Goal: Task Accomplishment & Management: Manage account settings

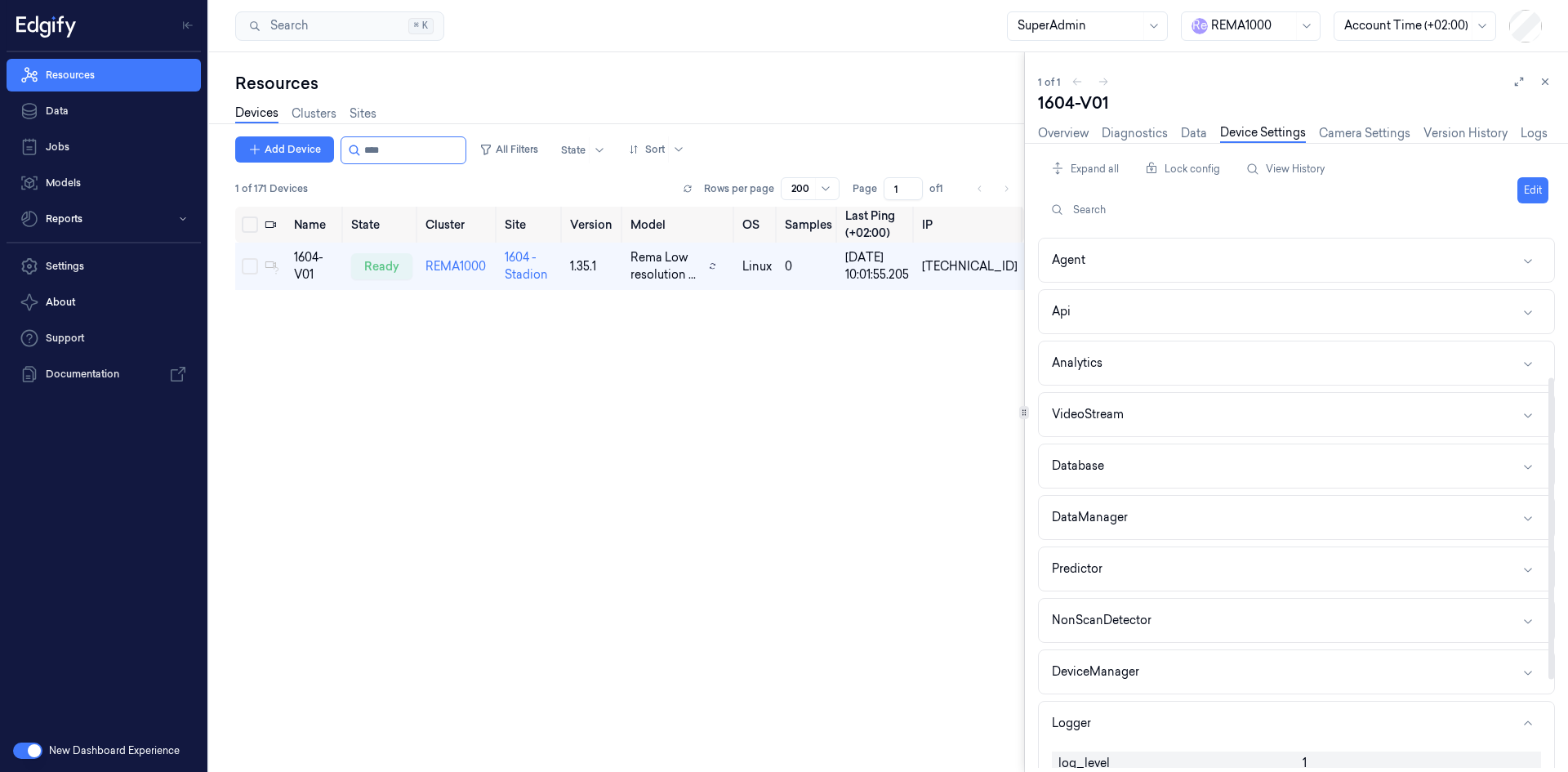
scroll to position [246, 0]
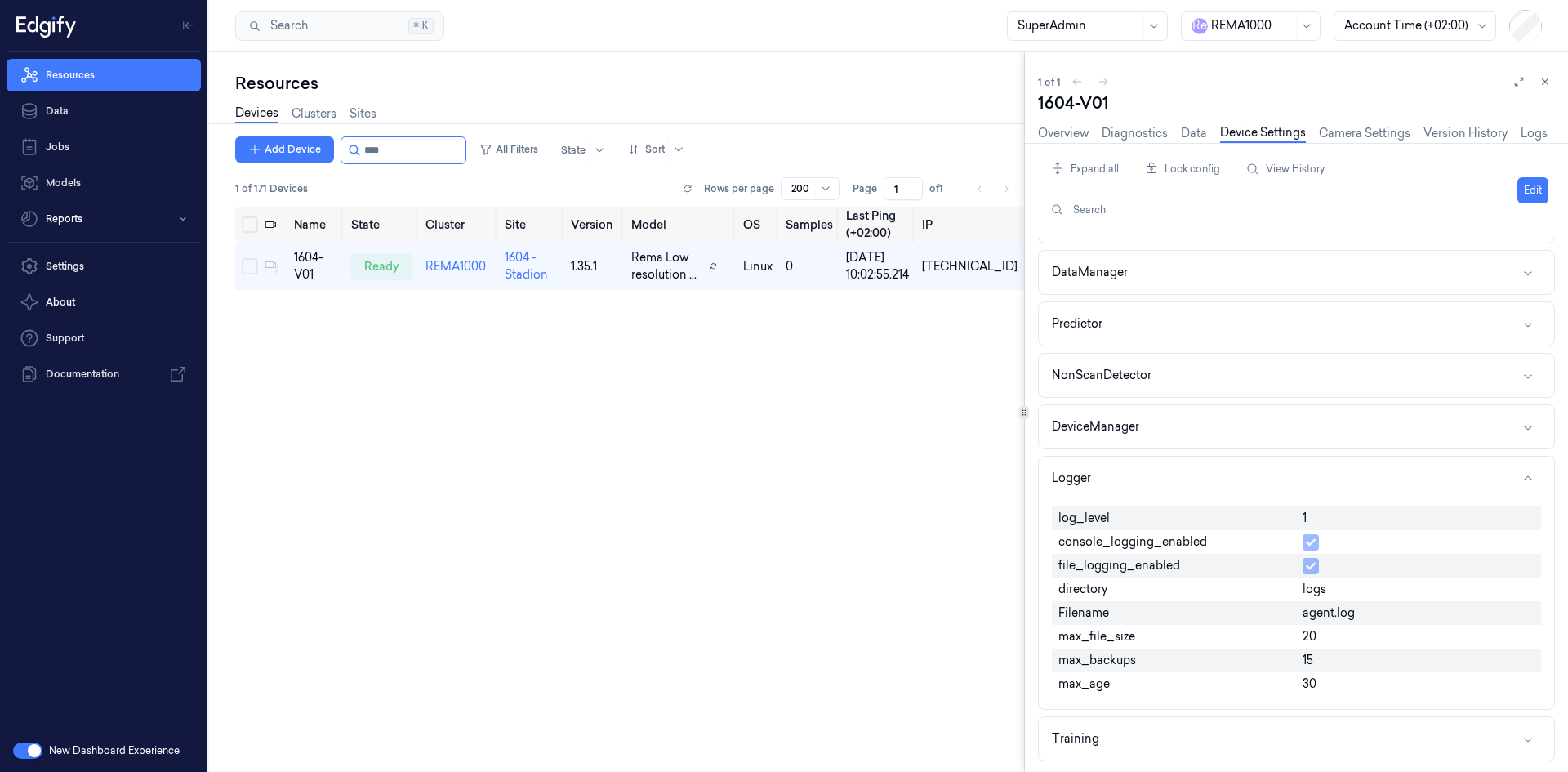
drag, startPoint x: 1542, startPoint y: 82, endPoint x: 1559, endPoint y: 80, distance: 17.1
click at [1542, 82] on icon at bounding box center [1546, 81] width 11 height 11
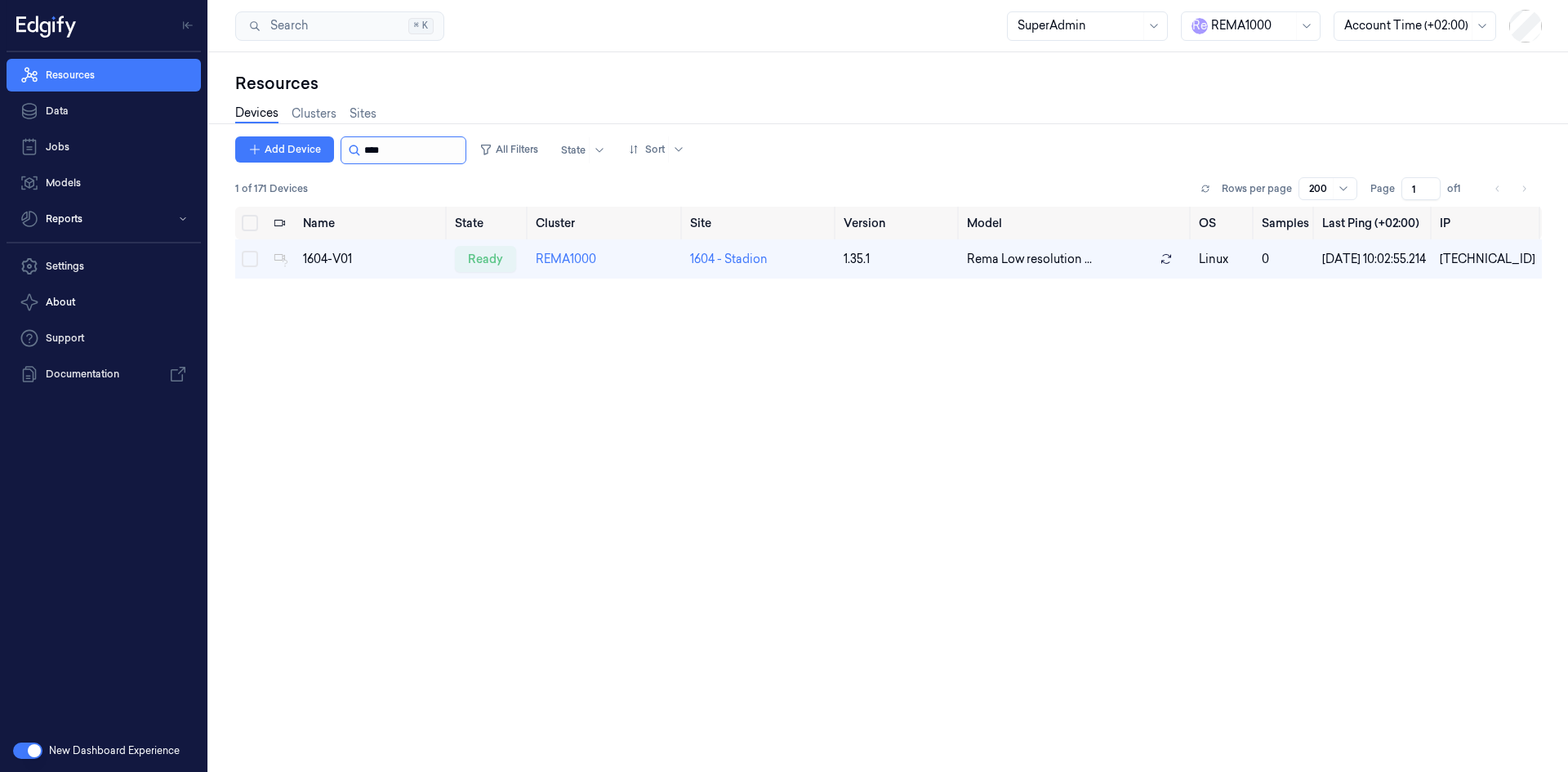
click at [373, 147] on input "string" at bounding box center [413, 151] width 98 height 26
click at [372, 147] on input "string" at bounding box center [413, 151] width 98 height 26
click at [366, 152] on input "string" at bounding box center [413, 151] width 98 height 26
click at [366, 153] on input "string" at bounding box center [413, 151] width 98 height 26
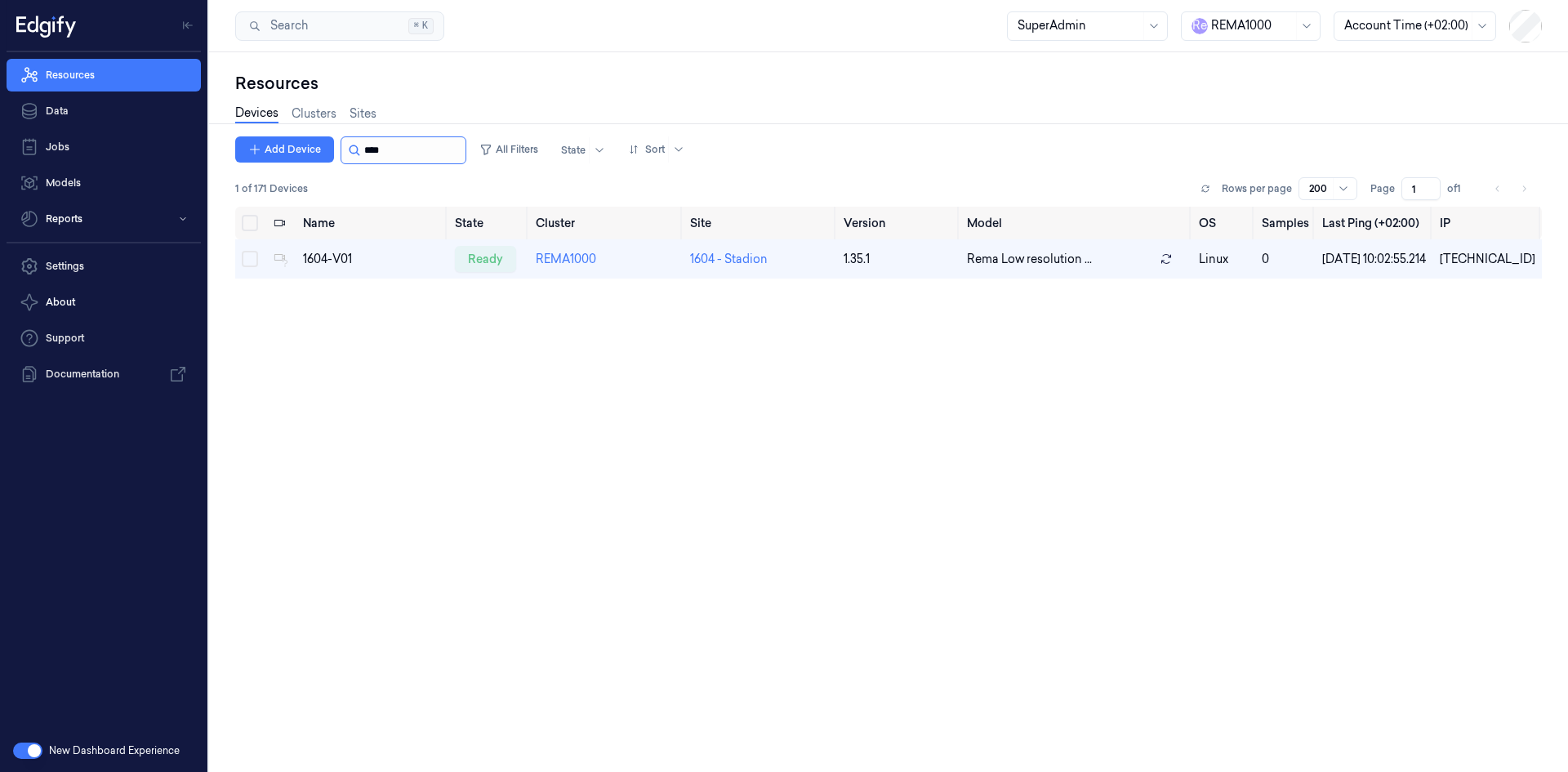
click at [366, 153] on input "string" at bounding box center [413, 151] width 98 height 26
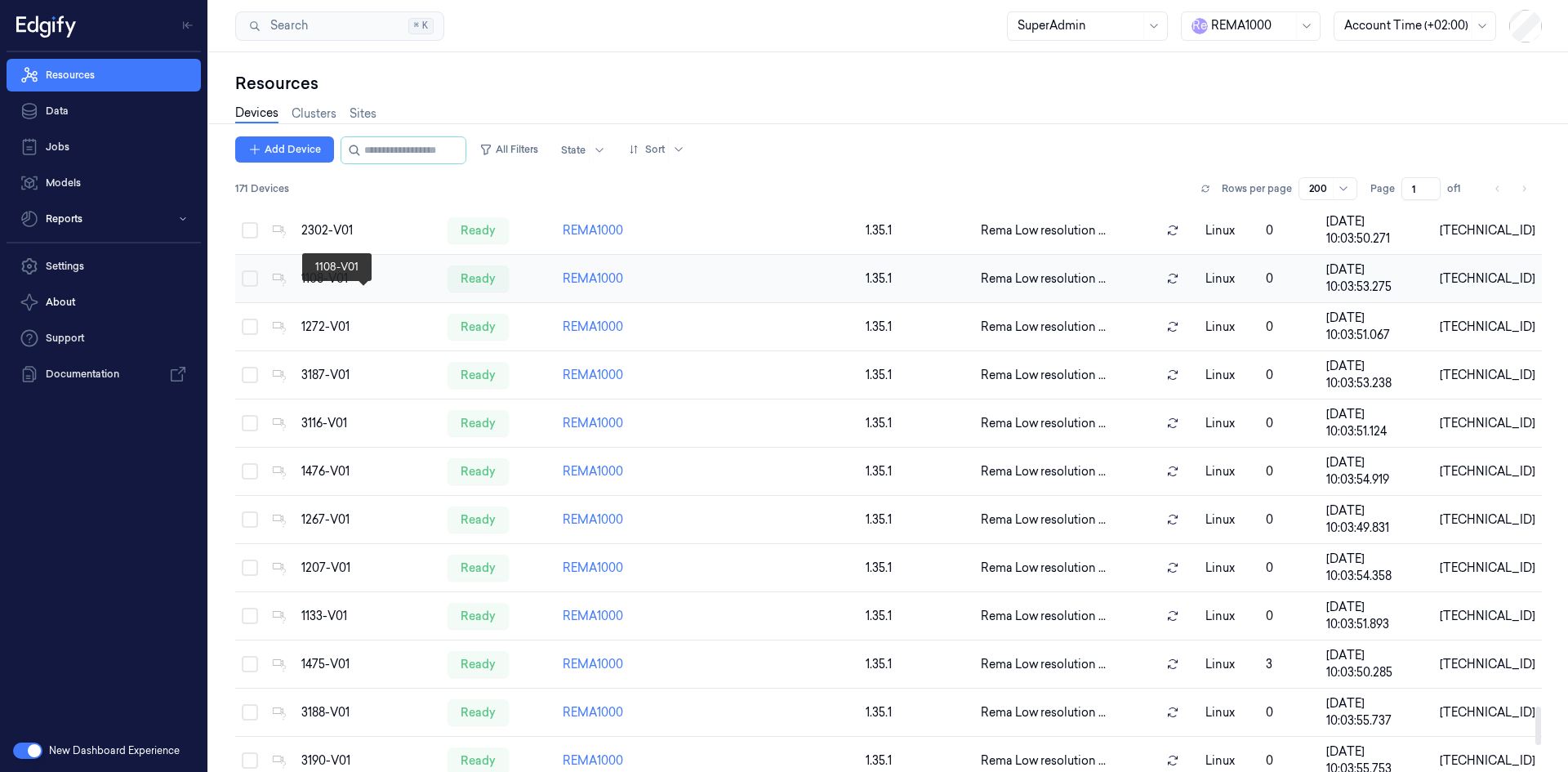
scroll to position [7317, 0]
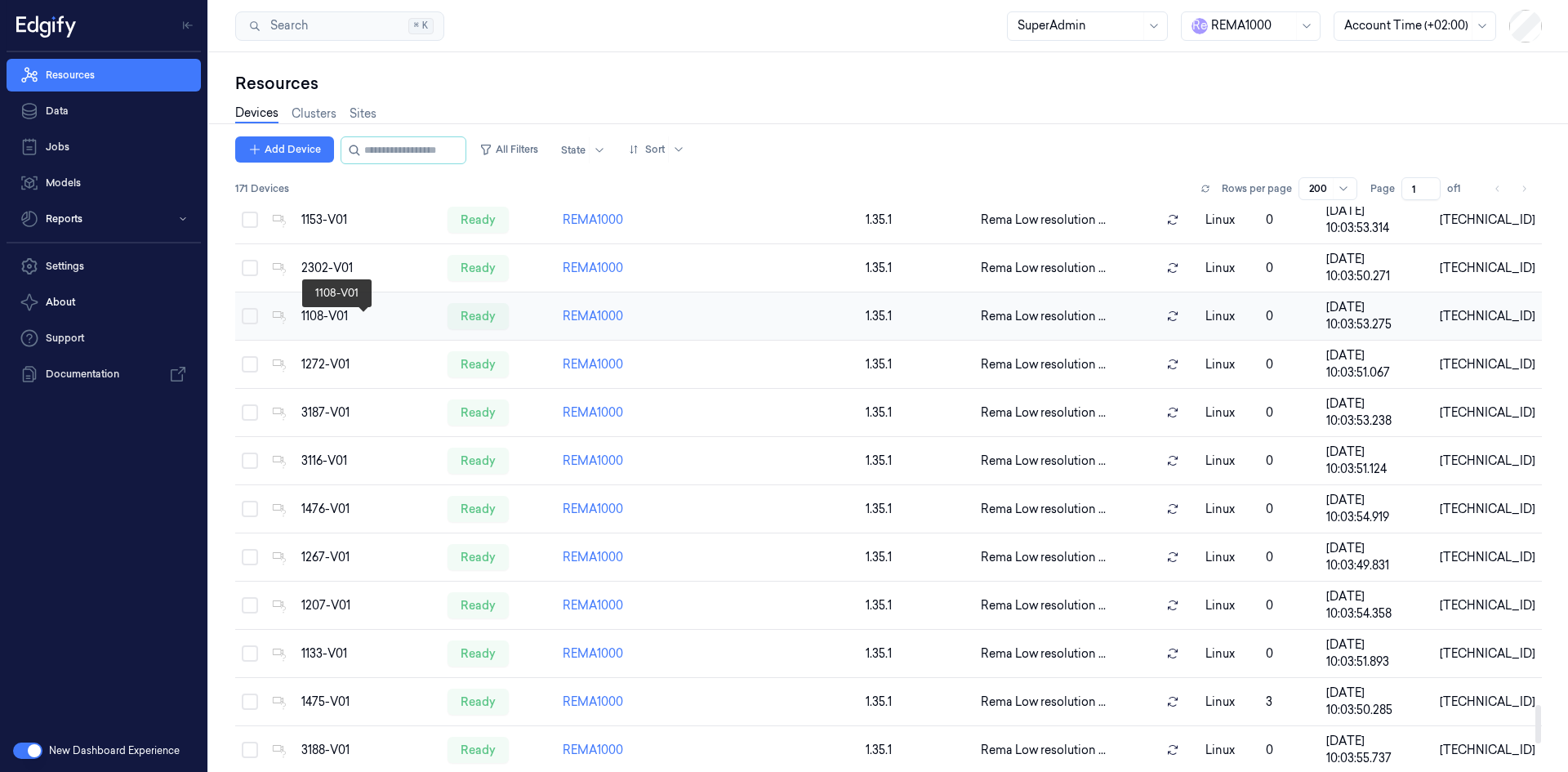
click at [391, 325] on div "1108-V01" at bounding box center [368, 317] width 133 height 18
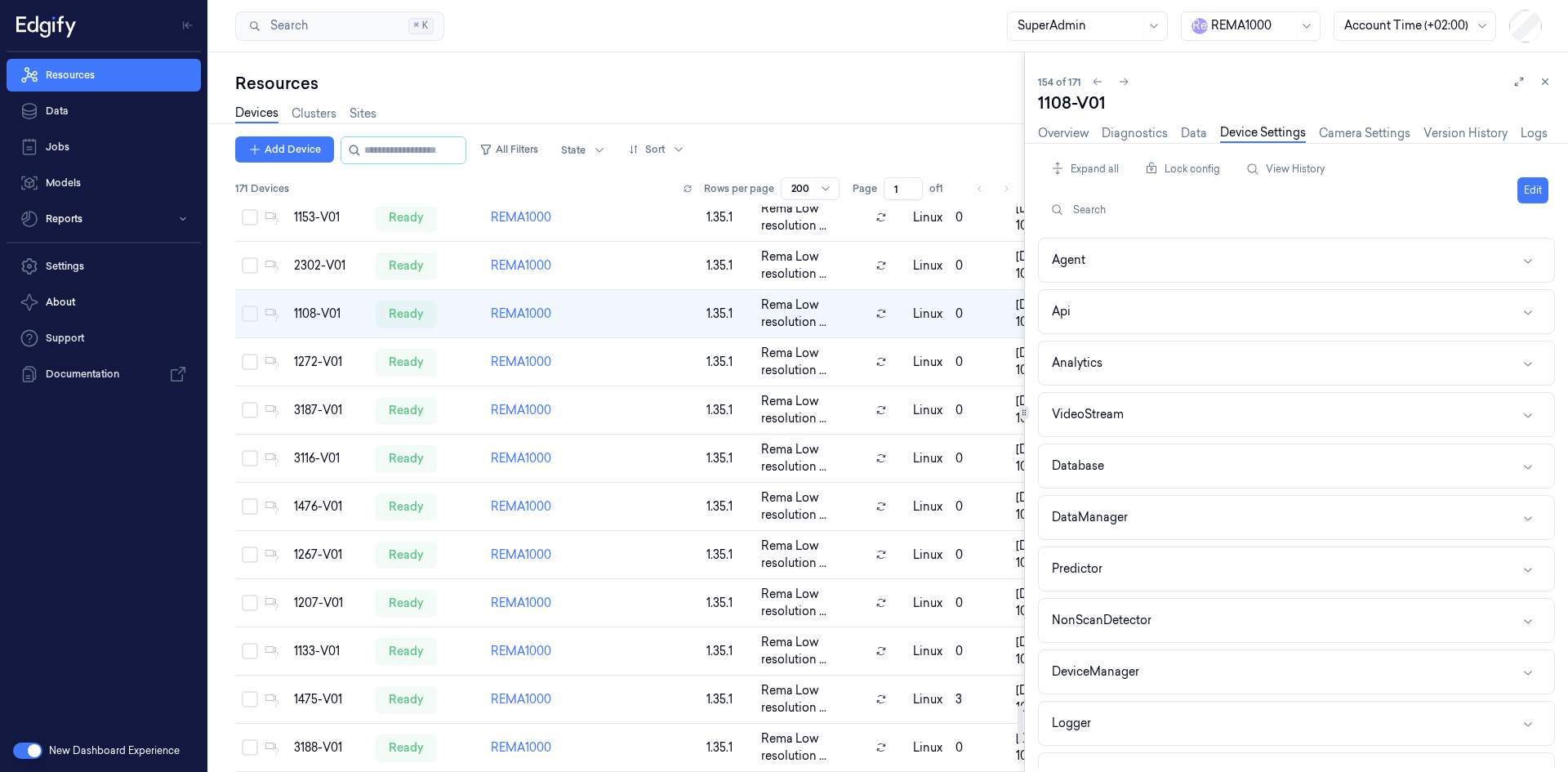
scroll to position [7378, 0]
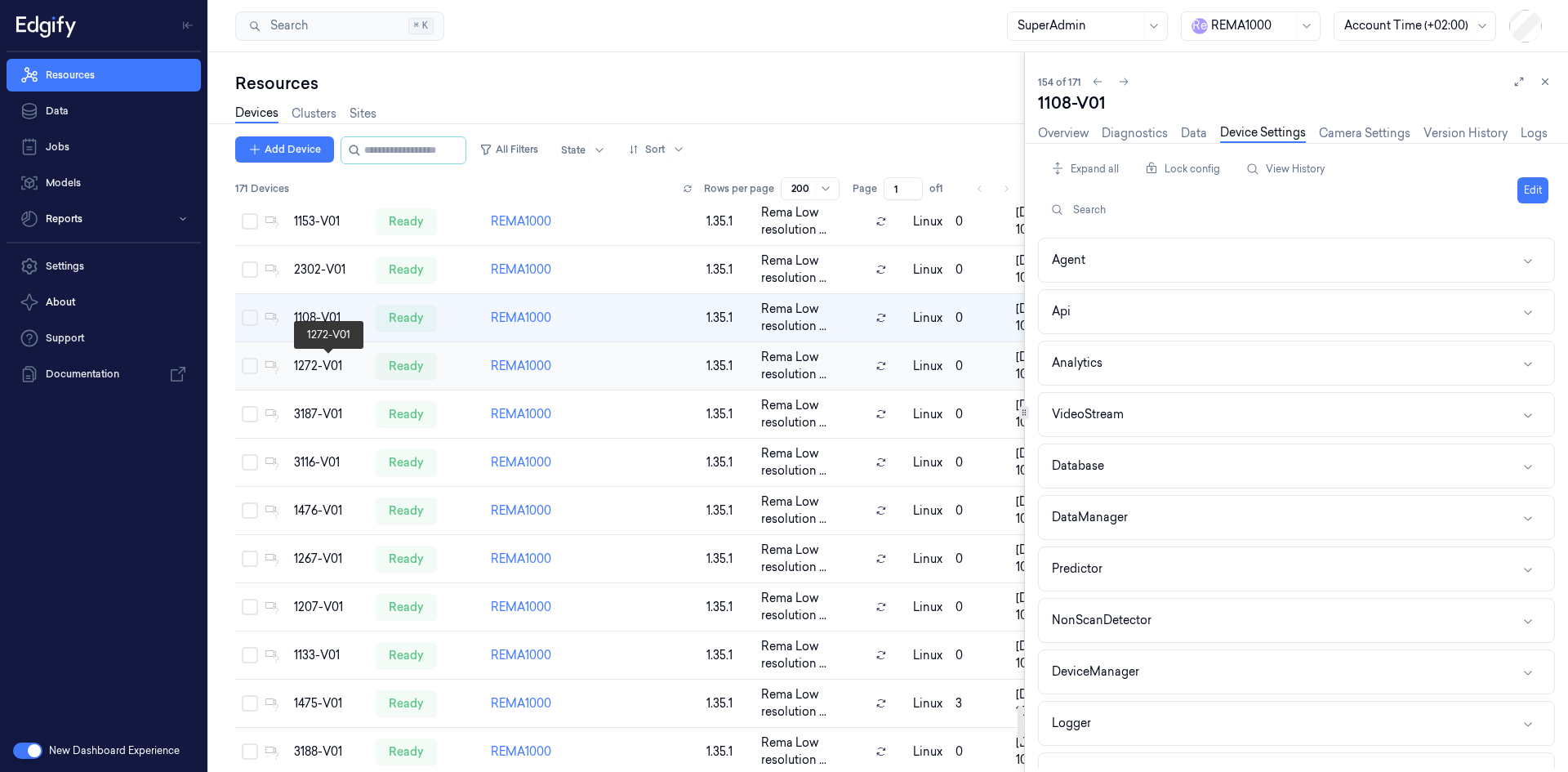
click at [328, 358] on div "1272-V01" at bounding box center [329, 367] width 68 height 18
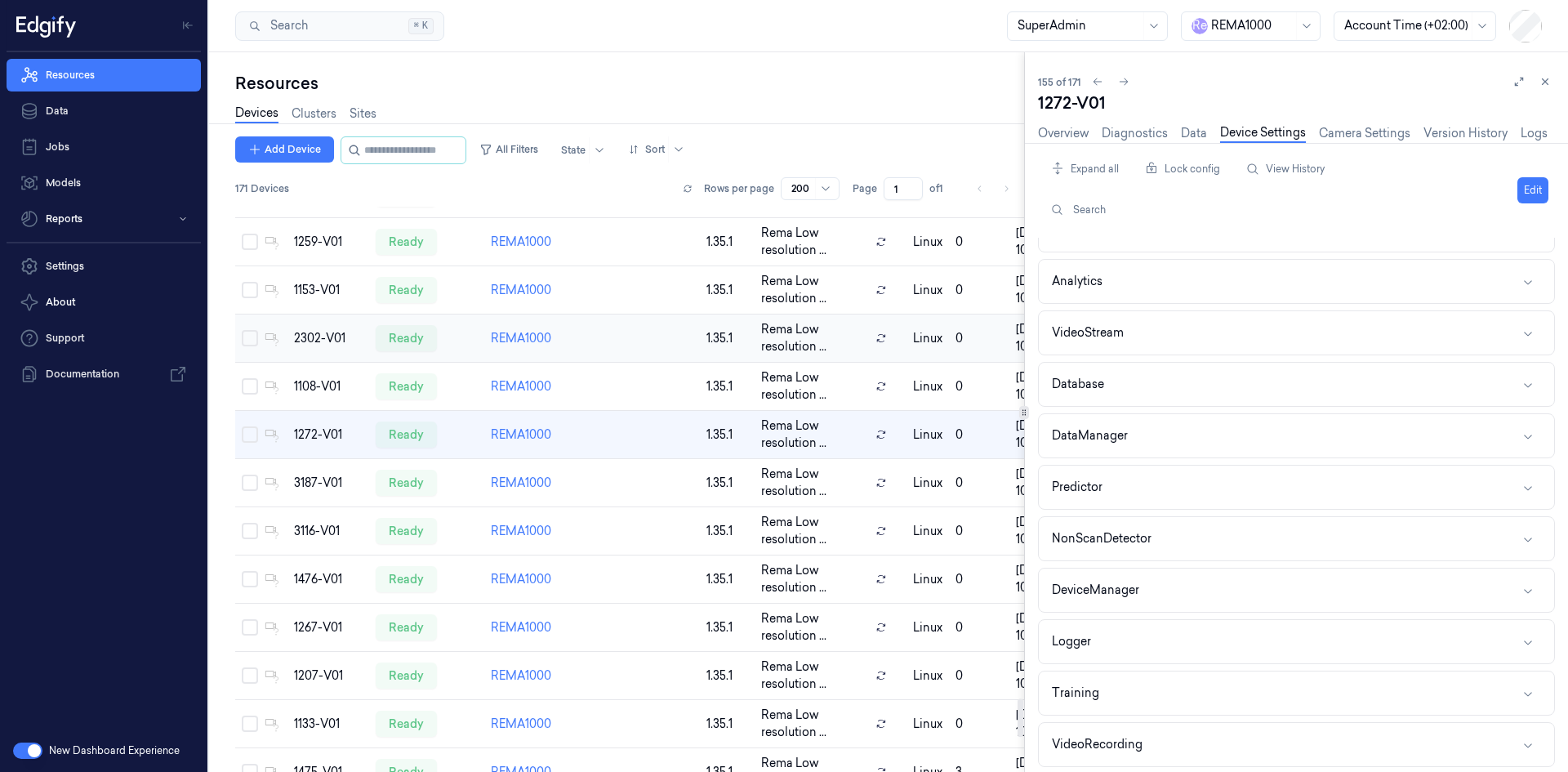
scroll to position [7337, 0]
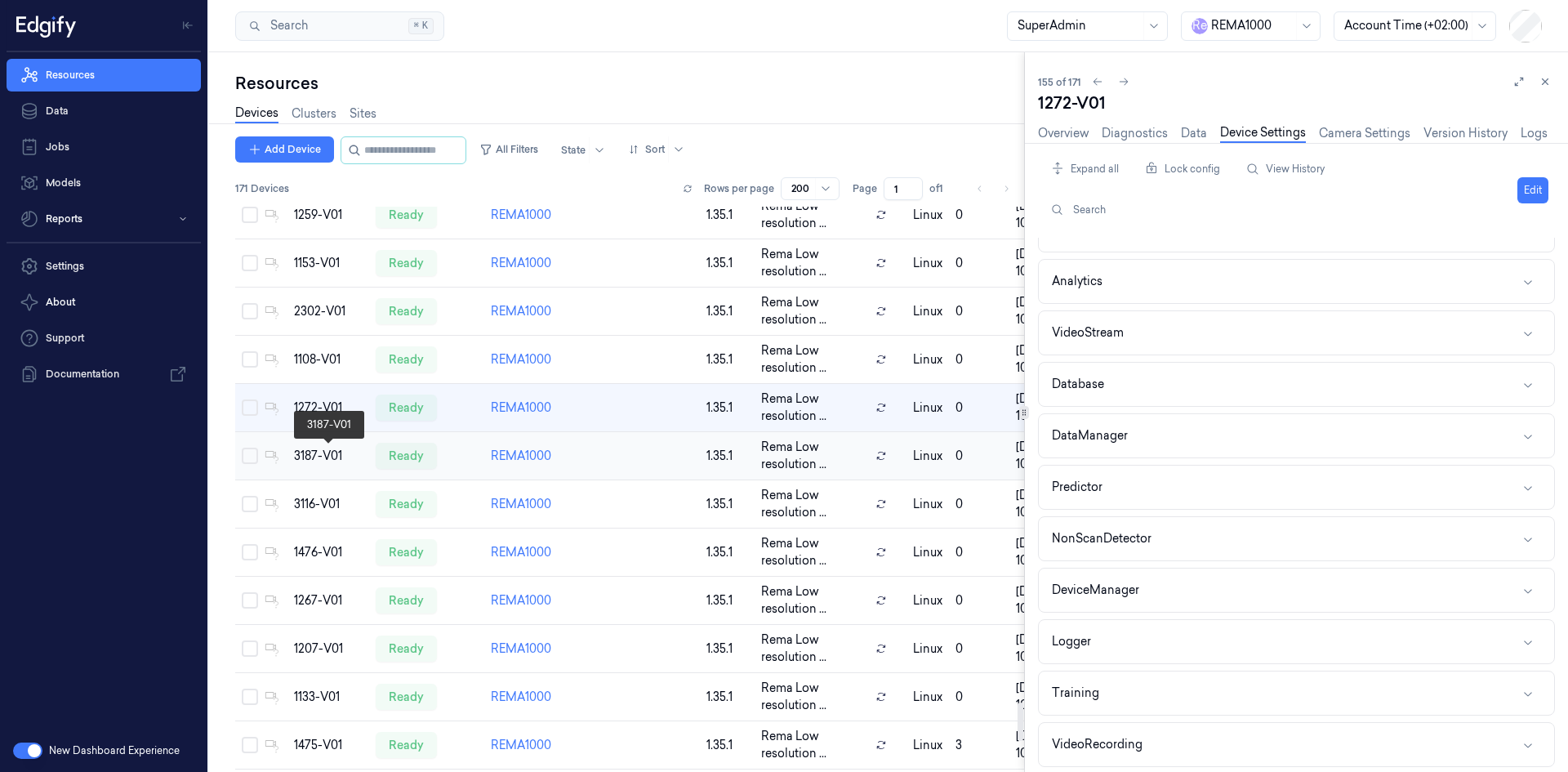
click at [332, 452] on div "3187-V01" at bounding box center [329, 456] width 68 height 18
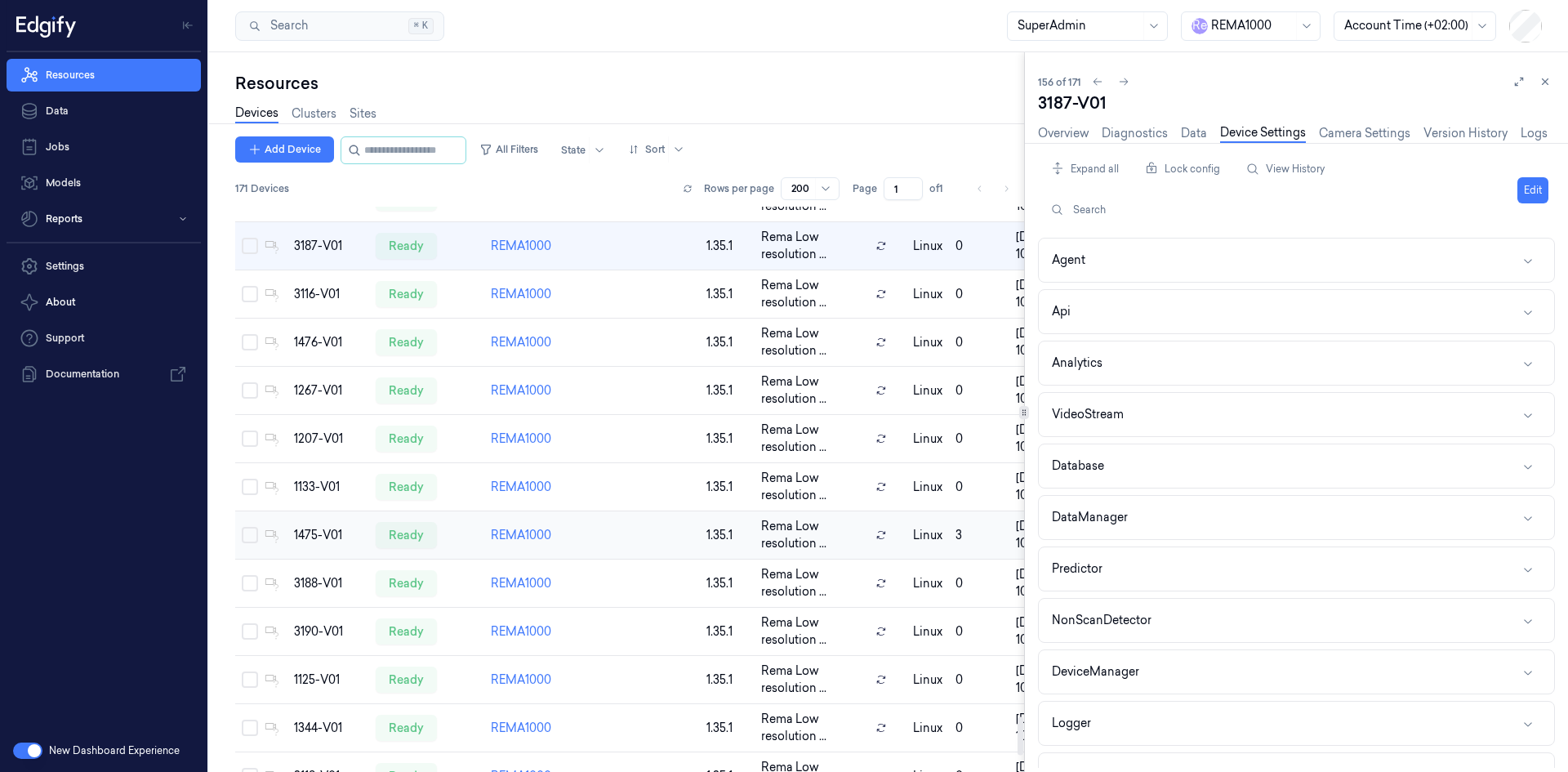
scroll to position [7548, 0]
click at [314, 338] on div "1476-V01" at bounding box center [329, 341] width 68 height 18
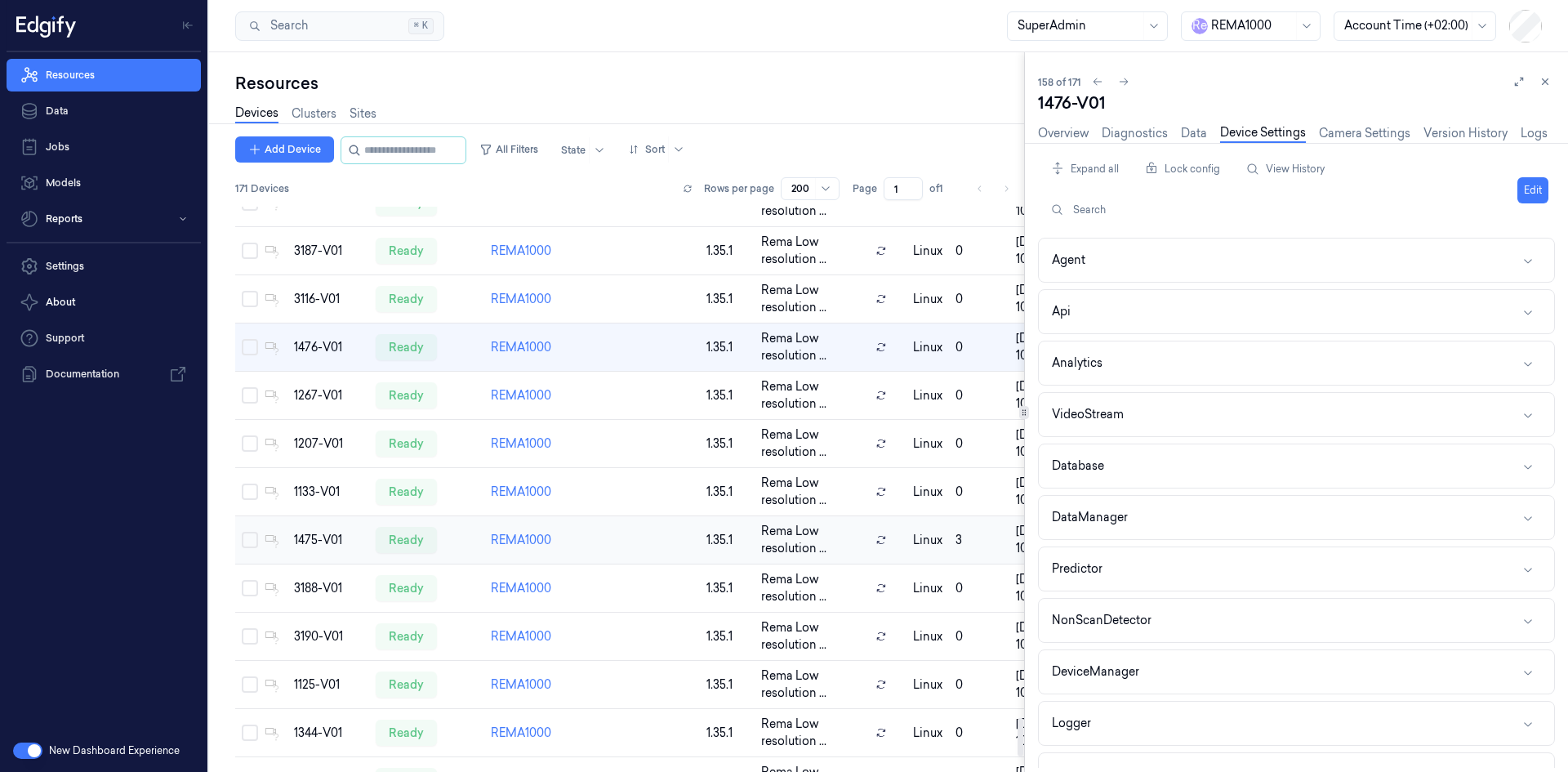
scroll to position [7624, 0]
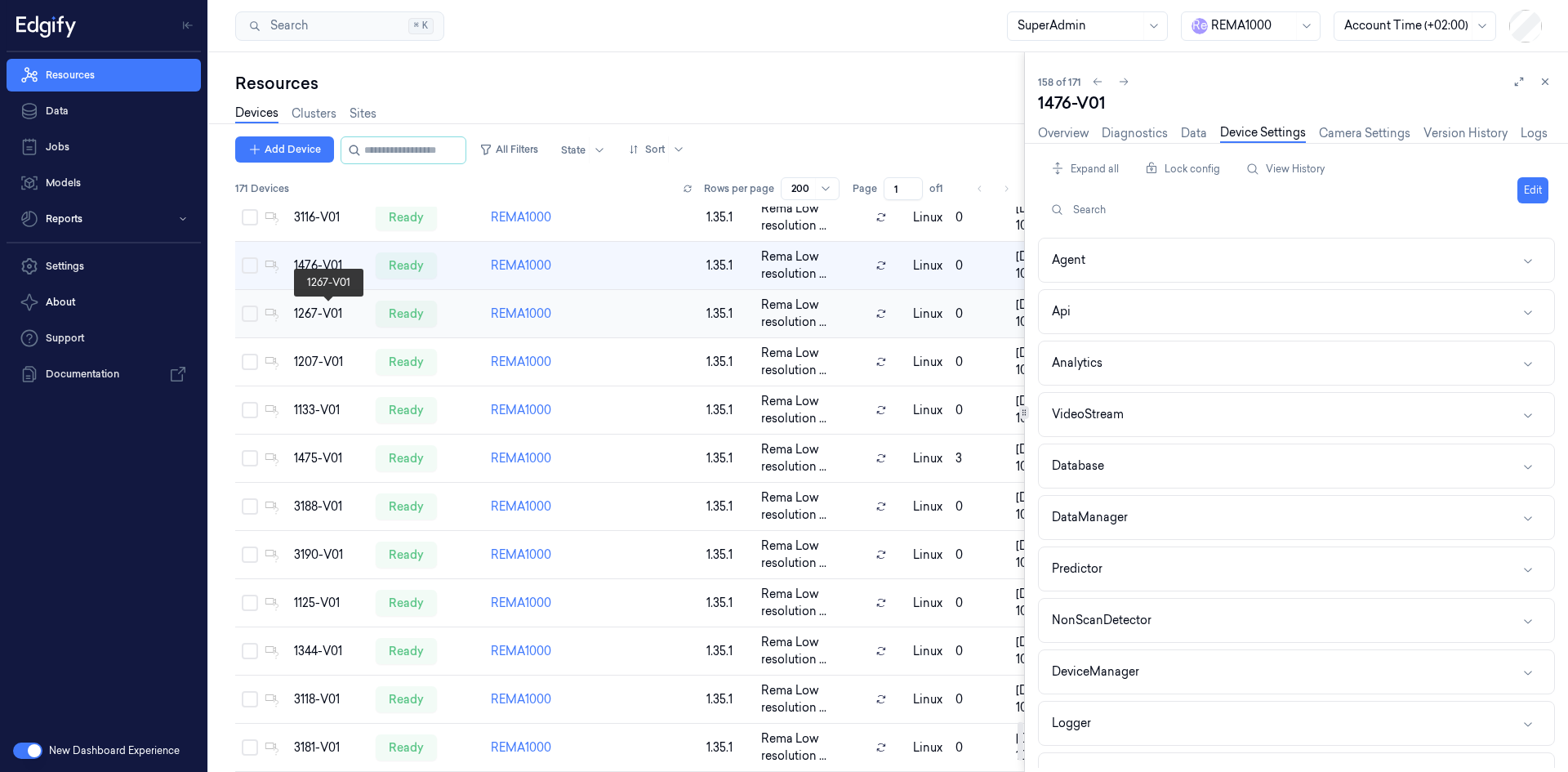
click at [326, 318] on div "1267-V01" at bounding box center [329, 314] width 68 height 18
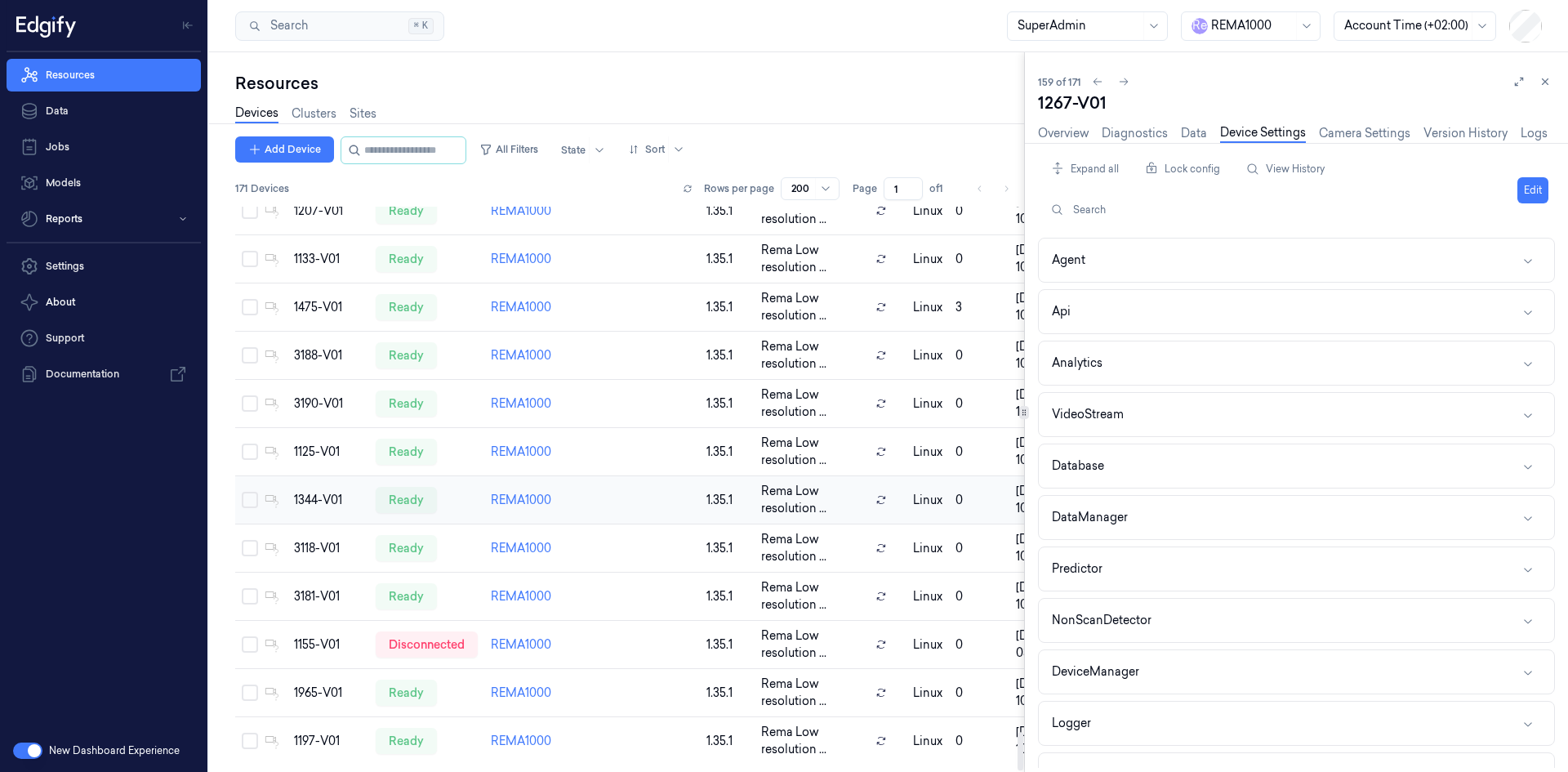
scroll to position [7693, 0]
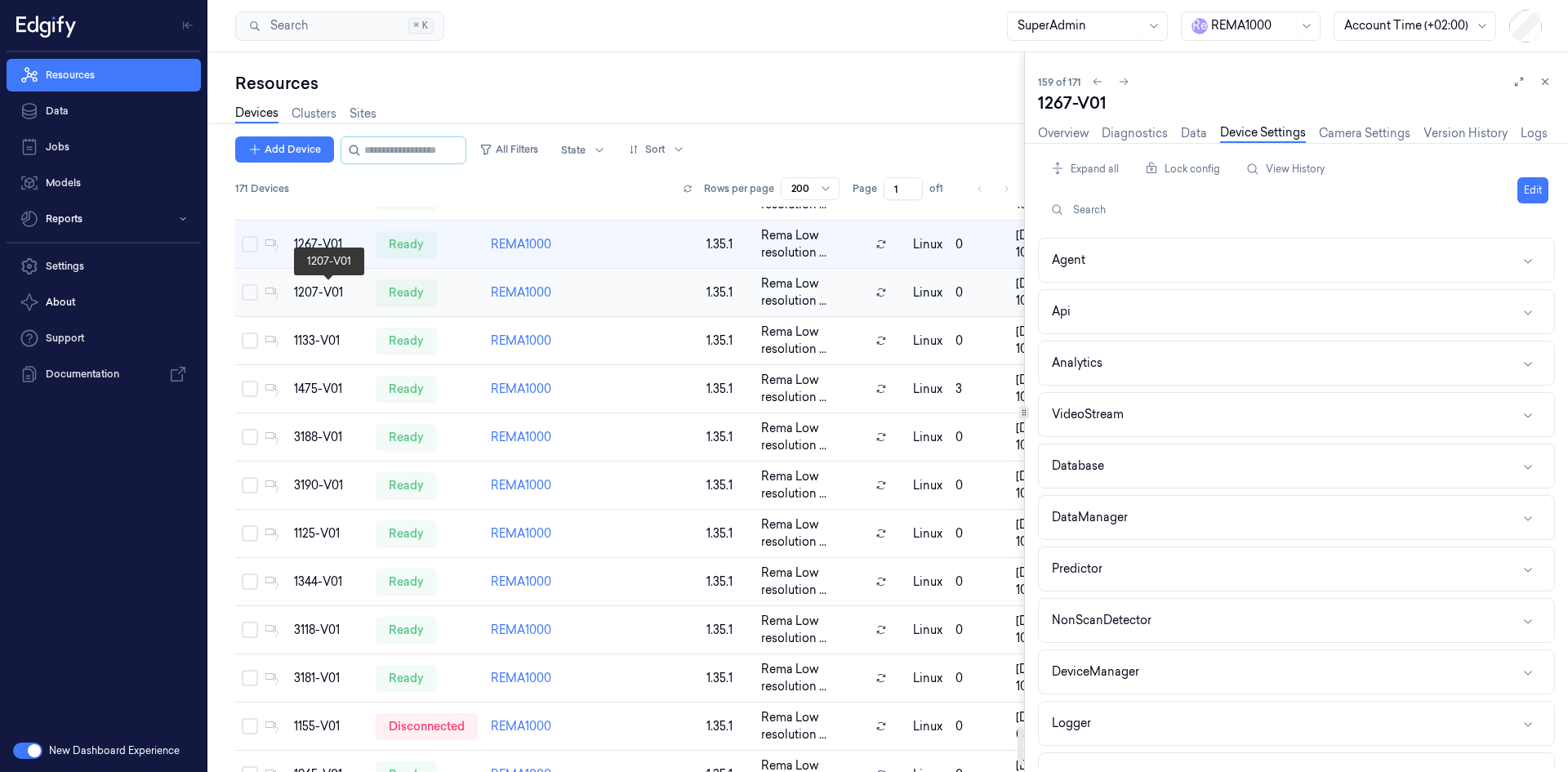
click at [345, 296] on div "1207-V01" at bounding box center [329, 293] width 68 height 18
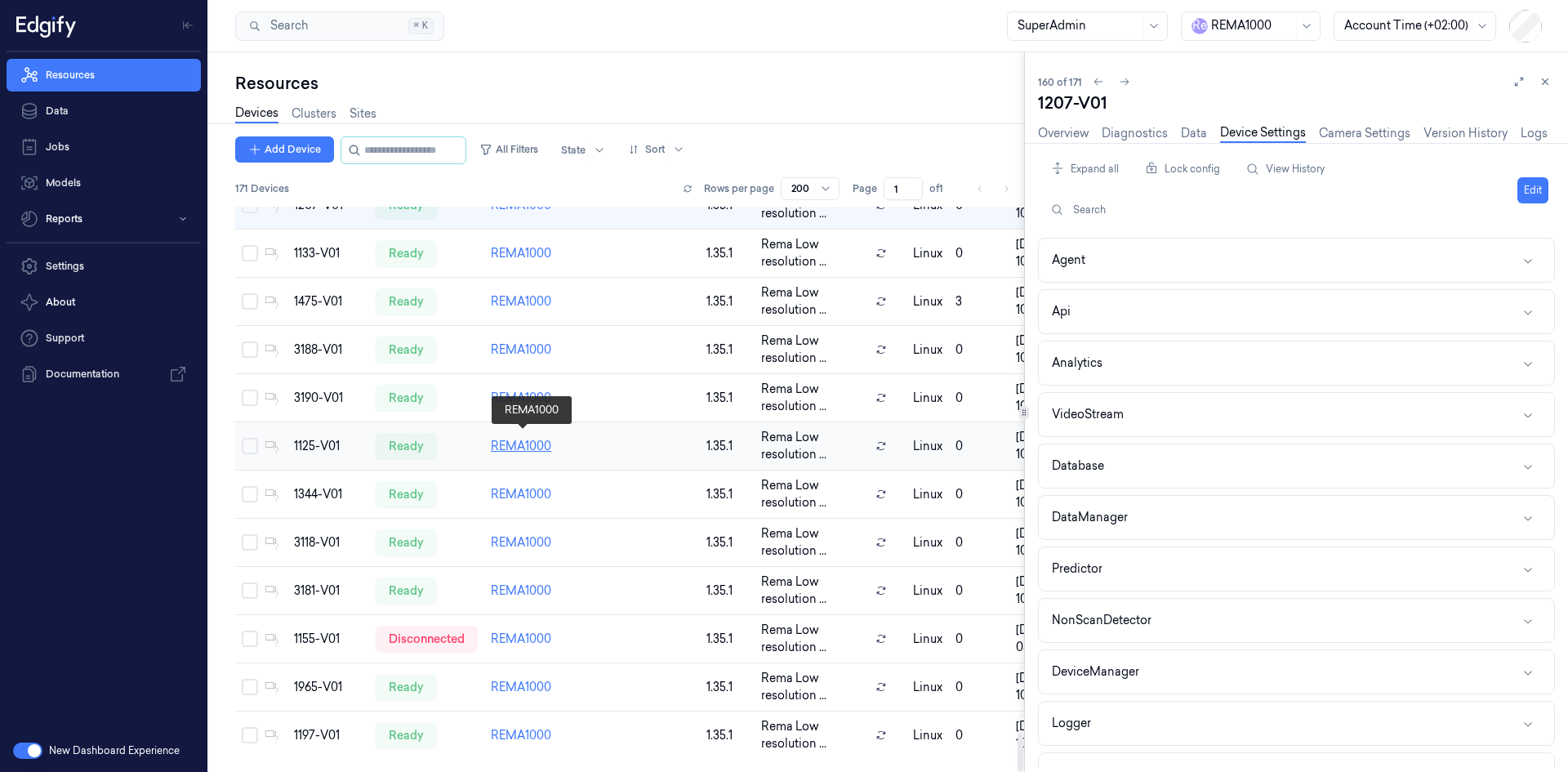
scroll to position [7787, 0]
click at [317, 249] on div "1133-V01" at bounding box center [329, 254] width 68 height 18
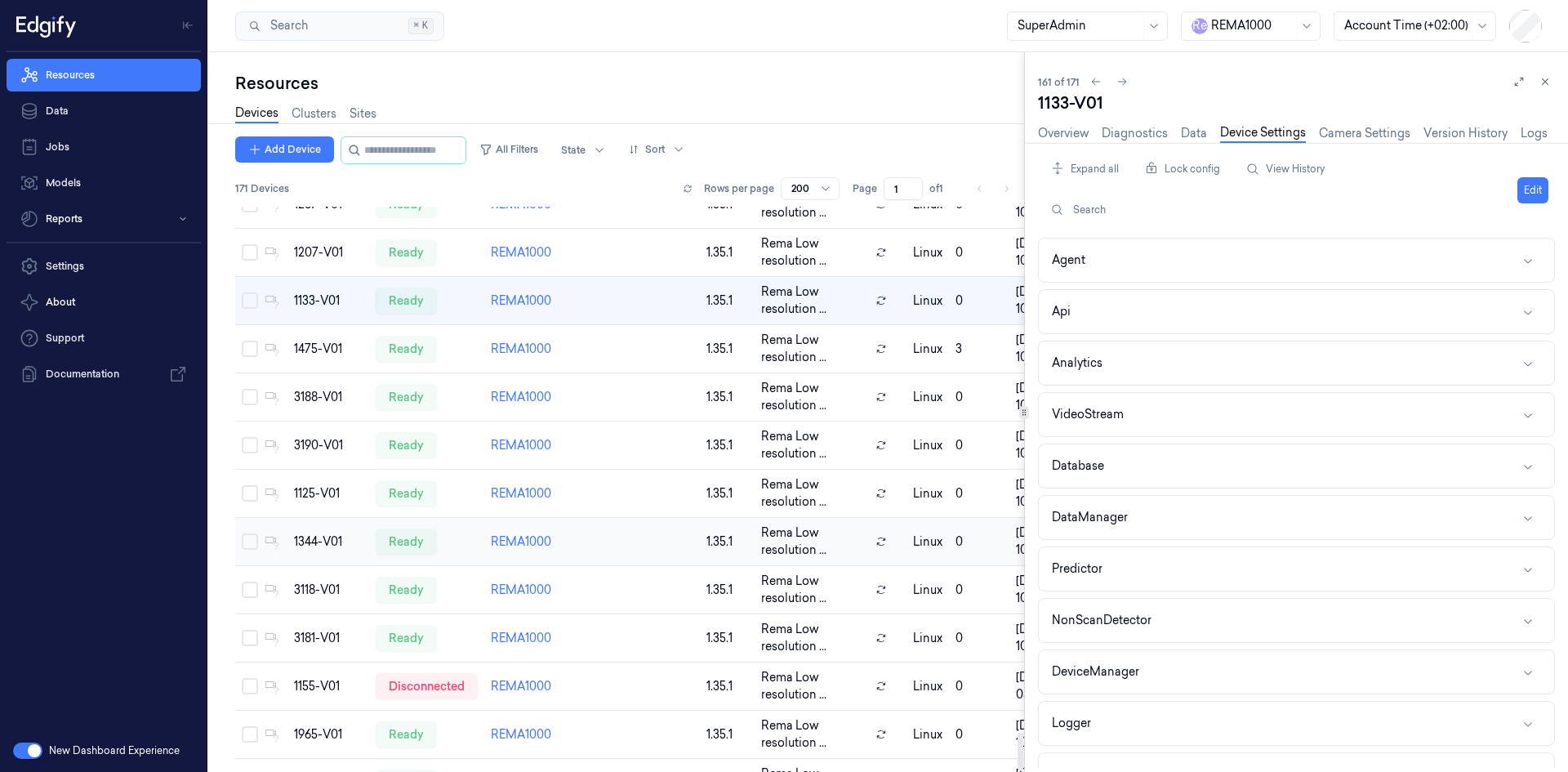
scroll to position [7787, 0]
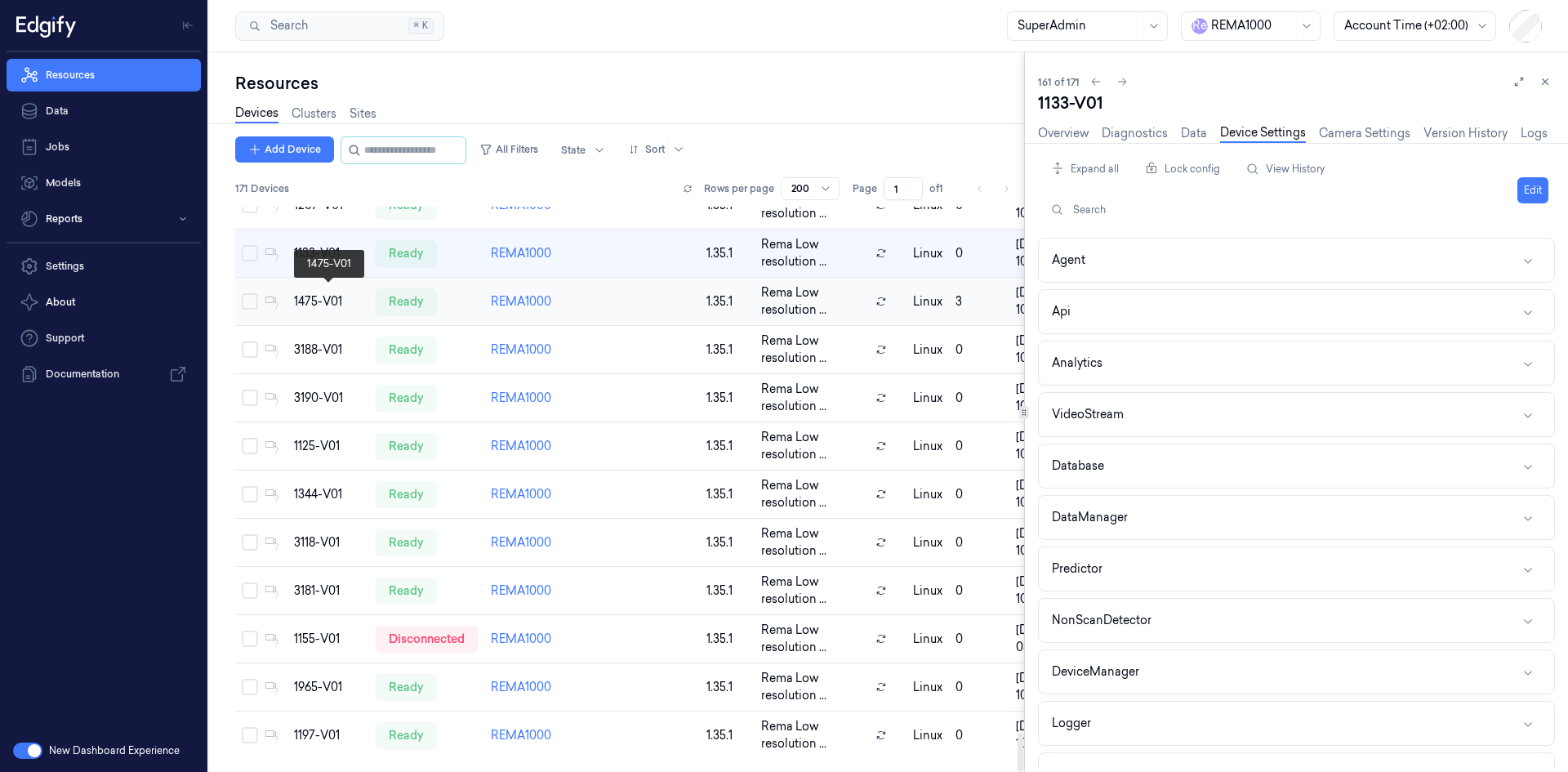
click at [310, 297] on div "1475-V01" at bounding box center [329, 302] width 68 height 18
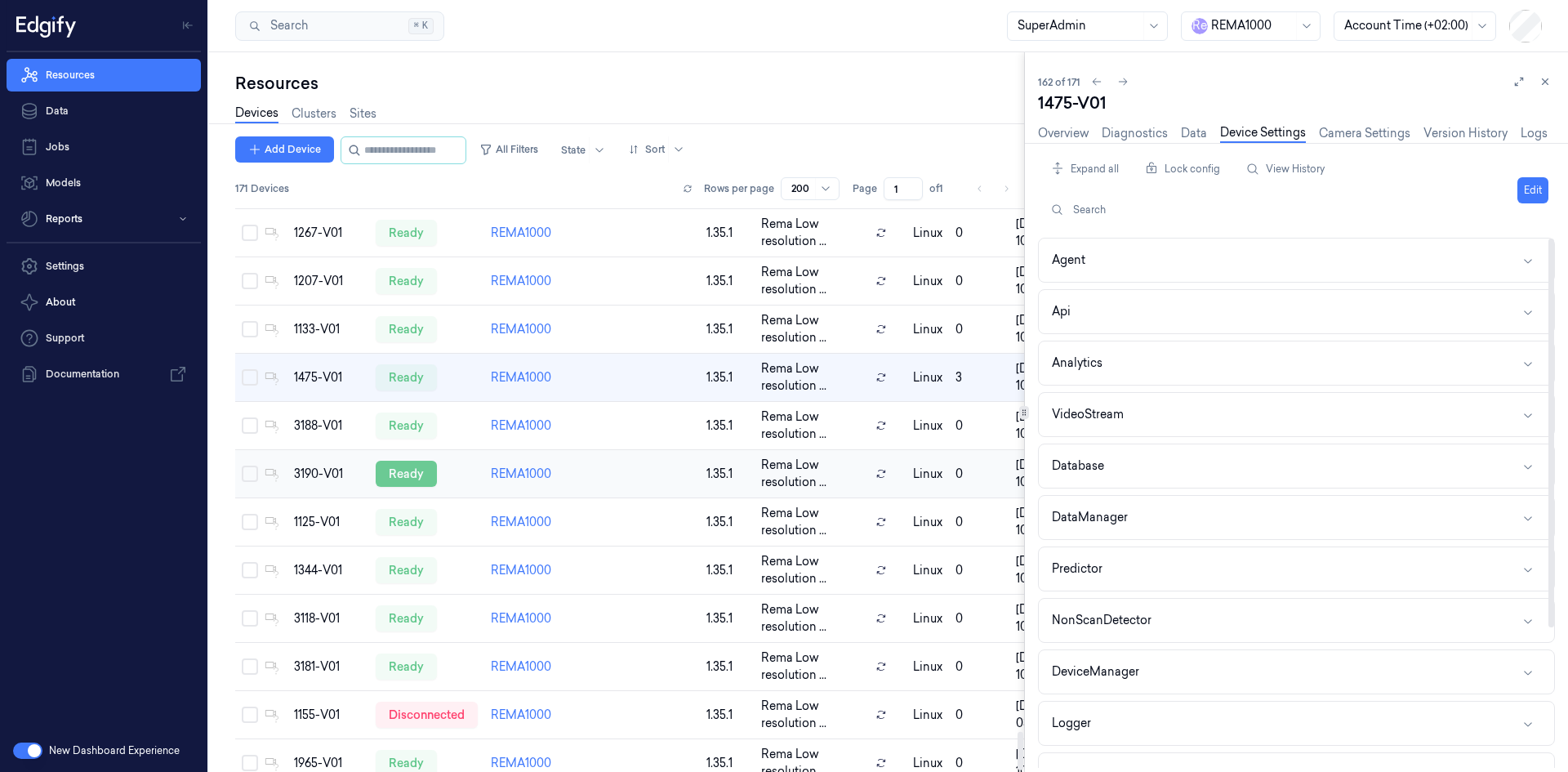
scroll to position [7787, 0]
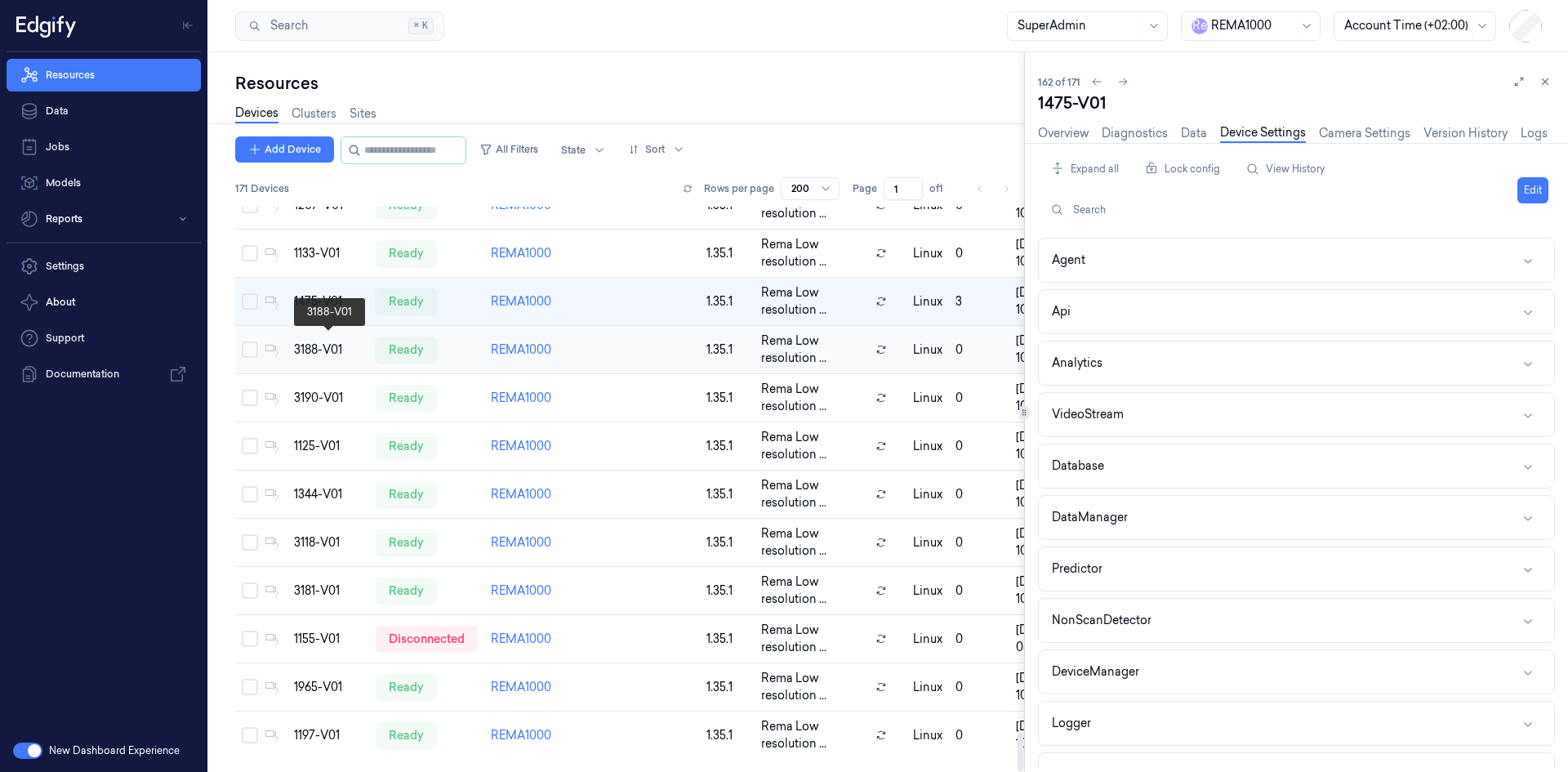
click at [320, 348] on div "3188-V01" at bounding box center [329, 350] width 68 height 18
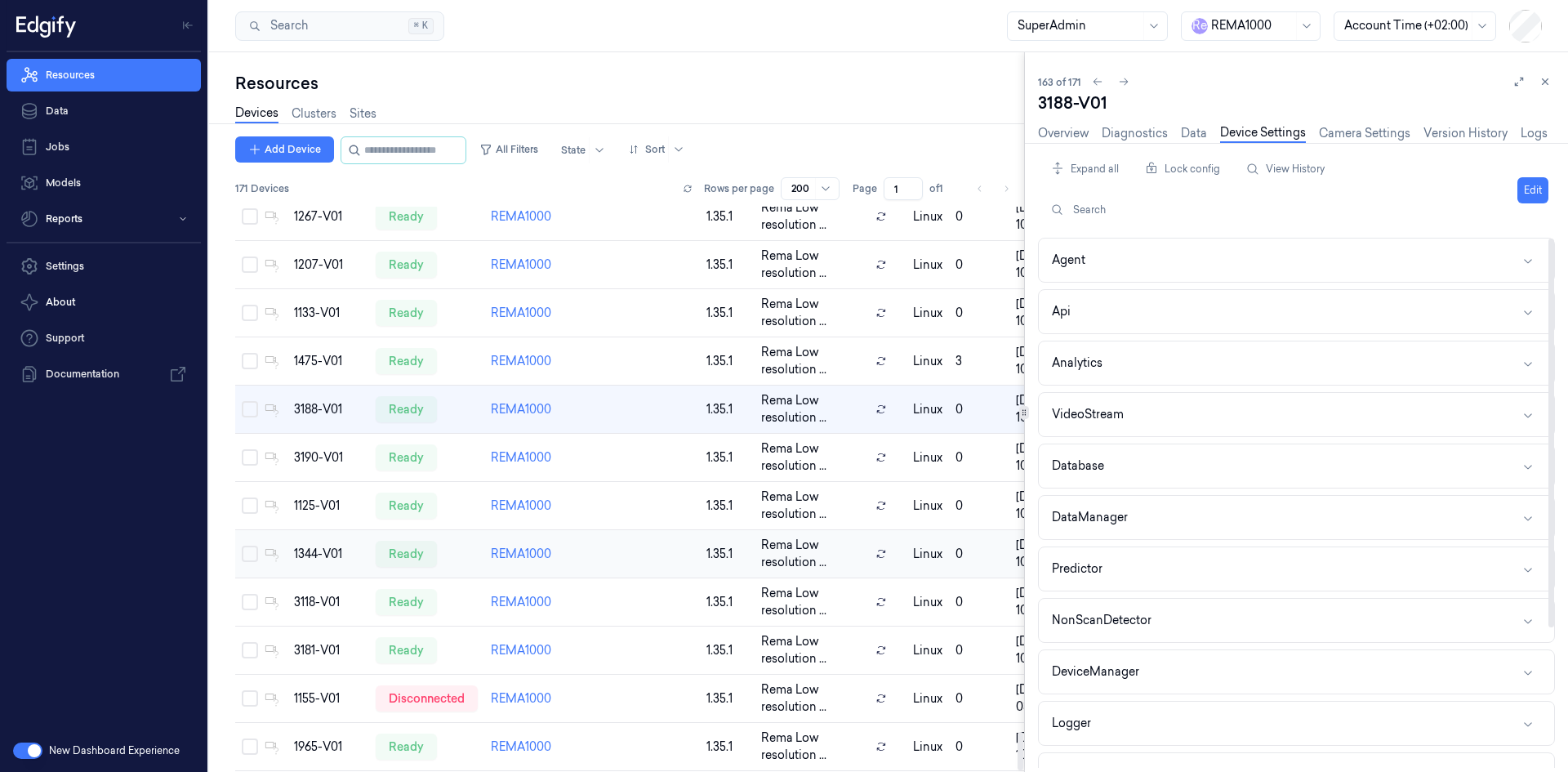
scroll to position [7787, 0]
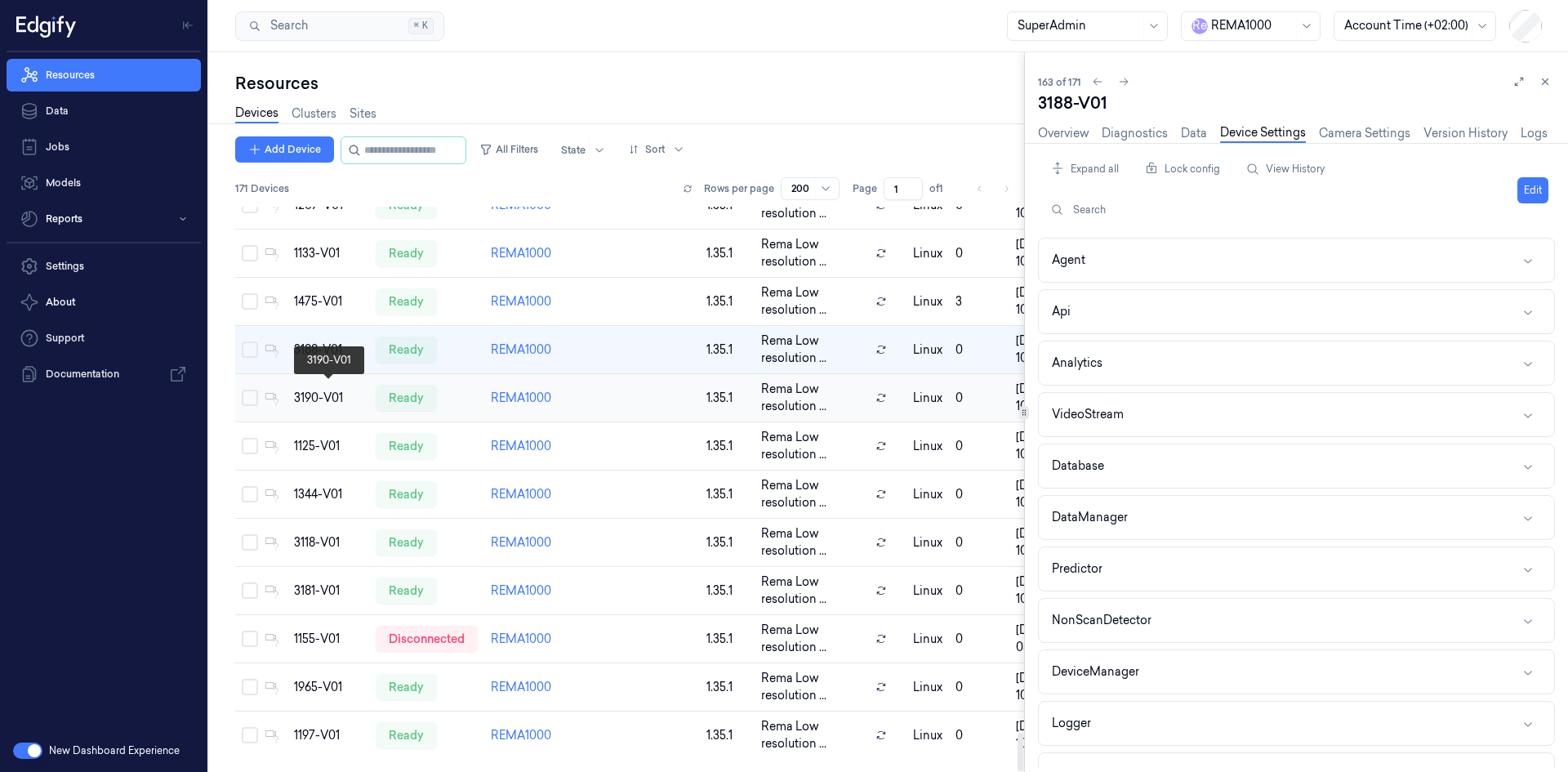
click at [317, 396] on div "3190-V01" at bounding box center [329, 398] width 68 height 18
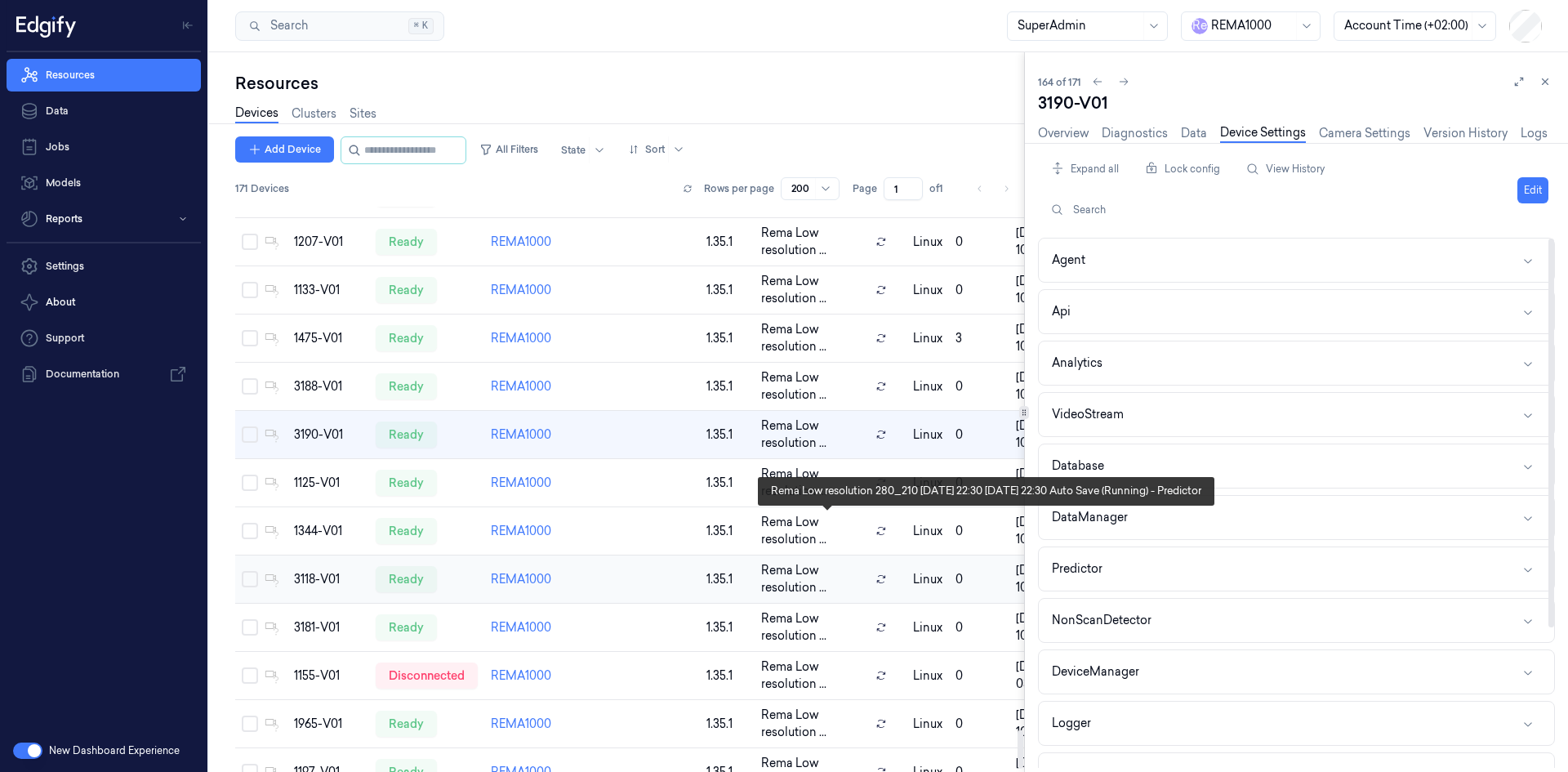
scroll to position [7787, 0]
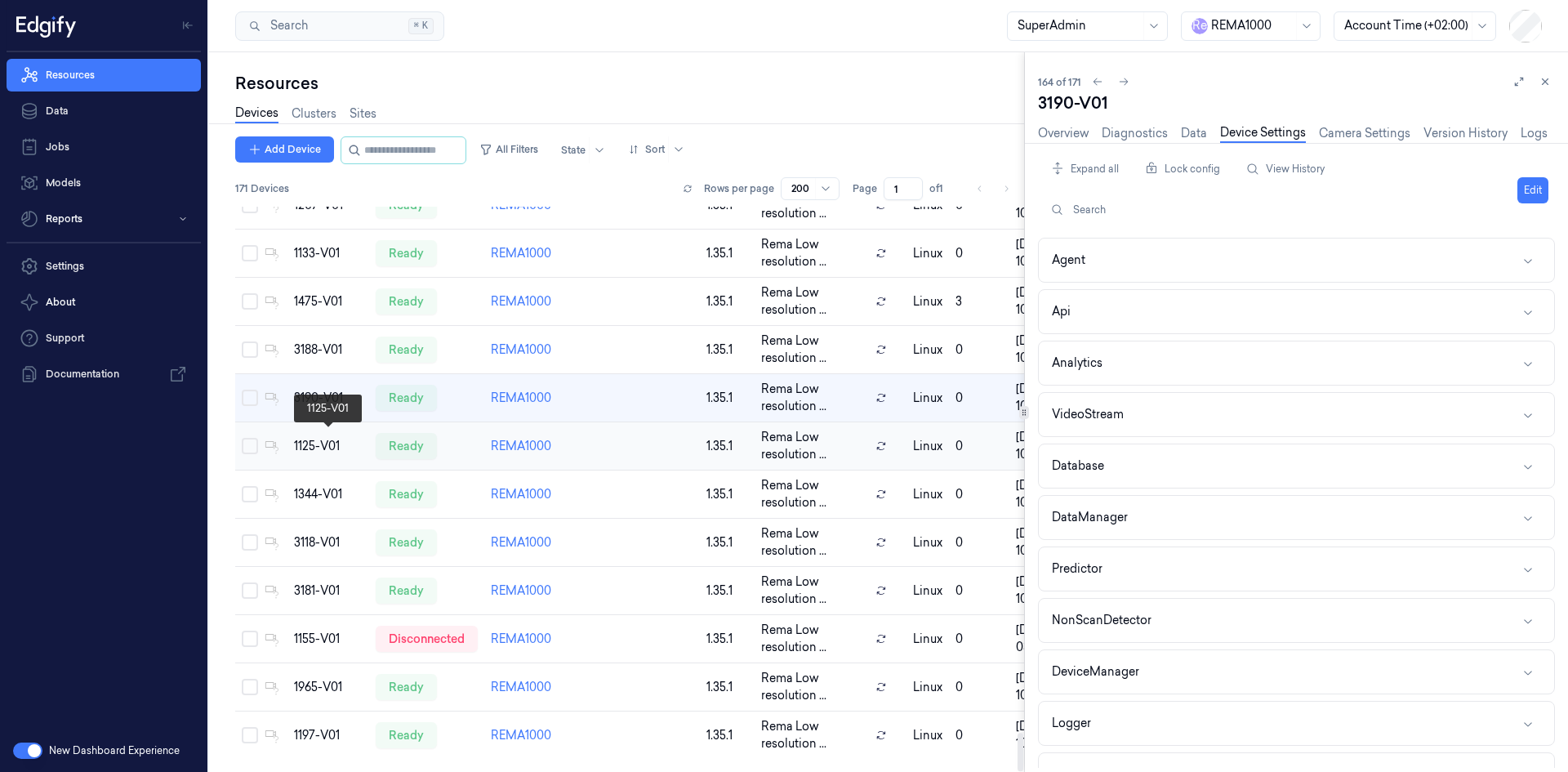
click at [329, 440] on div "1125-V01" at bounding box center [329, 446] width 68 height 18
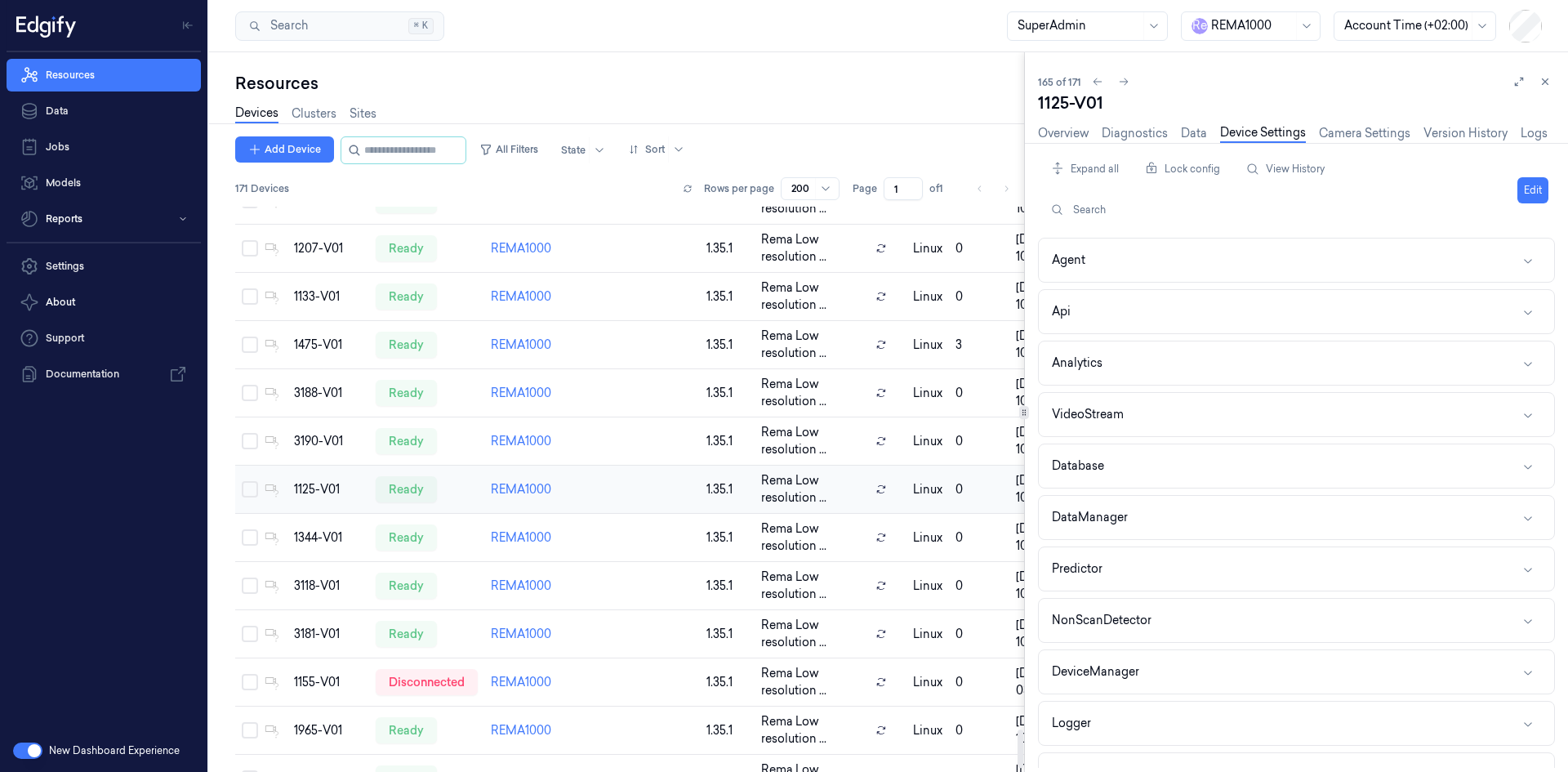
scroll to position [7787, 0]
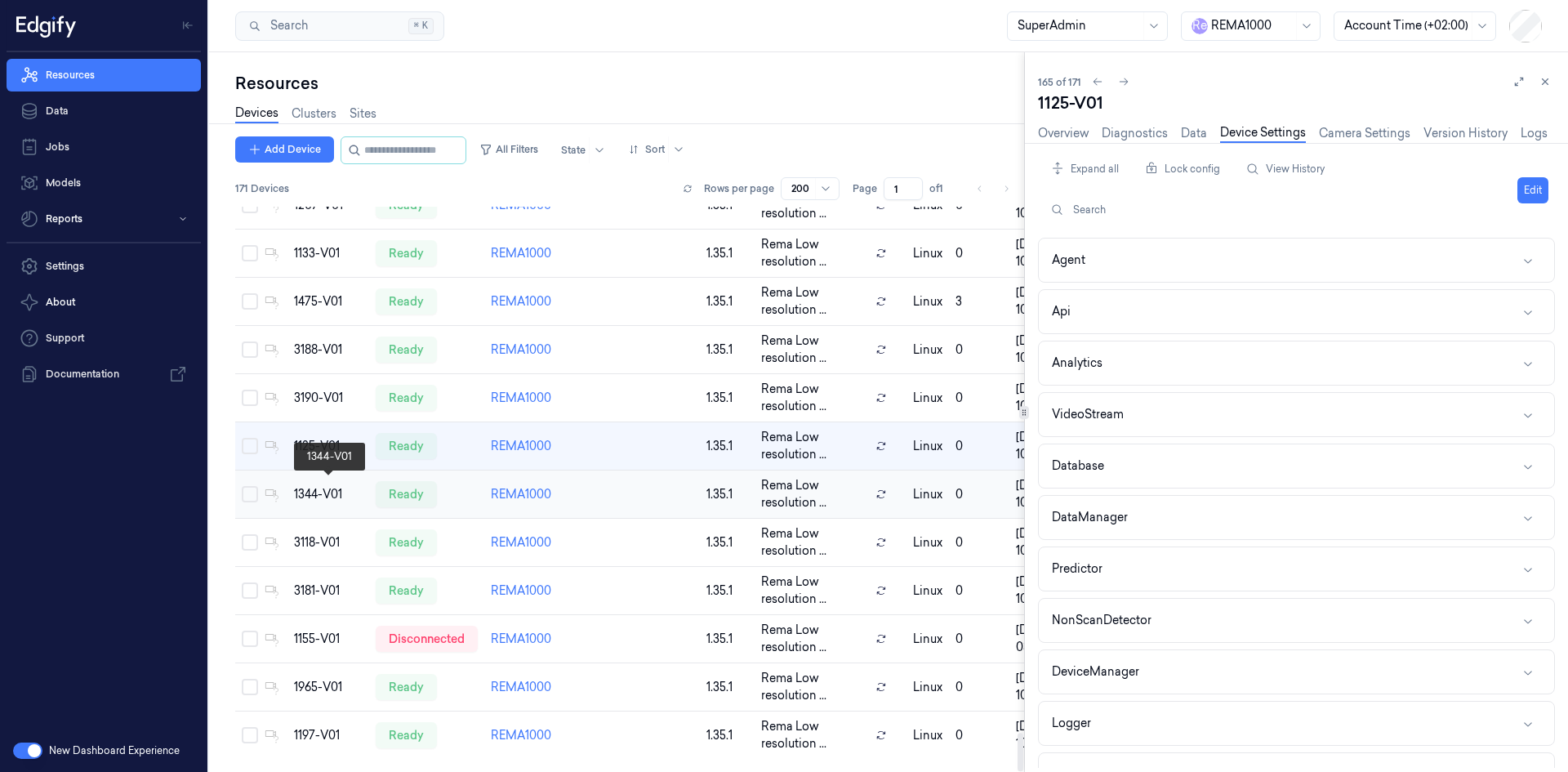
click at [308, 488] on div "1344-V01" at bounding box center [329, 495] width 68 height 18
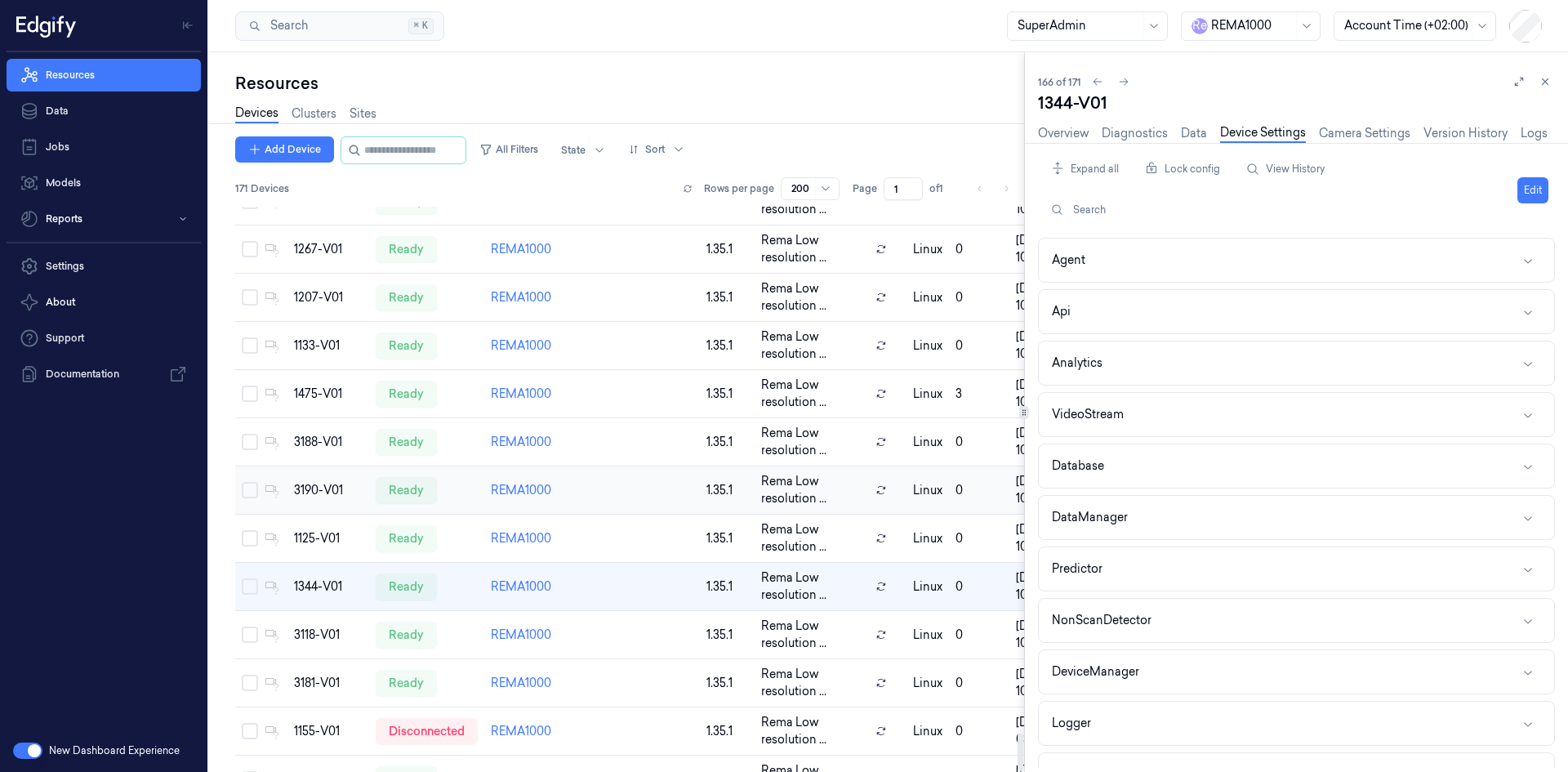
scroll to position [7787, 0]
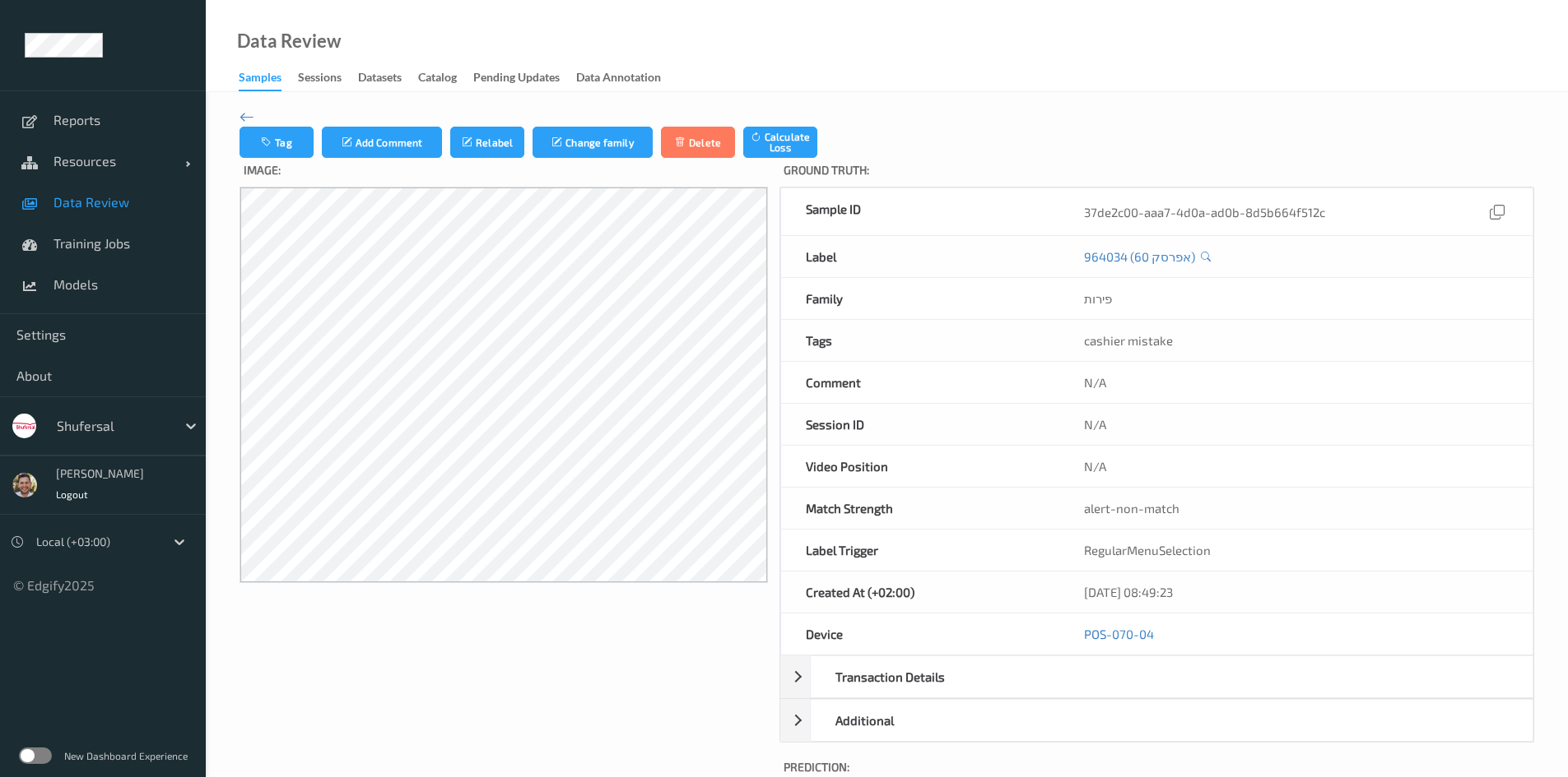
scroll to position [109, 0]
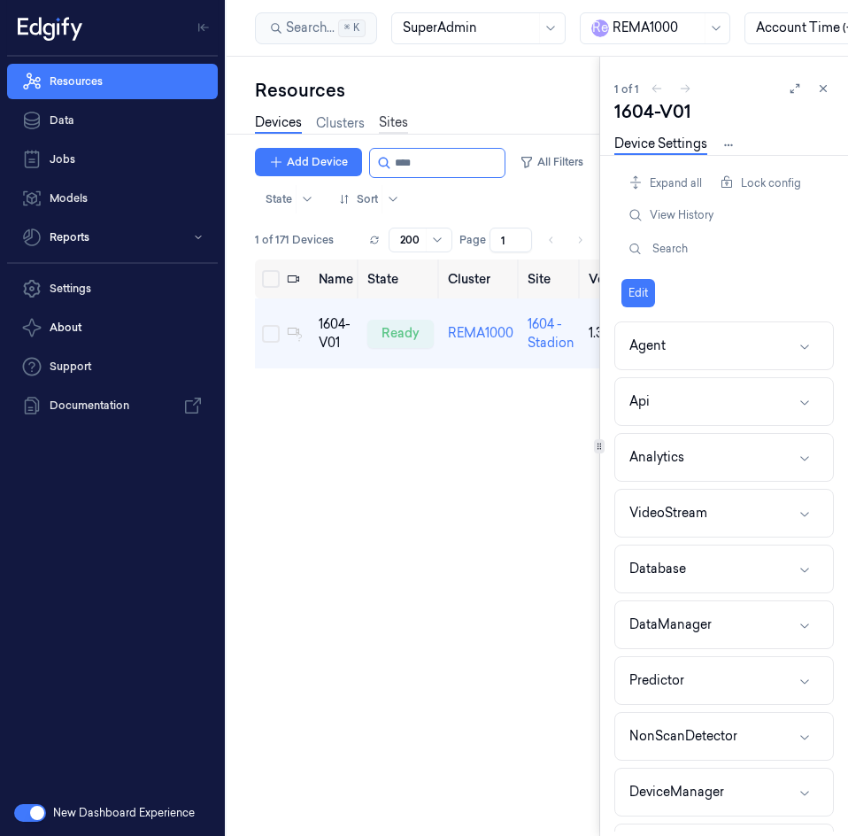
click at [393, 123] on link "Sites" at bounding box center [393, 123] width 29 height 20
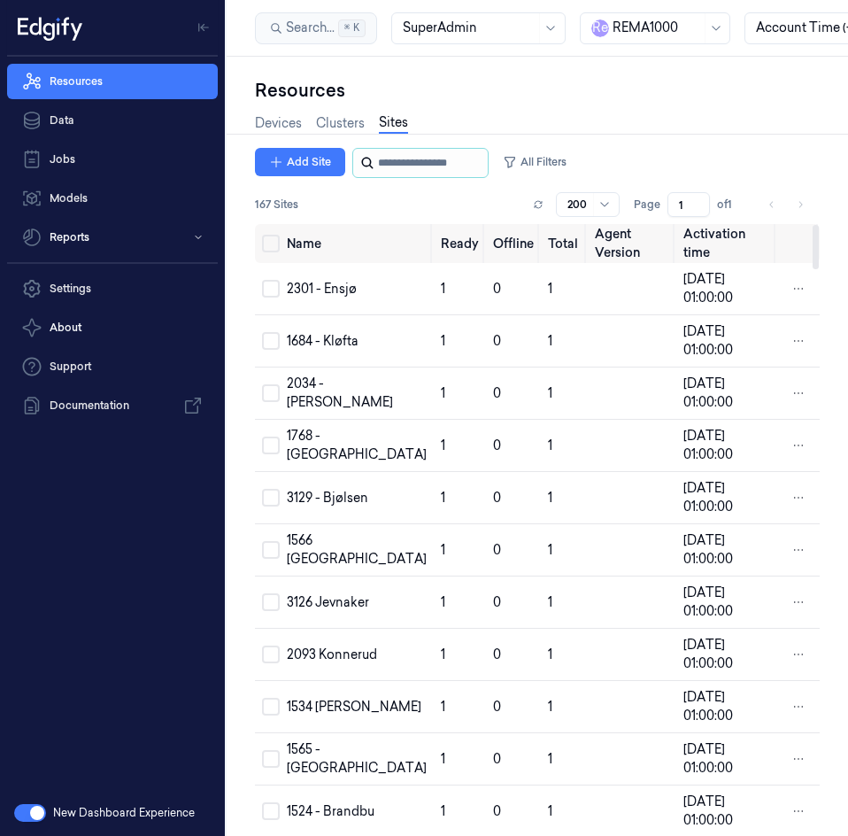
click at [388, 161] on input "string" at bounding box center [431, 163] width 106 height 28
paste input "****"
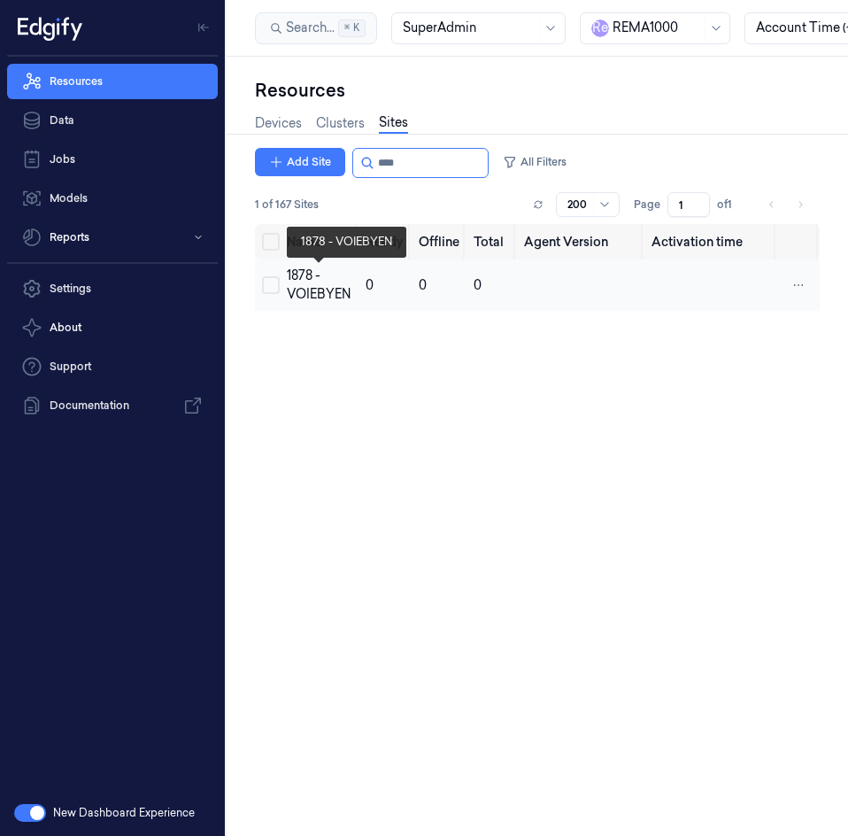
type input "****"
click at [319, 283] on div "1878 - VOIEBYEN" at bounding box center [319, 284] width 65 height 37
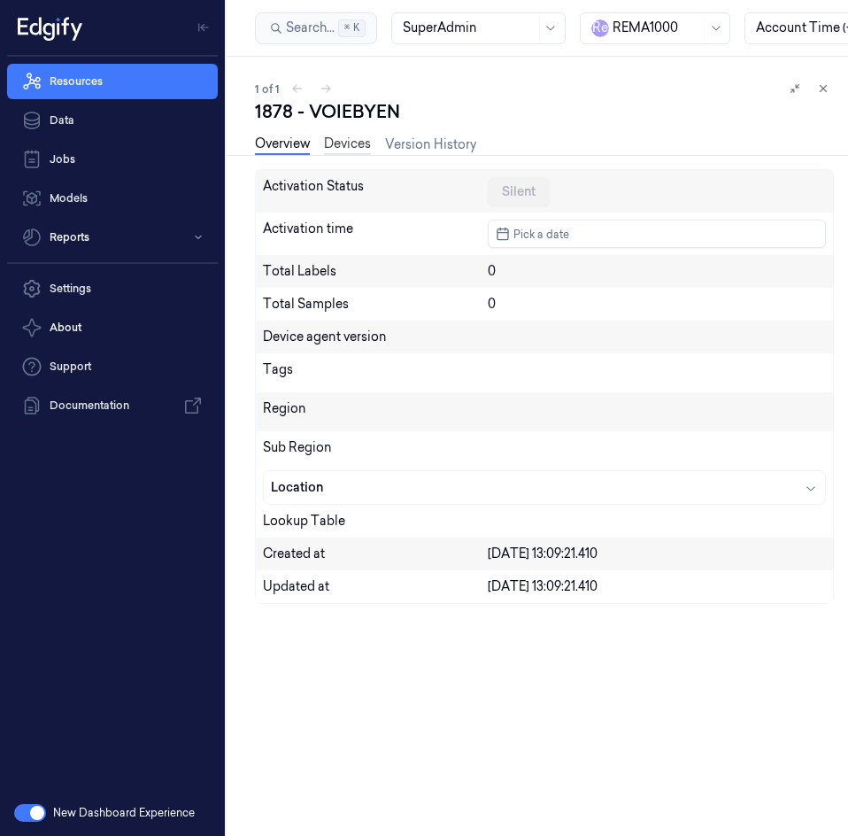
click at [351, 147] on link "Devices" at bounding box center [347, 145] width 47 height 20
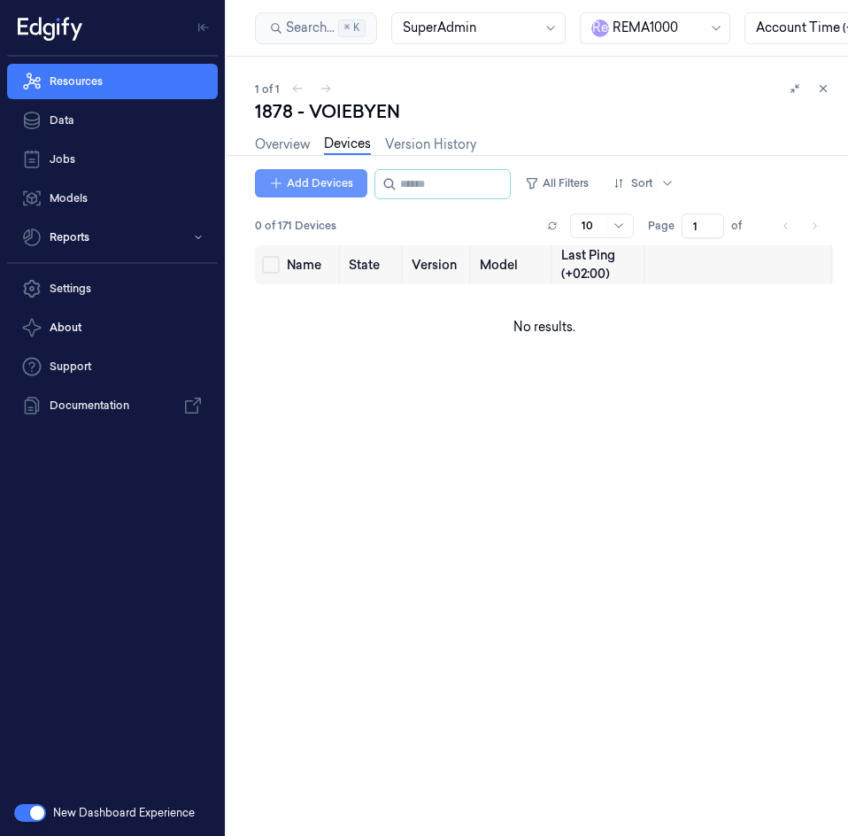
click at [316, 196] on button "Add Devices" at bounding box center [311, 183] width 112 height 28
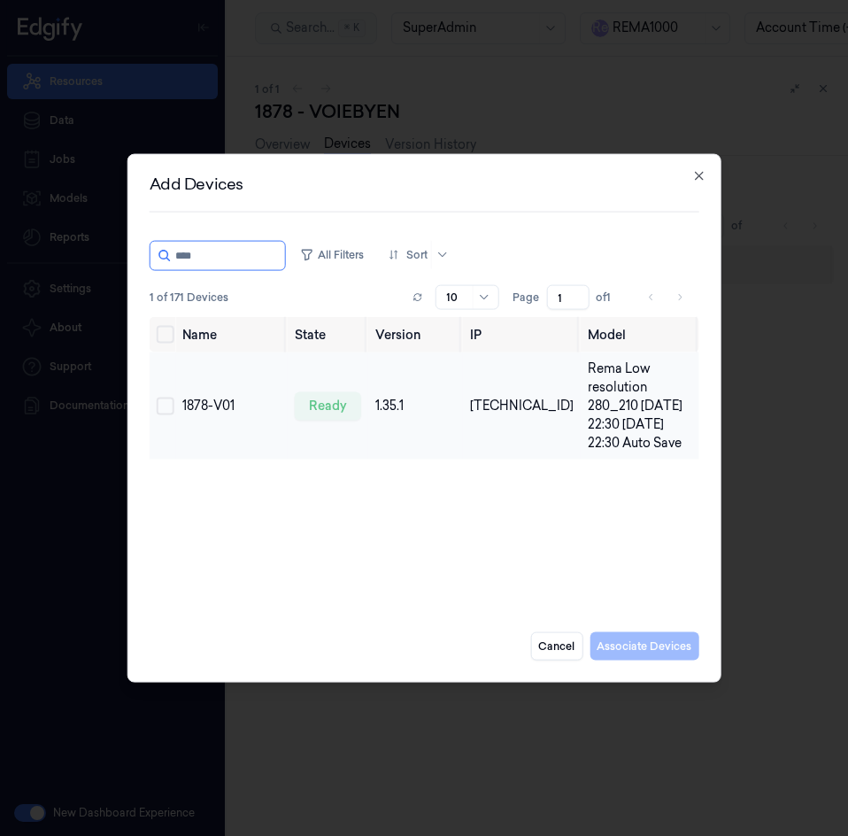
type input "****"
click at [163, 406] on button "Select row" at bounding box center [166, 406] width 18 height 18
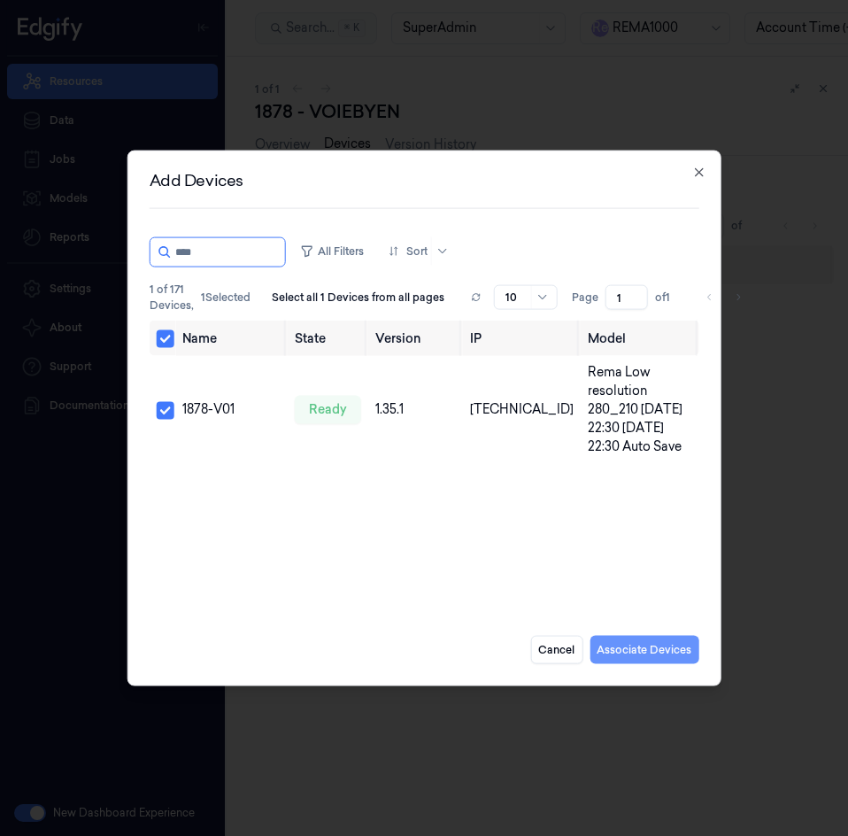
click at [653, 644] on button "Associate Devices" at bounding box center [644, 649] width 109 height 28
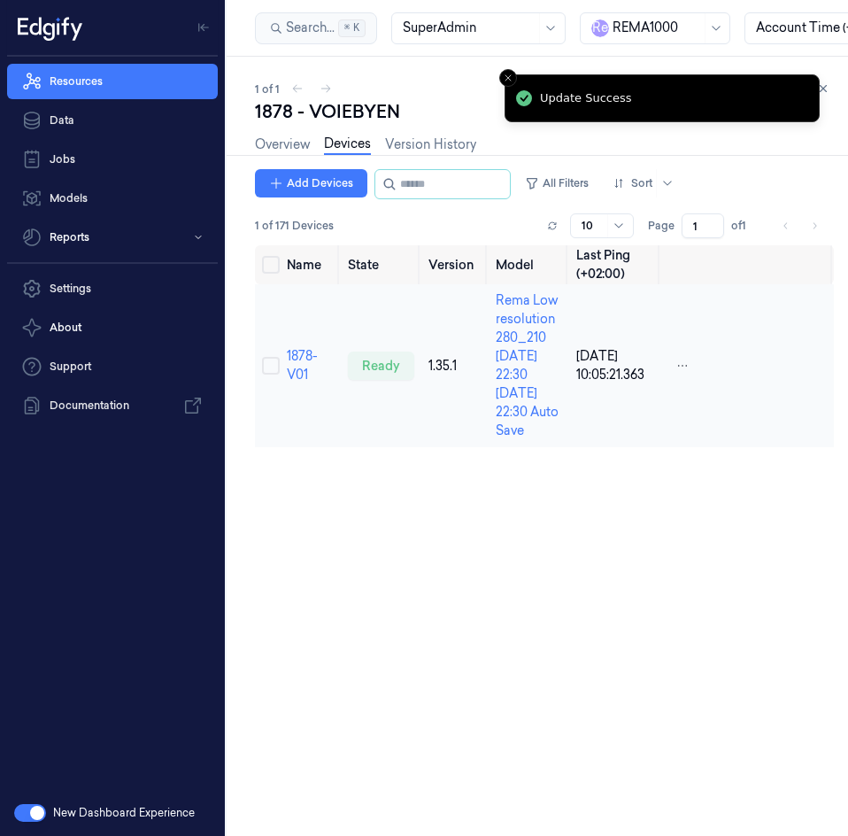
click at [319, 319] on td "1878-V01" at bounding box center [310, 365] width 61 height 163
click at [297, 357] on link "1878-V01" at bounding box center [302, 365] width 31 height 35
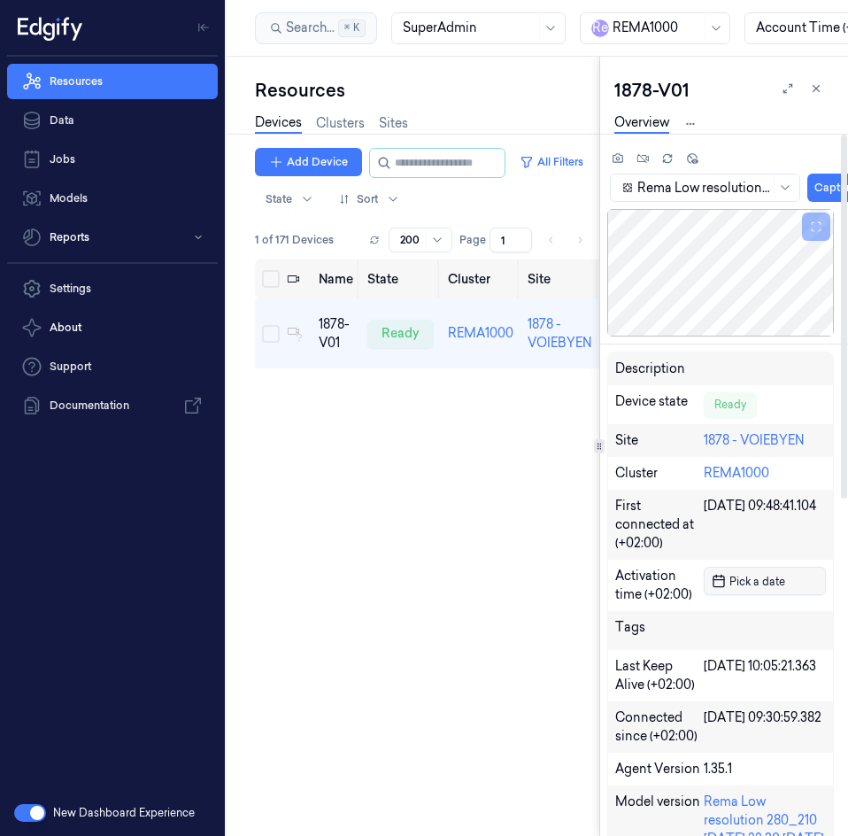
click at [757, 579] on span "Pick a date" at bounding box center [755, 581] width 59 height 17
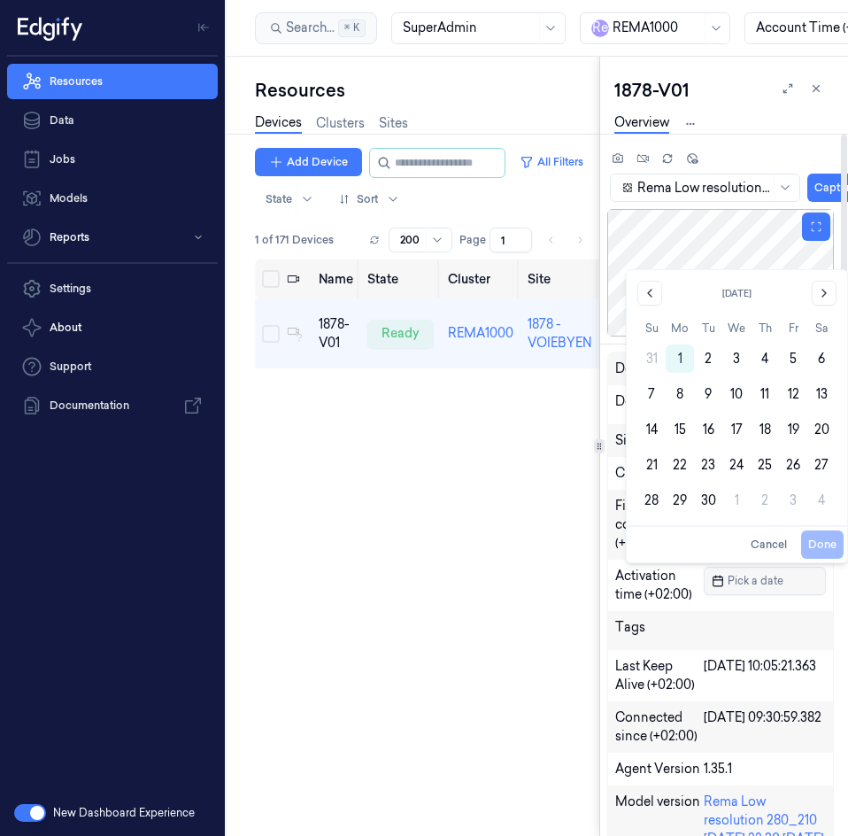
click at [620, 236] on div at bounding box center [720, 272] width 227 height 127
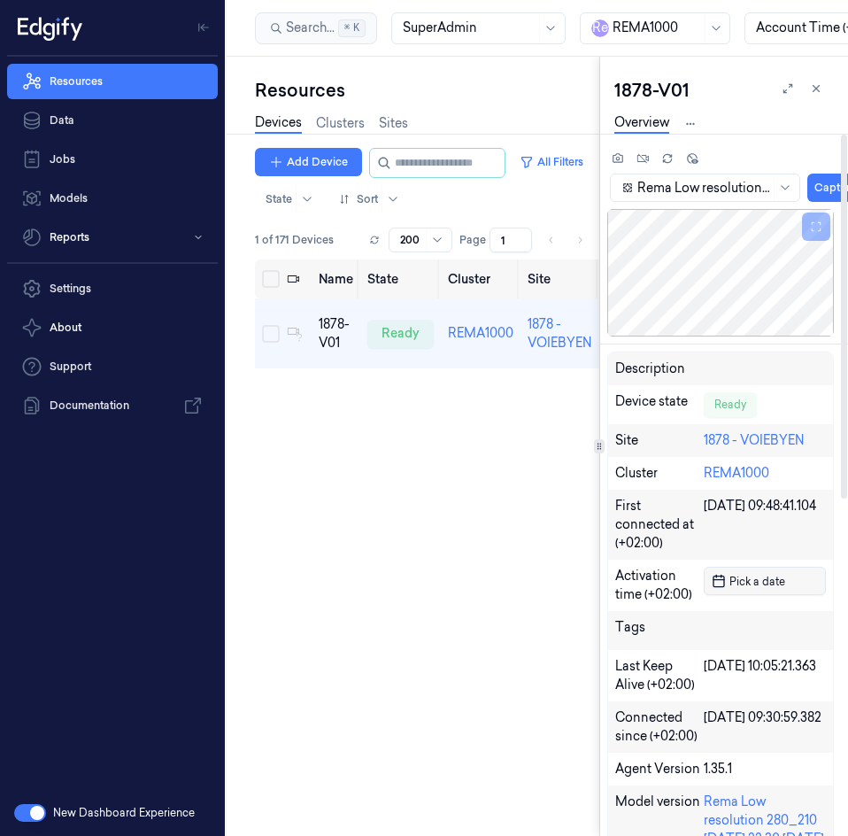
click at [759, 589] on span "Pick a date" at bounding box center [755, 581] width 59 height 17
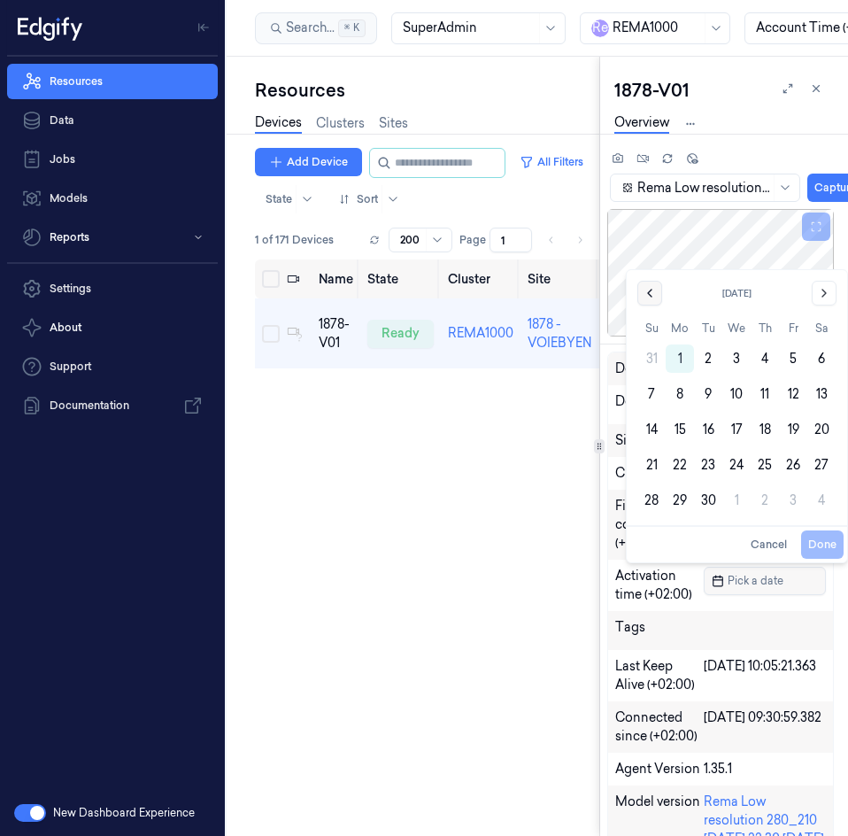
click at [649, 292] on icon "Go to the Previous Month" at bounding box center [650, 292] width 4 height 7
click at [682, 436] on button "18" at bounding box center [680, 429] width 28 height 28
type input "18/08/2025 00:00:00"
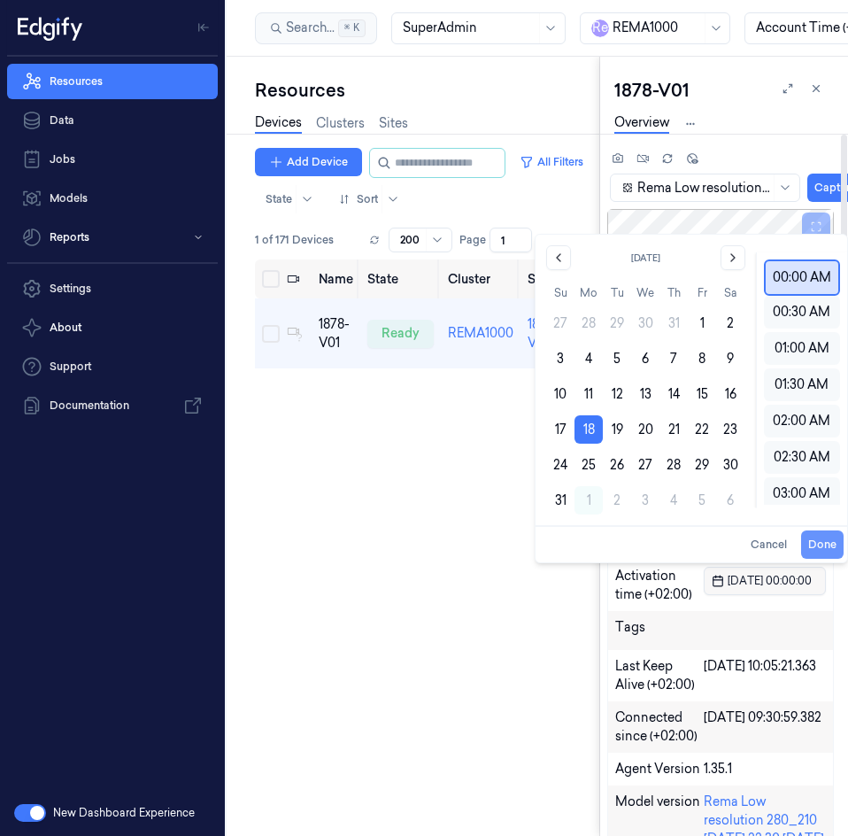
click at [842, 543] on button "Done" at bounding box center [822, 544] width 42 height 28
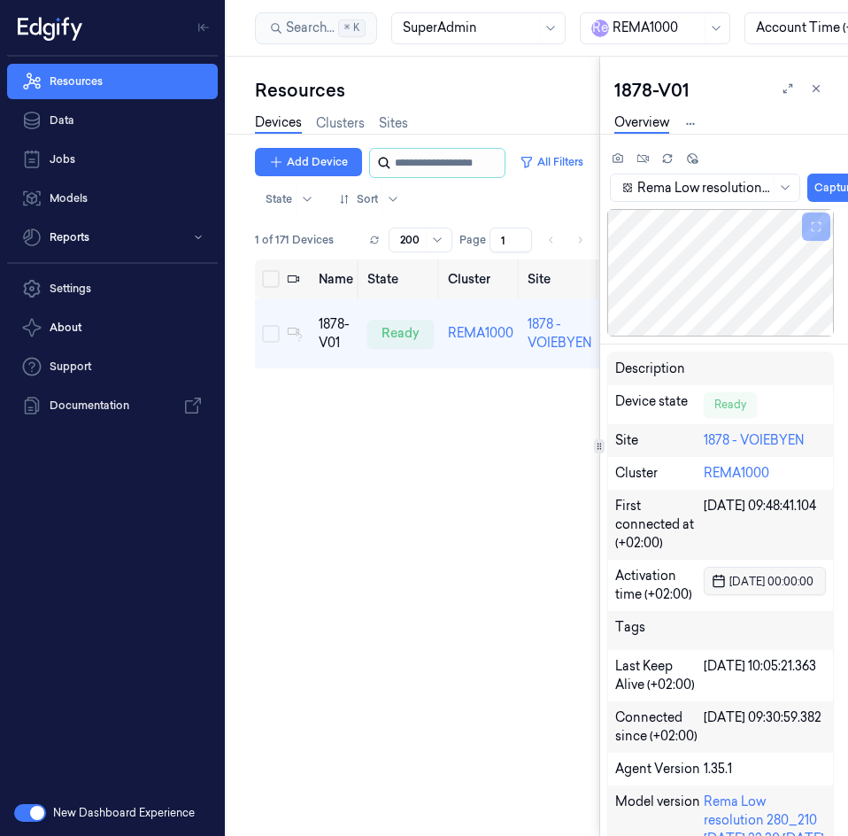
click at [395, 158] on input "string" at bounding box center [448, 163] width 106 height 28
click at [281, 121] on link "Devices" at bounding box center [278, 123] width 47 height 20
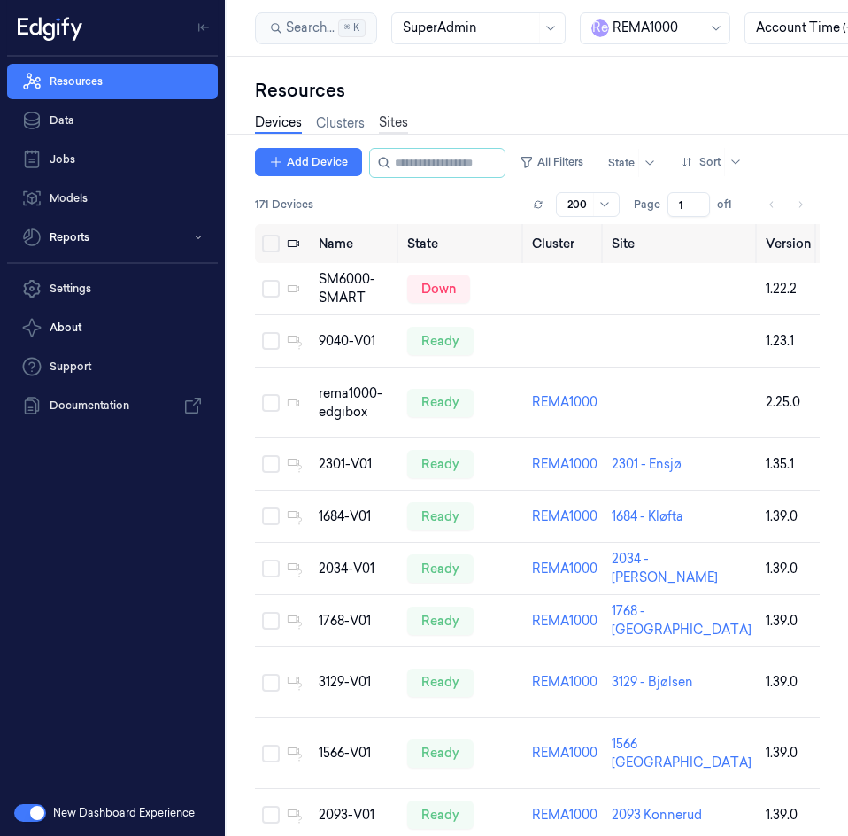
click at [397, 128] on link "Sites" at bounding box center [393, 123] width 29 height 20
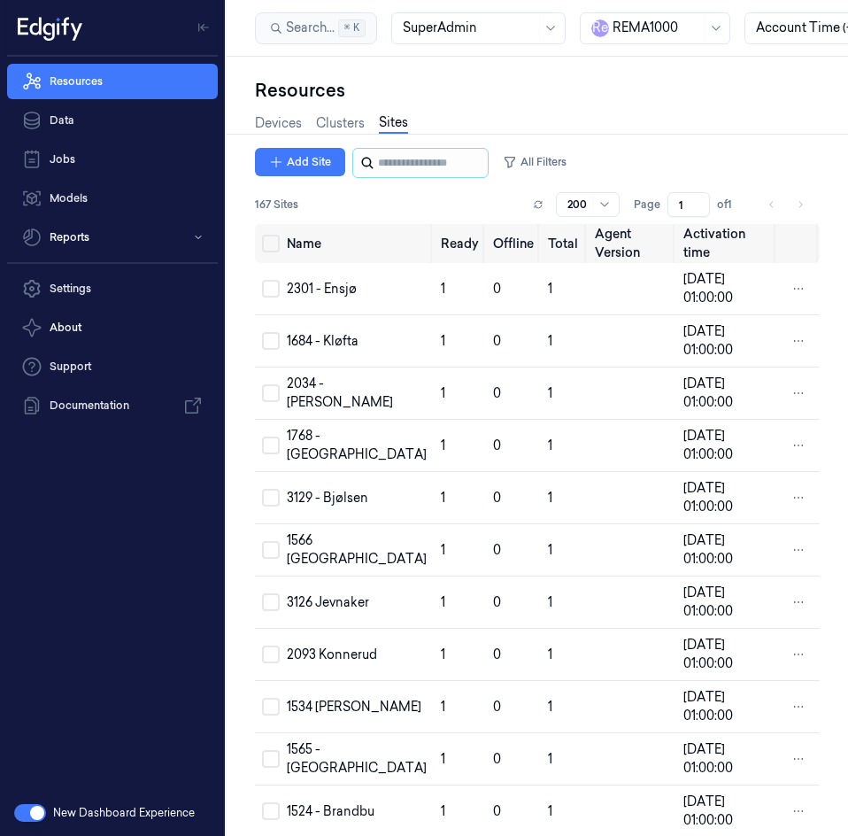
click at [375, 165] on div at bounding box center [420, 163] width 136 height 30
click at [395, 165] on input "string" at bounding box center [431, 163] width 106 height 28
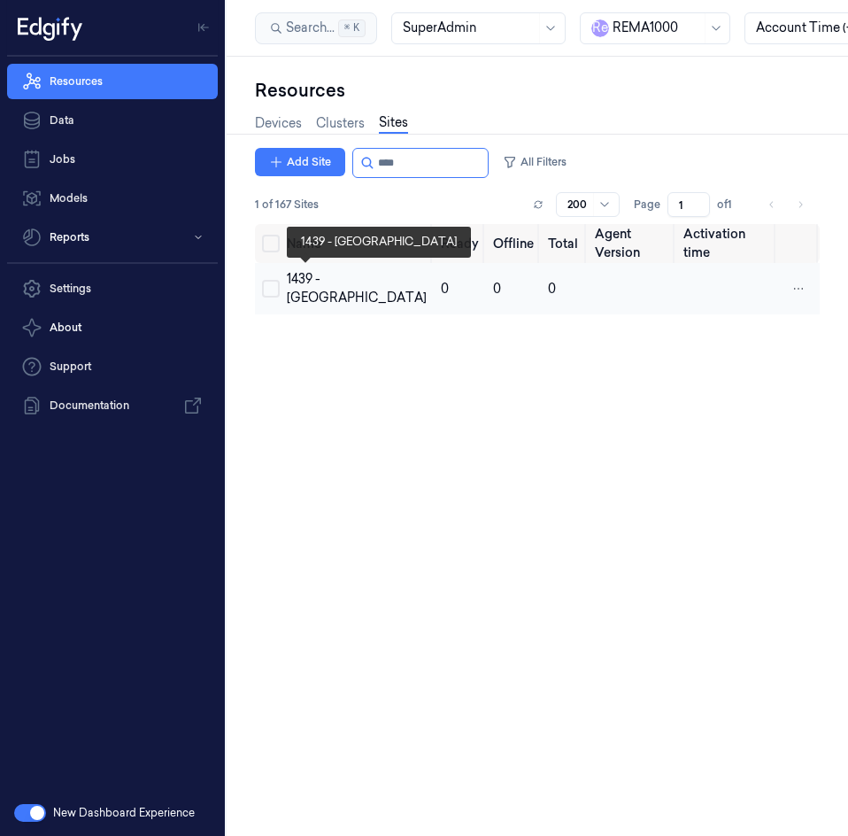
type input "****"
click at [307, 273] on div "1439 - [GEOGRAPHIC_DATA]" at bounding box center [357, 288] width 140 height 37
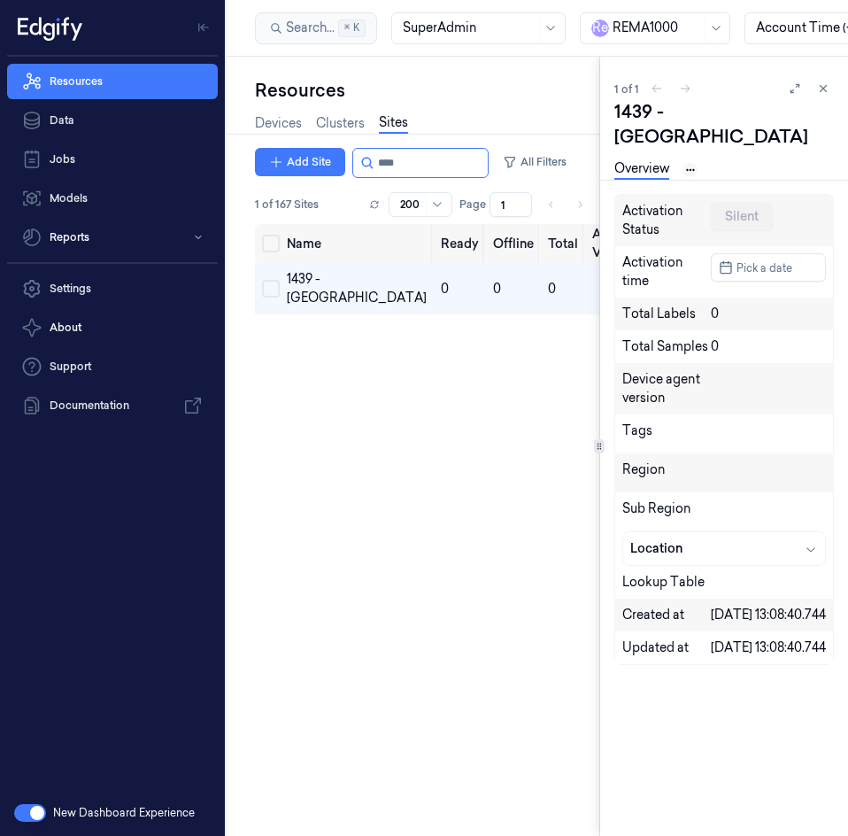
click at [685, 149] on html "Resources Data Jobs Models Reports Settings About Support Documentation New Das…" at bounding box center [424, 418] width 848 height 836
click at [676, 204] on link "Devices" at bounding box center [691, 206] width 91 height 19
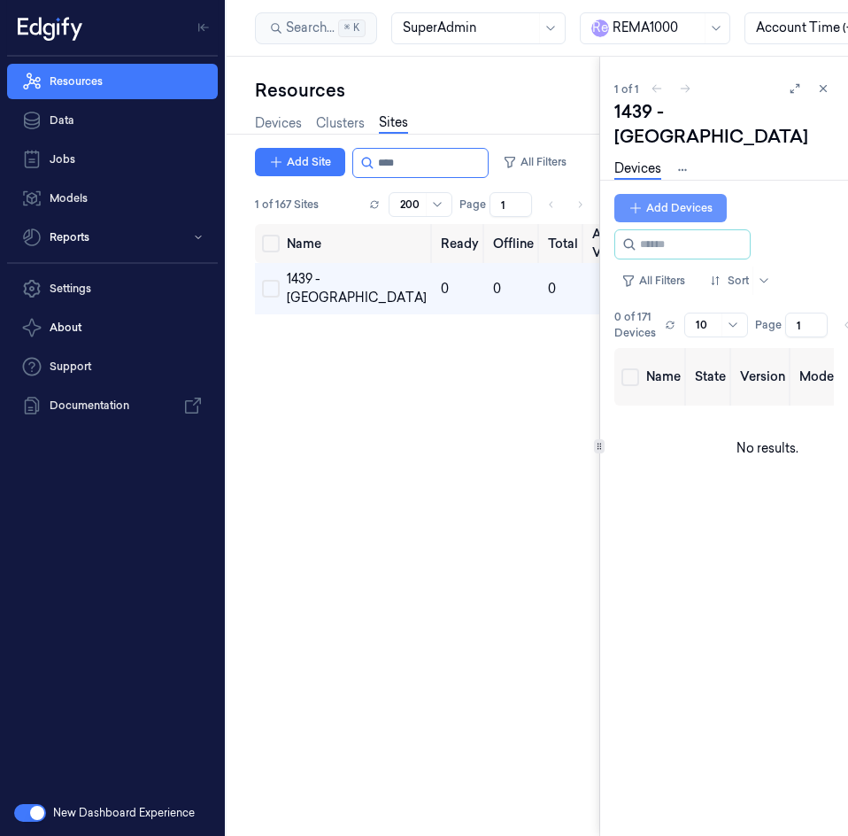
click at [682, 194] on button "Add Devices" at bounding box center [670, 208] width 112 height 28
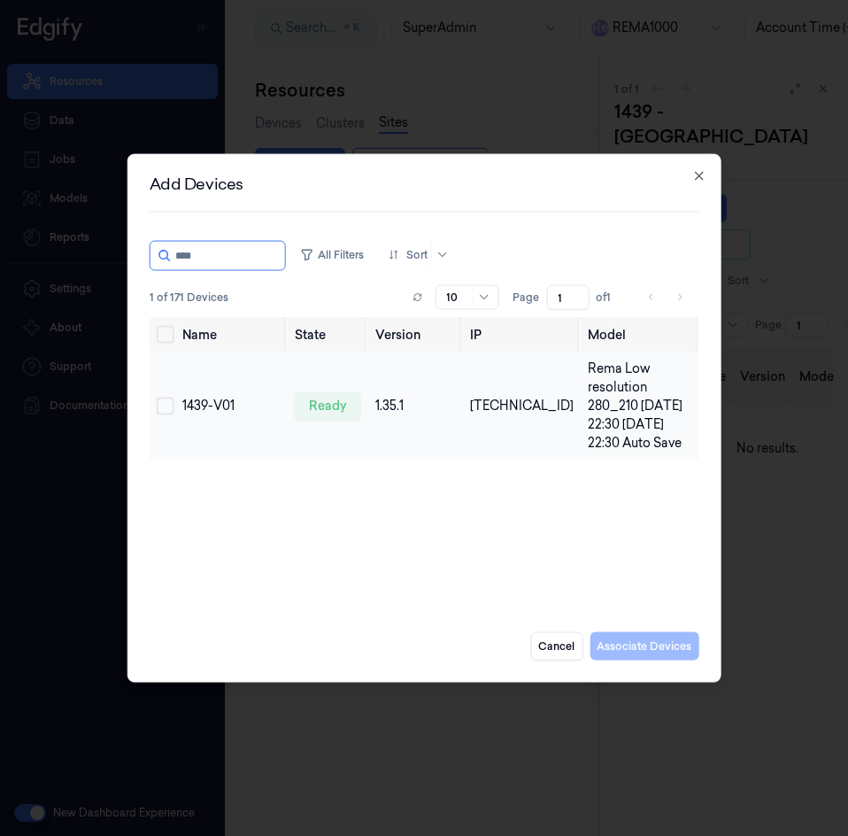
type input "****"
click at [162, 408] on button "Select row" at bounding box center [166, 406] width 18 height 18
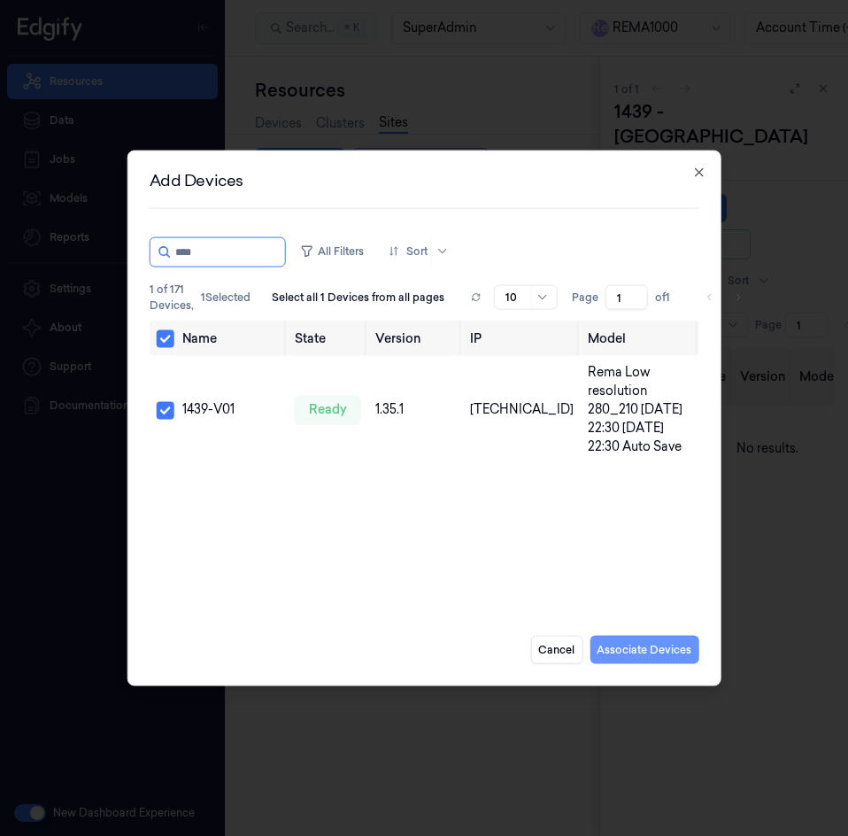
click at [632, 653] on button "Associate Devices" at bounding box center [644, 649] width 109 height 28
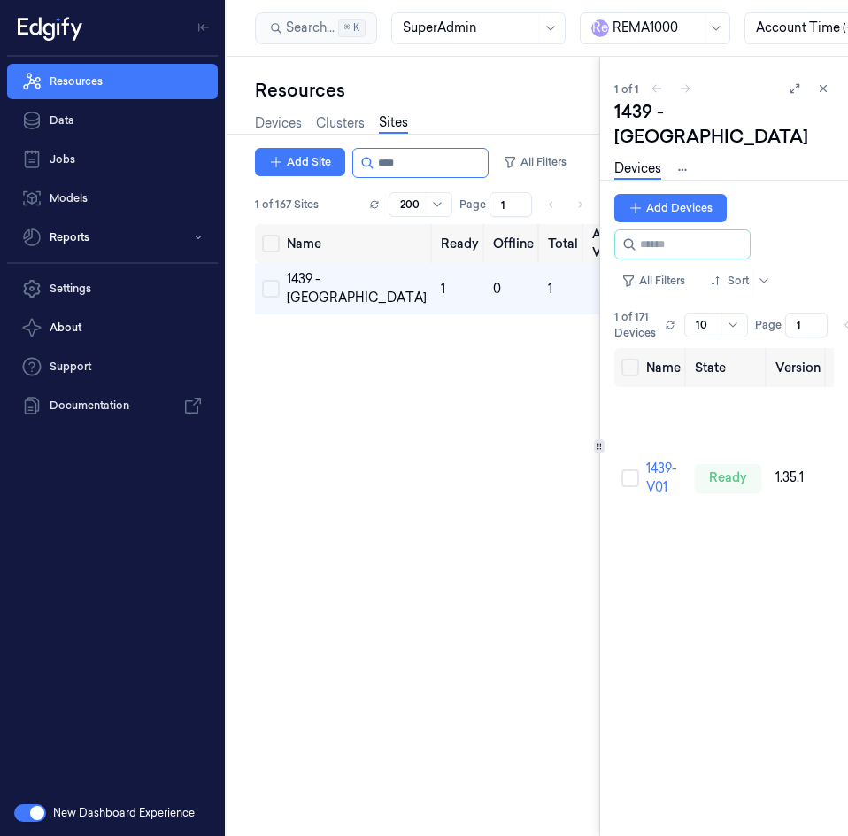
click at [630, 159] on link "Devices" at bounding box center [637, 169] width 47 height 20
click at [642, 442] on td "1439-V01" at bounding box center [663, 477] width 49 height 181
click at [650, 460] on link "1439-V01" at bounding box center [661, 477] width 31 height 35
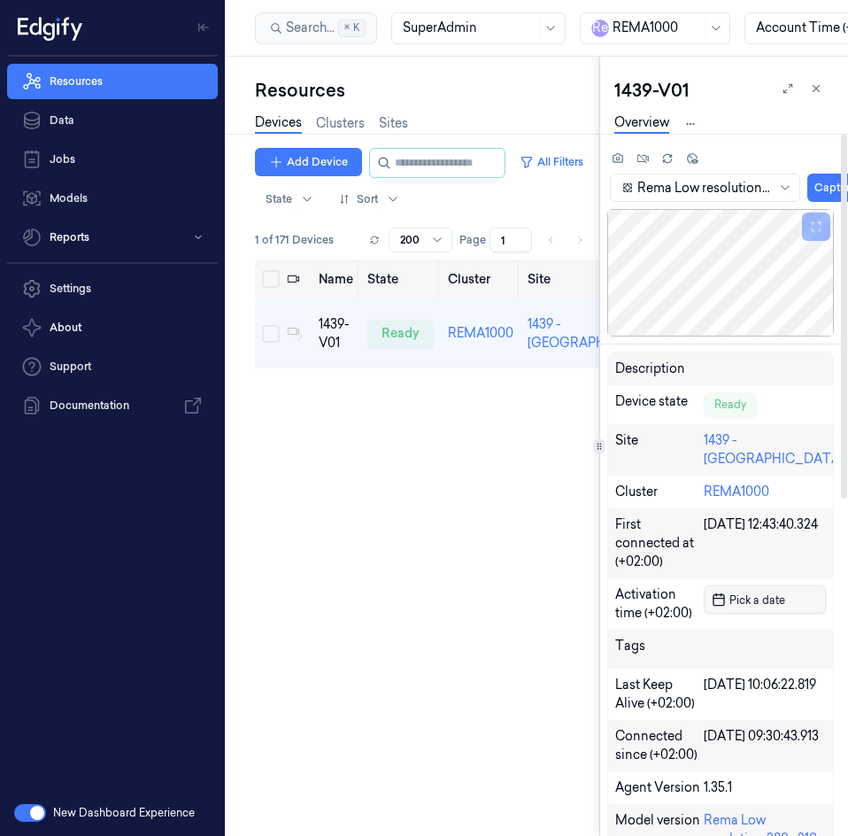
click at [763, 591] on span "Pick a date" at bounding box center [755, 599] width 59 height 17
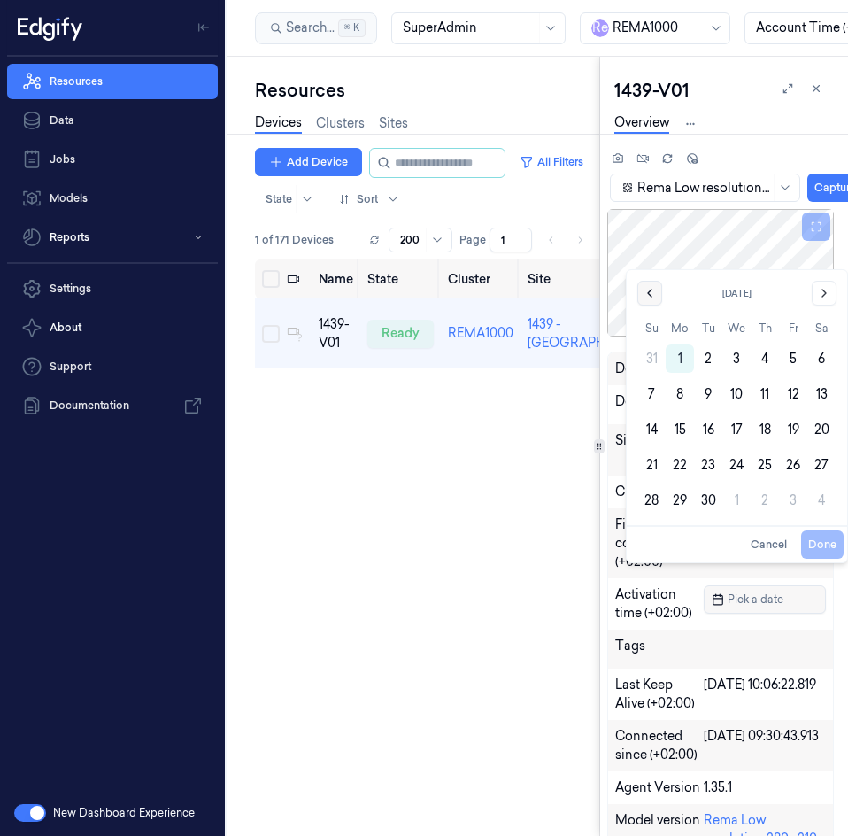
click at [644, 289] on icon "Go to the Previous Month" at bounding box center [650, 293] width 14 height 14
click at [684, 428] on button "18" at bounding box center [680, 429] width 28 height 28
type input "18/08/2025 00:00:00"
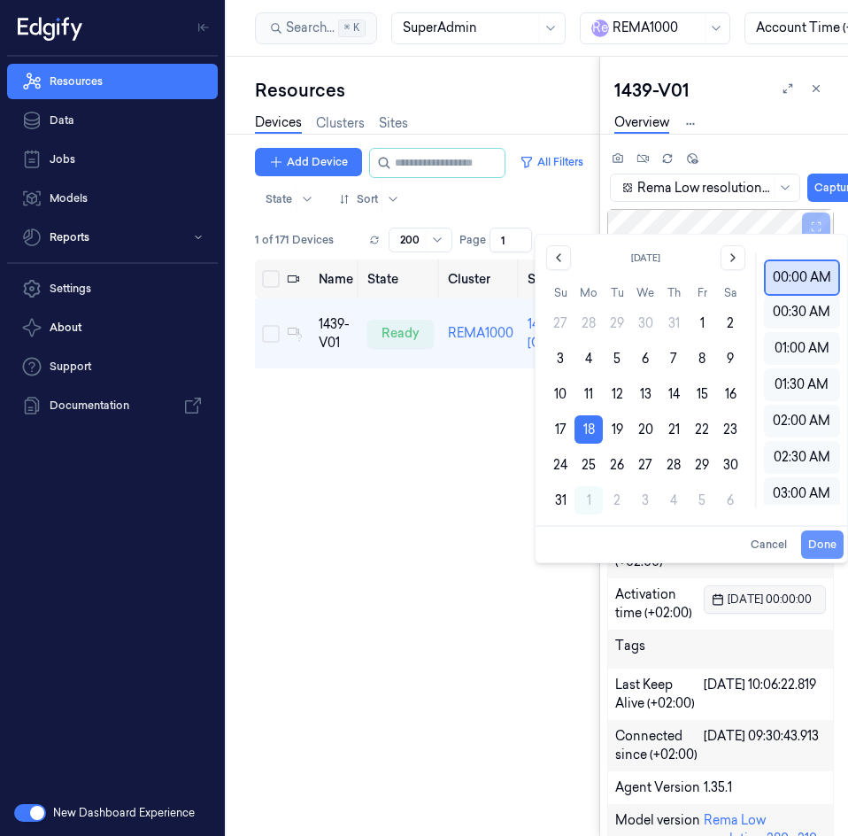
click at [815, 539] on button "Done" at bounding box center [822, 544] width 42 height 28
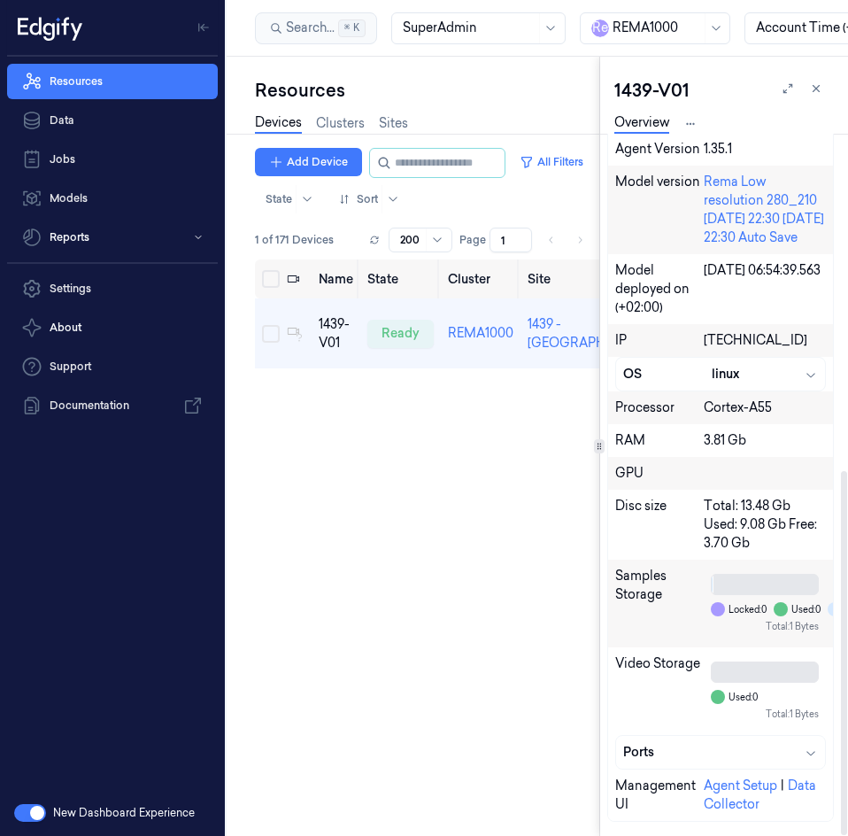
scroll to position [651, 0]
click at [468, 170] on input "string" at bounding box center [448, 163] width 106 height 28
click at [406, 123] on link "Sites" at bounding box center [393, 123] width 29 height 20
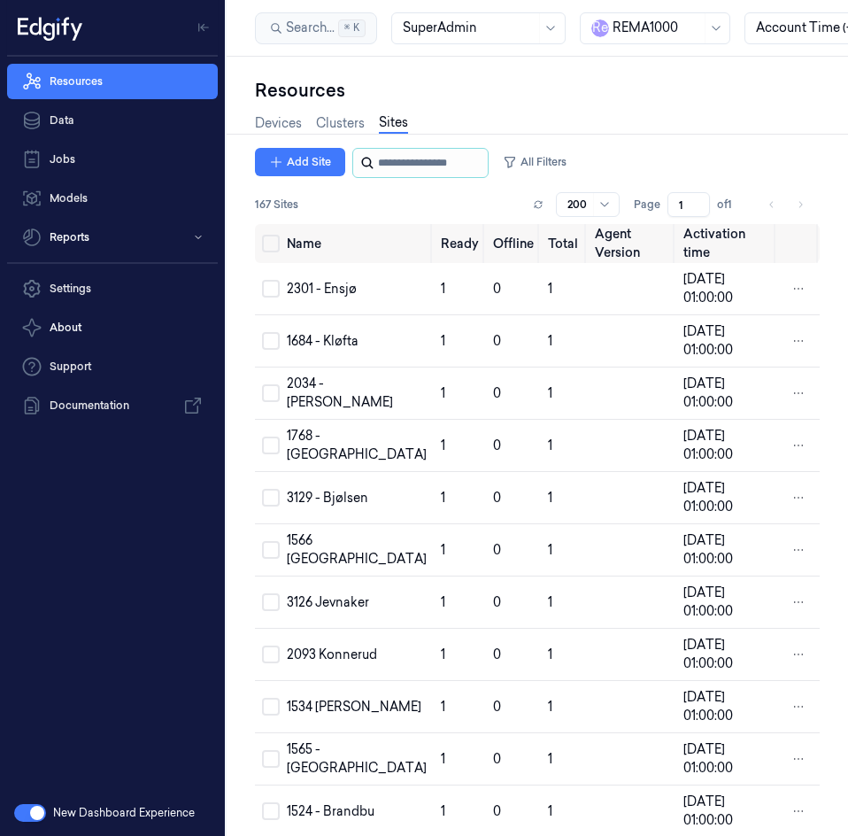
click at [378, 161] on input "string" at bounding box center [431, 163] width 106 height 28
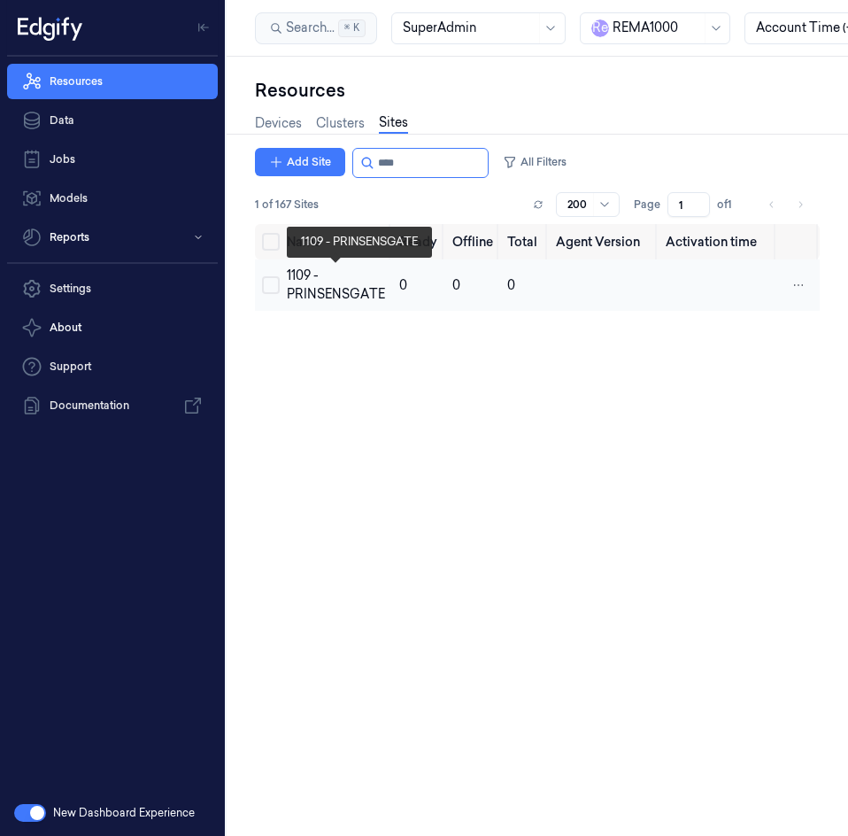
type input "****"
click at [328, 285] on div "1109 - PRINSENSGATE" at bounding box center [336, 284] width 98 height 37
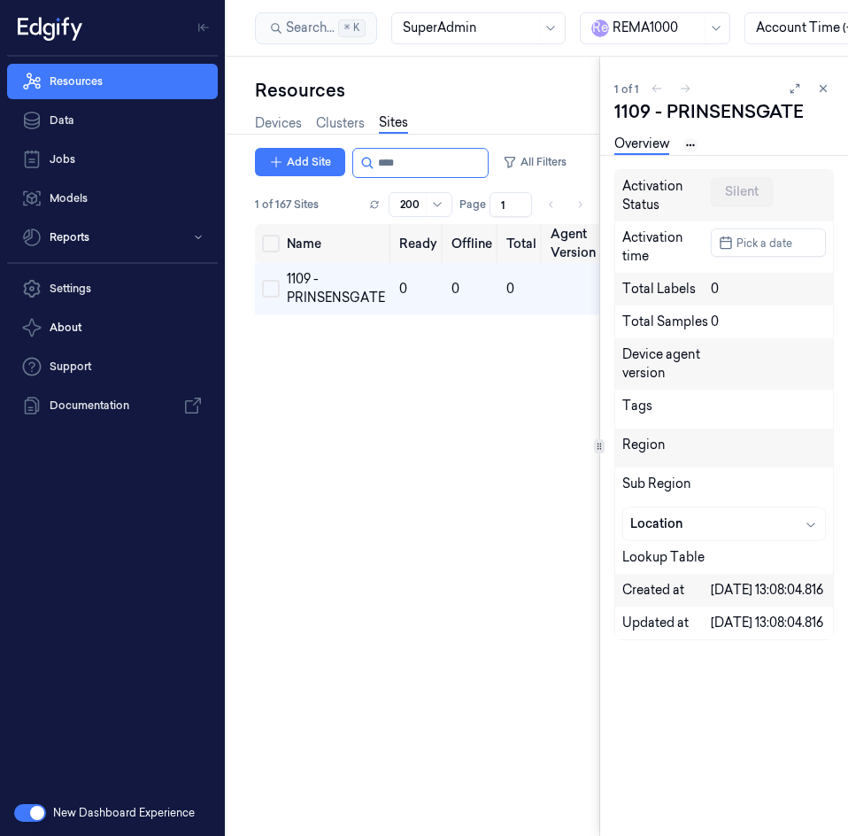
click at [690, 145] on html "Resources Data Jobs Models Reports Settings About Support Documentation New Das…" at bounding box center [424, 418] width 848 height 836
click at [676, 206] on link "Devices" at bounding box center [691, 206] width 91 height 19
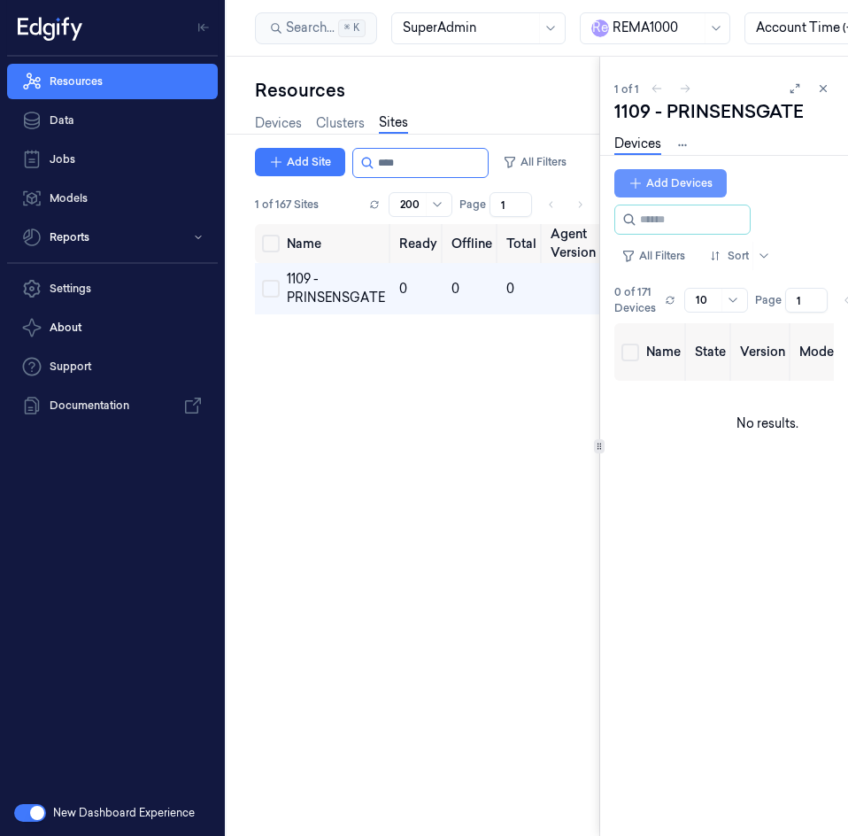
click at [669, 180] on button "Add Devices" at bounding box center [670, 183] width 112 height 28
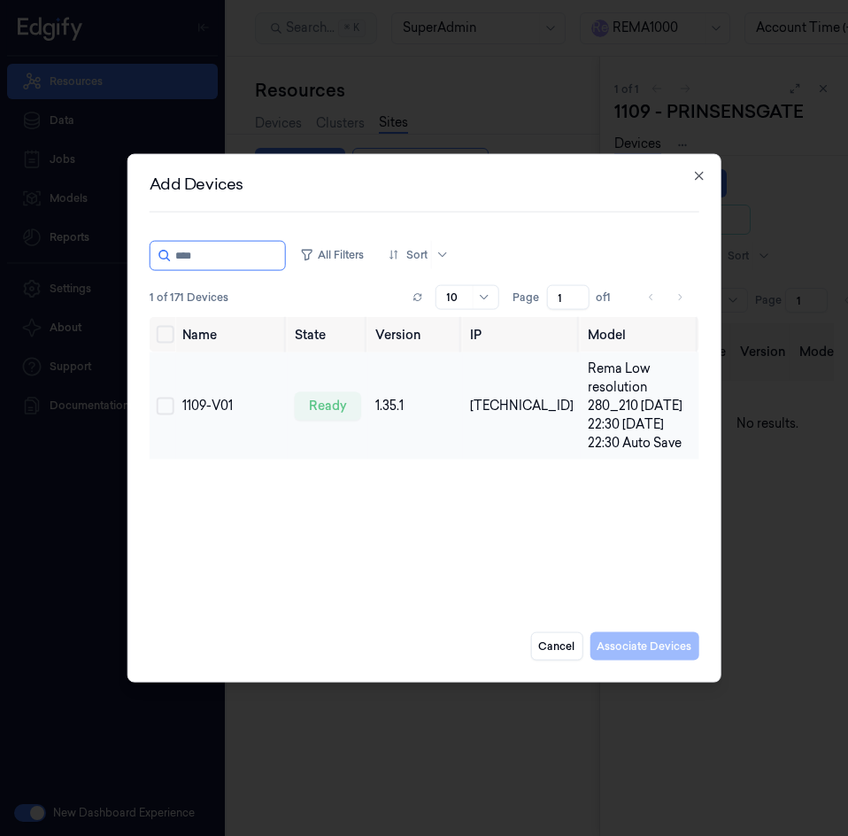
type input "****"
click at [162, 408] on button "Select row" at bounding box center [166, 406] width 18 height 18
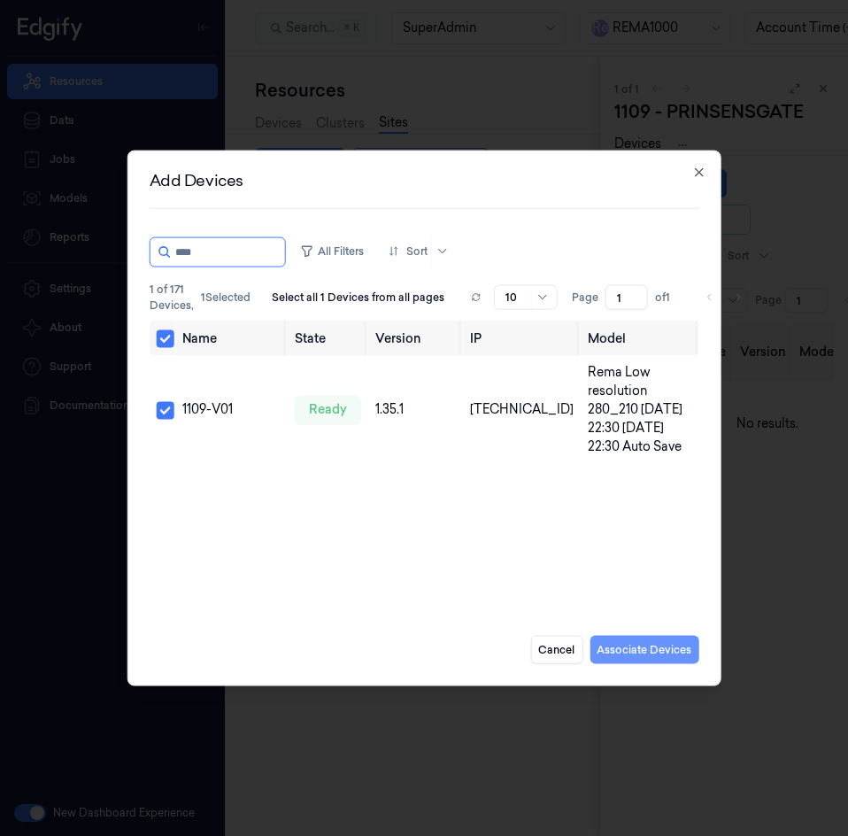
click at [646, 657] on button "Associate Devices" at bounding box center [644, 649] width 109 height 28
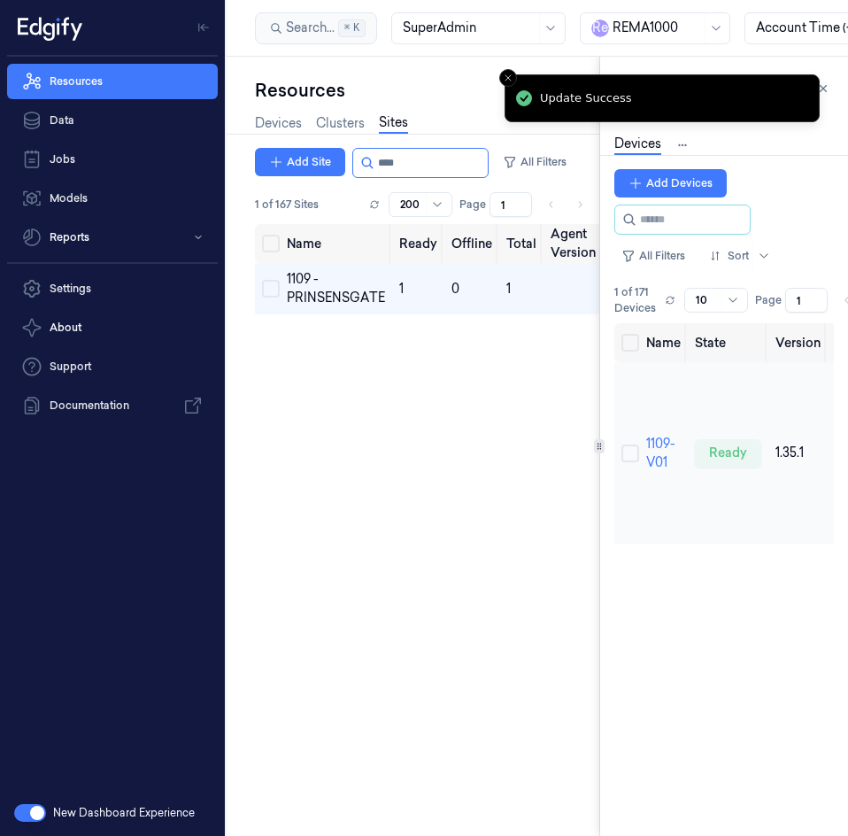
click at [657, 462] on td "1109-V01" at bounding box center [663, 452] width 49 height 181
click at [653, 461] on td "1109-V01" at bounding box center [663, 452] width 49 height 181
click at [654, 468] on link "1109-V01" at bounding box center [660, 452] width 29 height 35
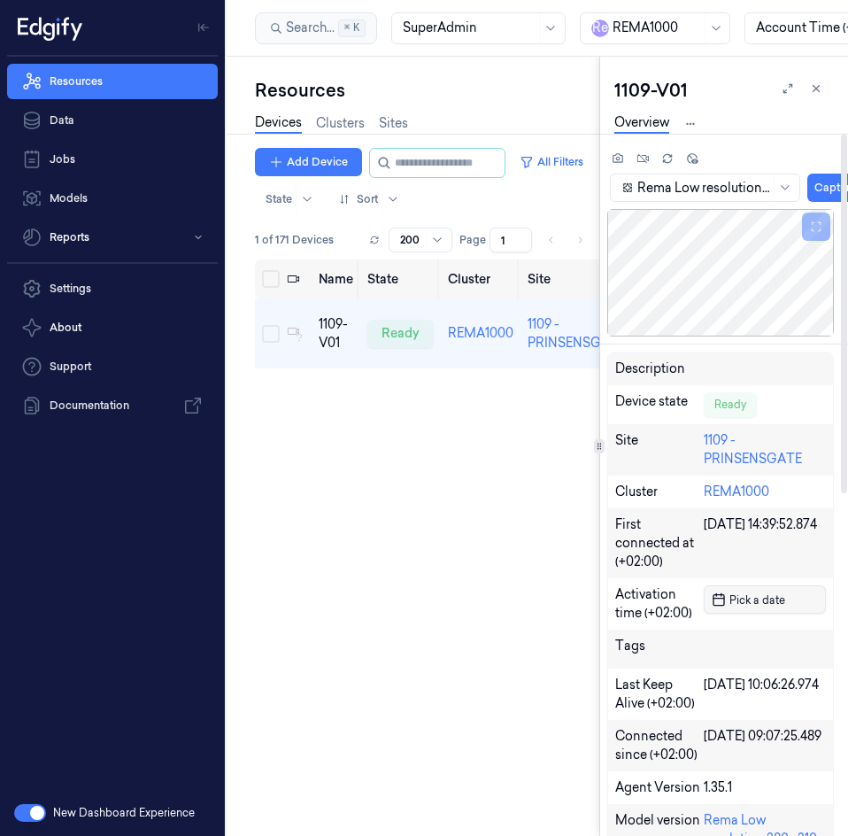
click at [757, 604] on span "Pick a date" at bounding box center [755, 599] width 59 height 17
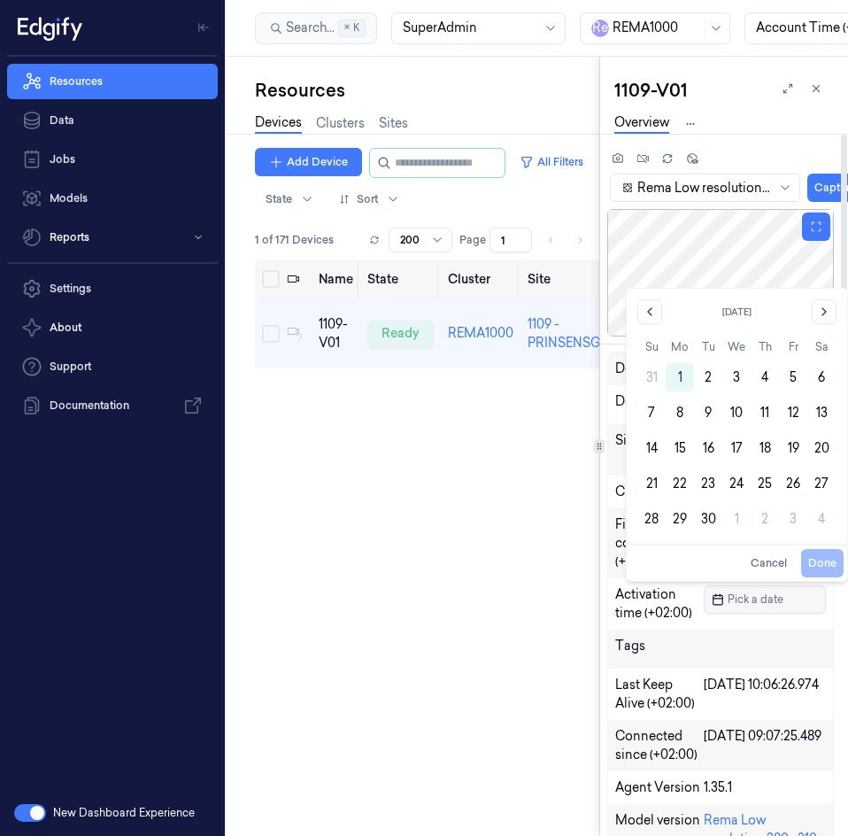
click at [622, 235] on div at bounding box center [720, 272] width 227 height 127
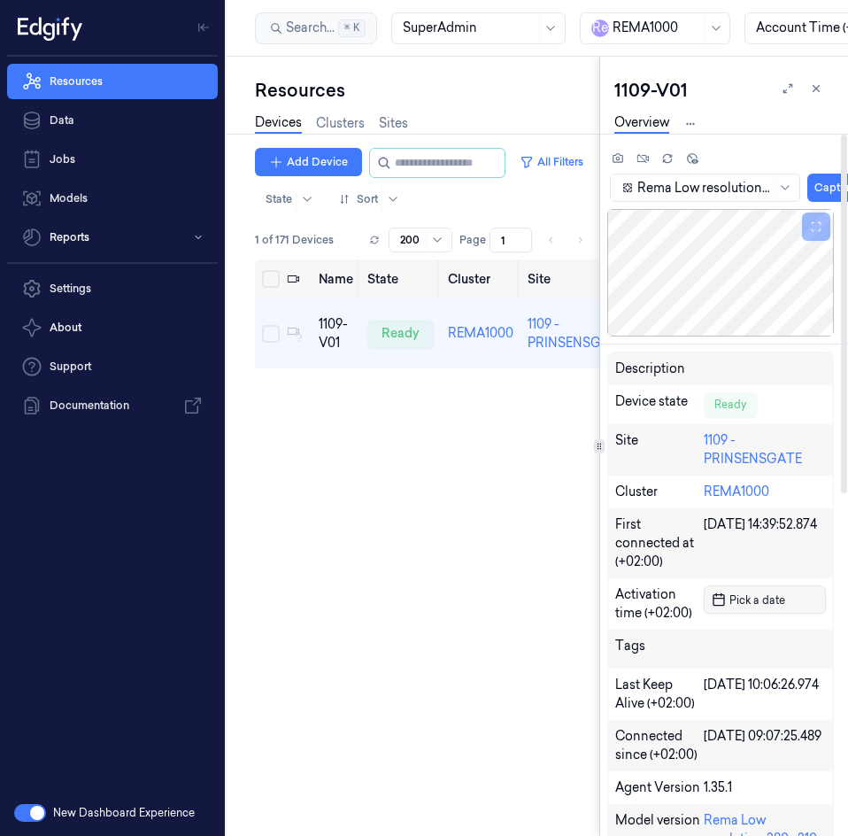
click at [741, 602] on span "Pick a date" at bounding box center [755, 599] width 59 height 17
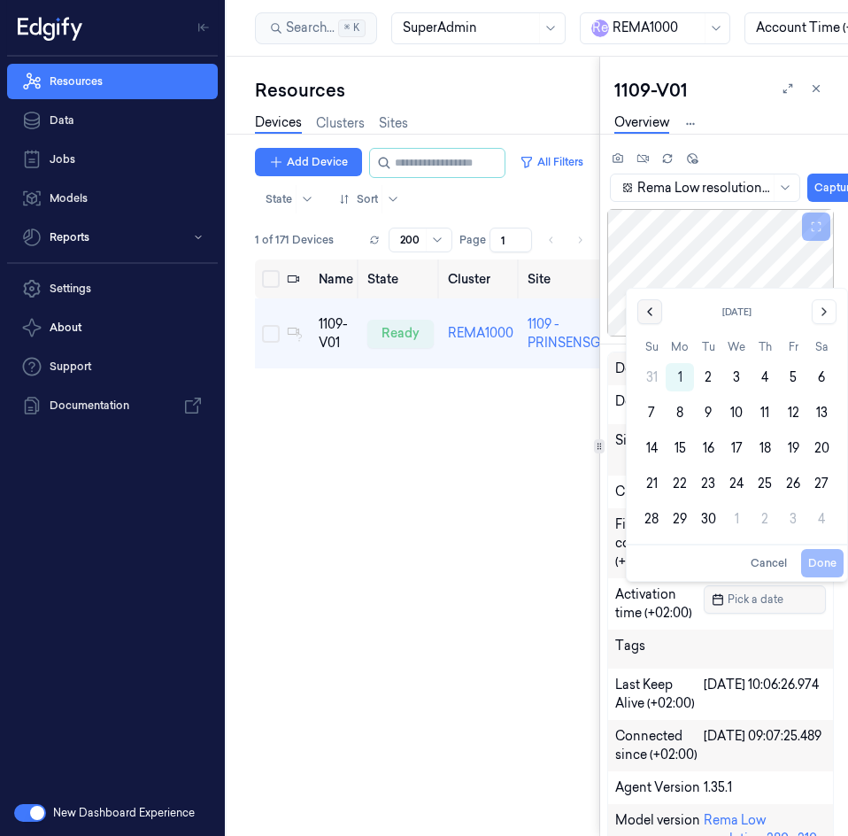
click at [646, 319] on button "Go to the Previous Month" at bounding box center [649, 311] width 25 height 25
click at [682, 447] on button "18" at bounding box center [680, 448] width 28 height 28
type input "18/08/2025 00:00:00"
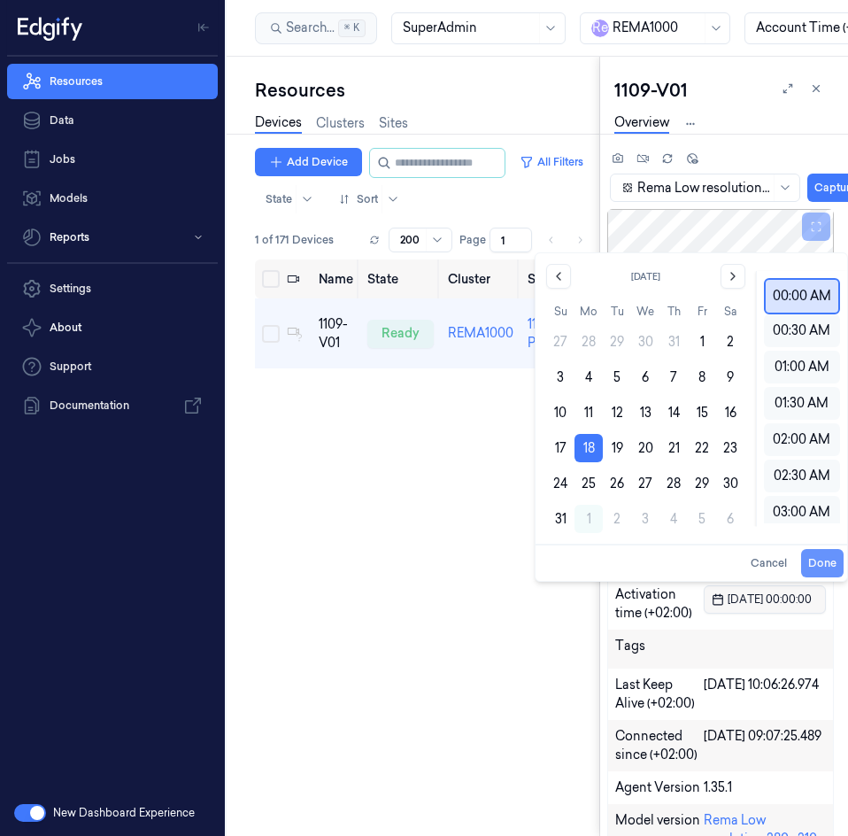
click at [815, 559] on button "Done" at bounding box center [822, 563] width 42 height 28
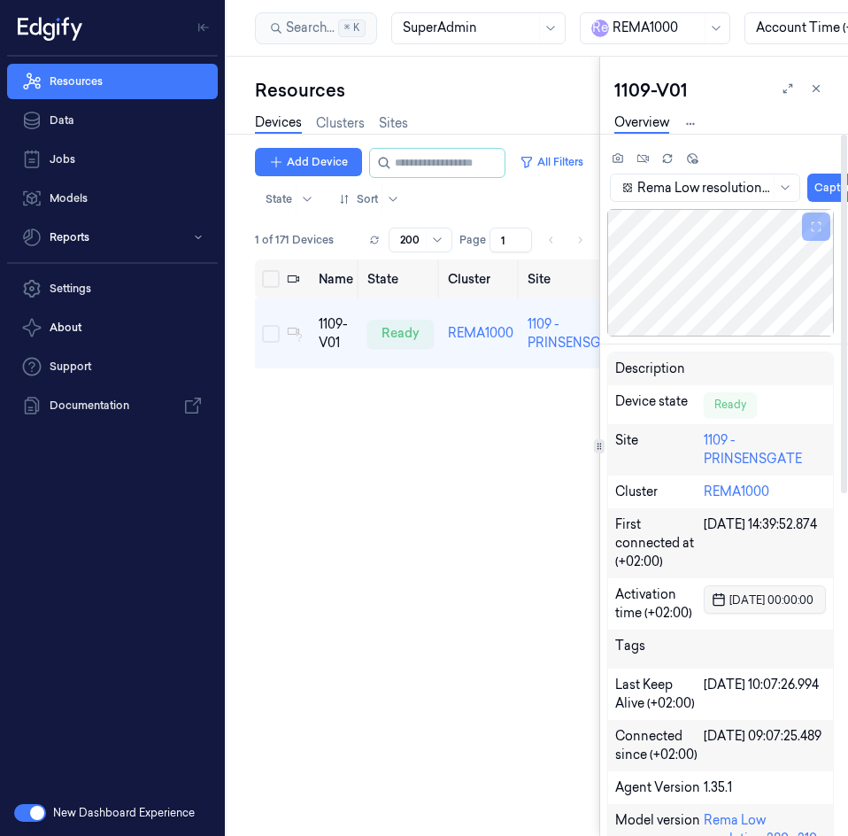
click at [616, 508] on div "First connected at (+02:00) 18/08/2025 14:39:52.874" at bounding box center [720, 543] width 225 height 70
click at [819, 93] on icon at bounding box center [816, 88] width 12 height 12
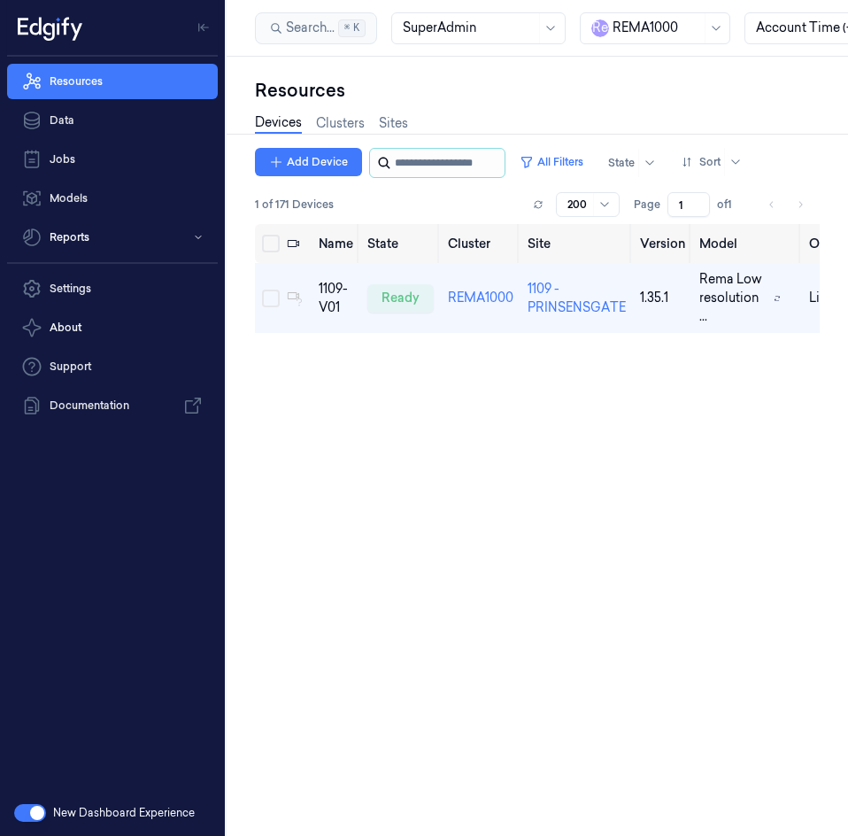
click at [446, 172] on input "string" at bounding box center [448, 163] width 106 height 28
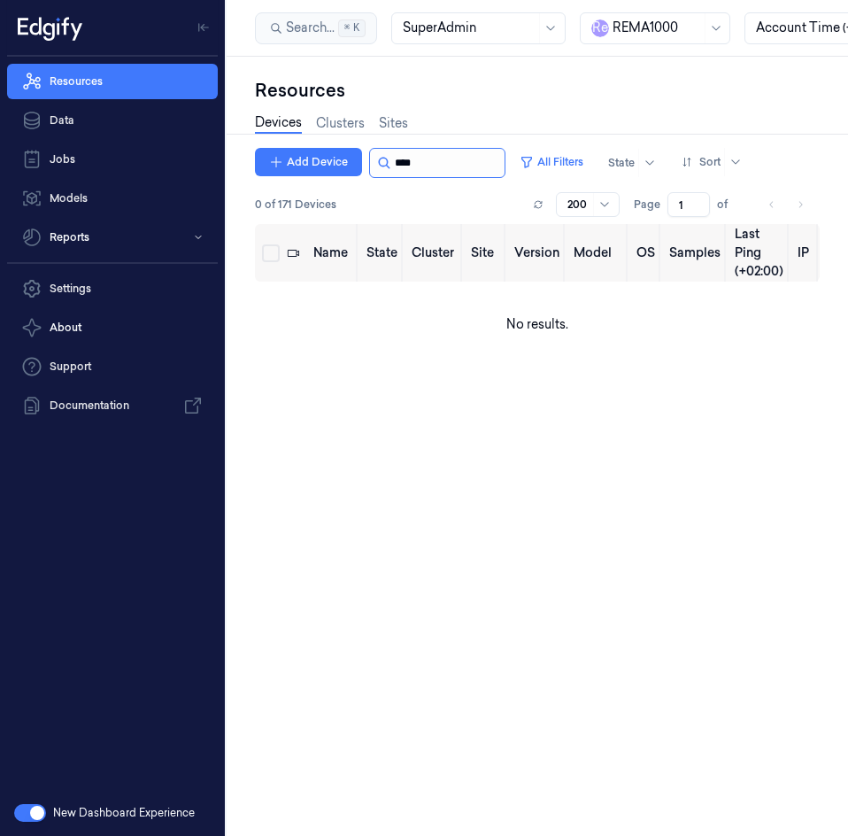
click at [441, 159] on input "string" at bounding box center [448, 163] width 106 height 28
click at [441, 158] on input "string" at bounding box center [448, 163] width 106 height 28
type input "****"
click at [399, 125] on link "Sites" at bounding box center [393, 123] width 29 height 20
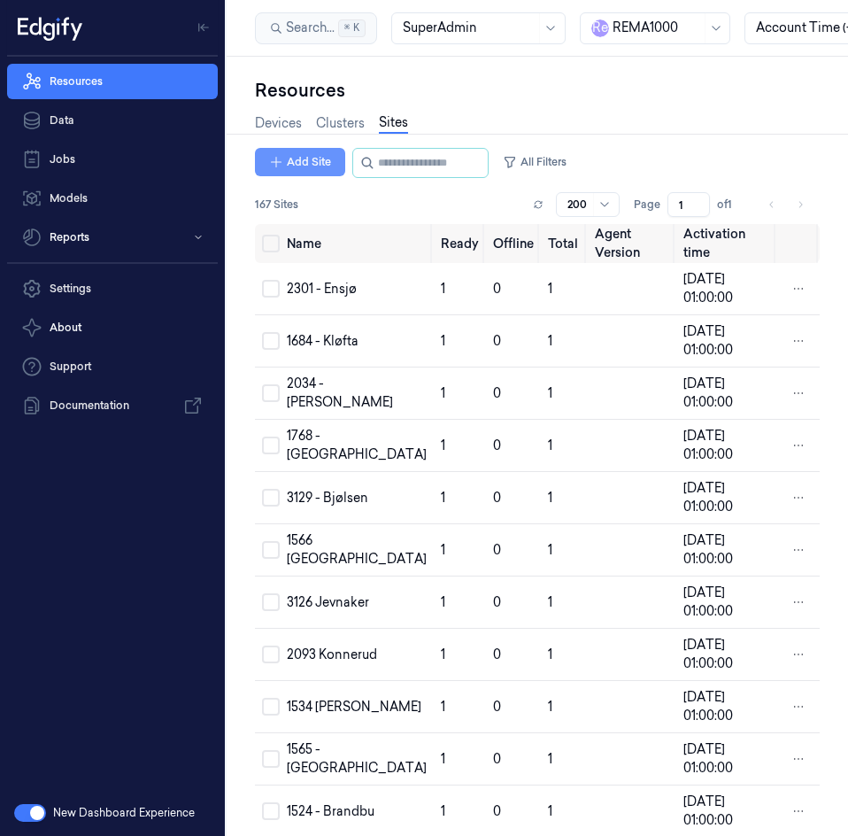
click at [280, 158] on icon "button" at bounding box center [276, 162] width 14 height 14
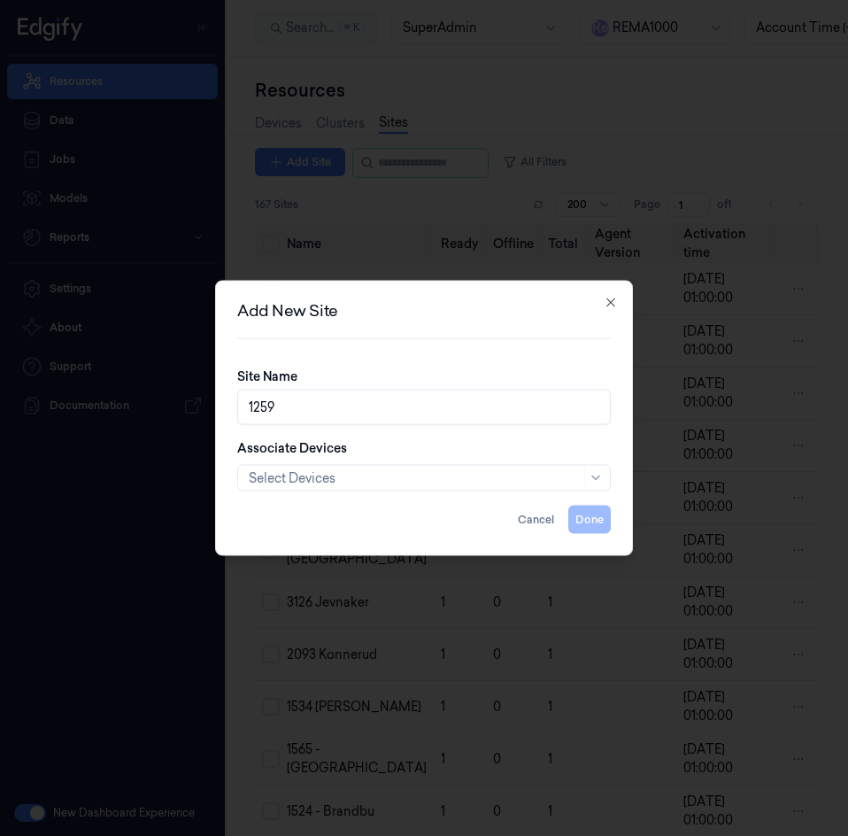
type input "1259"
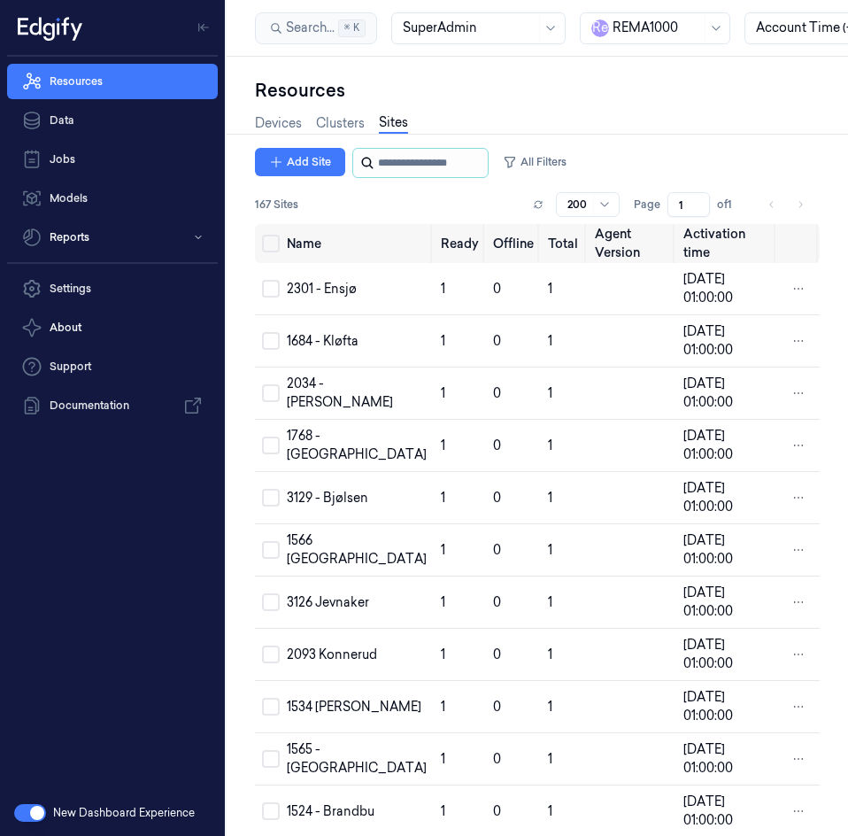
click at [405, 160] on input "string" at bounding box center [431, 163] width 106 height 28
paste input "****"
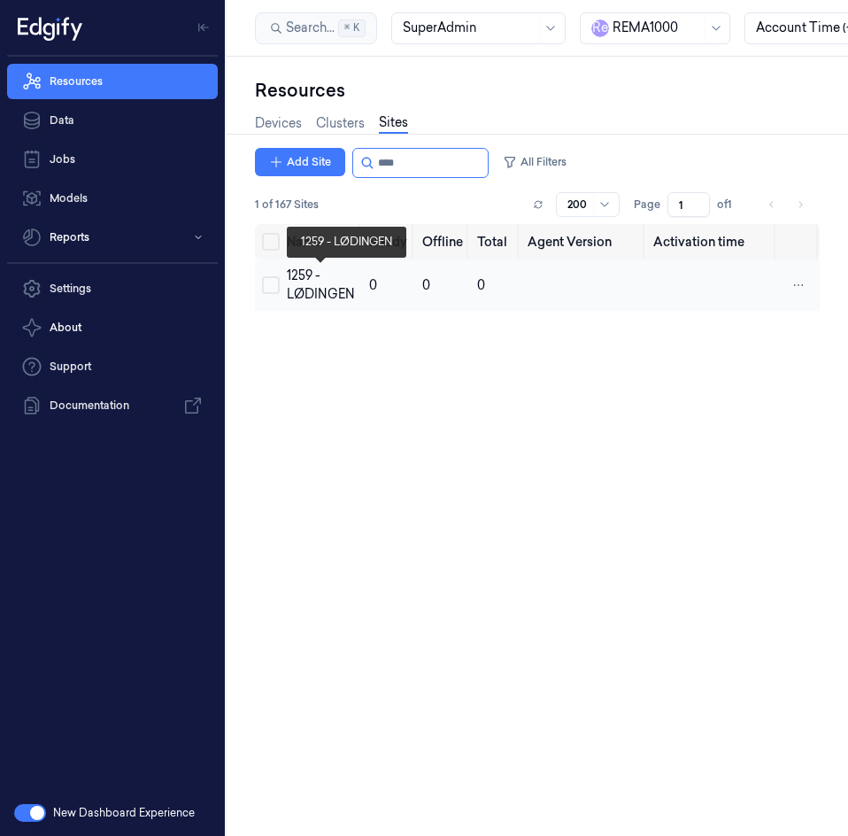
type input "****"
click at [305, 292] on div "1259 - LØDINGEN" at bounding box center [321, 284] width 68 height 37
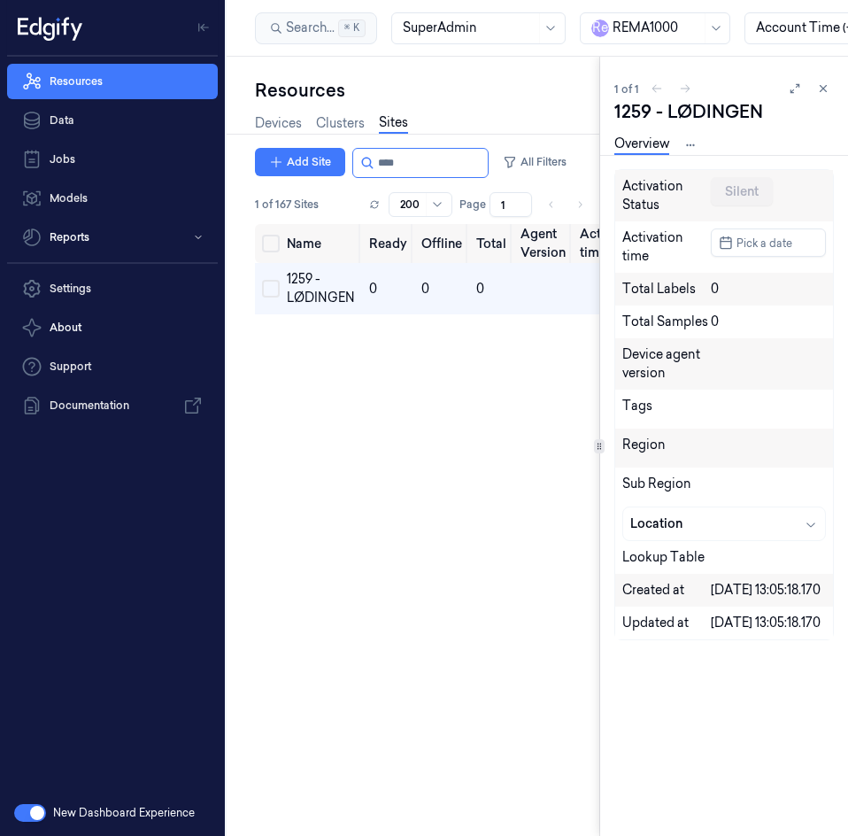
click at [697, 143] on html "Resources Data Jobs Models Reports Settings About Support Documentation New Das…" at bounding box center [424, 418] width 848 height 836
click at [666, 208] on link "Devices" at bounding box center [691, 206] width 91 height 19
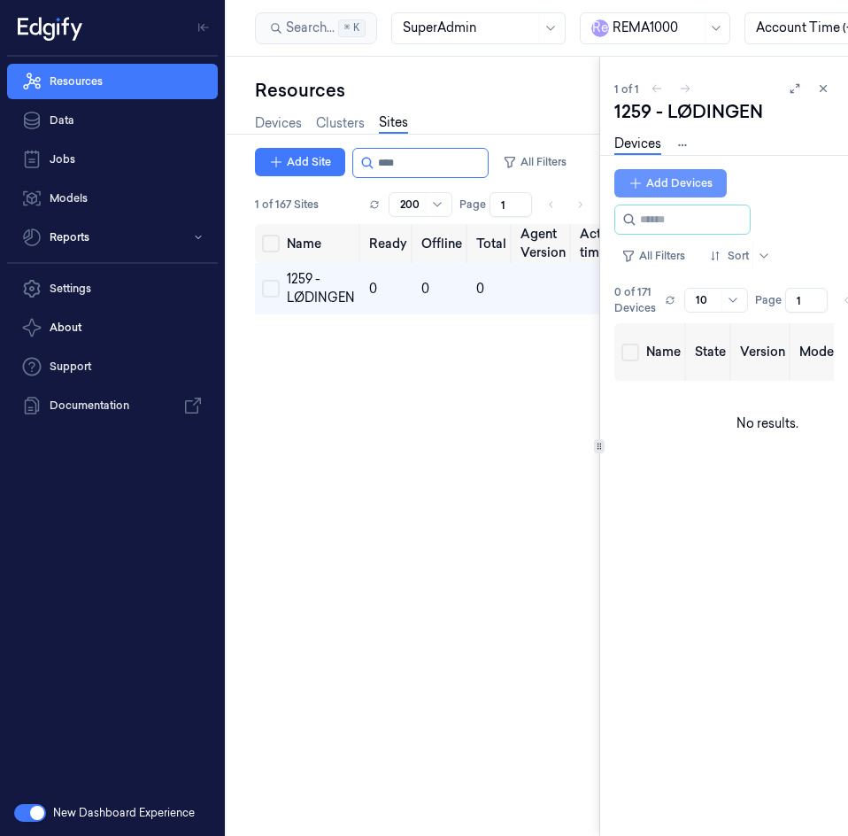
click at [677, 181] on button "Add Devices" at bounding box center [670, 183] width 112 height 28
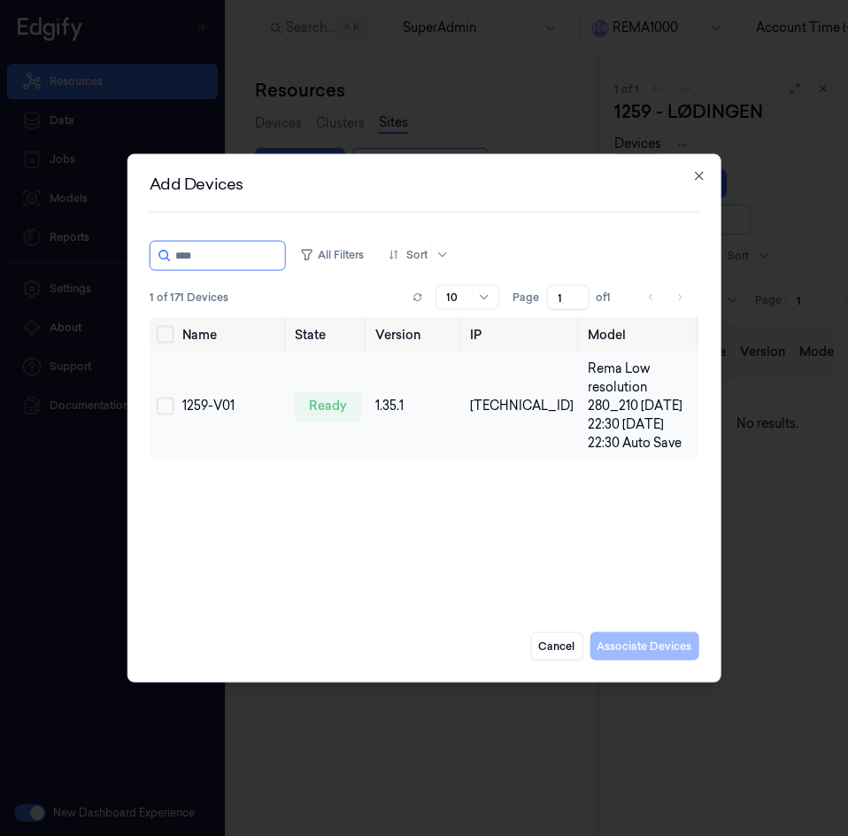
type input "****"
click at [166, 400] on button "Select row" at bounding box center [166, 406] width 18 height 18
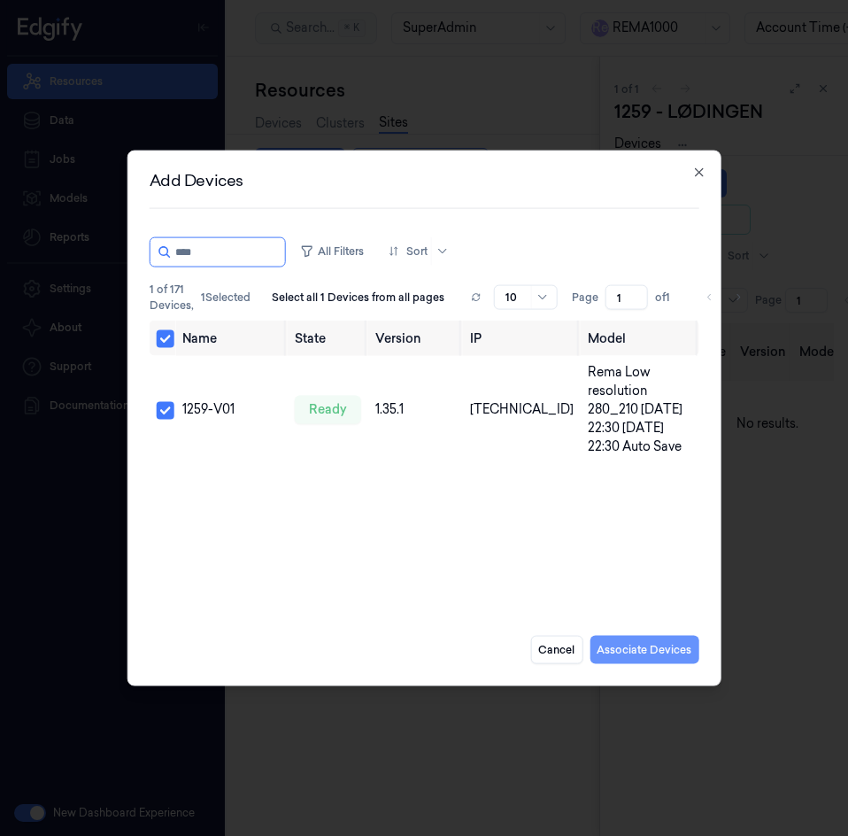
click at [693, 646] on button "Associate Devices" at bounding box center [644, 649] width 109 height 28
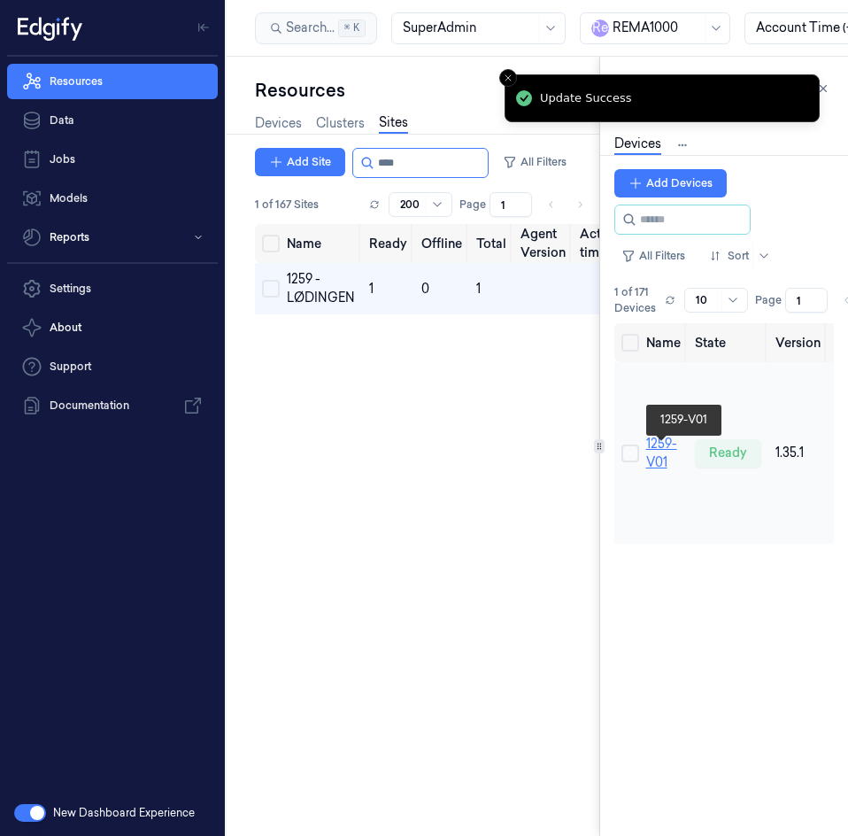
click at [658, 459] on link "1259-V01" at bounding box center [661, 452] width 31 height 35
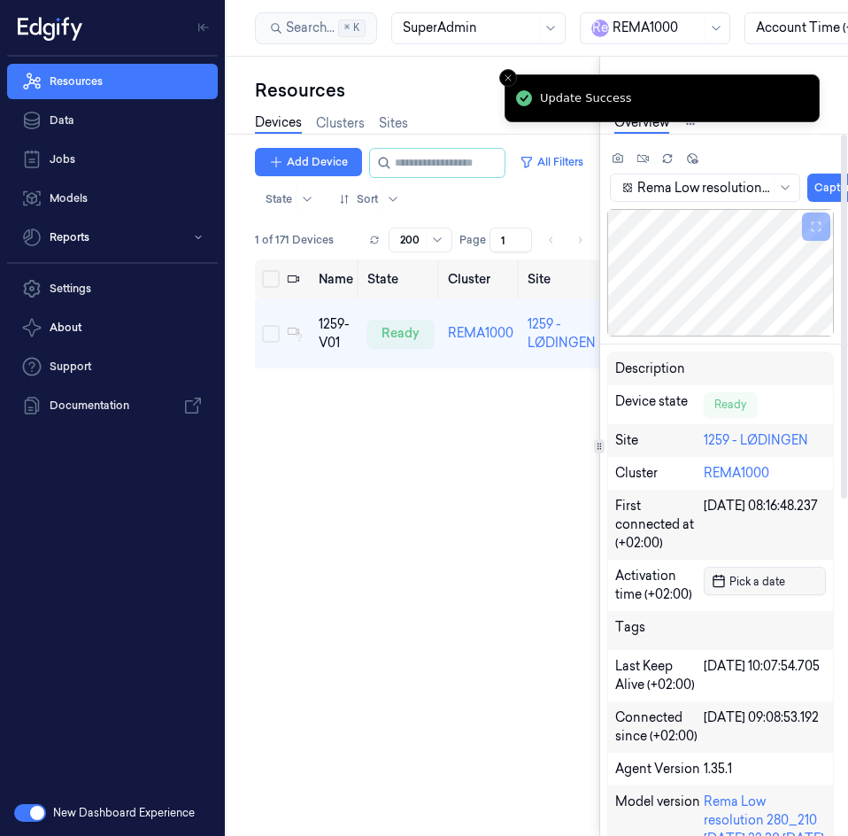
click at [740, 583] on span "Pick a date" at bounding box center [755, 581] width 59 height 17
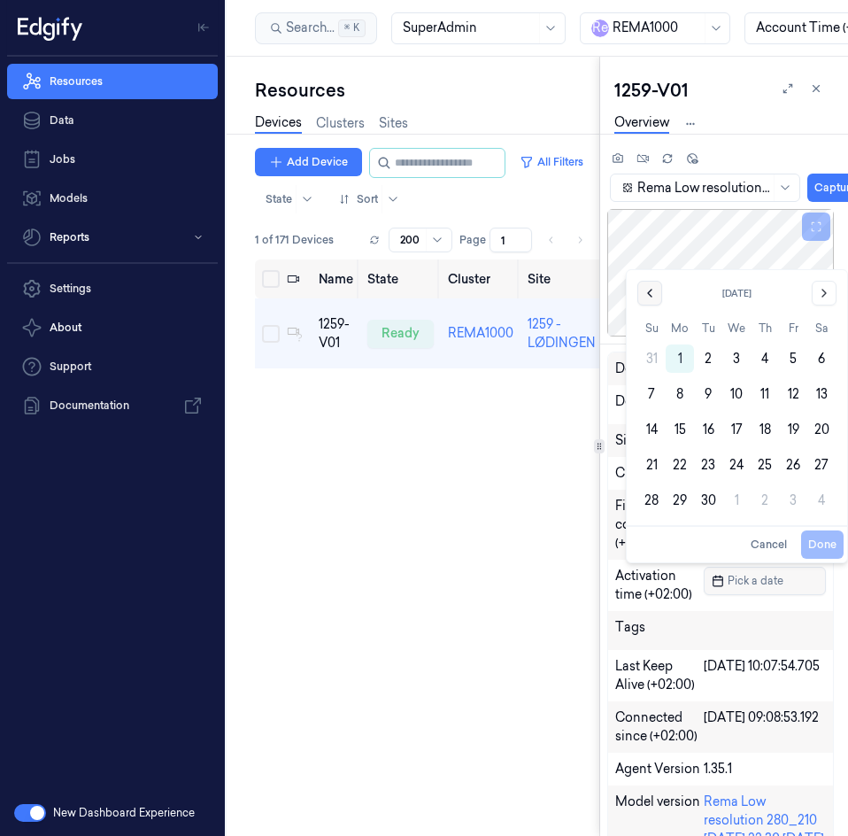
click at [651, 302] on button "Go to the Previous Month" at bounding box center [649, 293] width 25 height 25
click at [711, 426] on button "19" at bounding box center [708, 429] width 28 height 28
type input "19/08/2025 00:00:00"
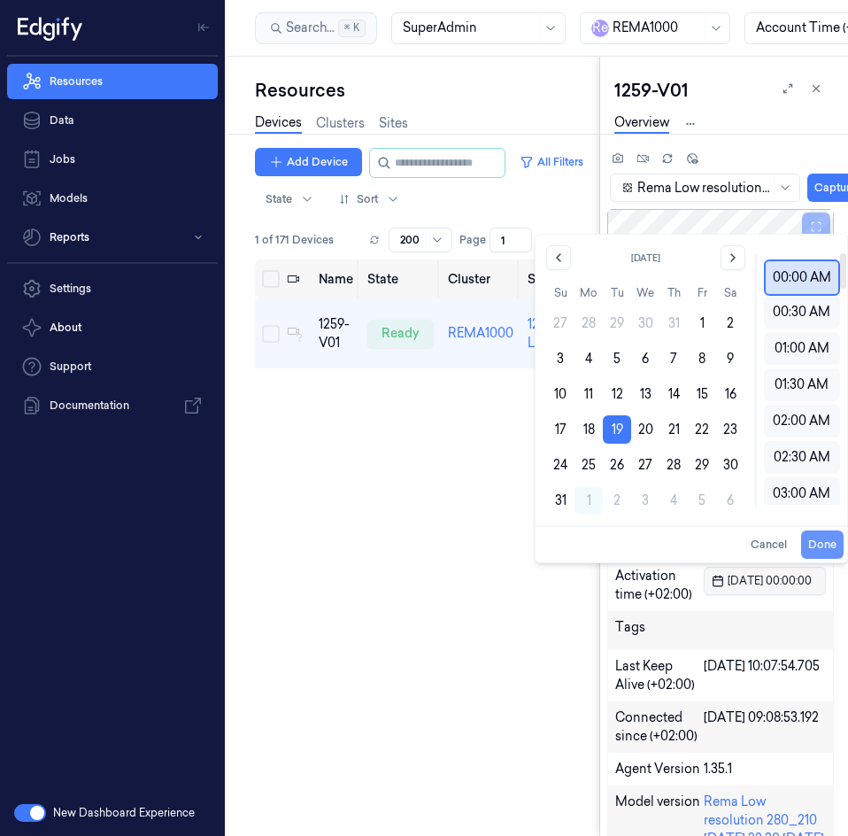
click at [817, 537] on button "Done" at bounding box center [822, 544] width 42 height 28
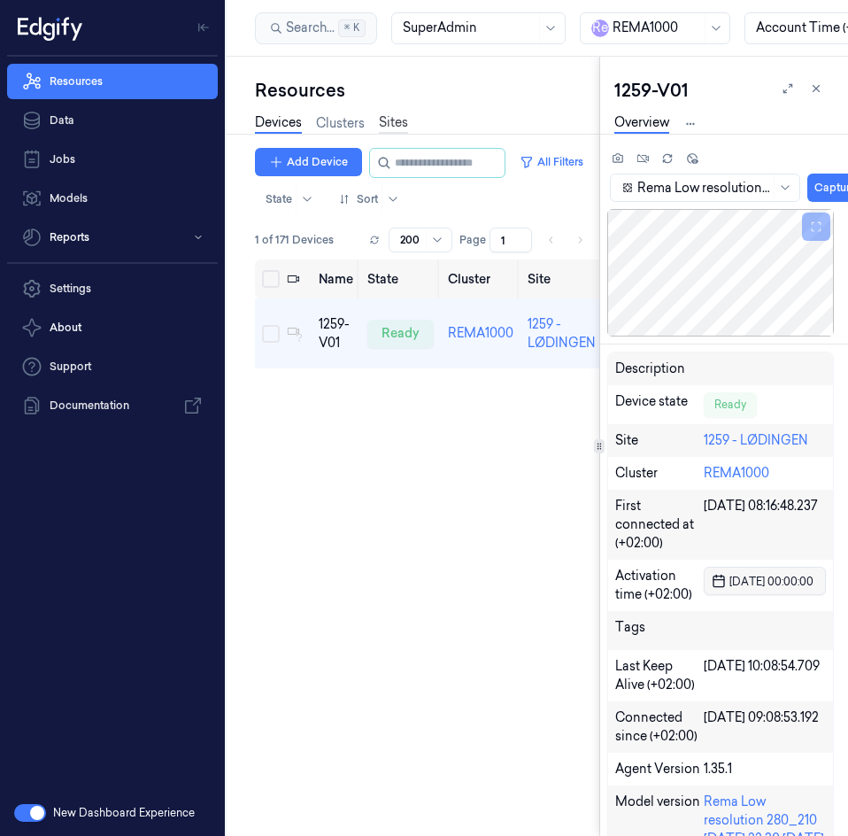
click at [396, 127] on link "Sites" at bounding box center [393, 123] width 29 height 20
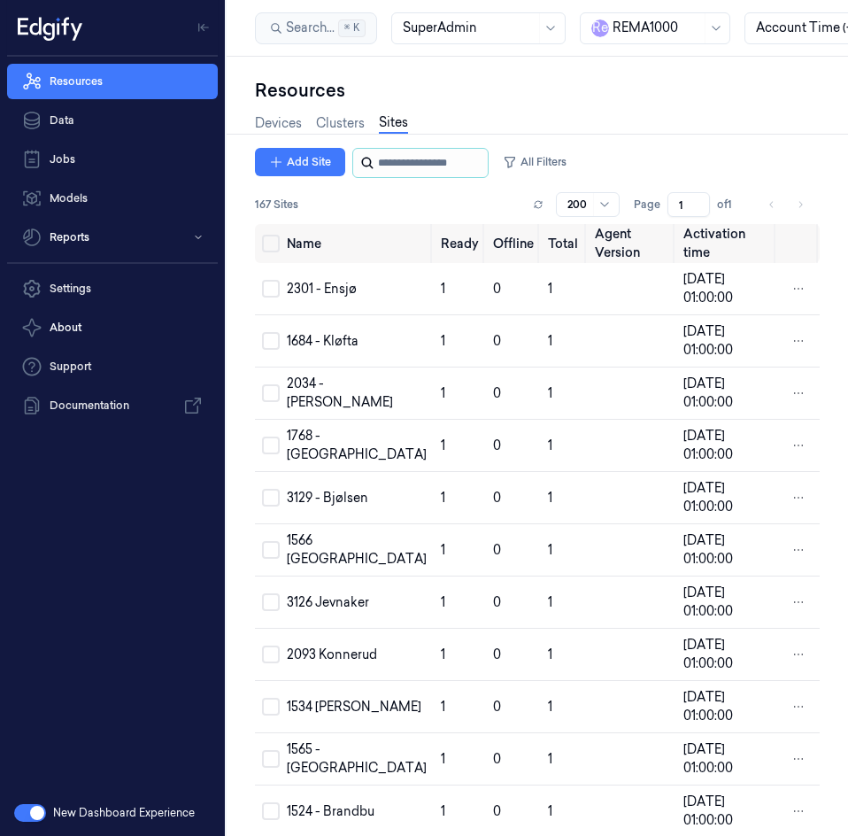
click at [405, 173] on input "string" at bounding box center [431, 163] width 106 height 28
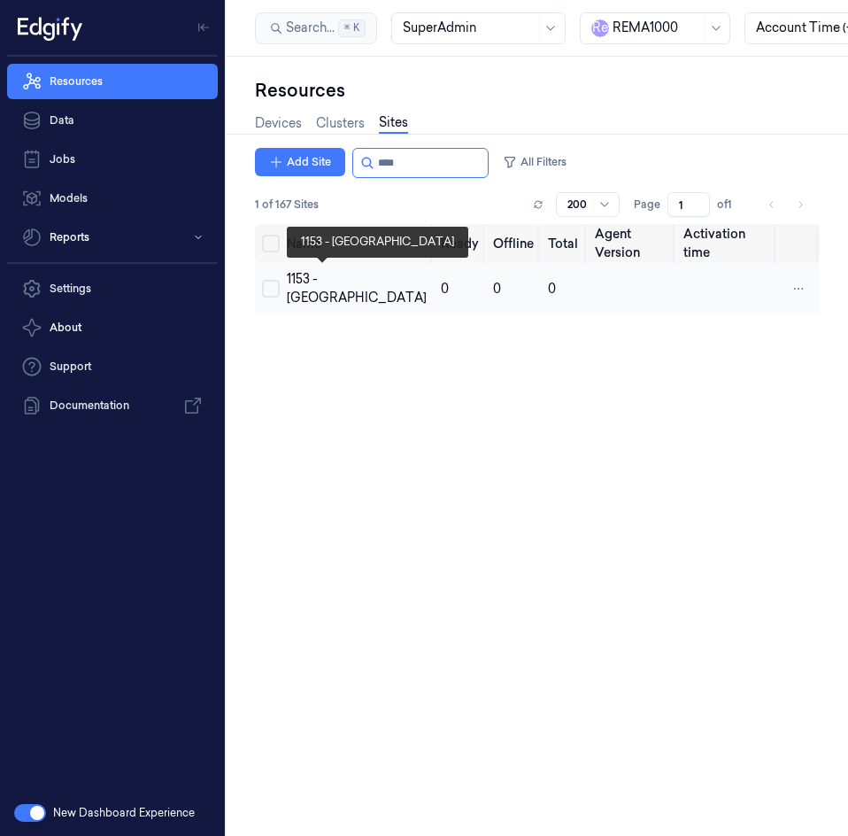
type input "****"
click at [305, 289] on div "1153 - [GEOGRAPHIC_DATA]" at bounding box center [357, 288] width 140 height 37
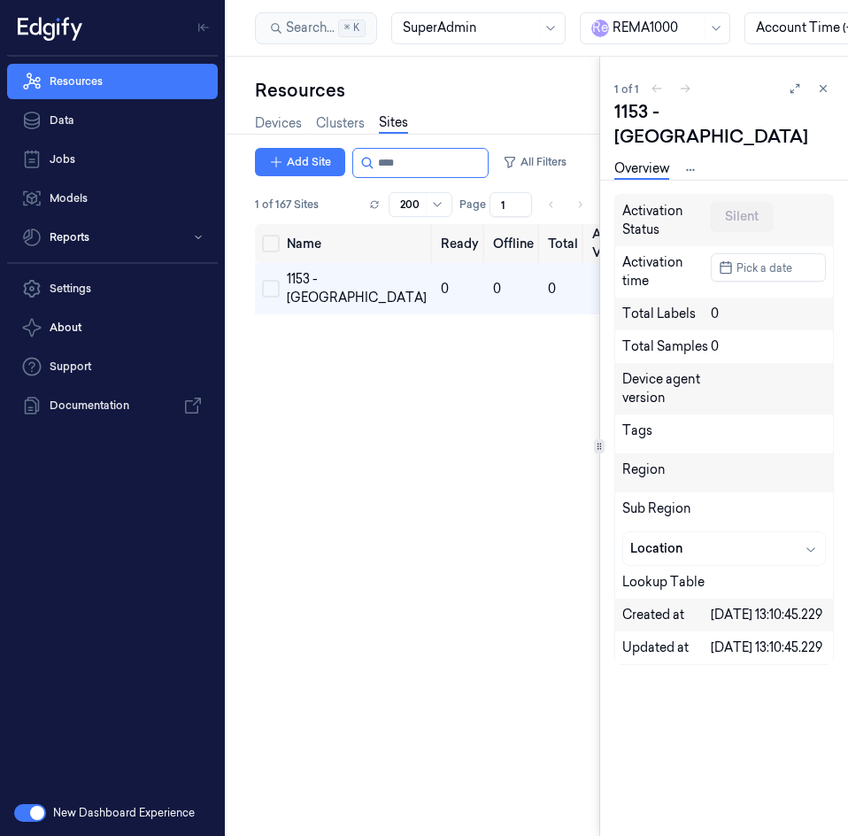
click at [625, 159] on link "Overview" at bounding box center [641, 169] width 55 height 20
click at [691, 143] on html "Resources Data Jobs Models Reports Settings About Support Documentation New Das…" at bounding box center [424, 418] width 848 height 836
click at [687, 202] on link "Devices" at bounding box center [691, 206] width 91 height 19
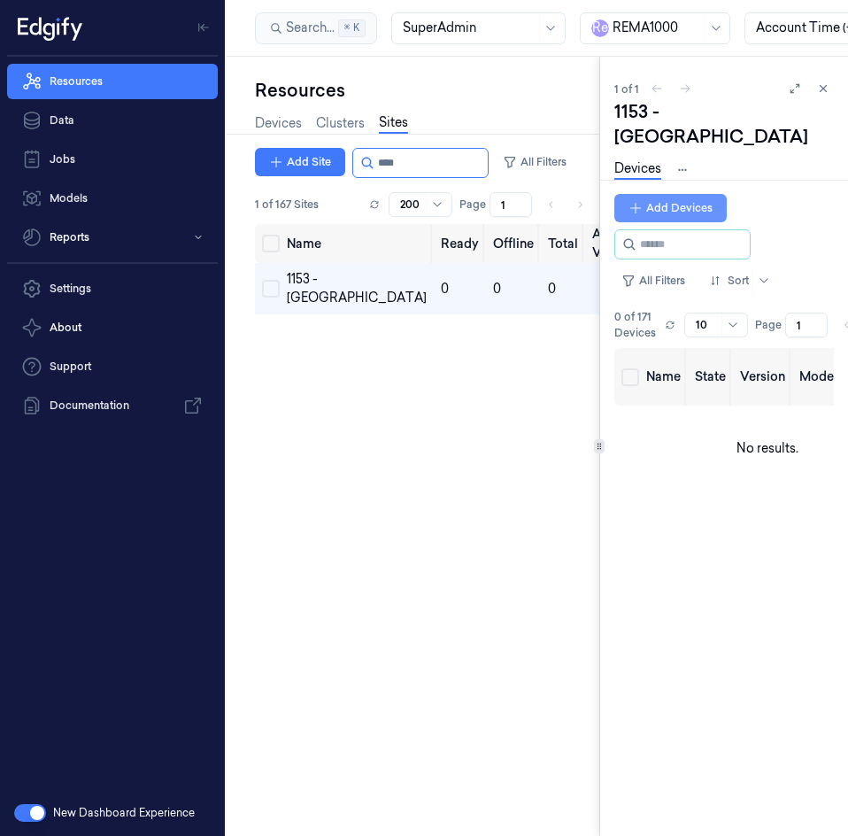
click at [681, 194] on button "Add Devices" at bounding box center [670, 208] width 112 height 28
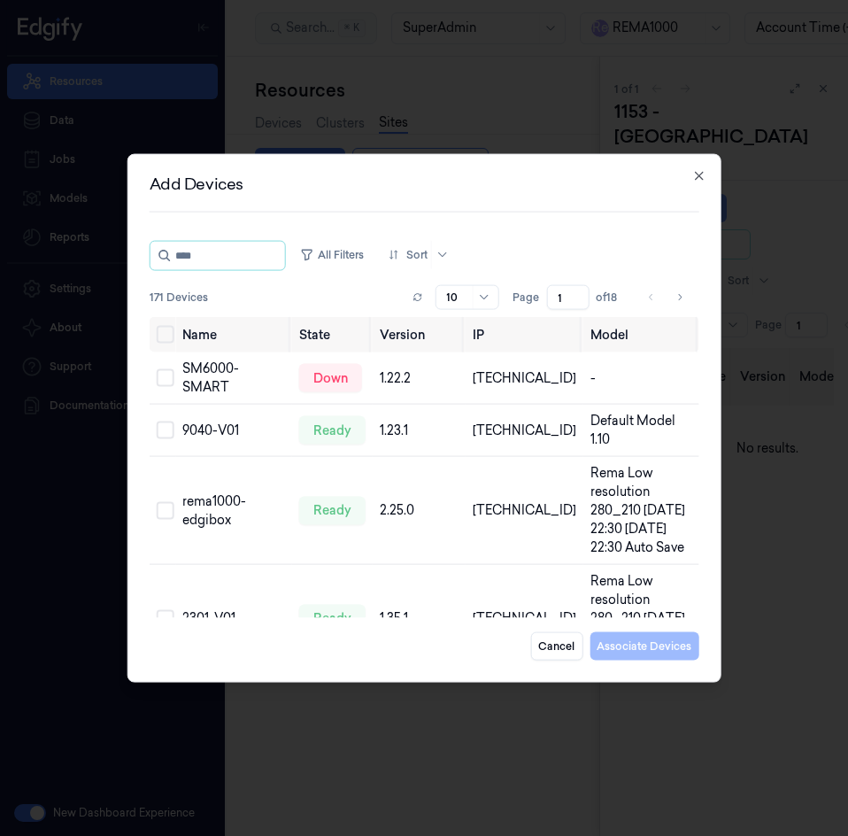
type input "****"
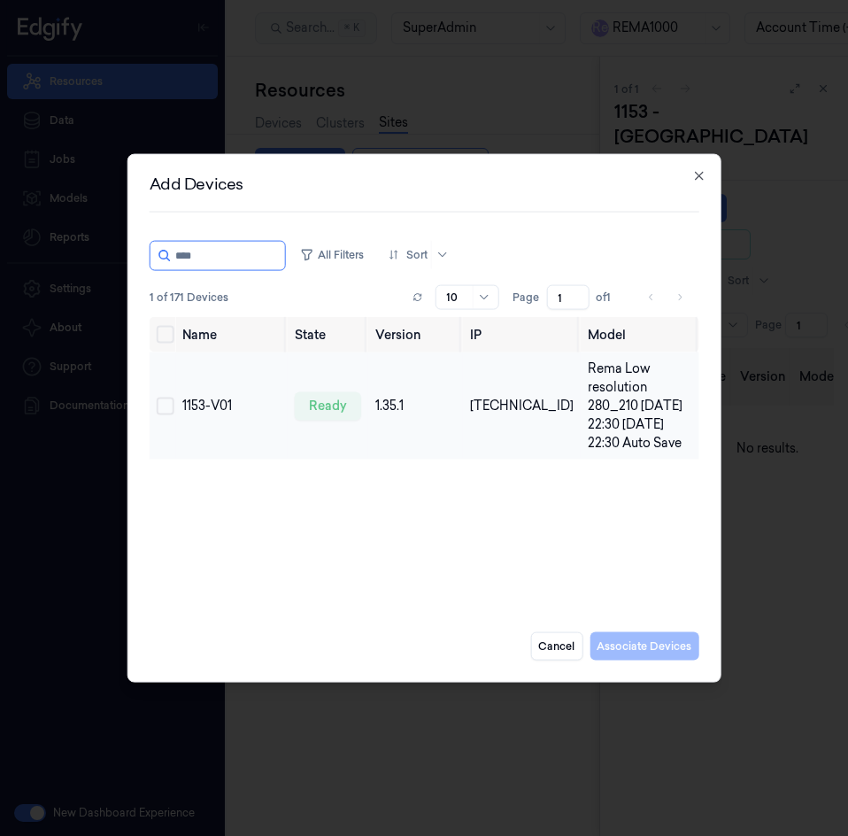
click at [164, 405] on button "Select row" at bounding box center [166, 406] width 18 height 18
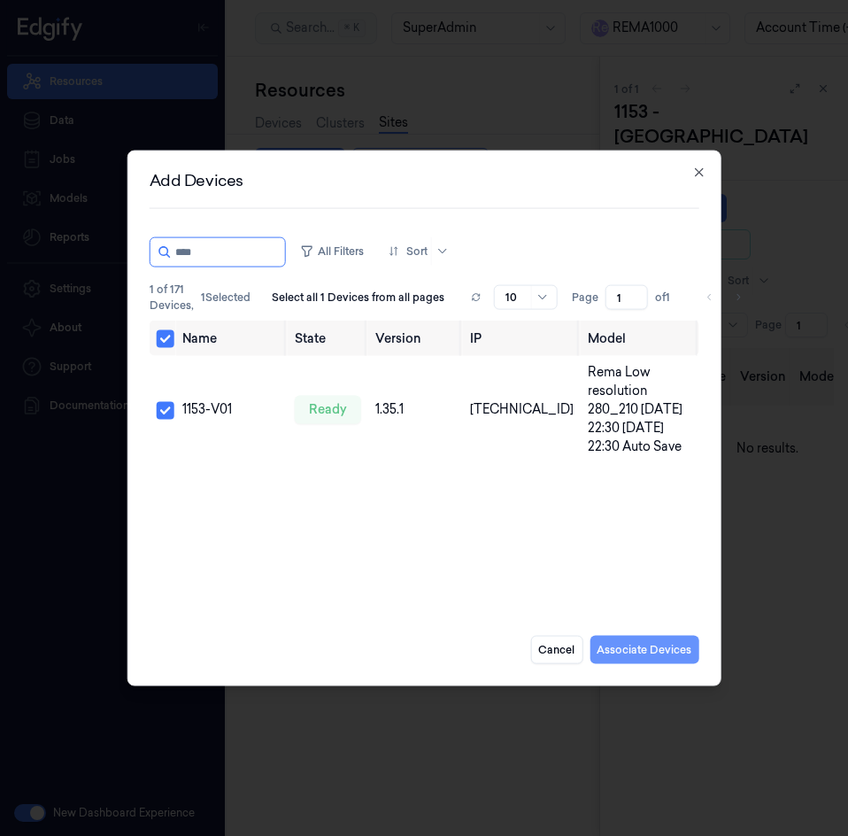
click at [644, 651] on button "Associate Devices" at bounding box center [644, 649] width 109 height 28
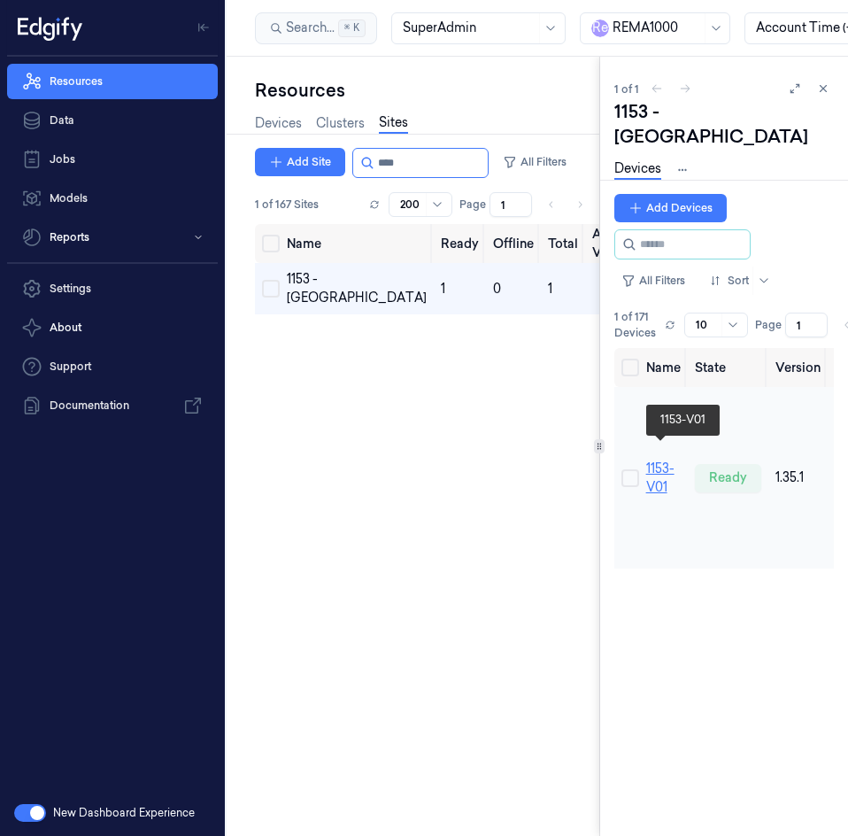
click at [656, 460] on link "1153-V01" at bounding box center [660, 477] width 28 height 35
click at [668, 460] on link "1153-V01" at bounding box center [660, 477] width 28 height 35
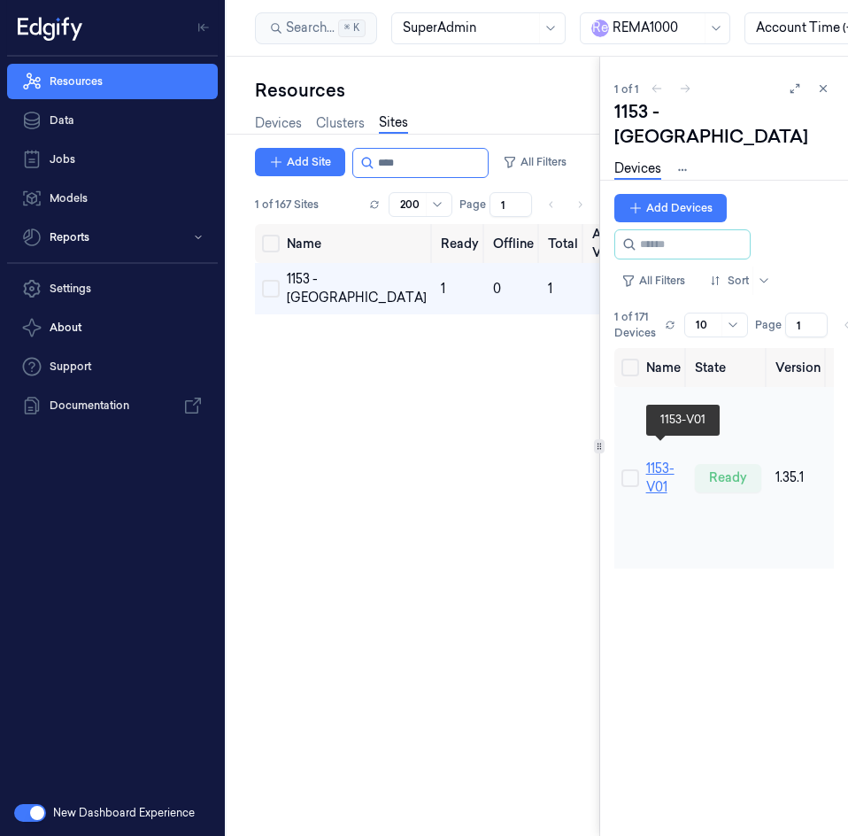
click at [668, 460] on link "1153-V01" at bounding box center [660, 477] width 28 height 35
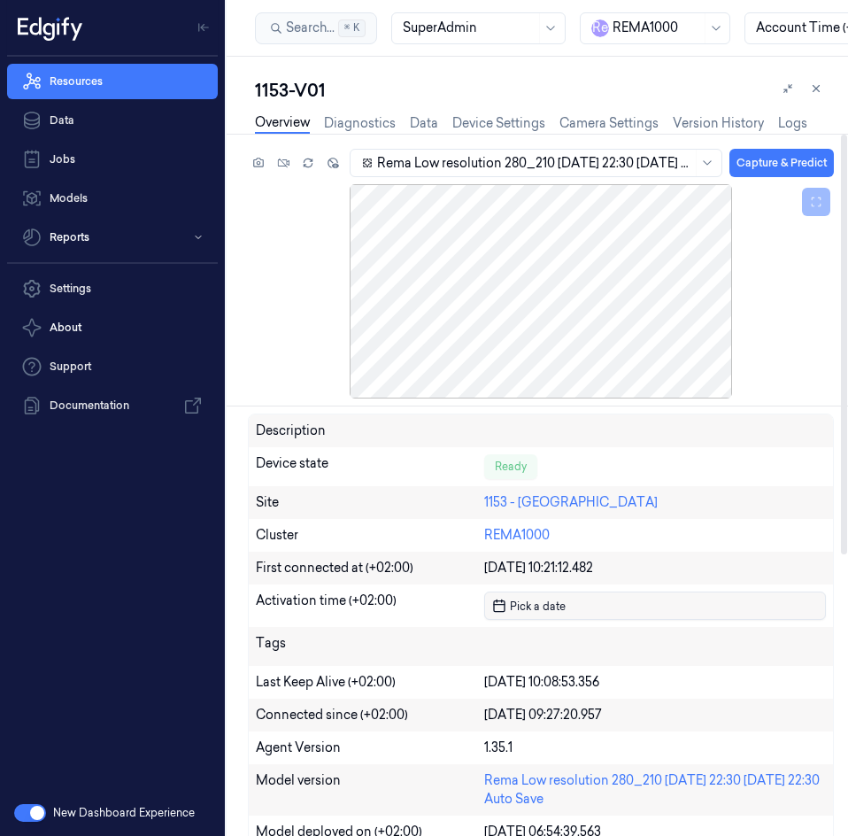
click at [566, 597] on button "Pick a date" at bounding box center [655, 605] width 342 height 28
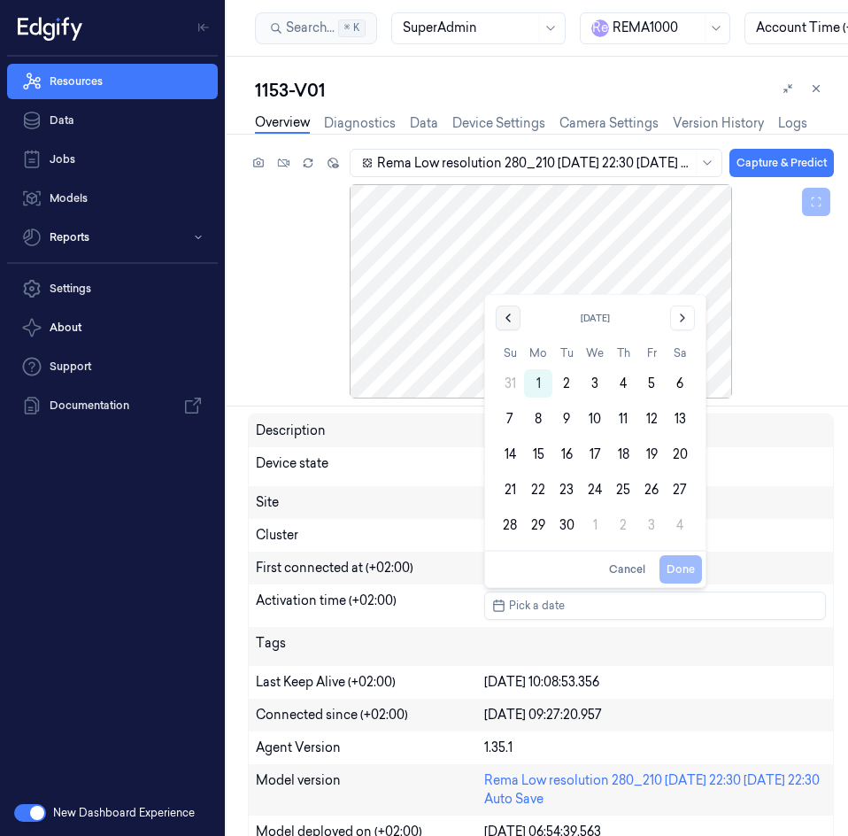
click at [510, 320] on icon "Go to the Previous Month" at bounding box center [508, 318] width 14 height 14
click at [568, 451] on button "19" at bounding box center [566, 454] width 28 height 28
type input "19/08/2025 00:00:00"
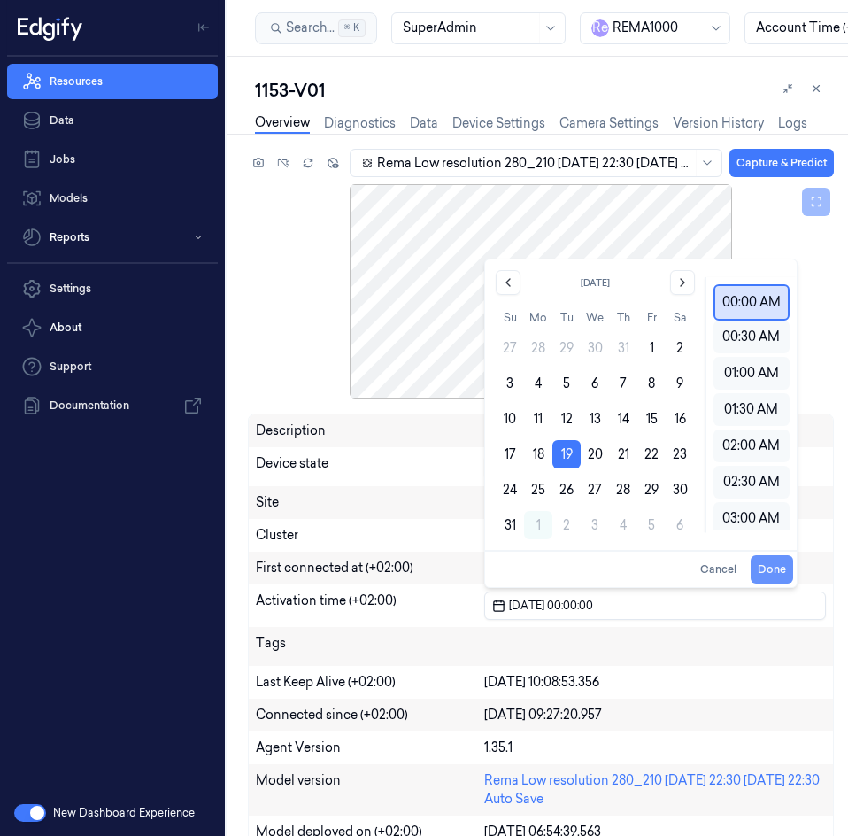
click at [767, 559] on button "Done" at bounding box center [772, 569] width 42 height 28
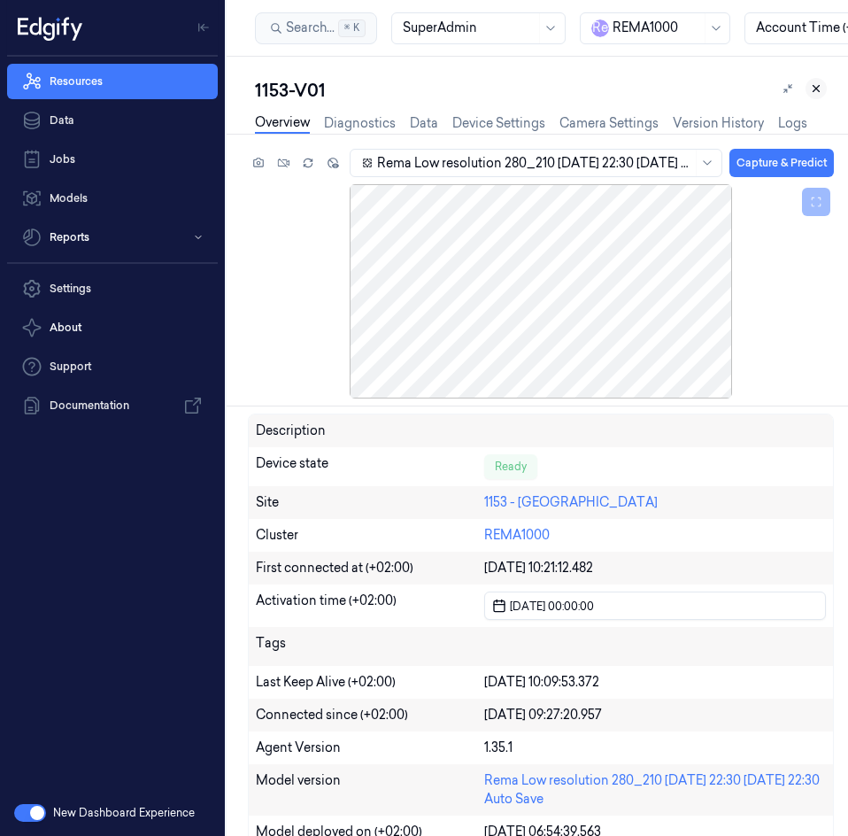
click at [815, 89] on icon at bounding box center [816, 89] width 6 height 6
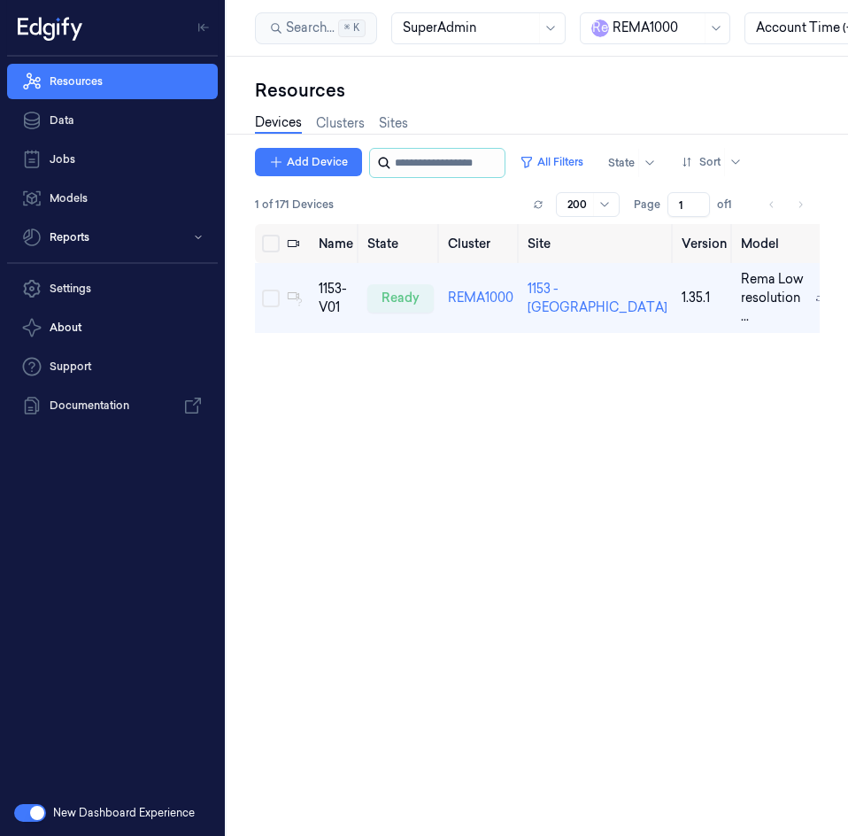
click at [435, 161] on input "string" at bounding box center [448, 163] width 106 height 28
click at [408, 129] on link "Sites" at bounding box center [393, 123] width 29 height 20
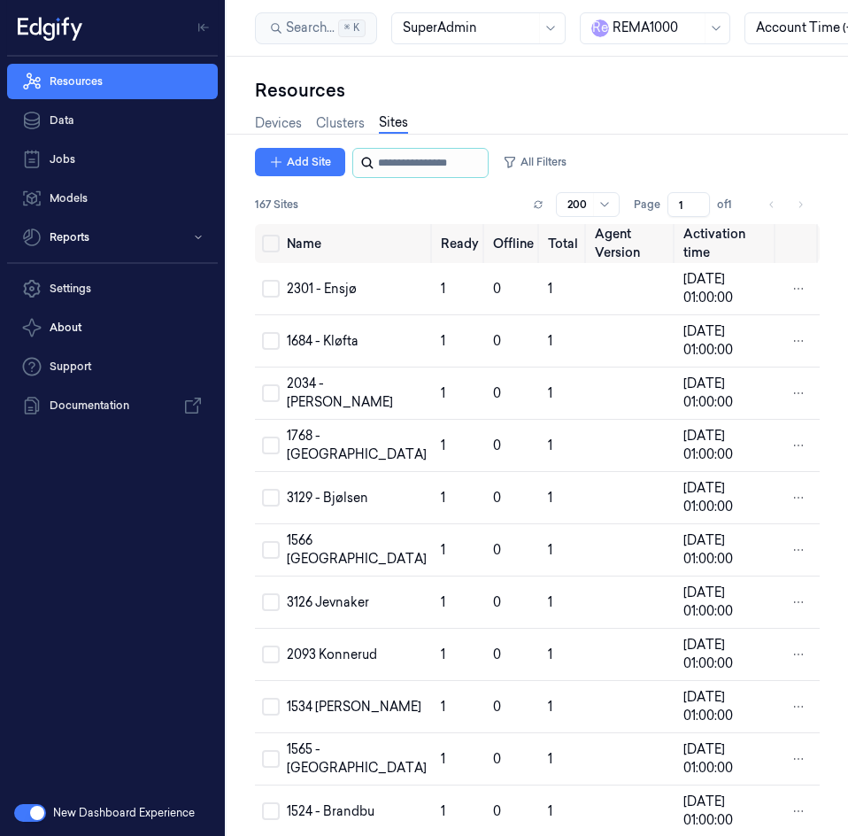
click at [423, 164] on input "string" at bounding box center [431, 163] width 106 height 28
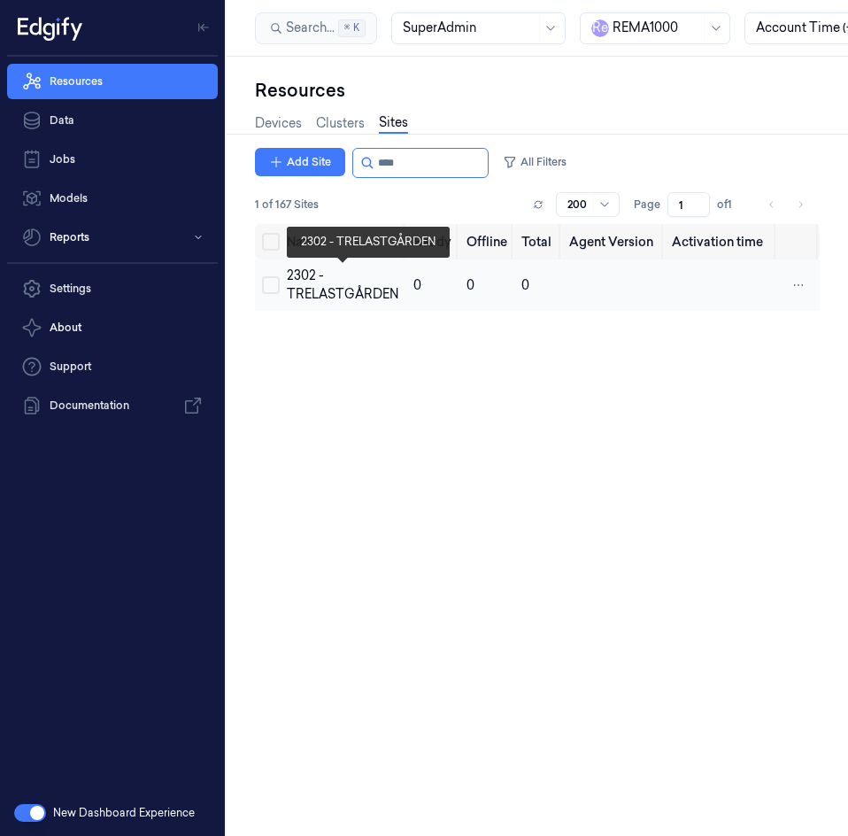
type input "****"
click at [335, 285] on div "2302 - TRELASTGÅRDEN" at bounding box center [343, 284] width 112 height 37
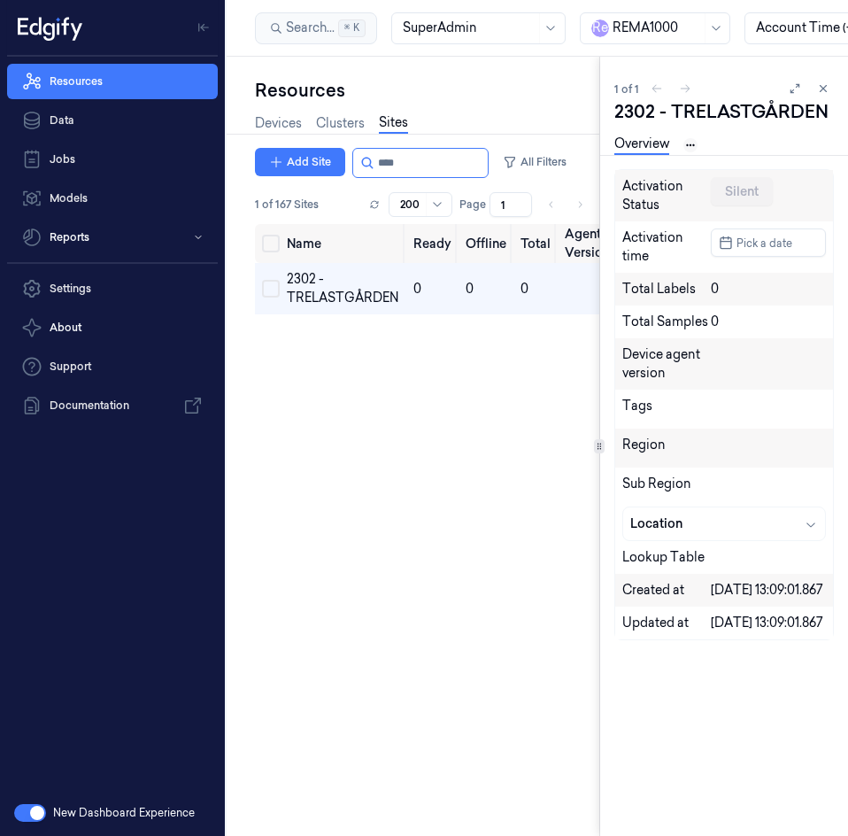
click at [690, 144] on html "Resources Data Jobs Models Reports Settings About Support Documentation New Das…" at bounding box center [424, 418] width 848 height 836
click at [707, 207] on link "Devices" at bounding box center [691, 206] width 91 height 19
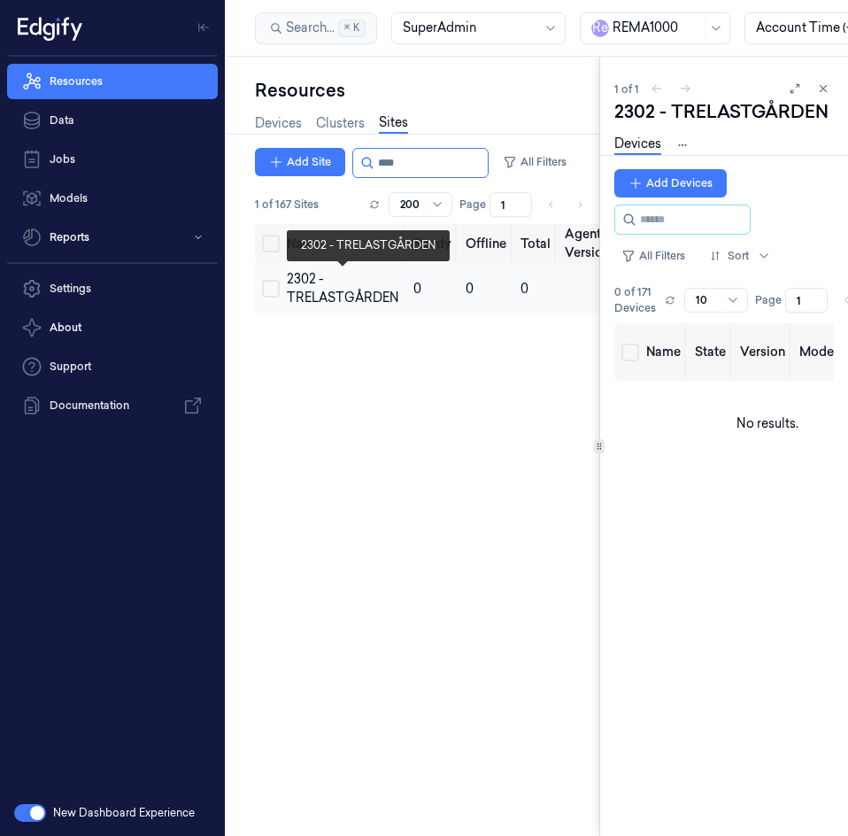
click at [330, 293] on div "2302 - TRELASTGÅRDEN" at bounding box center [343, 288] width 112 height 37
click at [682, 143] on html "Resources Data Jobs Models Reports Settings About Support Documentation New Das…" at bounding box center [424, 418] width 848 height 836
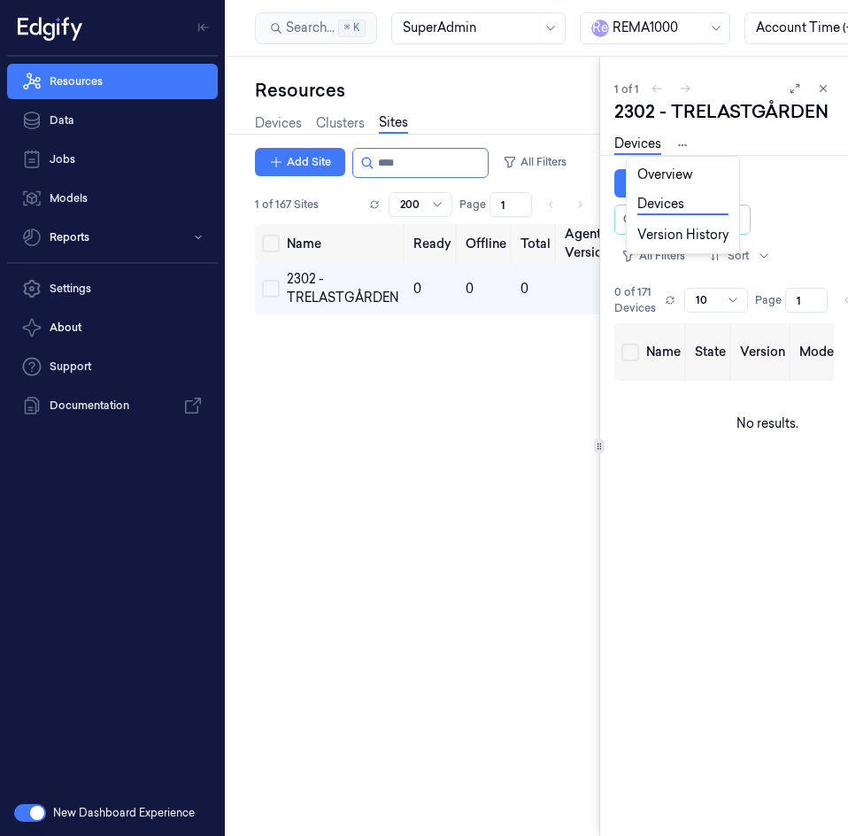
click at [781, 171] on html "Resources Data Jobs Models Reports Settings About Support Documentation New Das…" at bounding box center [424, 418] width 848 height 836
click at [670, 181] on button "Add Devices" at bounding box center [670, 183] width 112 height 28
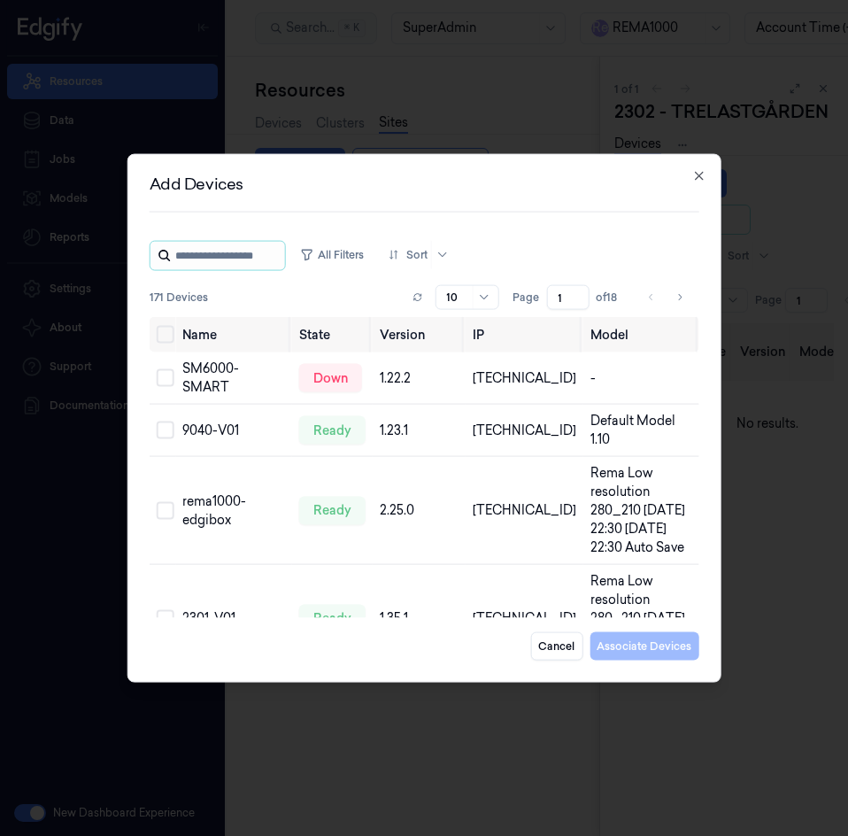
click at [272, 261] on input "string" at bounding box center [228, 256] width 106 height 28
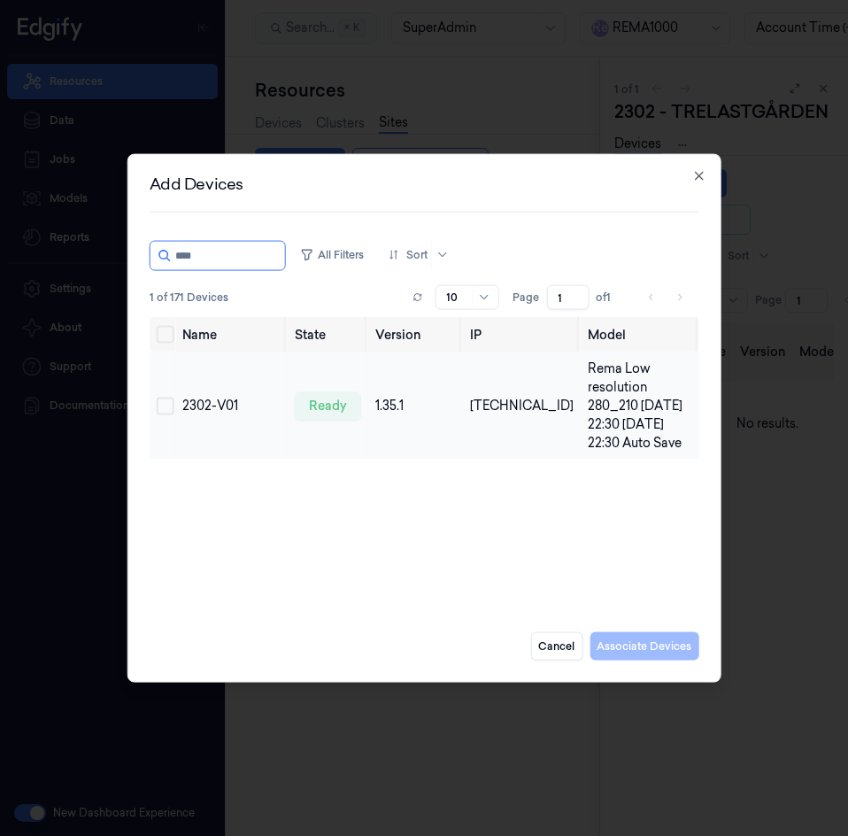
type input "****"
click at [168, 405] on button "Select row" at bounding box center [166, 406] width 18 height 18
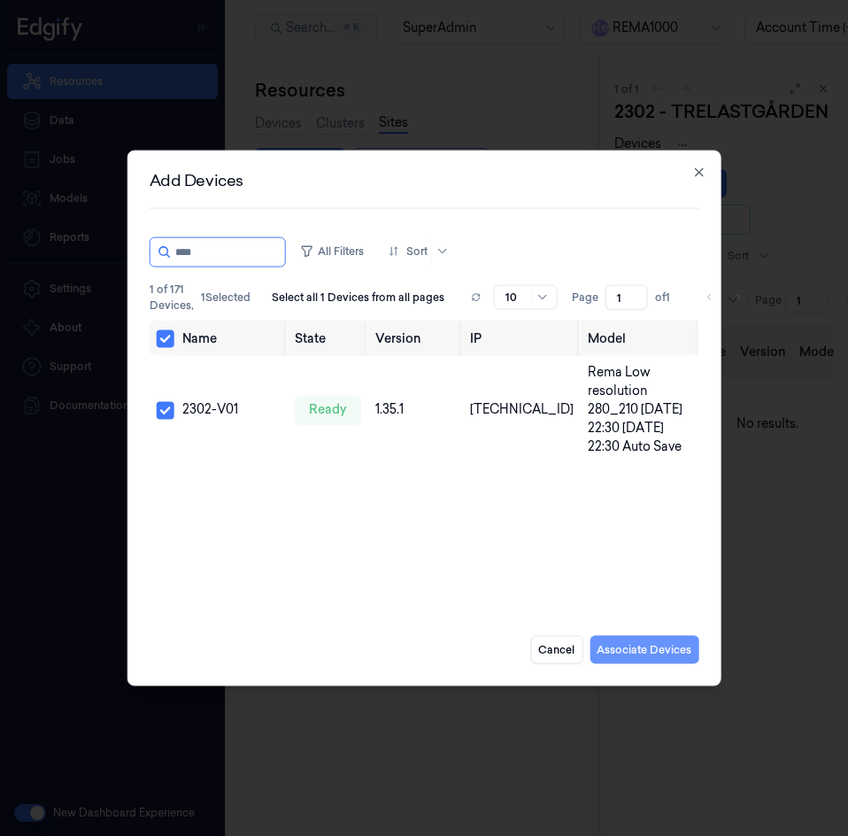
click at [637, 641] on button "Associate Devices" at bounding box center [644, 649] width 109 height 28
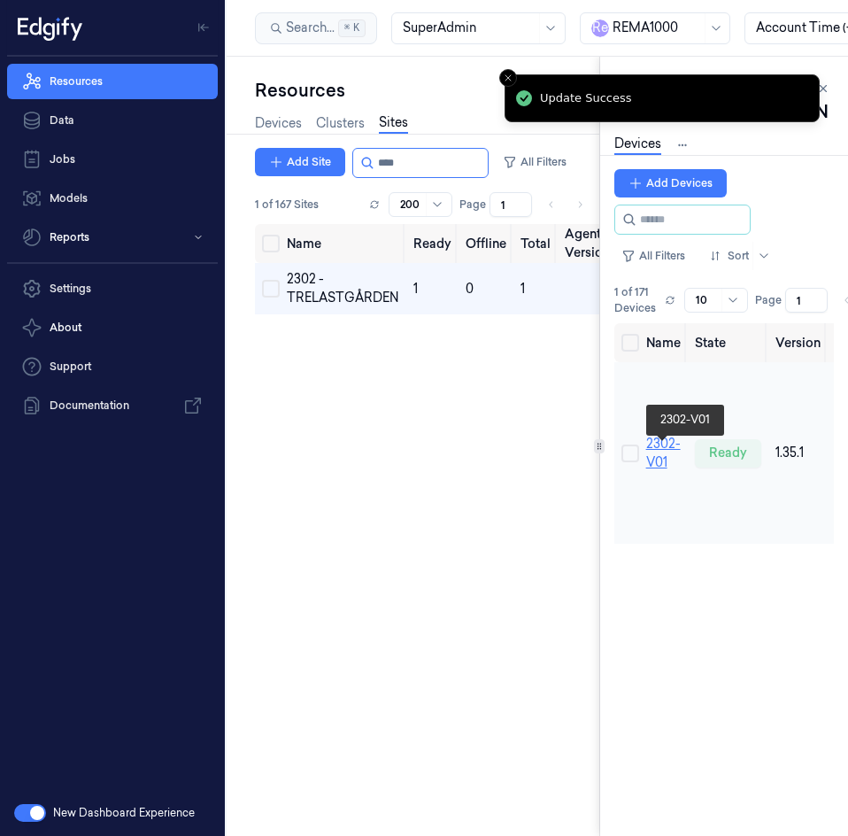
click at [659, 463] on link "2302-V01" at bounding box center [663, 452] width 35 height 35
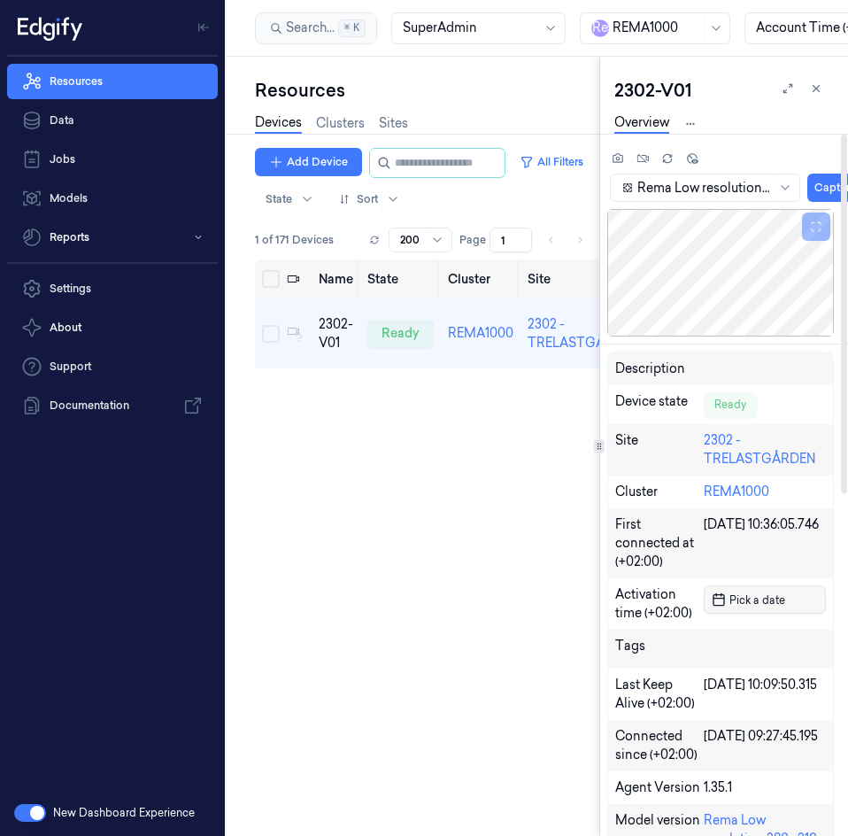
click at [742, 597] on span "Pick a date" at bounding box center [755, 599] width 59 height 17
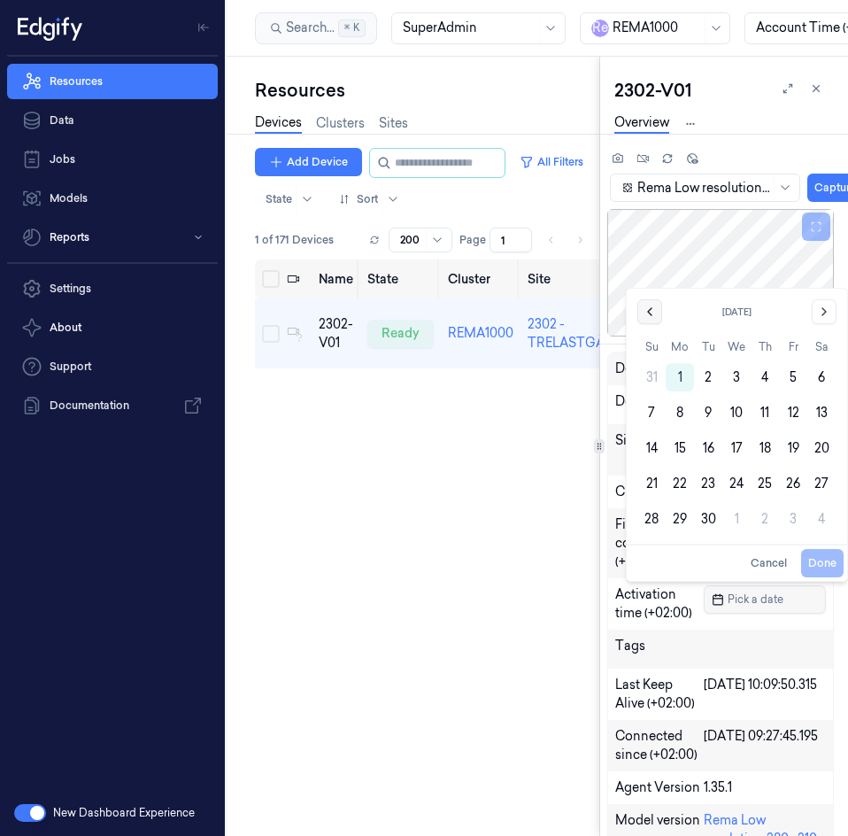
click at [649, 314] on icon "Go to the Previous Month" at bounding box center [650, 311] width 14 height 14
click at [705, 443] on button "19" at bounding box center [708, 448] width 28 height 28
type input "19/08/2025 00:00:00"
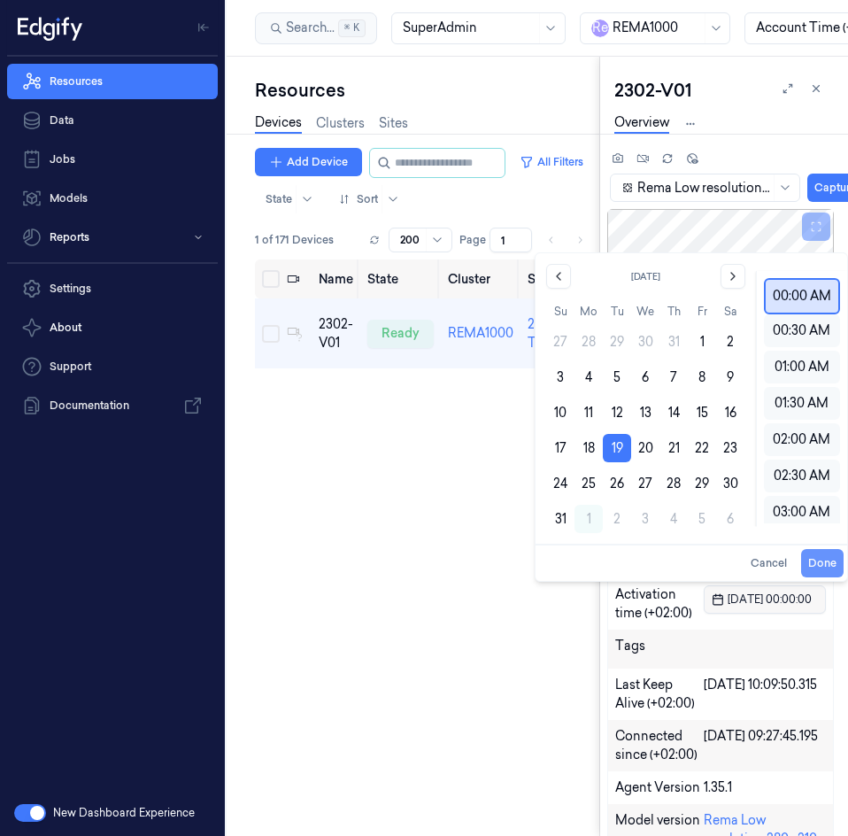
click at [813, 562] on button "Done" at bounding box center [822, 563] width 42 height 28
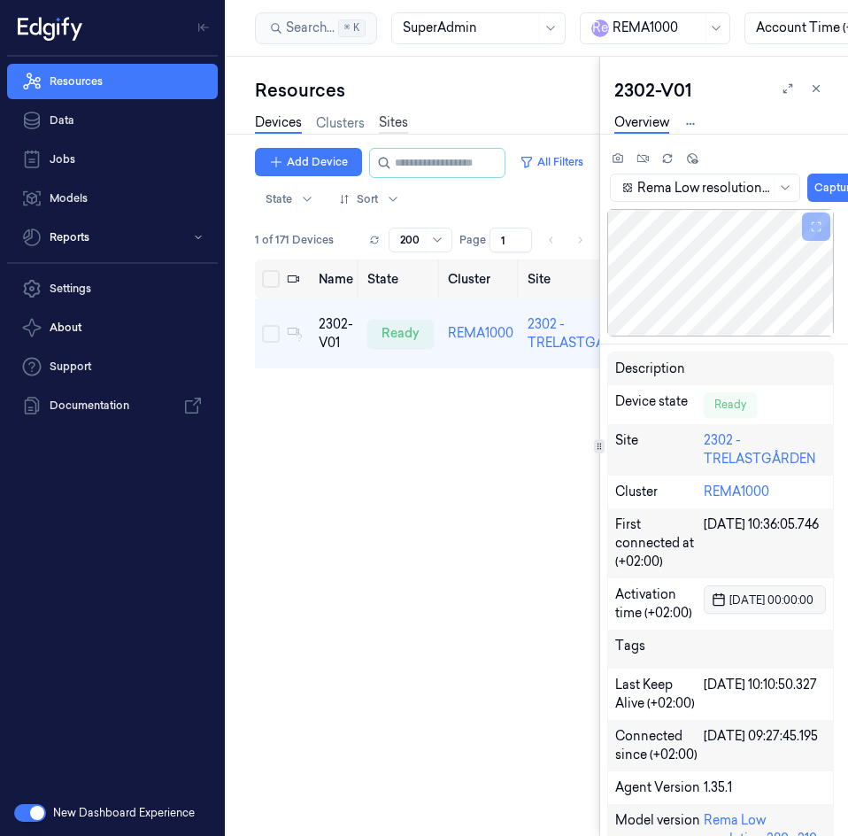
click at [400, 130] on link "Sites" at bounding box center [393, 123] width 29 height 20
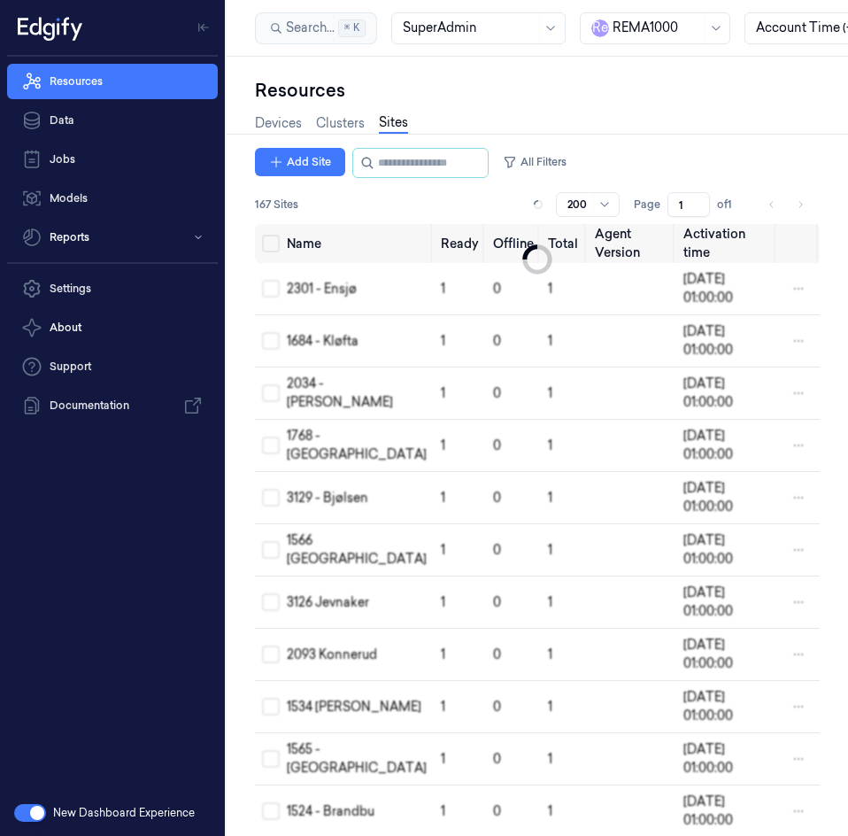
click at [415, 162] on input "string" at bounding box center [431, 163] width 106 height 28
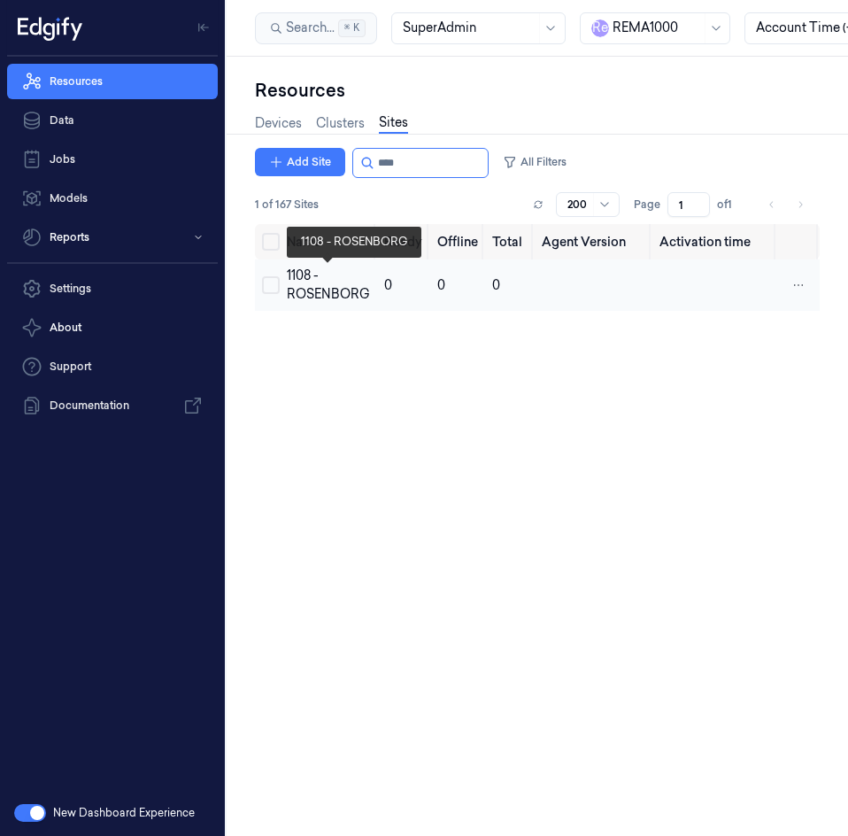
type input "****"
click at [311, 283] on div "1108 - ROSENBORG" at bounding box center [328, 284] width 83 height 37
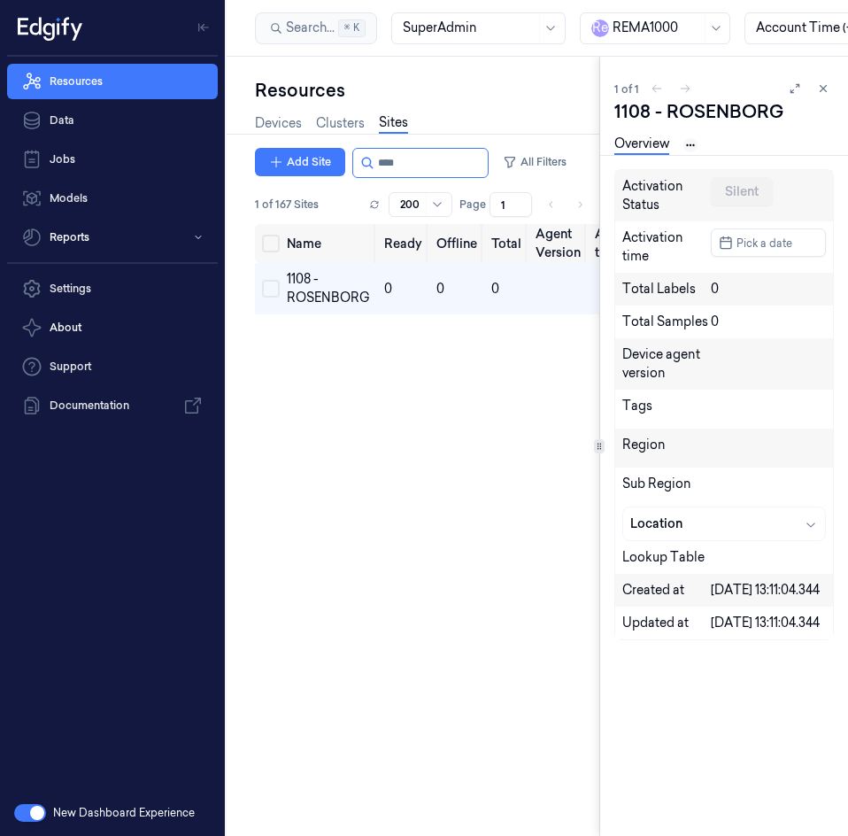
click at [690, 143] on html "Resources Data Jobs Models Reports Settings About Support Documentation New Das…" at bounding box center [424, 418] width 848 height 836
click at [699, 197] on link "Devices" at bounding box center [691, 206] width 91 height 19
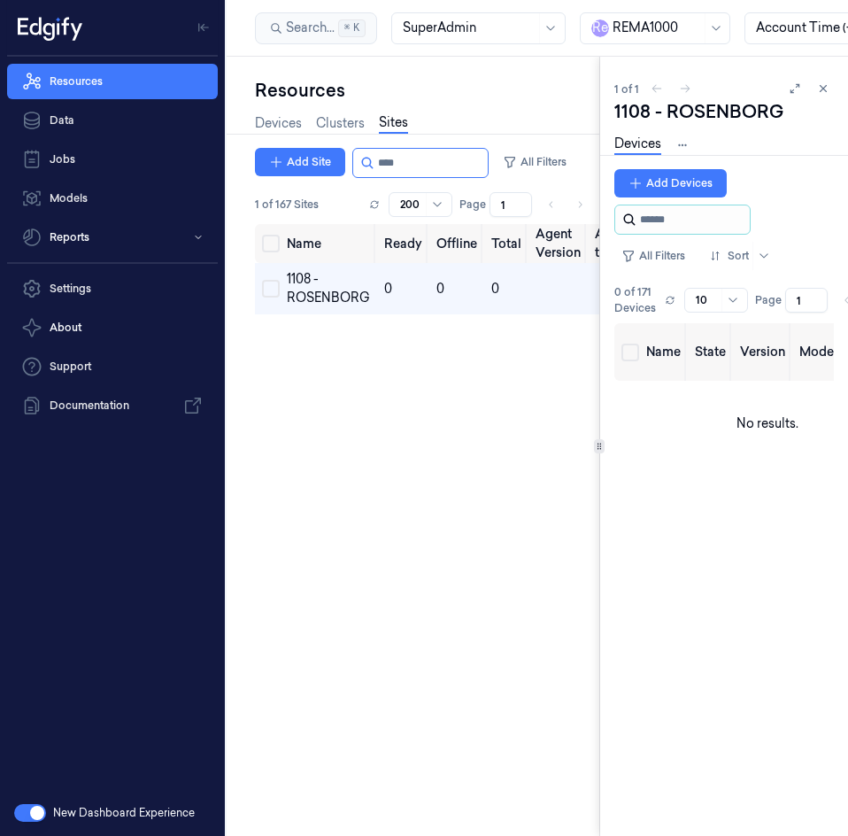
click at [666, 225] on input "string" at bounding box center [693, 219] width 106 height 28
click at [683, 191] on button "Add Devices" at bounding box center [670, 183] width 112 height 28
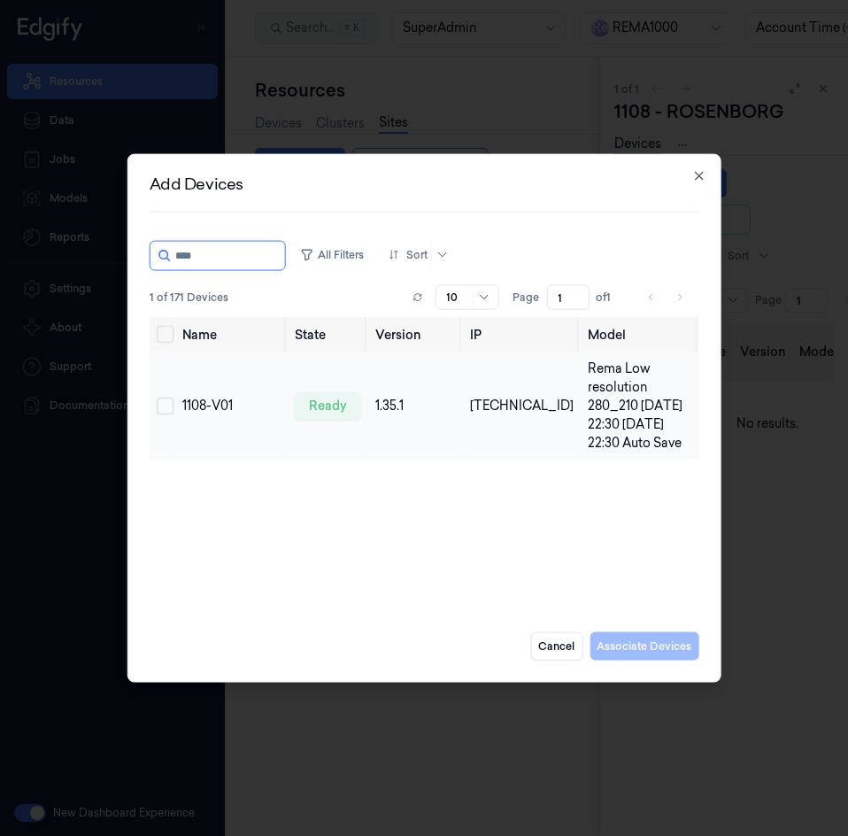
type input "****"
click at [171, 405] on button "Select row" at bounding box center [166, 406] width 18 height 18
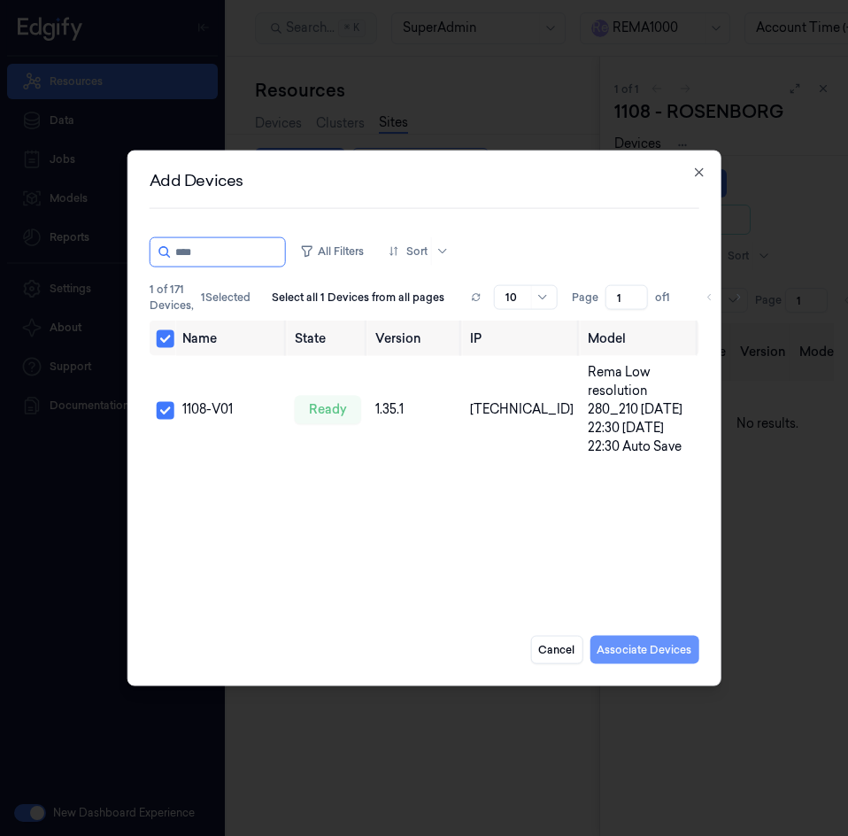
click at [619, 649] on button "Associate Devices" at bounding box center [644, 649] width 109 height 28
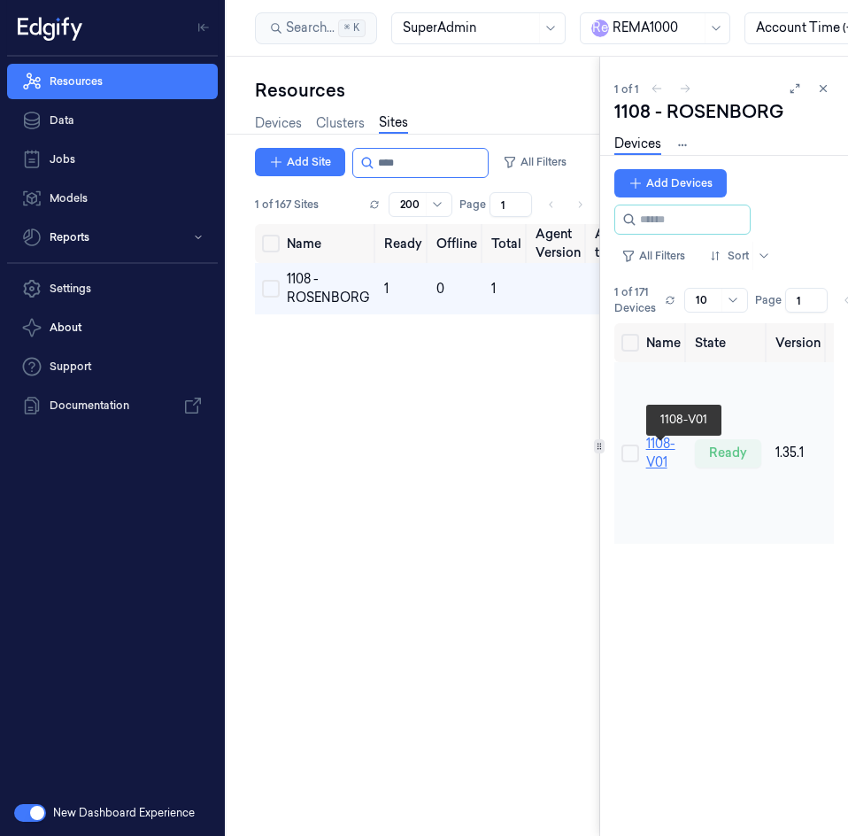
click at [665, 470] on link "1108-V01" at bounding box center [660, 452] width 29 height 35
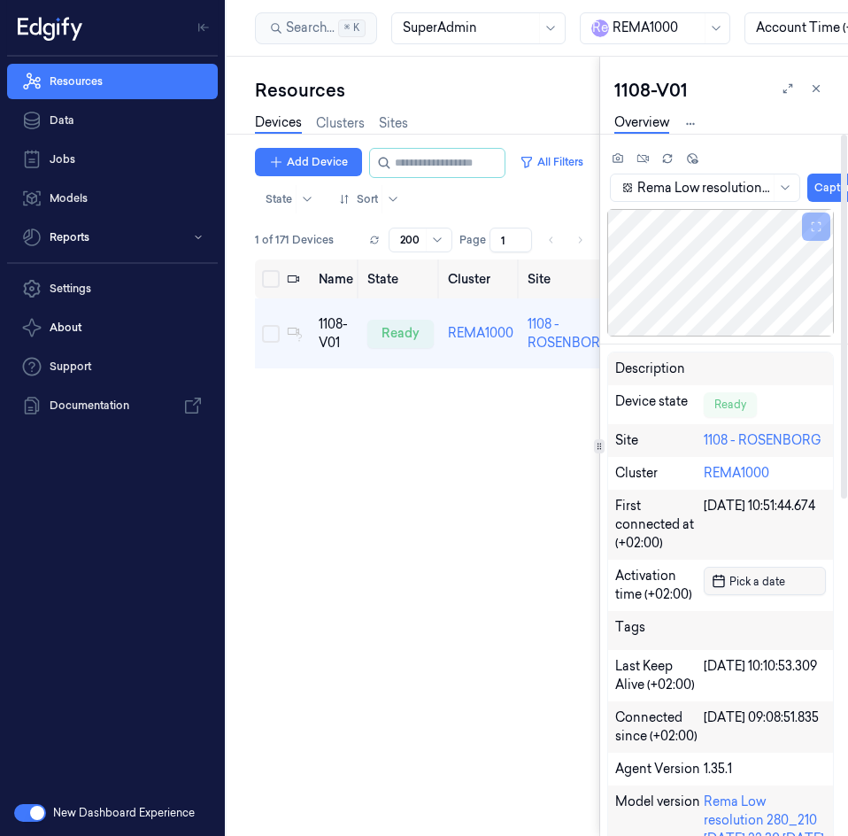
click at [743, 578] on span "Pick a date" at bounding box center [755, 581] width 59 height 17
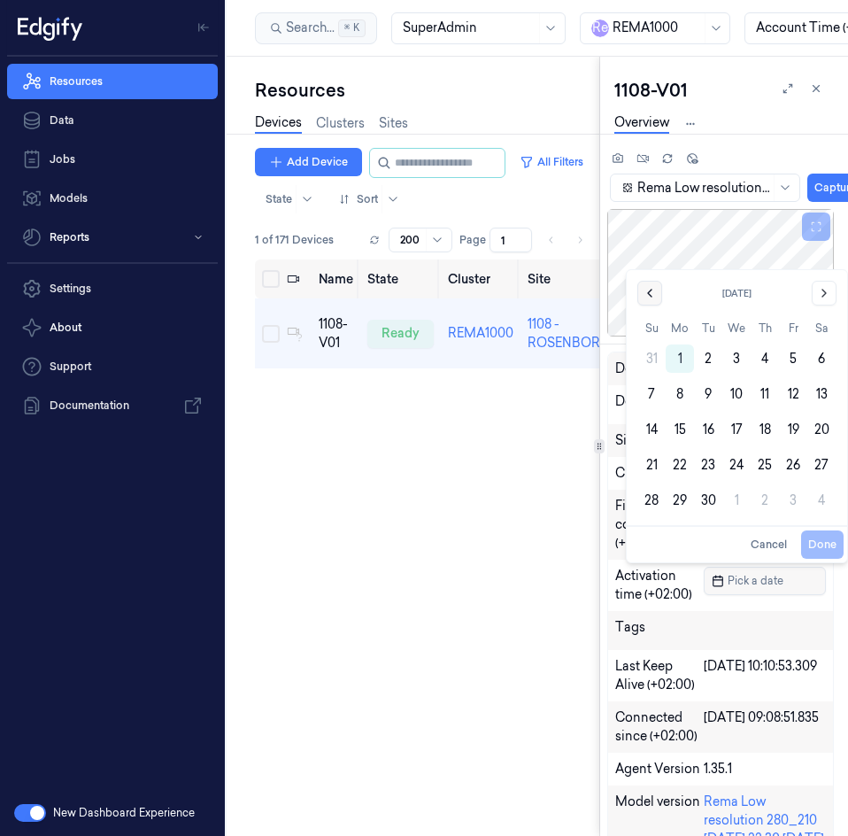
click at [649, 302] on button "Go to the Previous Month" at bounding box center [649, 293] width 25 height 25
click at [713, 429] on button "19" at bounding box center [708, 429] width 28 height 28
type input "19/08/2025 00:00:00"
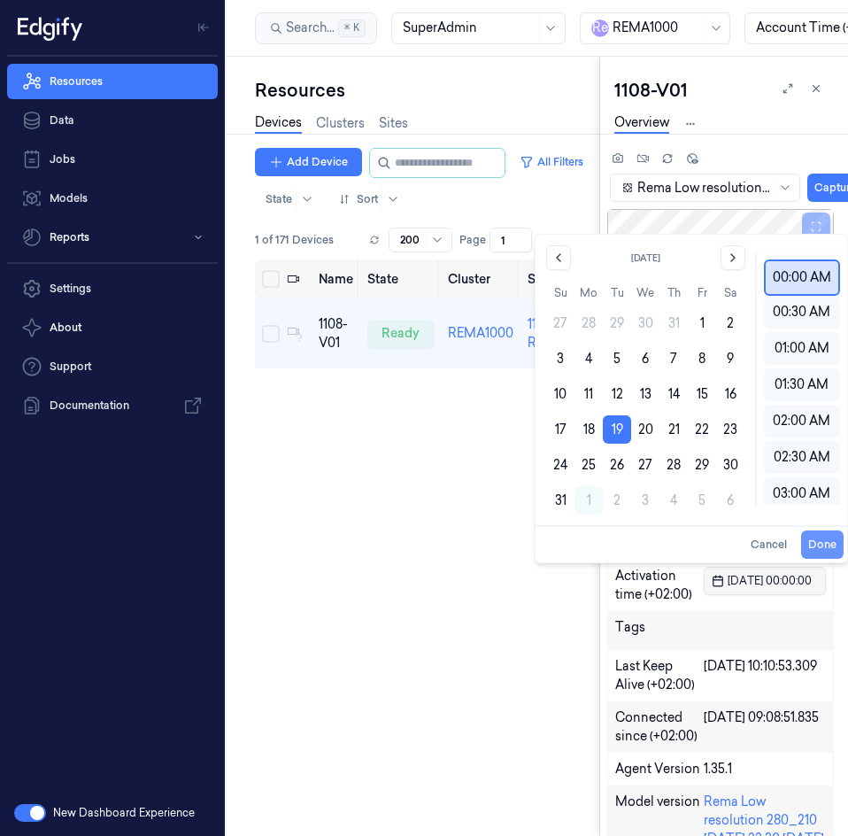
click at [822, 545] on button "Done" at bounding box center [822, 544] width 42 height 28
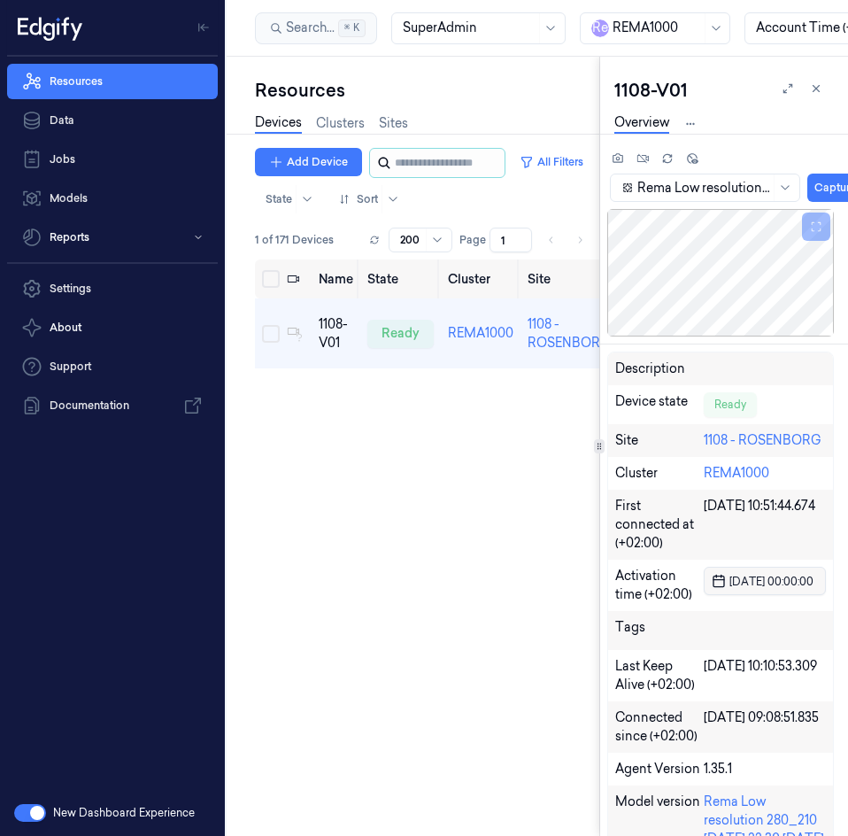
click at [461, 177] on div at bounding box center [437, 163] width 136 height 30
click at [454, 163] on input "string" at bounding box center [448, 163] width 106 height 28
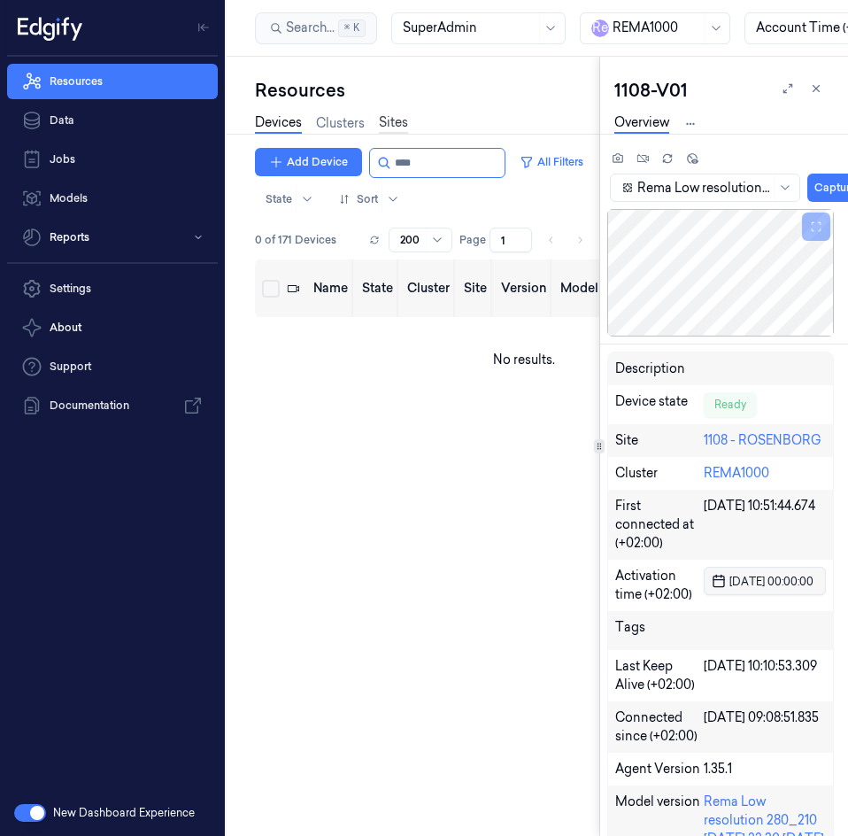
type input "****"
click at [389, 120] on link "Sites" at bounding box center [393, 123] width 29 height 20
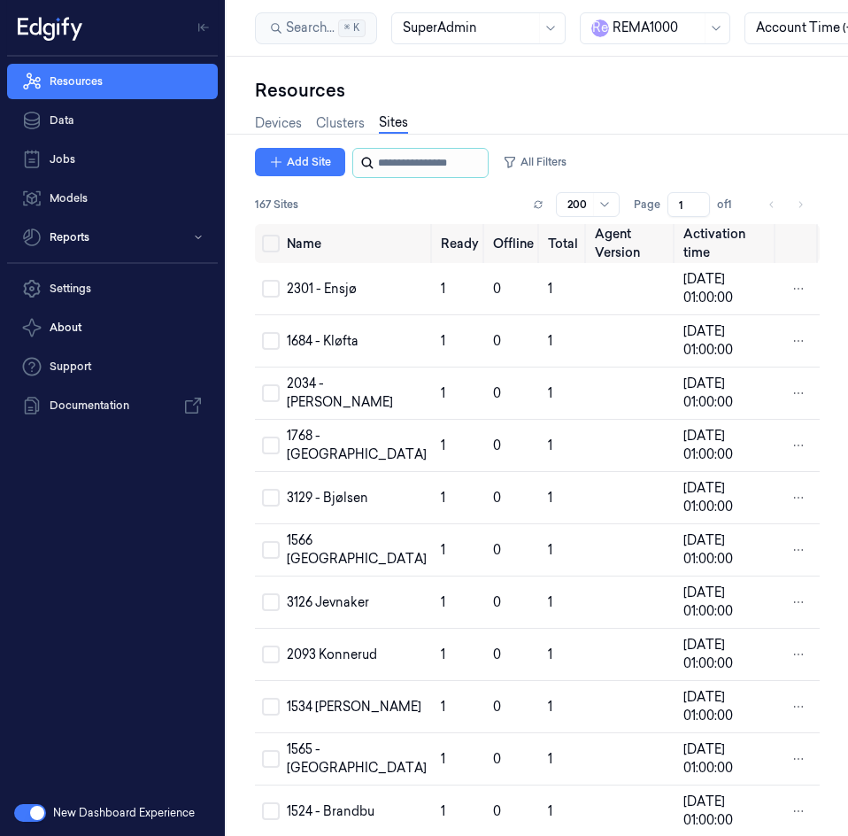
click at [414, 164] on input "string" at bounding box center [431, 163] width 106 height 28
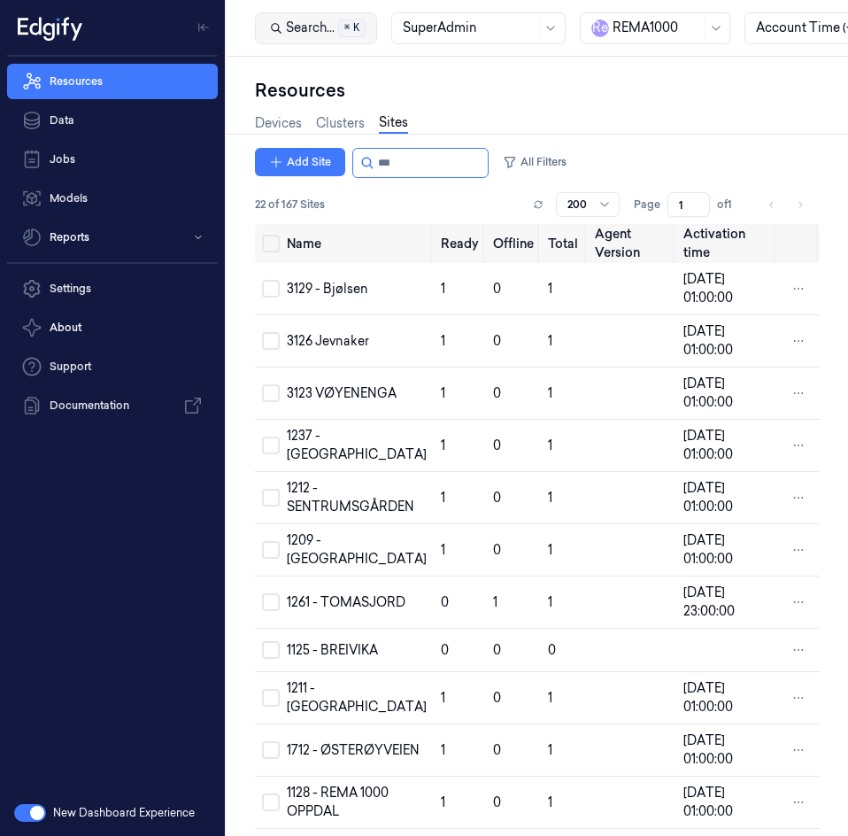
type input "****"
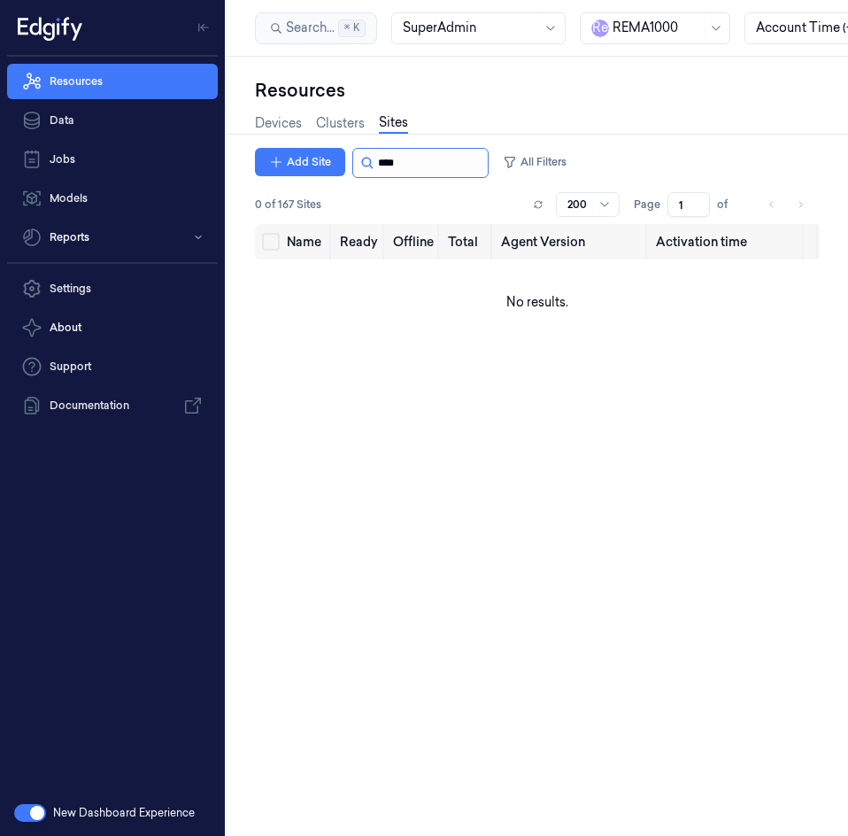
click at [458, 165] on input "string" at bounding box center [431, 163] width 106 height 28
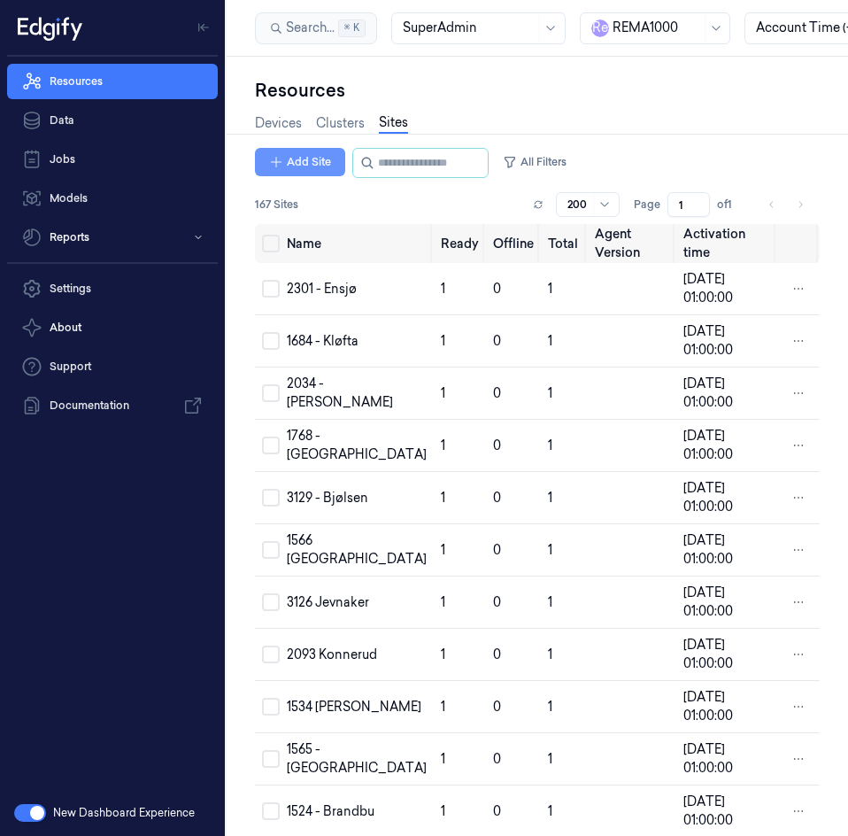
click at [288, 162] on button "Add Site" at bounding box center [300, 162] width 90 height 28
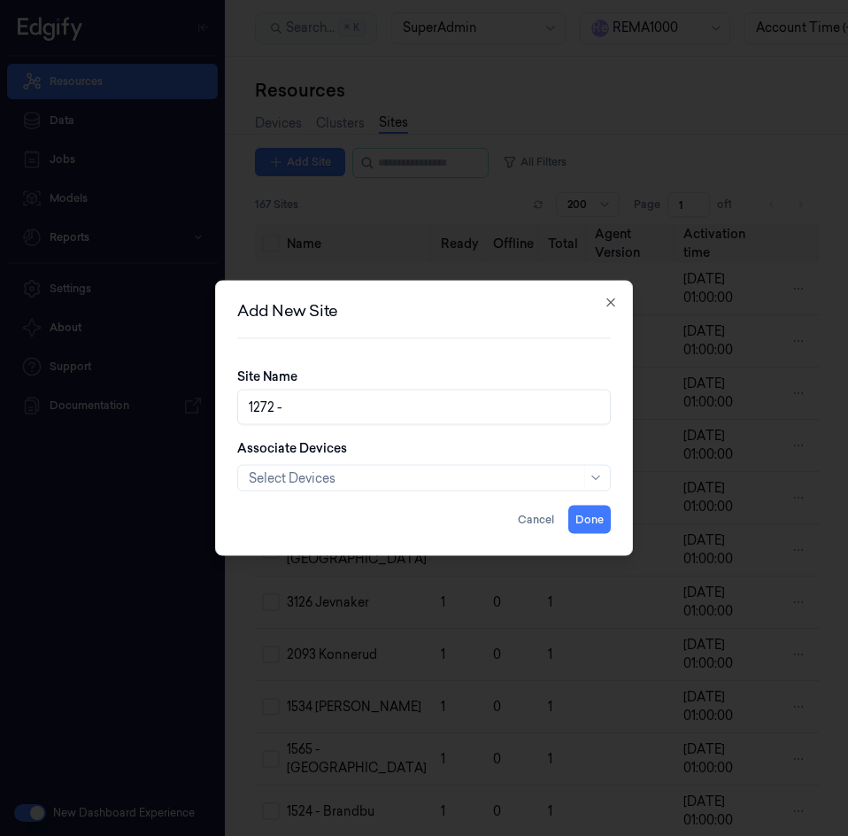
click at [337, 407] on input "1272 -" at bounding box center [424, 406] width 374 height 35
paste input "STRANDVEGEN"
type input "1272 - STRANDVEGEN"
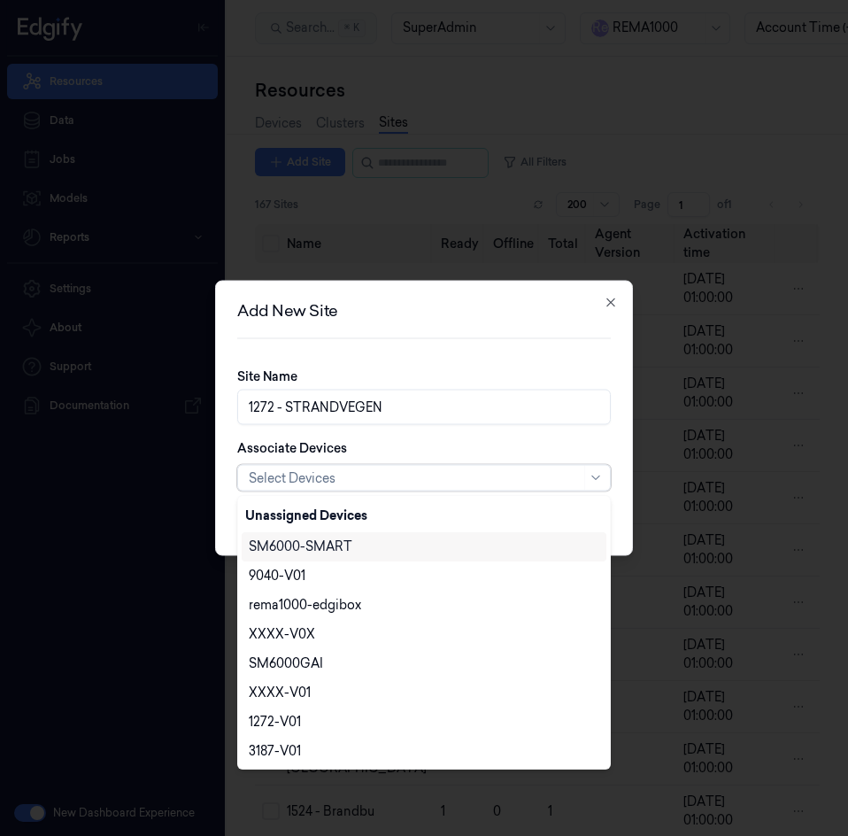
click at [336, 475] on div at bounding box center [415, 477] width 332 height 19
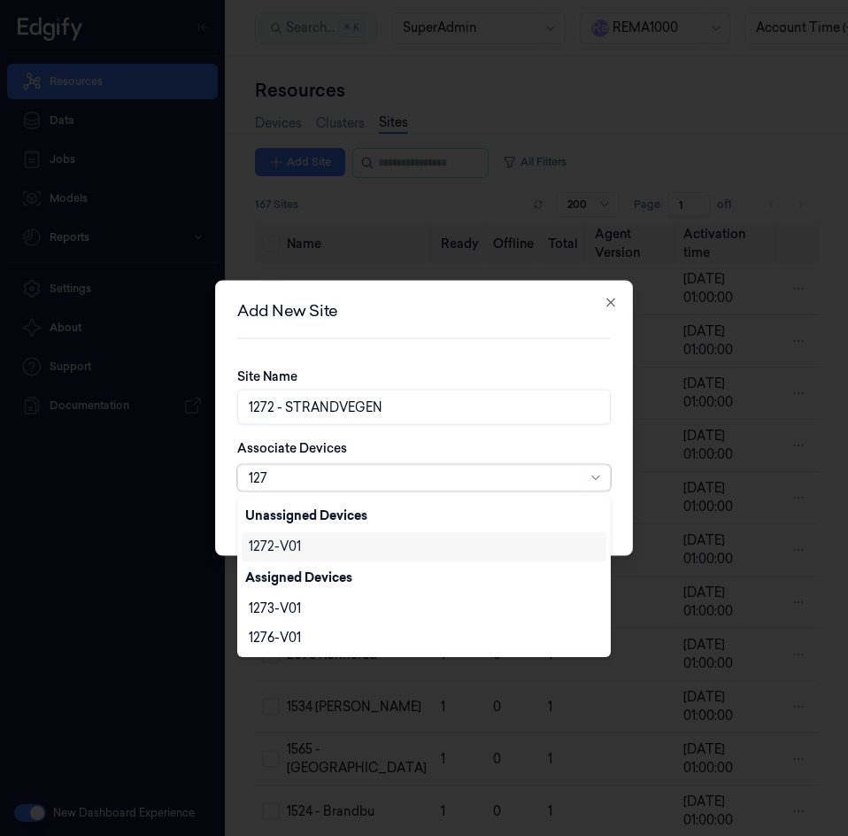
type input "1272"
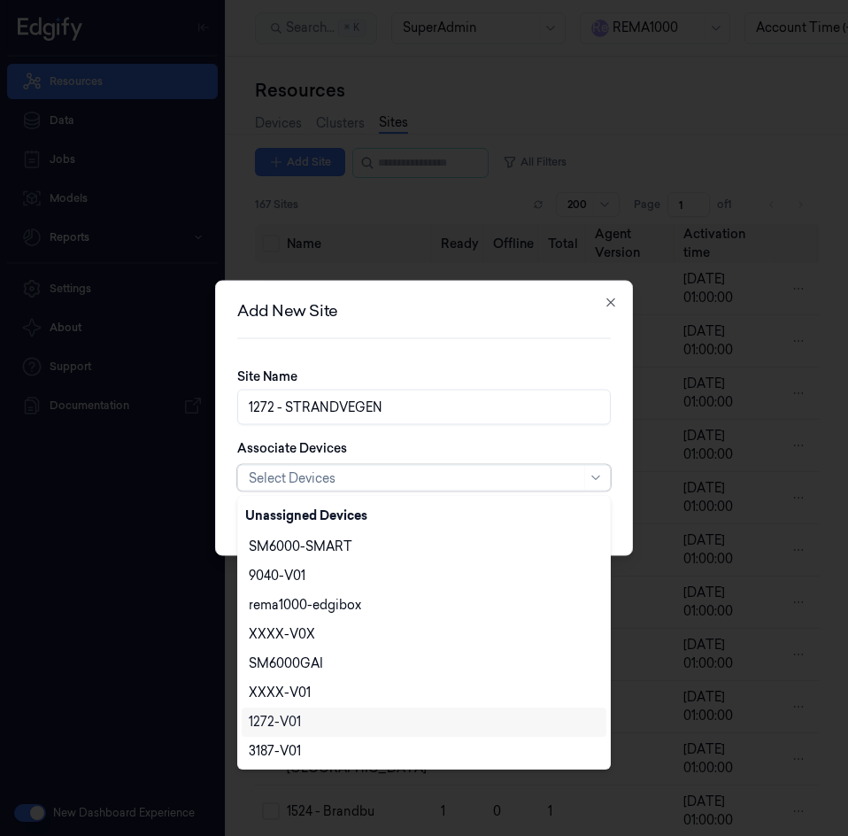
click at [421, 451] on div "Associate Devices option , selected. 171 results available. Use Up and Down to …" at bounding box center [424, 465] width 374 height 52
click at [398, 480] on div at bounding box center [415, 477] width 332 height 19
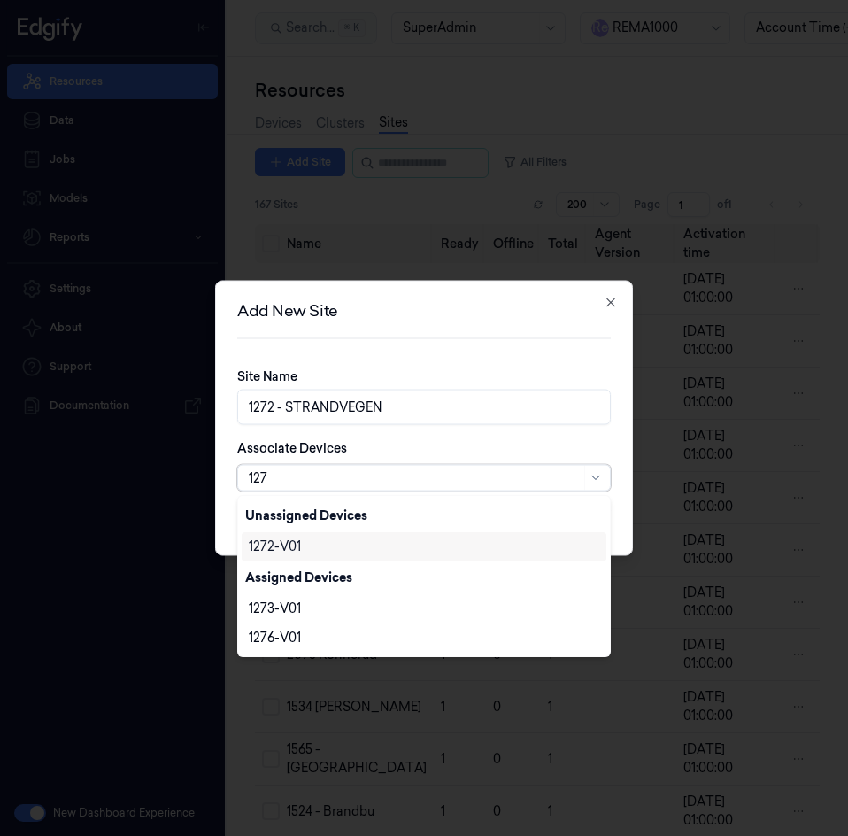
type input "1272"
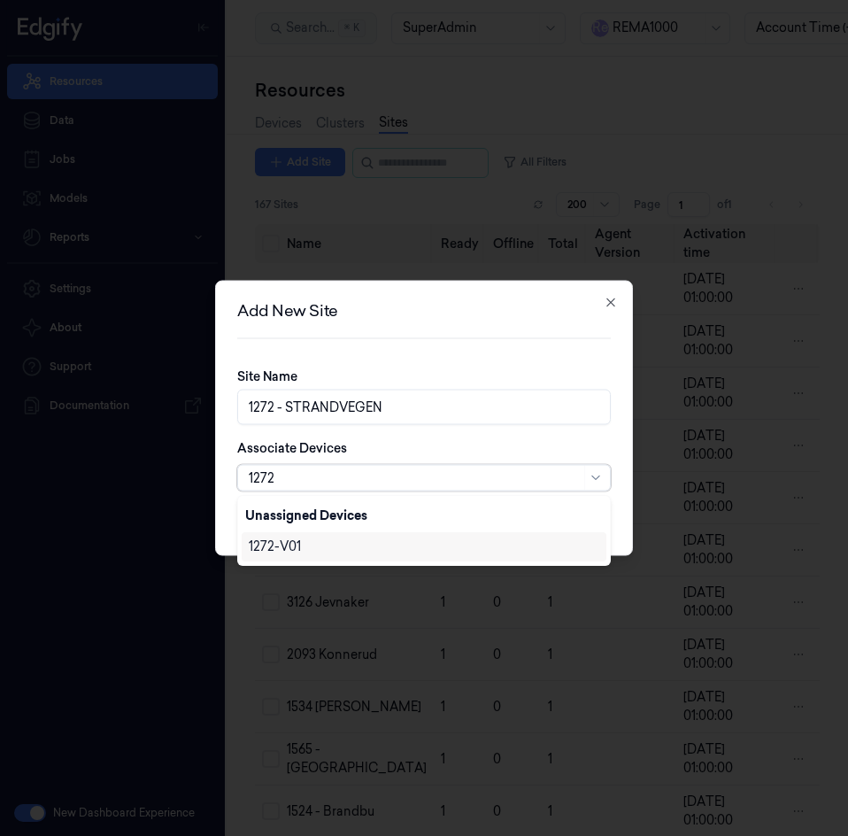
click at [265, 544] on div "1272-V01" at bounding box center [275, 546] width 52 height 19
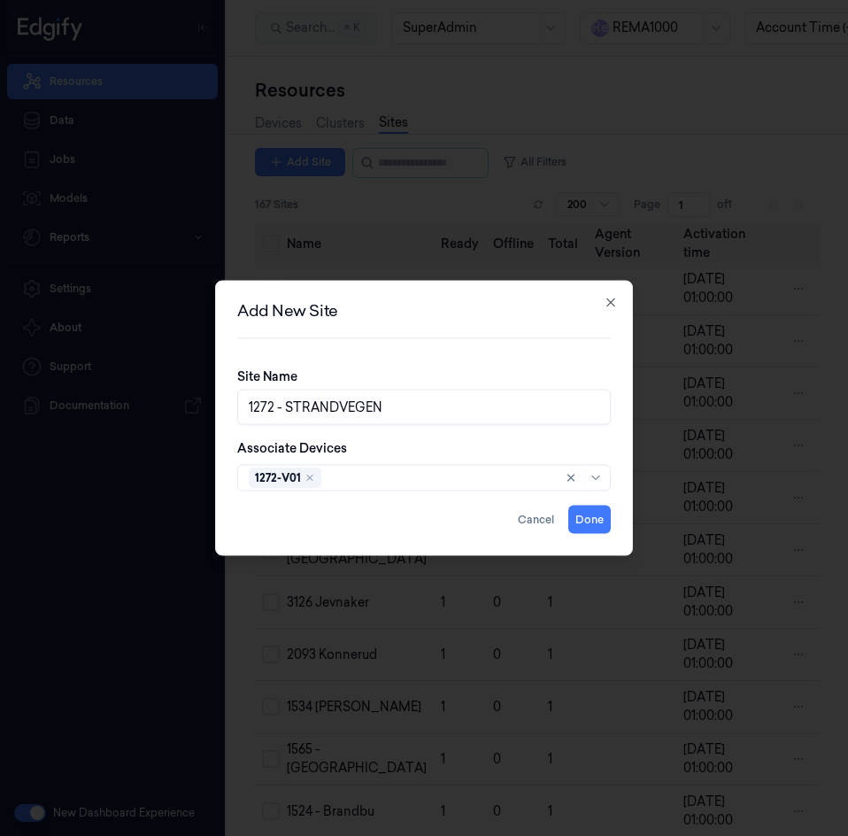
click at [525, 440] on div "Associate Devices 1272-V01" at bounding box center [424, 465] width 374 height 52
click at [600, 514] on button "Done" at bounding box center [589, 519] width 42 height 28
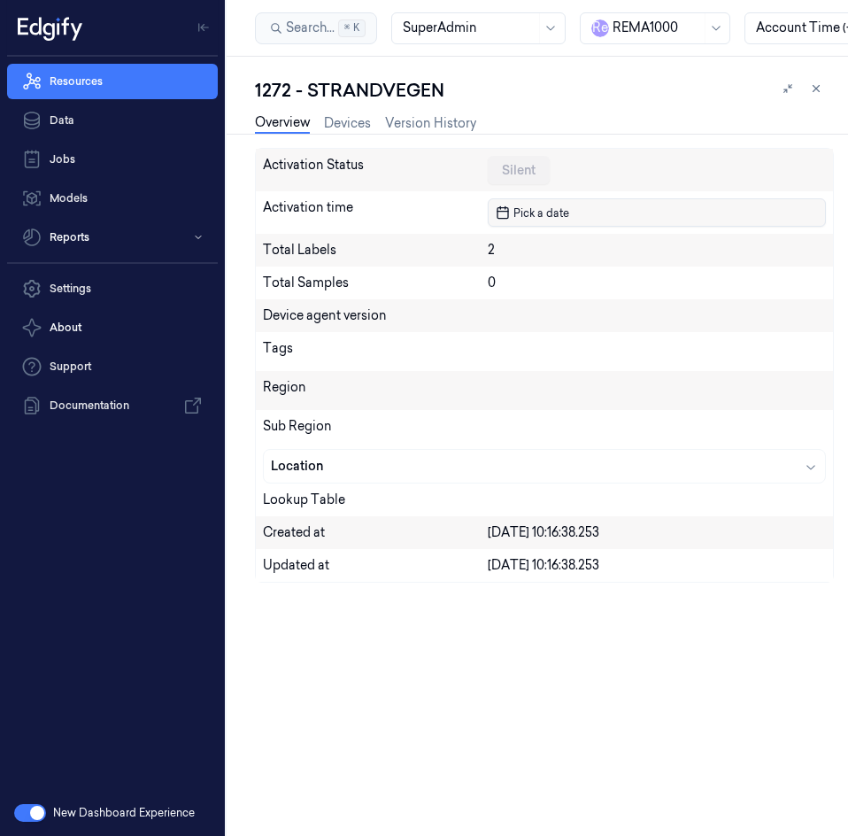
click at [552, 220] on span "Pick a date" at bounding box center [539, 212] width 59 height 17
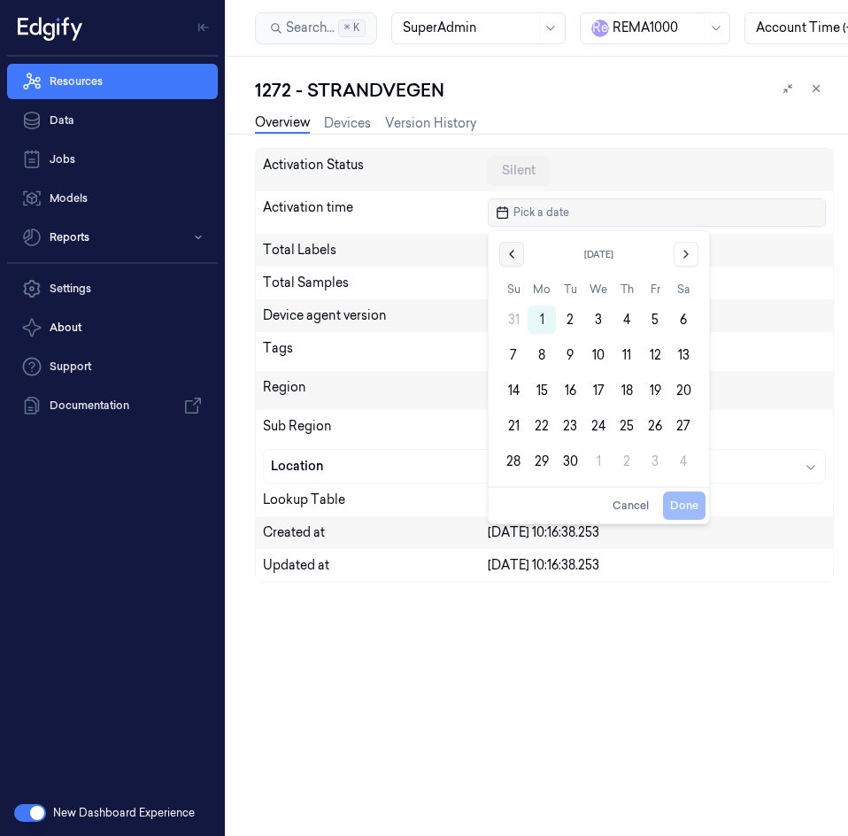
click at [506, 249] on icon "Go to the Previous Month" at bounding box center [512, 254] width 14 height 14
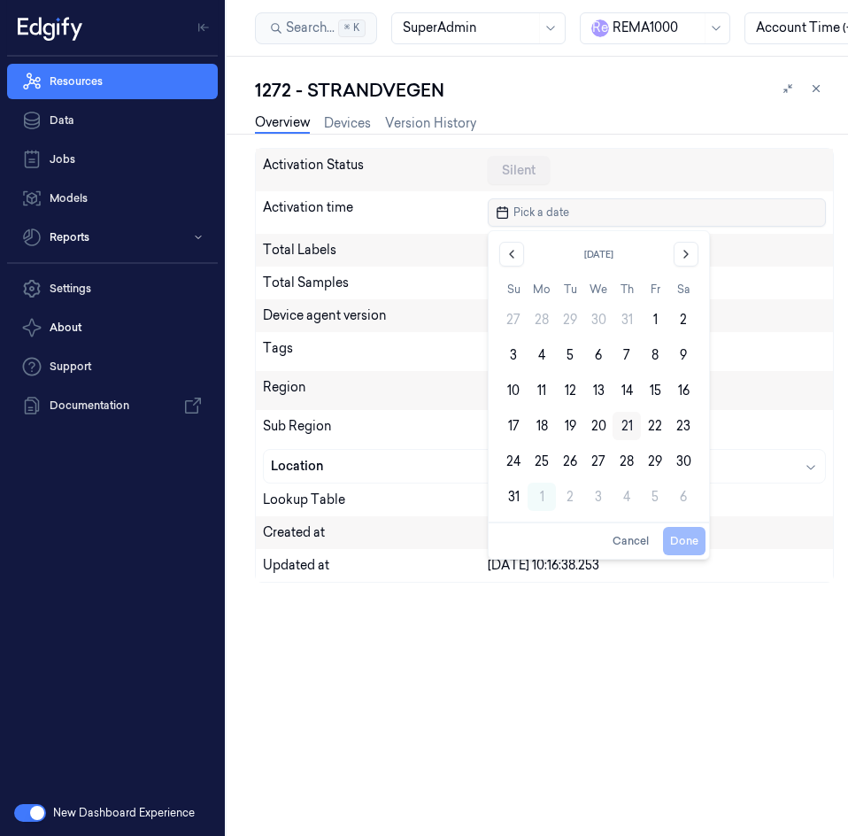
click at [619, 426] on button "21" at bounding box center [627, 426] width 28 height 28
type input "21/08/2025 00:00:00"
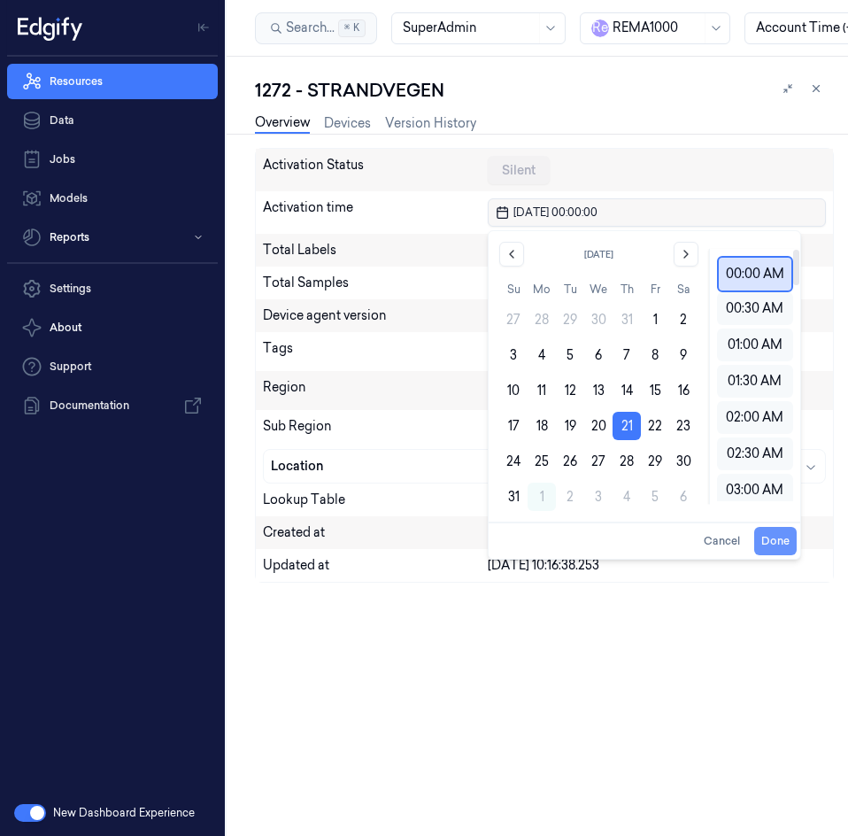
click at [777, 535] on button "Done" at bounding box center [775, 541] width 42 height 28
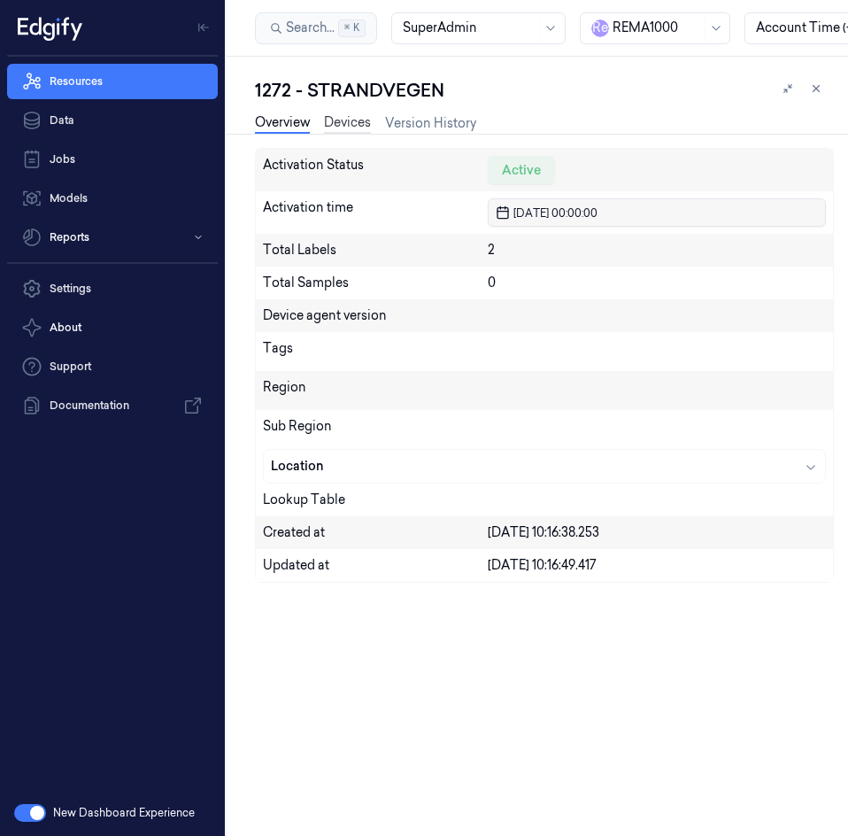
click at [338, 122] on link "Devices" at bounding box center [347, 123] width 47 height 20
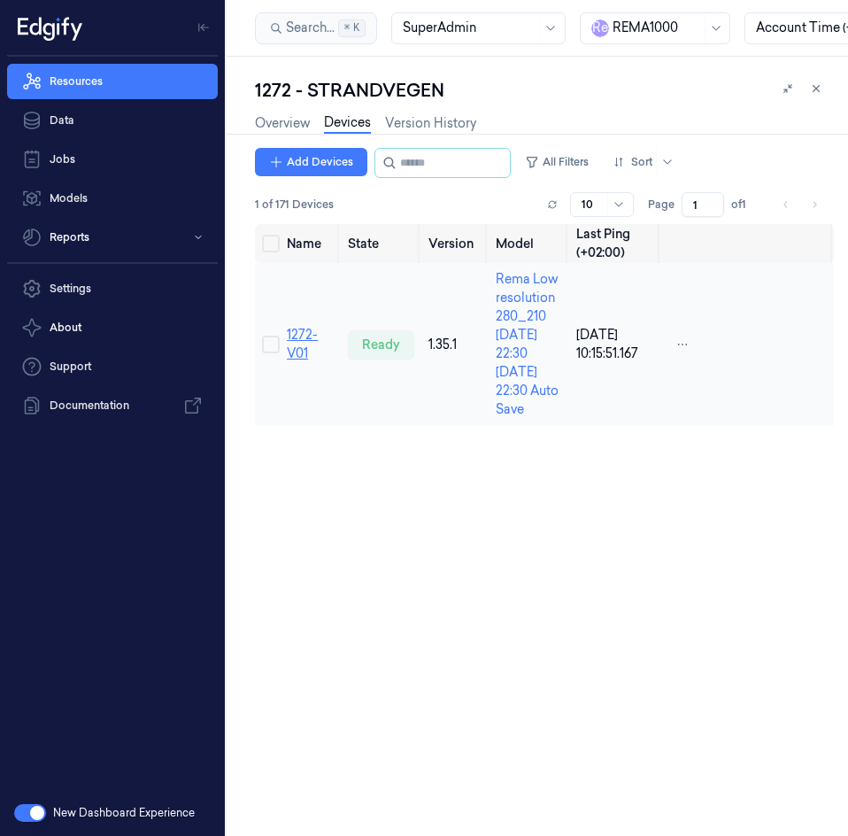
click at [299, 342] on link "1272-V01" at bounding box center [302, 344] width 31 height 35
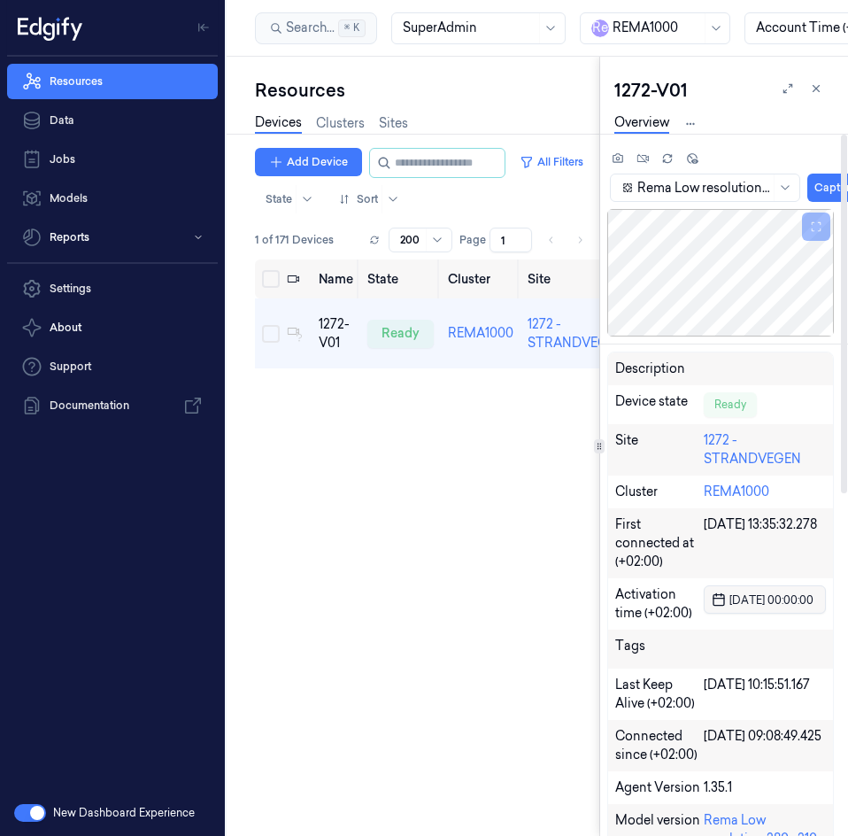
click at [721, 588] on button "21/08/2025 00:00:00" at bounding box center [765, 599] width 122 height 28
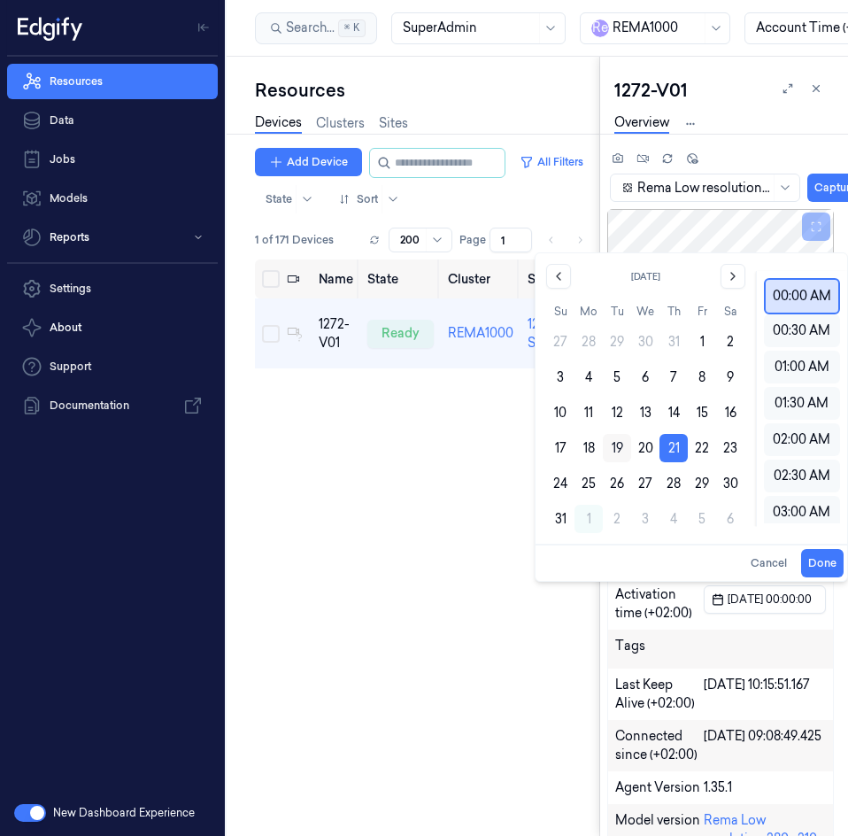
click at [608, 442] on button "19" at bounding box center [617, 448] width 28 height 28
type input "19/08/2025 00:00:00"
click at [821, 560] on button "Done" at bounding box center [822, 563] width 42 height 28
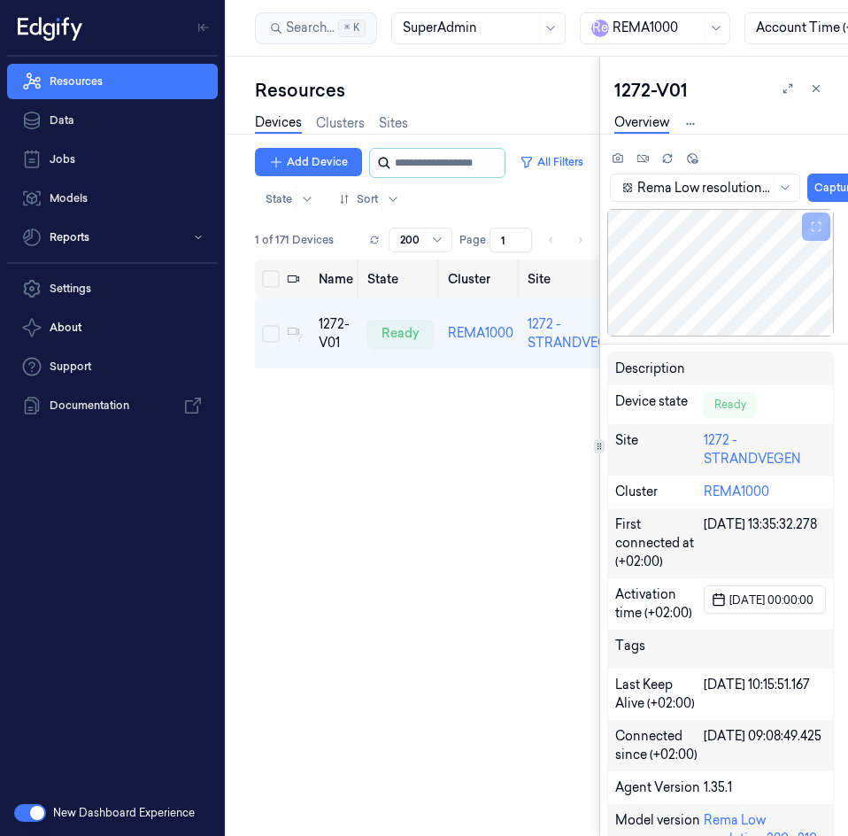
click at [434, 158] on input "string" at bounding box center [448, 163] width 106 height 28
click at [401, 119] on link "Sites" at bounding box center [393, 123] width 29 height 20
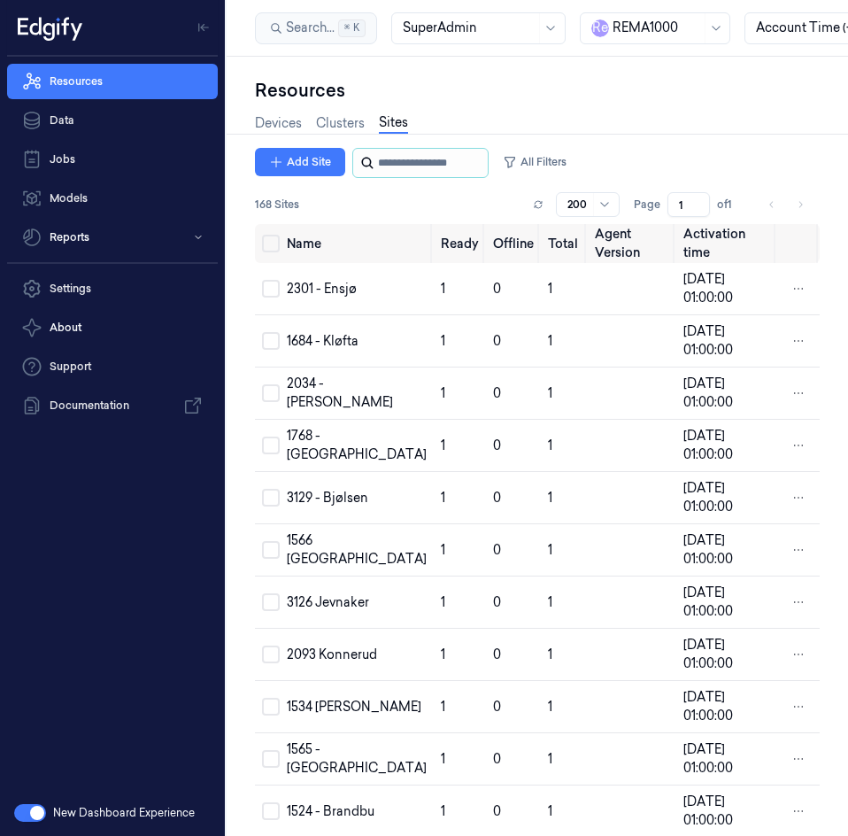
click at [417, 162] on input "string" at bounding box center [431, 163] width 106 height 28
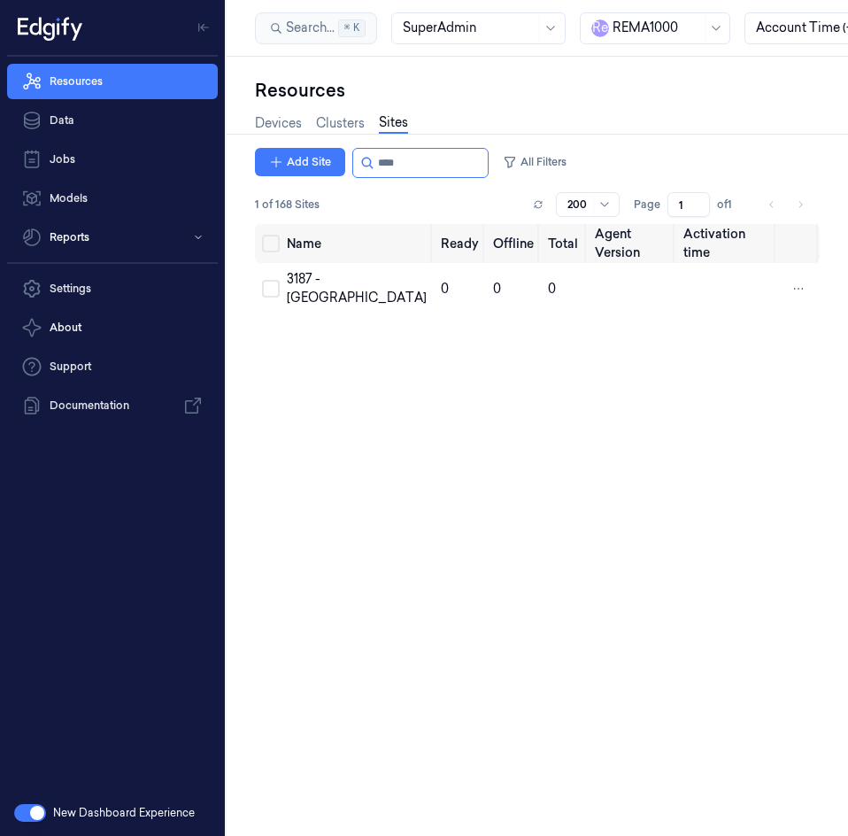
type input "****"
click at [325, 295] on div "3187 - [GEOGRAPHIC_DATA]" at bounding box center [357, 288] width 140 height 37
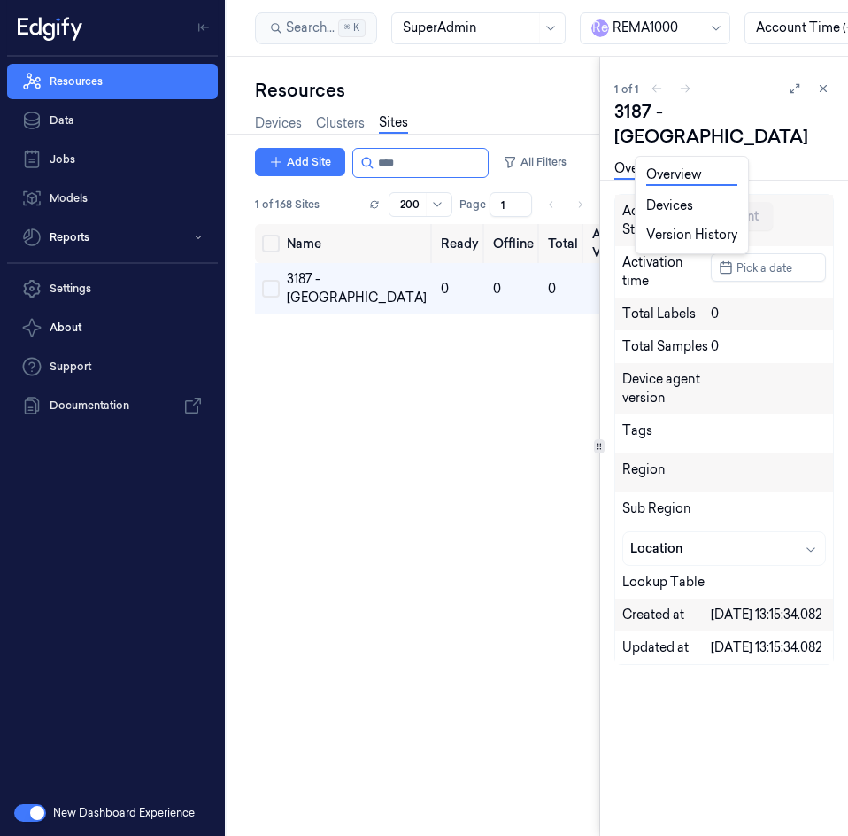
click at [692, 140] on html "Resources Data Jobs Models Reports Settings About Support Documentation New Das…" at bounding box center [424, 418] width 848 height 836
click at [677, 198] on link "Devices" at bounding box center [691, 206] width 91 height 19
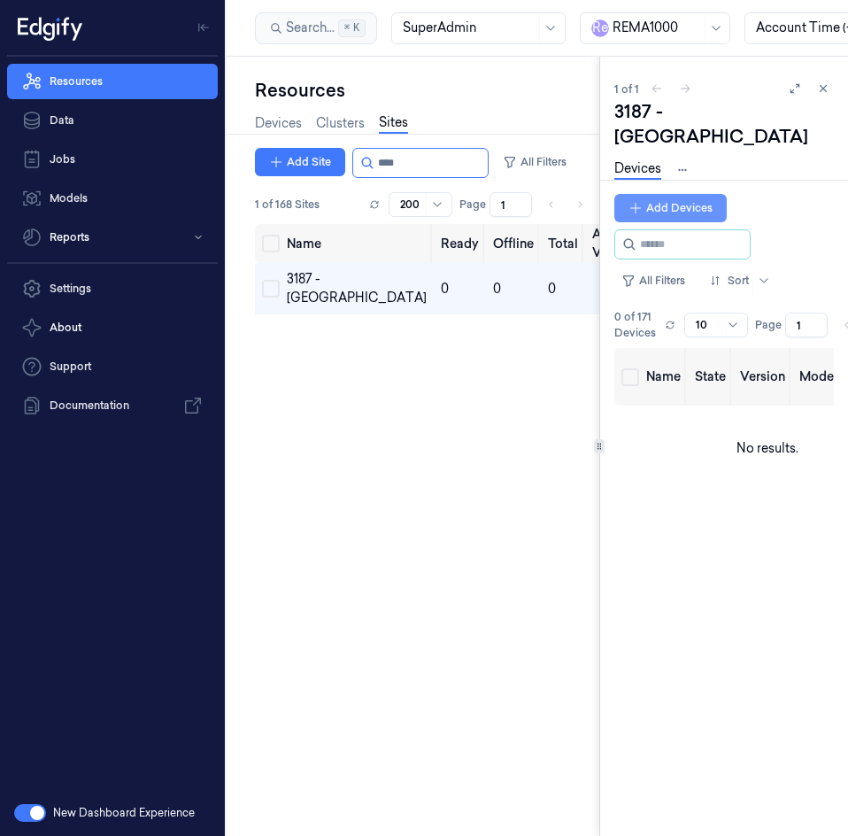
click at [665, 194] on button "Add Devices" at bounding box center [670, 208] width 112 height 28
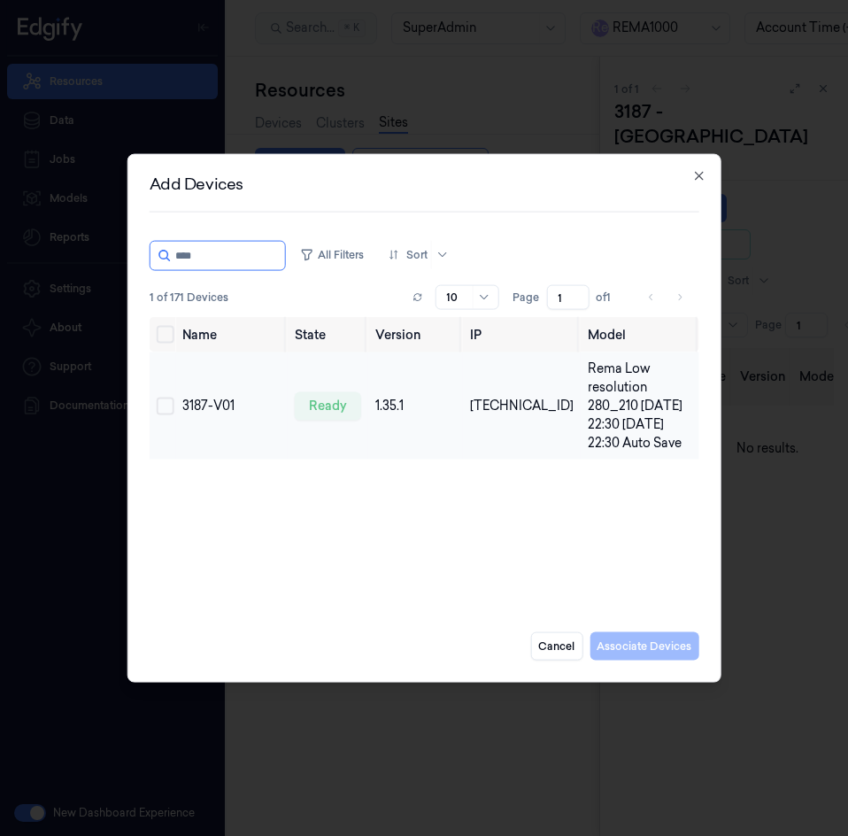
type input "****"
click at [163, 404] on button "Select row" at bounding box center [166, 406] width 18 height 18
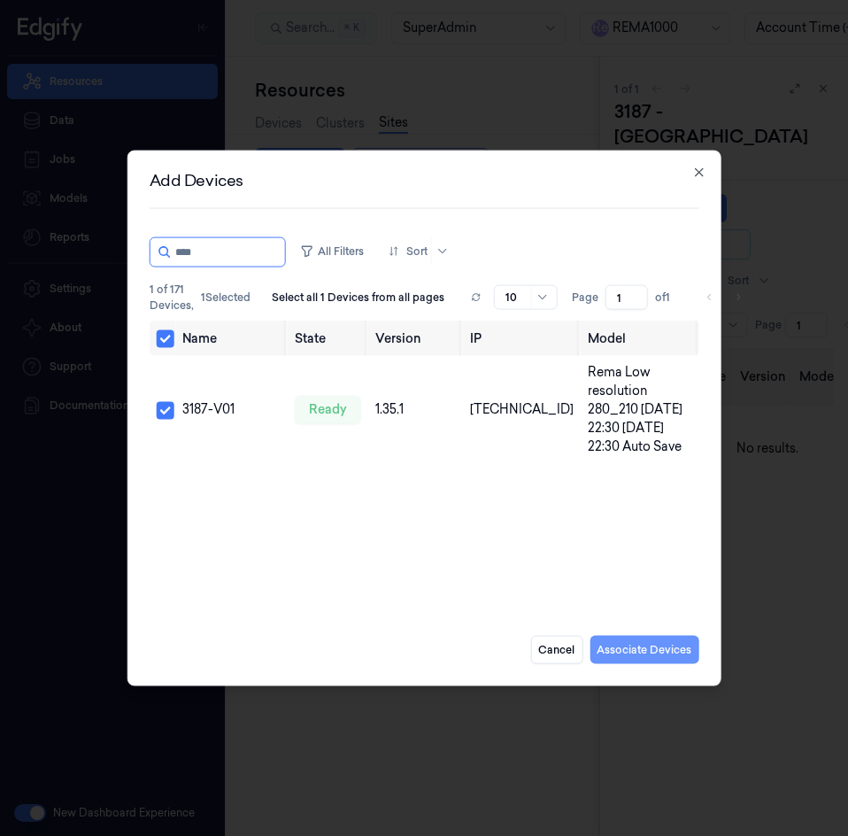
click at [637, 646] on button "Associate Devices" at bounding box center [644, 649] width 109 height 28
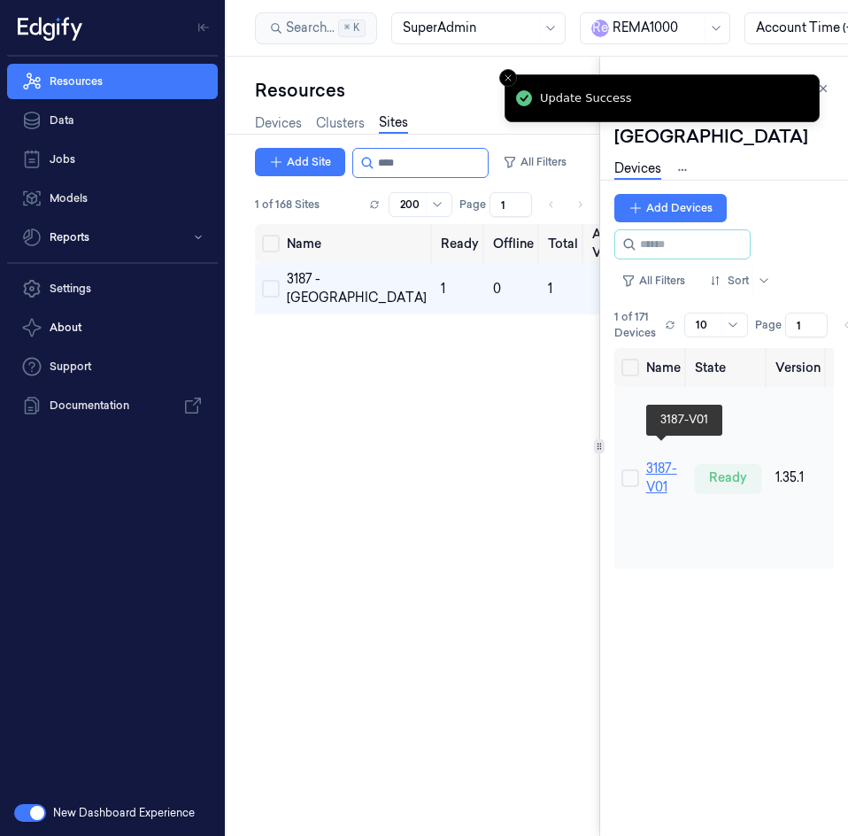
click at [667, 460] on link "3187-V01" at bounding box center [661, 477] width 31 height 35
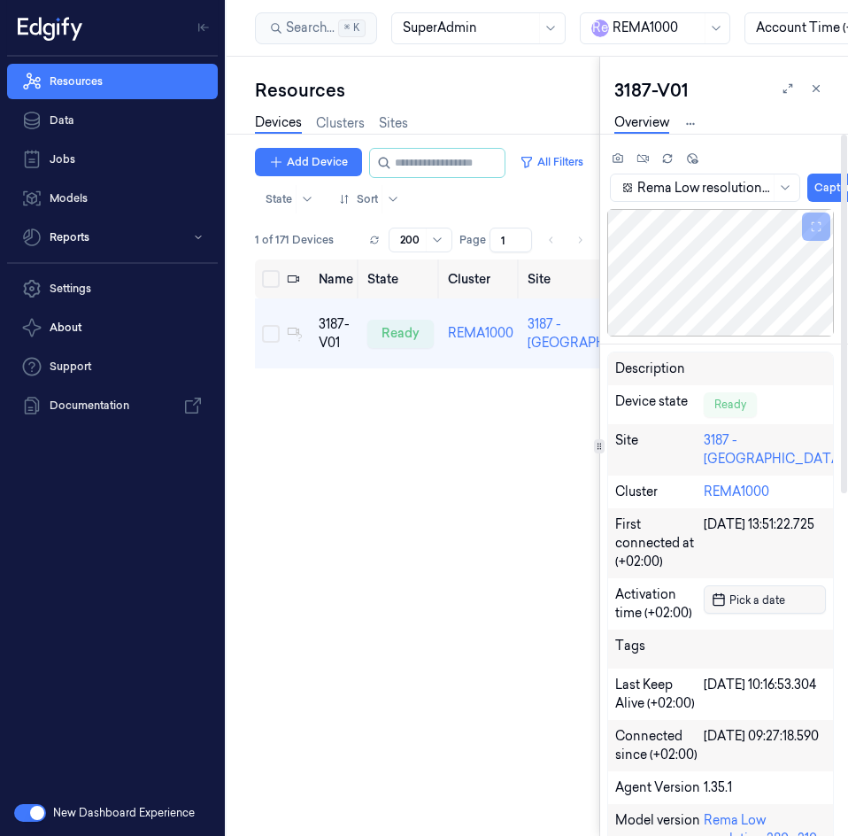
click at [721, 596] on line "button" at bounding box center [721, 595] width 0 height 3
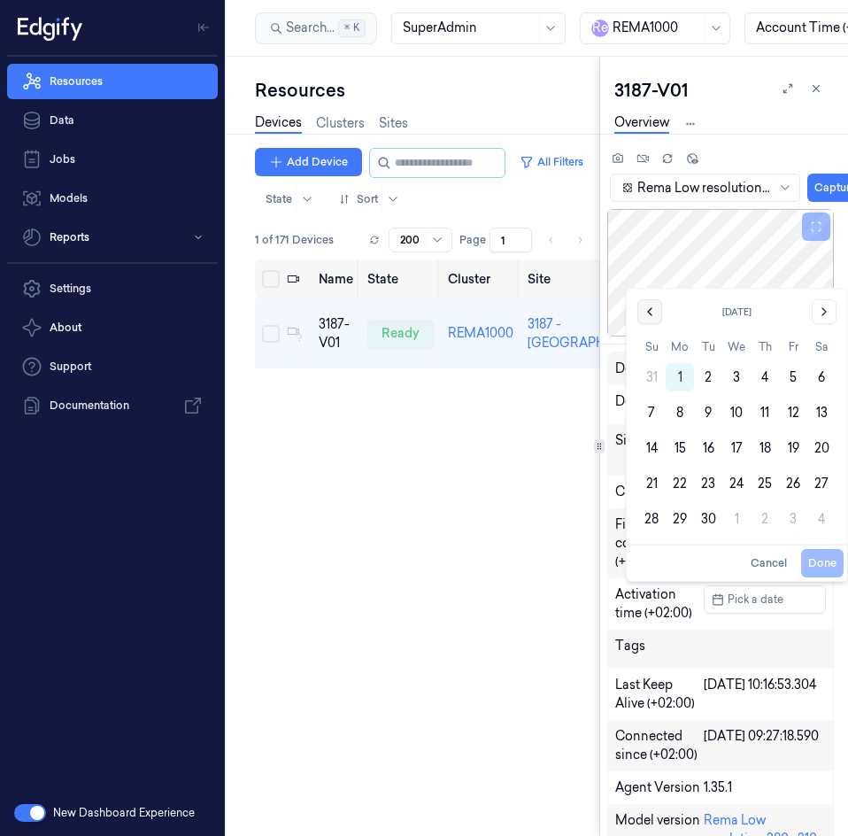
click at [654, 313] on icon "Go to the Previous Month" at bounding box center [650, 311] width 14 height 14
click at [702, 450] on button "19" at bounding box center [708, 448] width 28 height 28
type input "19/08/2025 00:00:00"
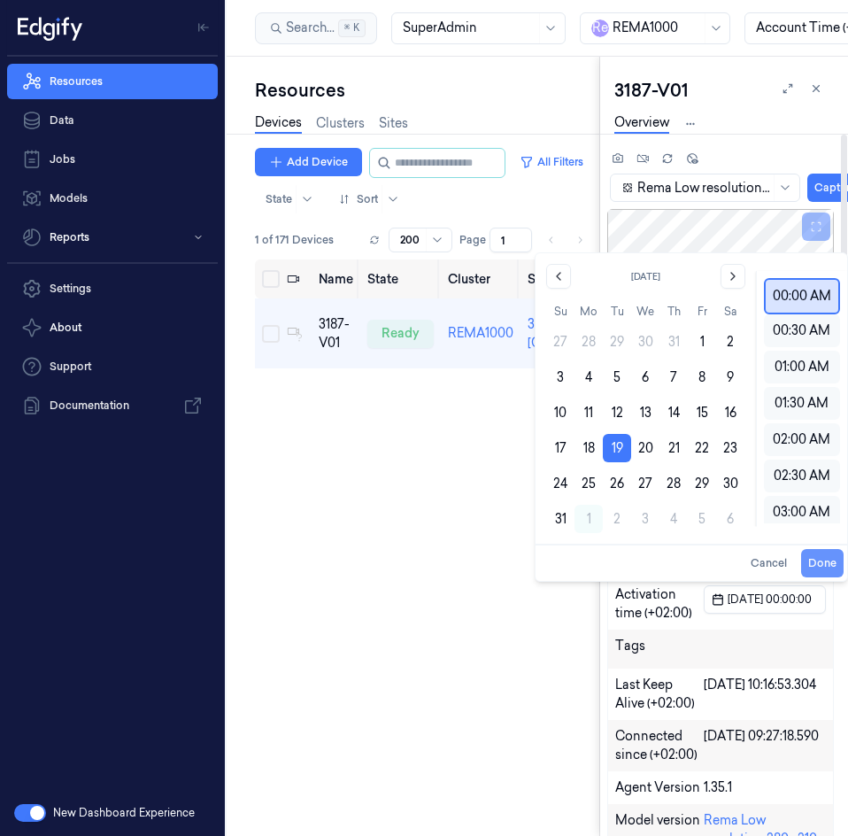
click at [826, 562] on button "Done" at bounding box center [822, 563] width 42 height 28
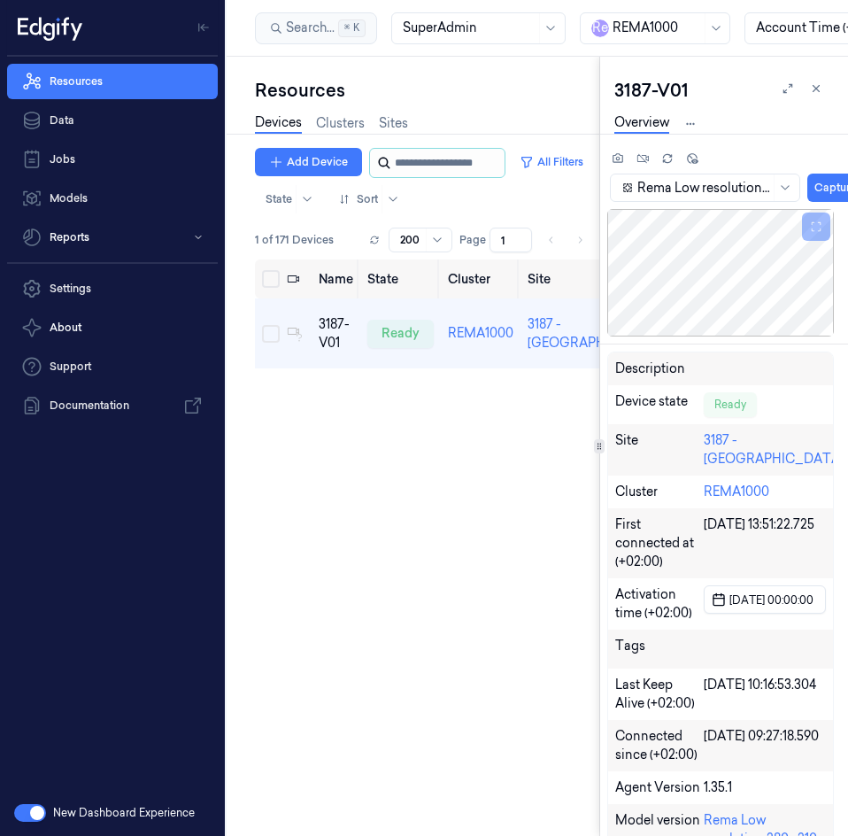
click at [429, 163] on input "string" at bounding box center [448, 163] width 106 height 28
click at [405, 122] on link "Sites" at bounding box center [393, 123] width 29 height 20
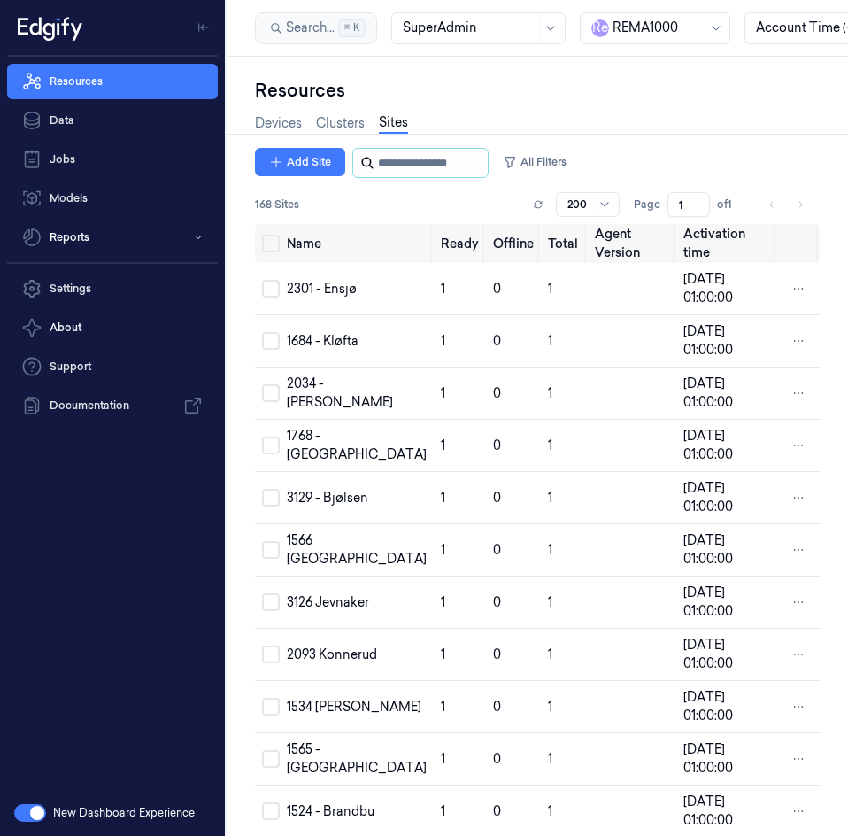
click at [412, 152] on input "string" at bounding box center [431, 163] width 106 height 28
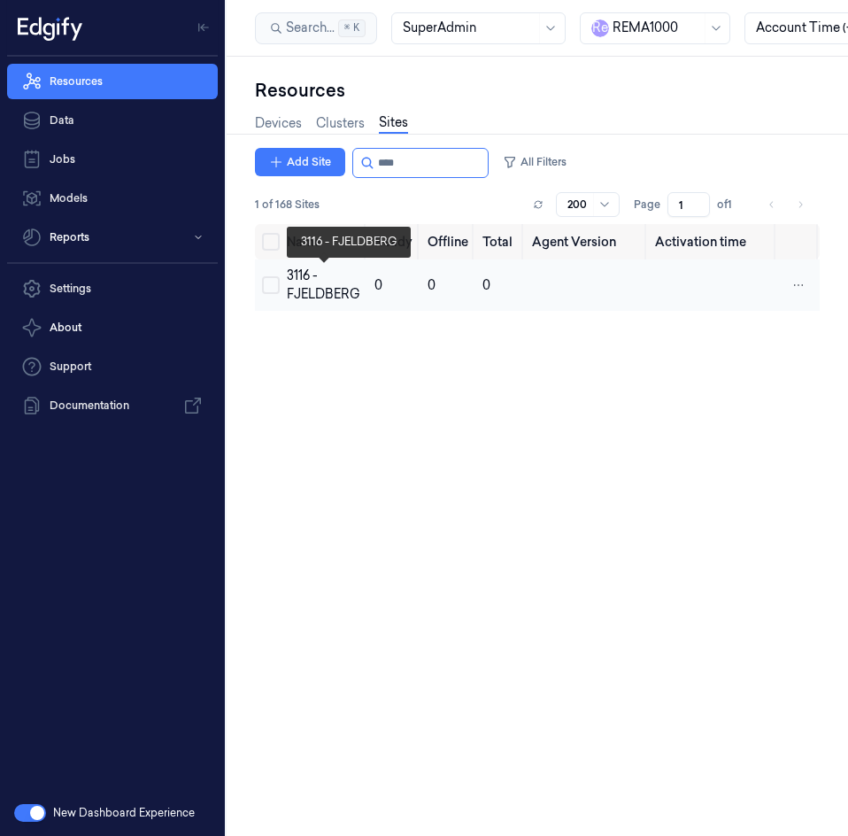
type input "****"
click at [316, 281] on div "3116 - FJELDBERG" at bounding box center [323, 284] width 73 height 37
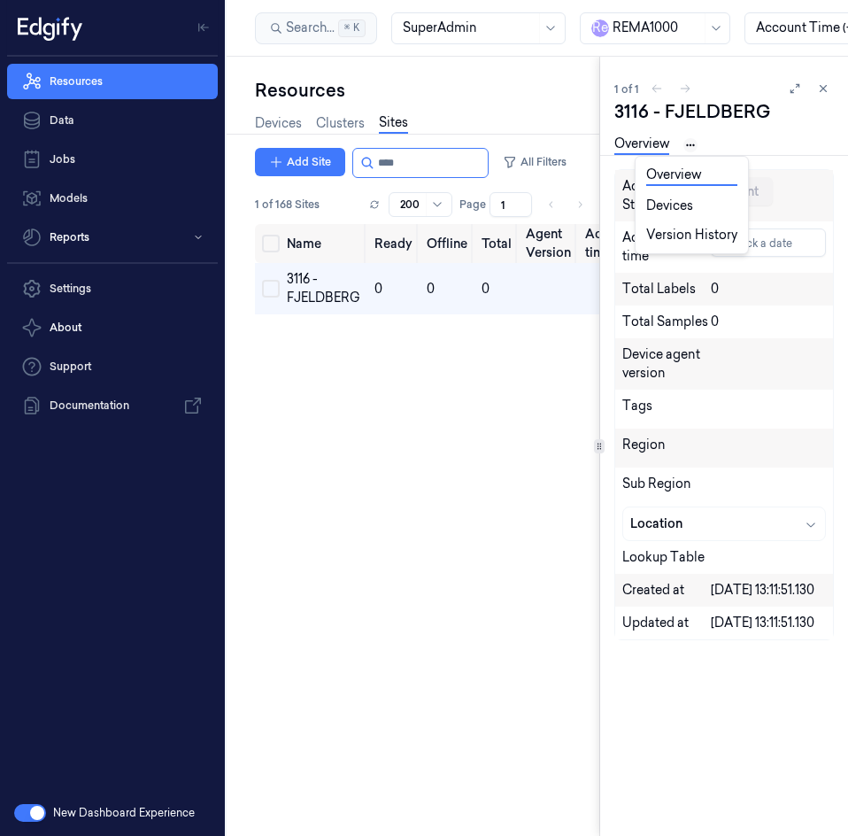
click at [687, 141] on html "Resources Data Jobs Models Reports Settings About Support Documentation New Das…" at bounding box center [424, 418] width 848 height 836
click at [700, 198] on link "Devices" at bounding box center [691, 206] width 91 height 19
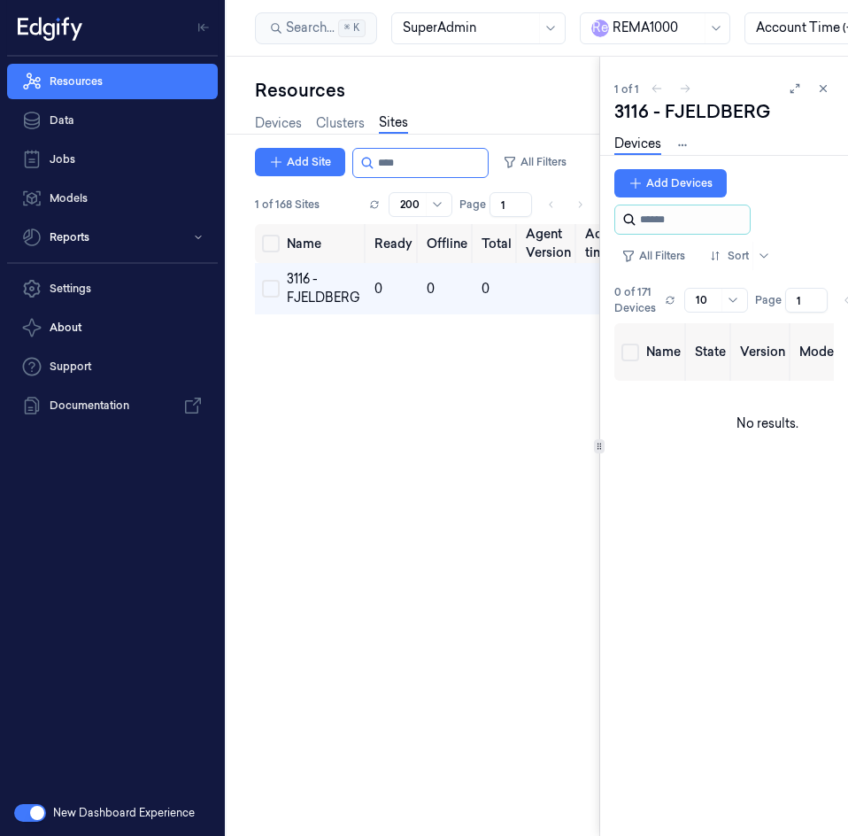
click at [667, 210] on input "string" at bounding box center [693, 219] width 106 height 28
click at [680, 171] on button "Add Devices" at bounding box center [670, 183] width 112 height 28
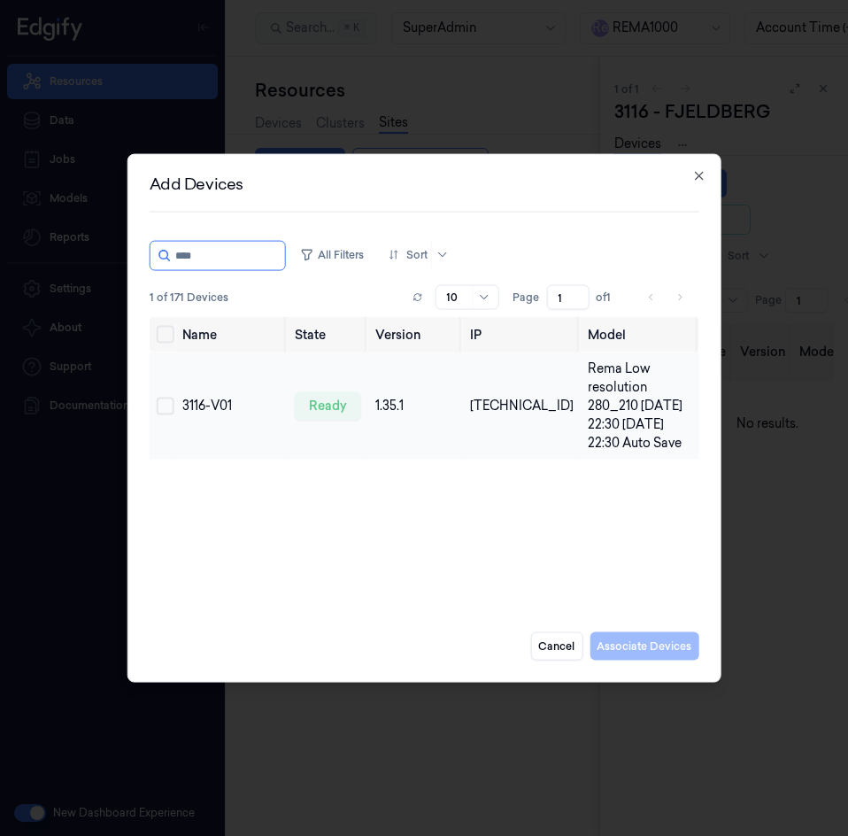
type input "****"
click at [166, 406] on button "Select row" at bounding box center [166, 406] width 18 height 18
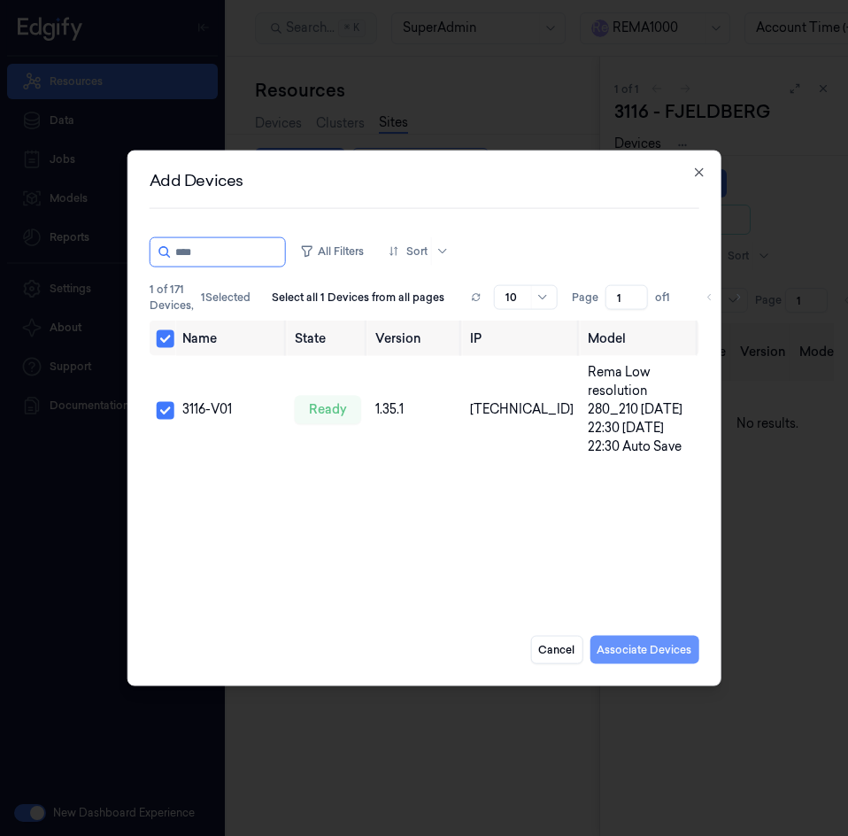
click at [625, 643] on button "Associate Devices" at bounding box center [644, 649] width 109 height 28
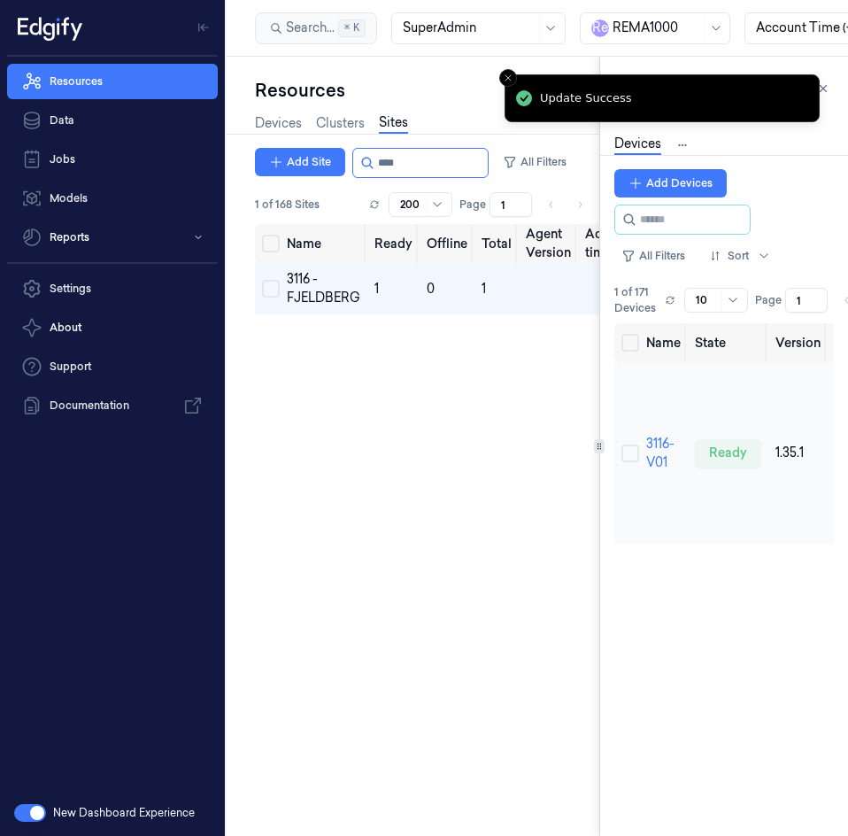
click at [676, 454] on td "3116-V01" at bounding box center [663, 452] width 49 height 181
click at [663, 457] on link "3116-V01" at bounding box center [660, 452] width 28 height 35
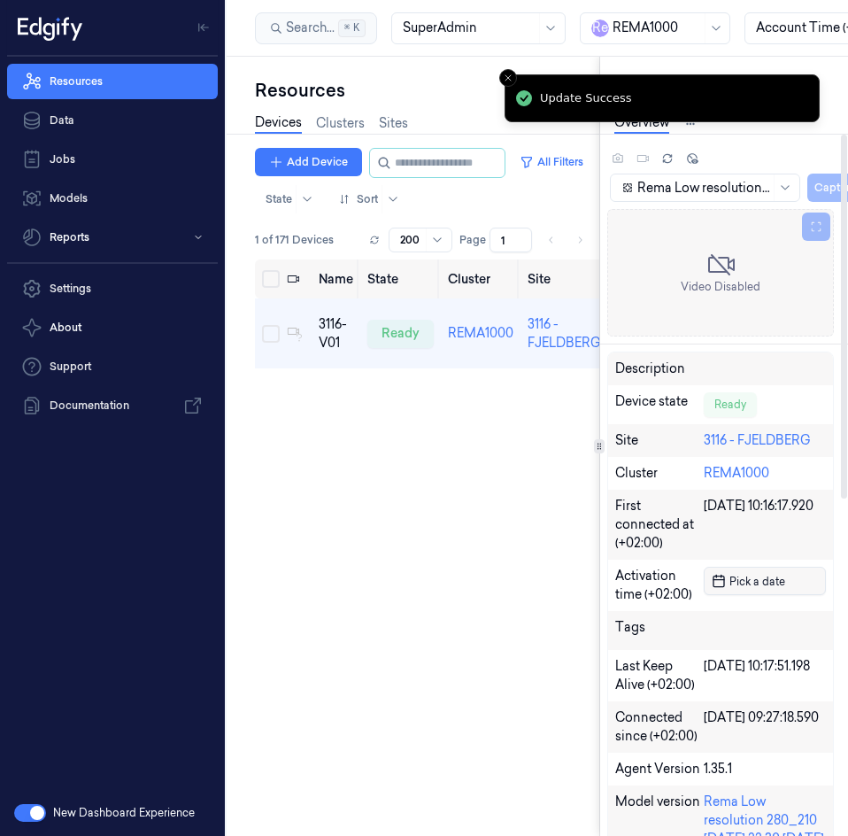
click at [740, 582] on span "Pick a date" at bounding box center [755, 581] width 59 height 17
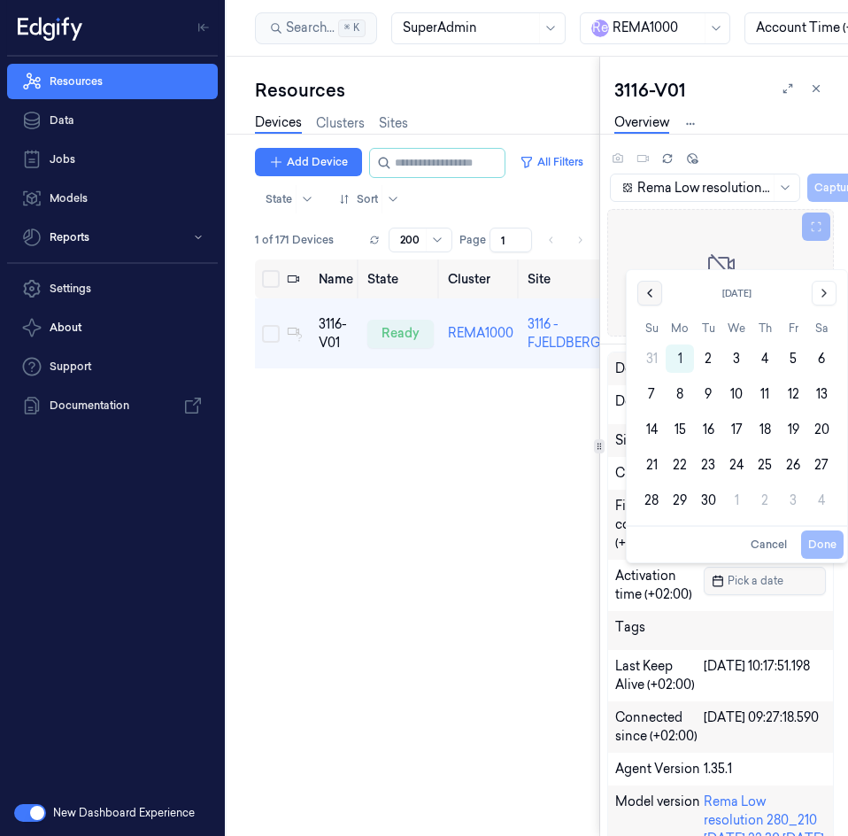
click at [659, 290] on button "Go to the Previous Month" at bounding box center [649, 293] width 25 height 25
click at [758, 431] on button "21" at bounding box center [765, 429] width 28 height 28
type input "21/08/2025 00:00:00"
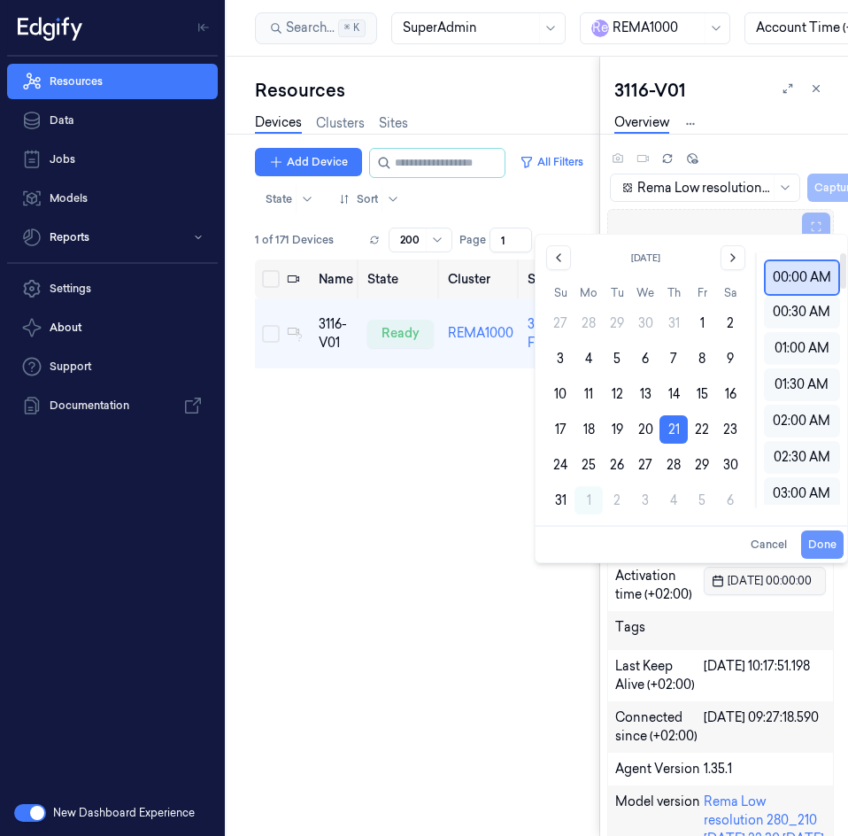
click at [822, 539] on button "Done" at bounding box center [822, 544] width 42 height 28
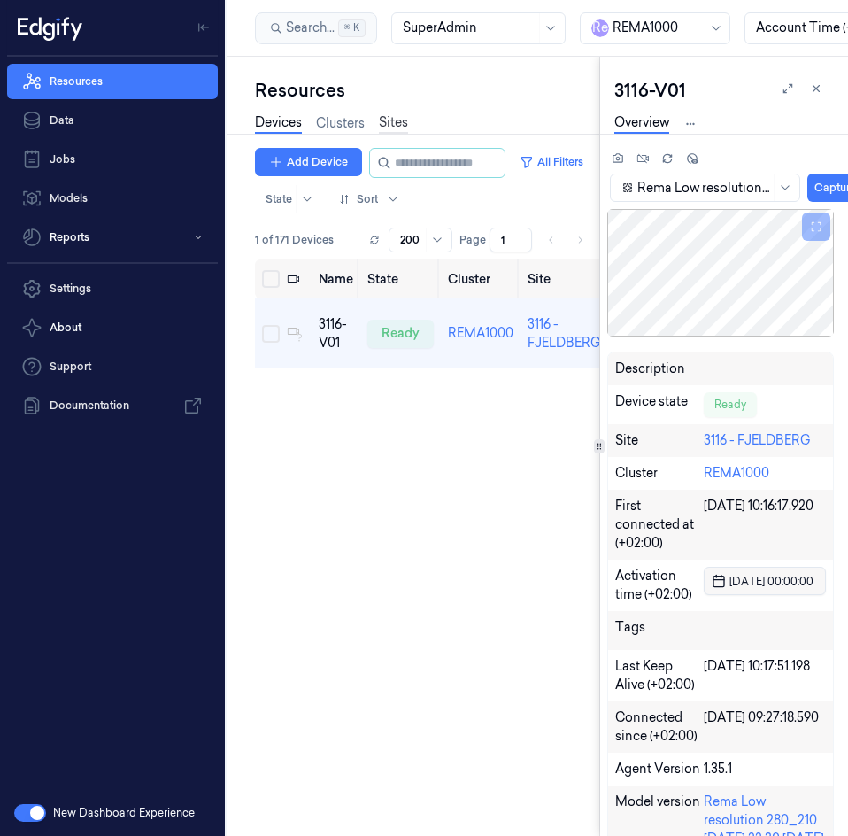
click at [389, 118] on link "Sites" at bounding box center [393, 123] width 29 height 20
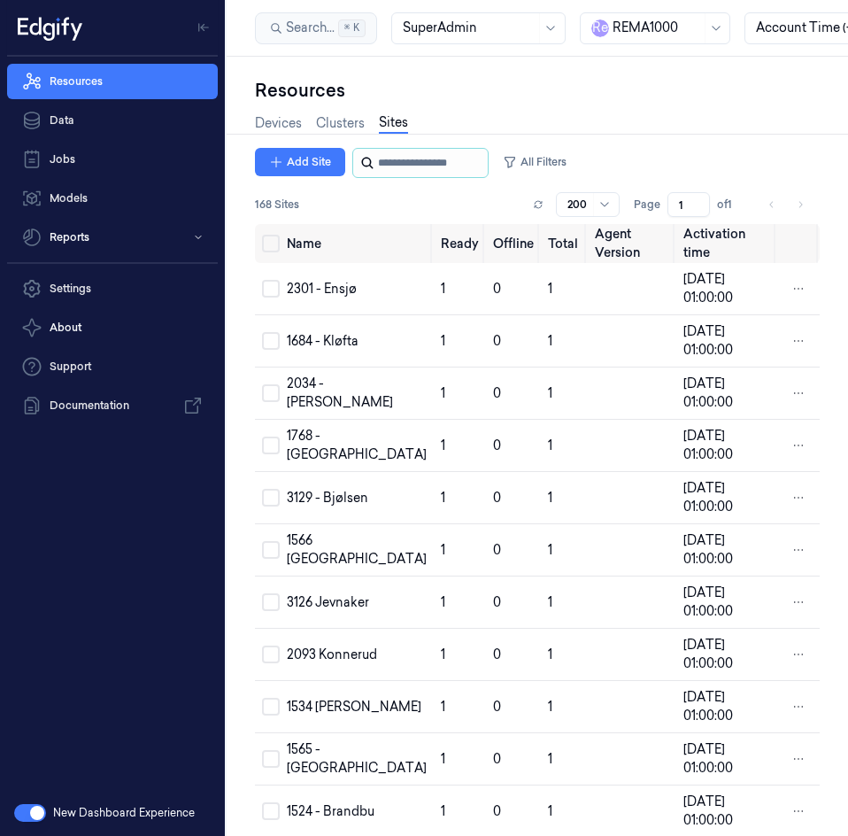
click at [387, 159] on input "string" at bounding box center [431, 163] width 106 height 28
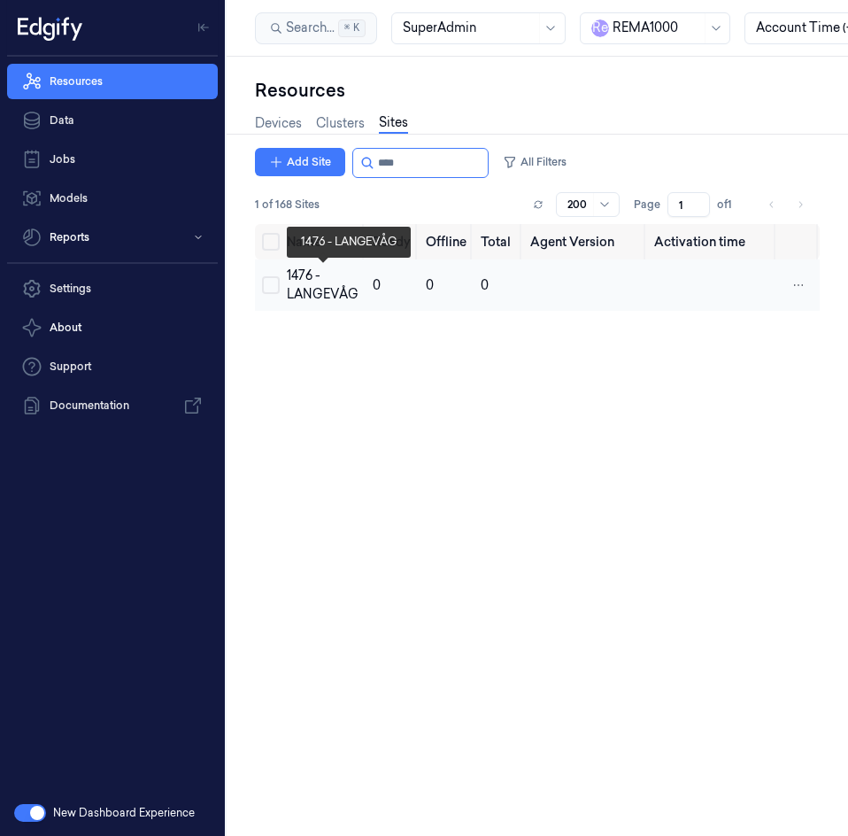
type input "****"
click at [308, 286] on div "1476 - LANGEVÅG" at bounding box center [323, 284] width 72 height 37
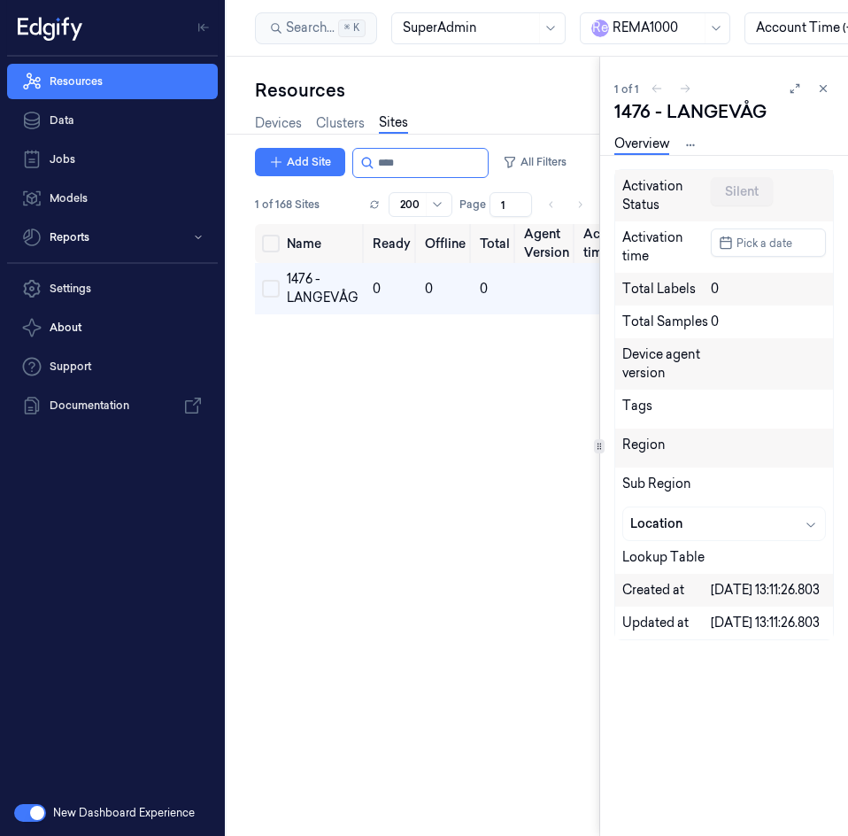
click at [679, 145] on div "Overview Devices Version History" at bounding box center [657, 145] width 87 height 20
click at [690, 147] on html "Resources Data Jobs Models Reports Settings About Support Documentation New Das…" at bounding box center [424, 418] width 848 height 836
click at [673, 204] on link "Devices" at bounding box center [691, 206] width 91 height 19
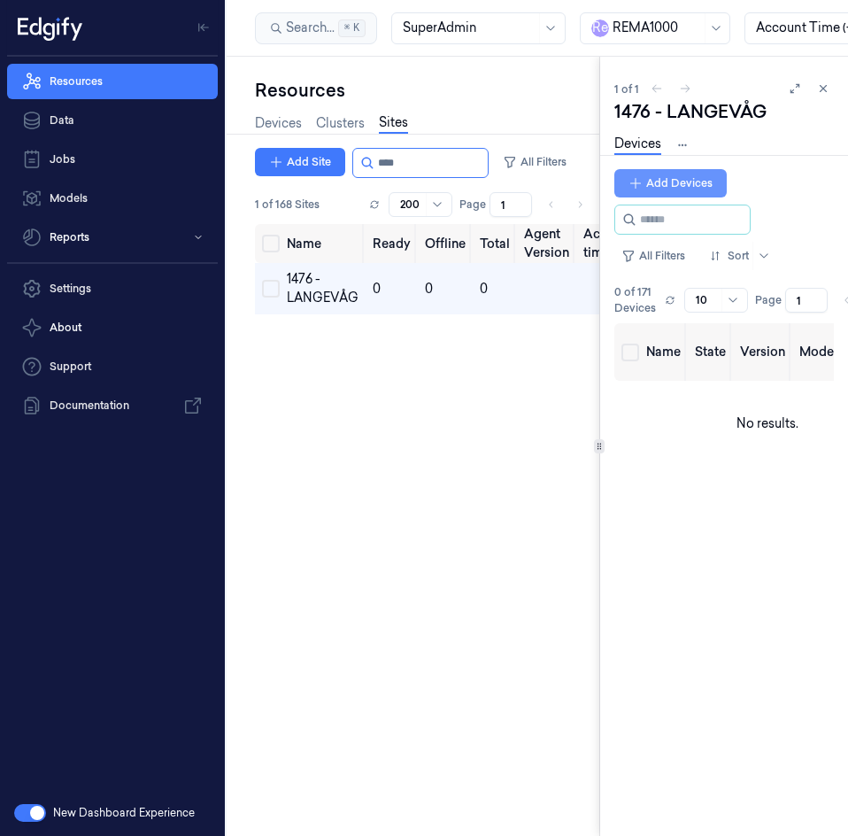
click at [661, 182] on button "Add Devices" at bounding box center [670, 183] width 112 height 28
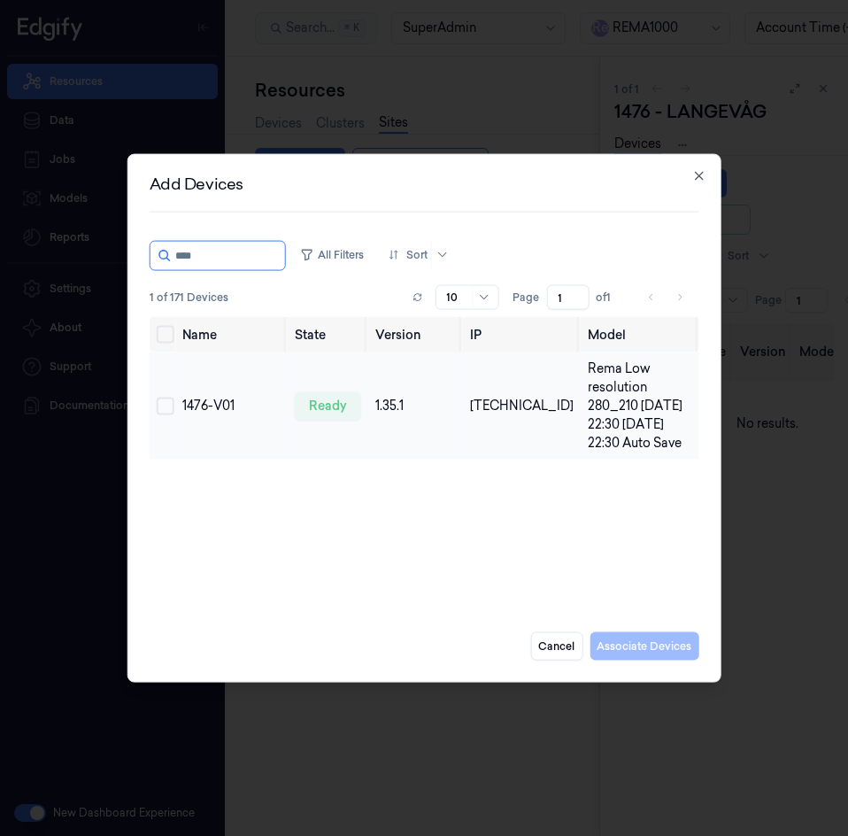
type input "****"
click at [166, 404] on button "Select row" at bounding box center [166, 406] width 18 height 18
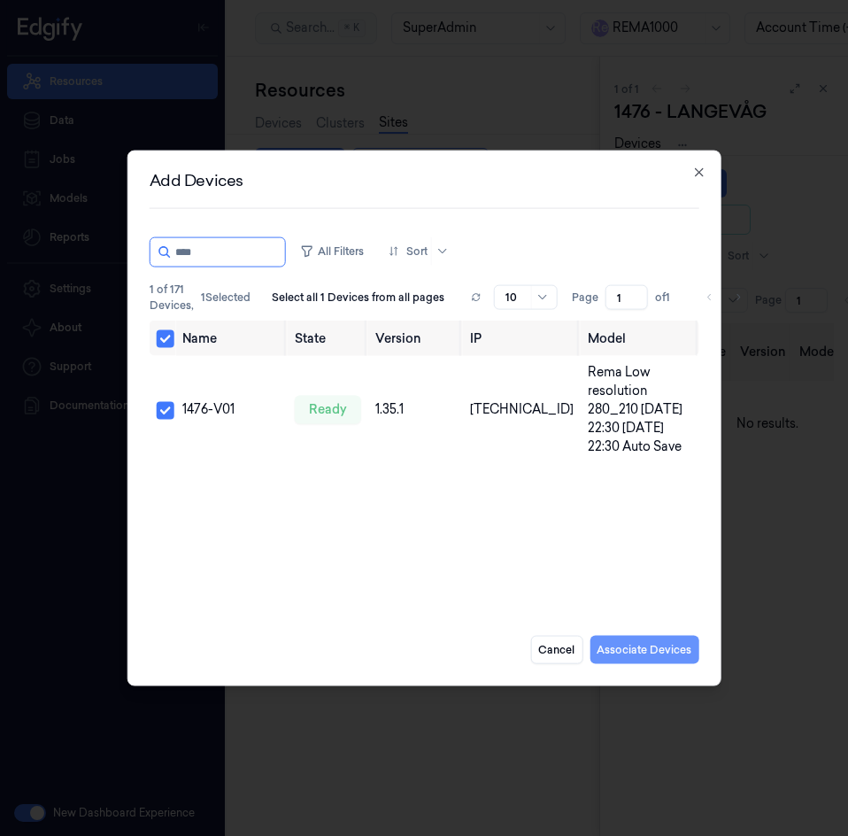
click at [634, 651] on button "Associate Devices" at bounding box center [644, 649] width 109 height 28
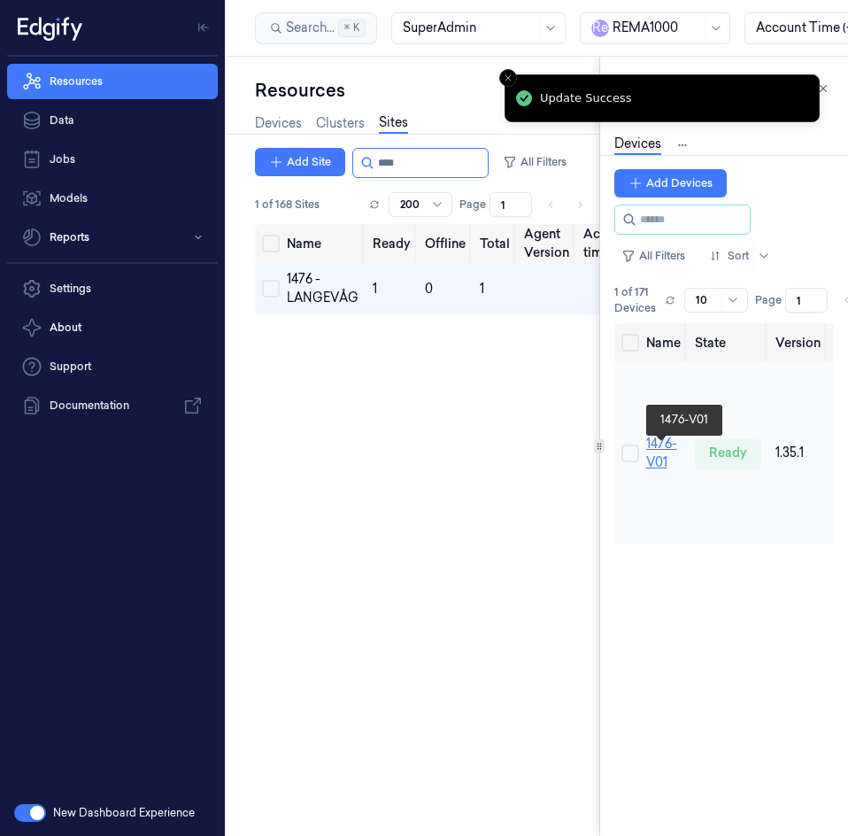
click at [661, 458] on link "1476-V01" at bounding box center [661, 452] width 31 height 35
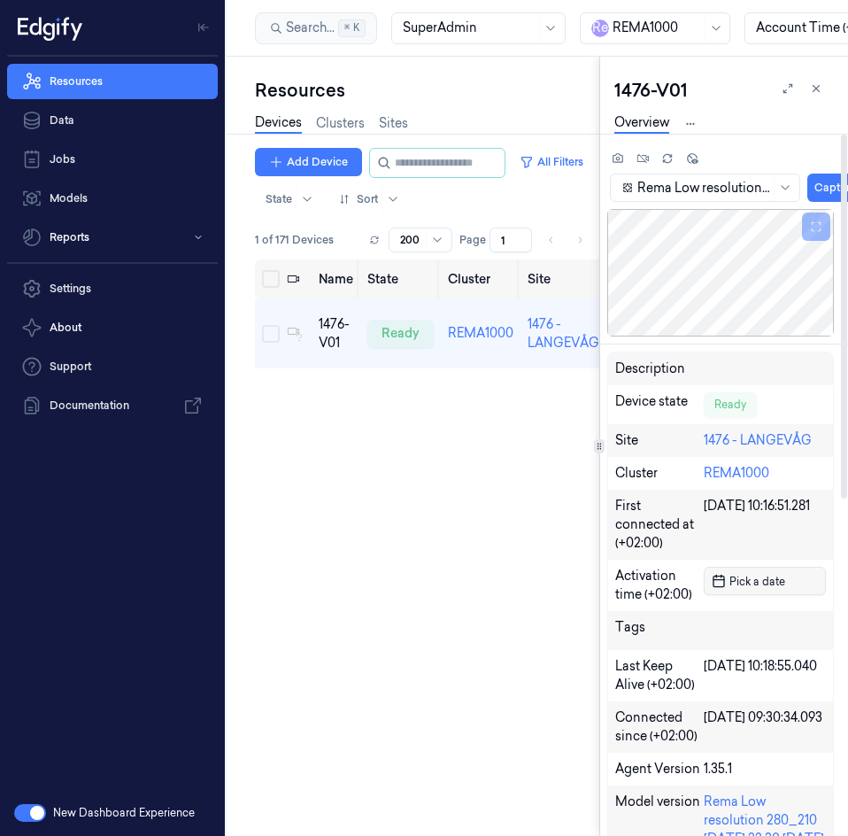
click at [760, 584] on span "Pick a date" at bounding box center [755, 581] width 59 height 17
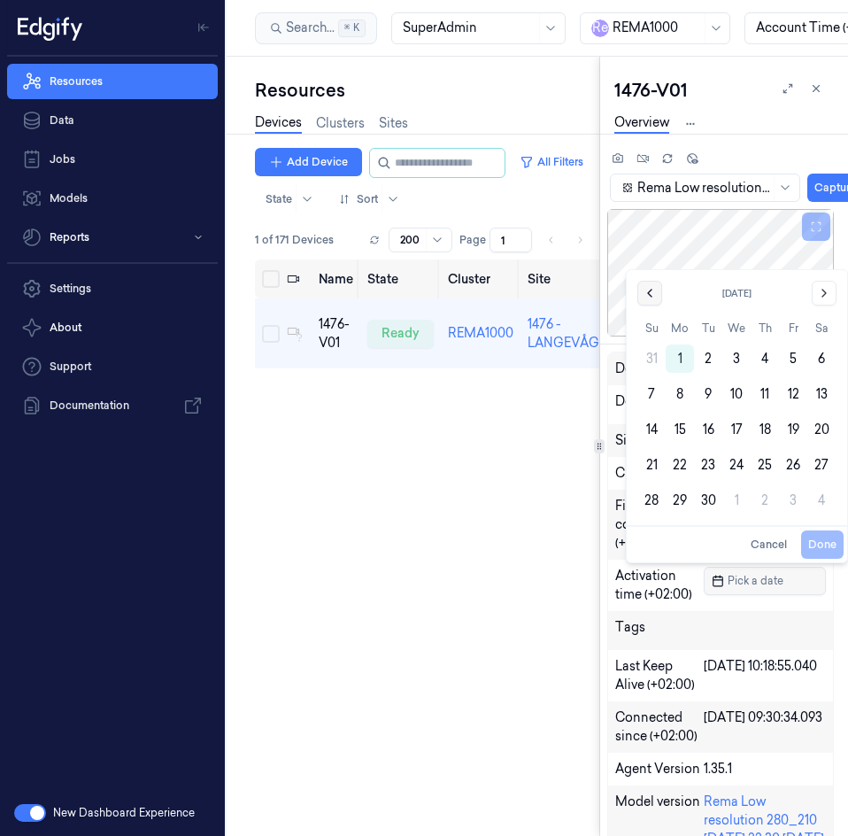
click at [647, 289] on icon "Go to the Previous Month" at bounding box center [650, 293] width 14 height 14
click at [739, 432] on button "20" at bounding box center [736, 429] width 28 height 28
type input "20/08/2025 00:00:00"
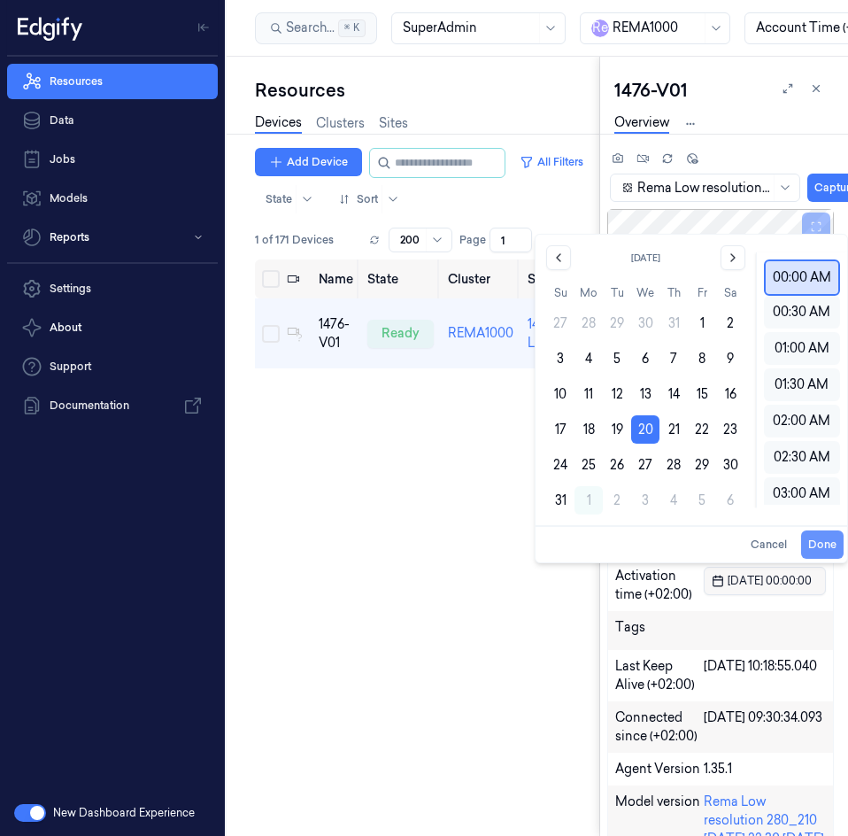
click at [814, 534] on button "Done" at bounding box center [822, 544] width 42 height 28
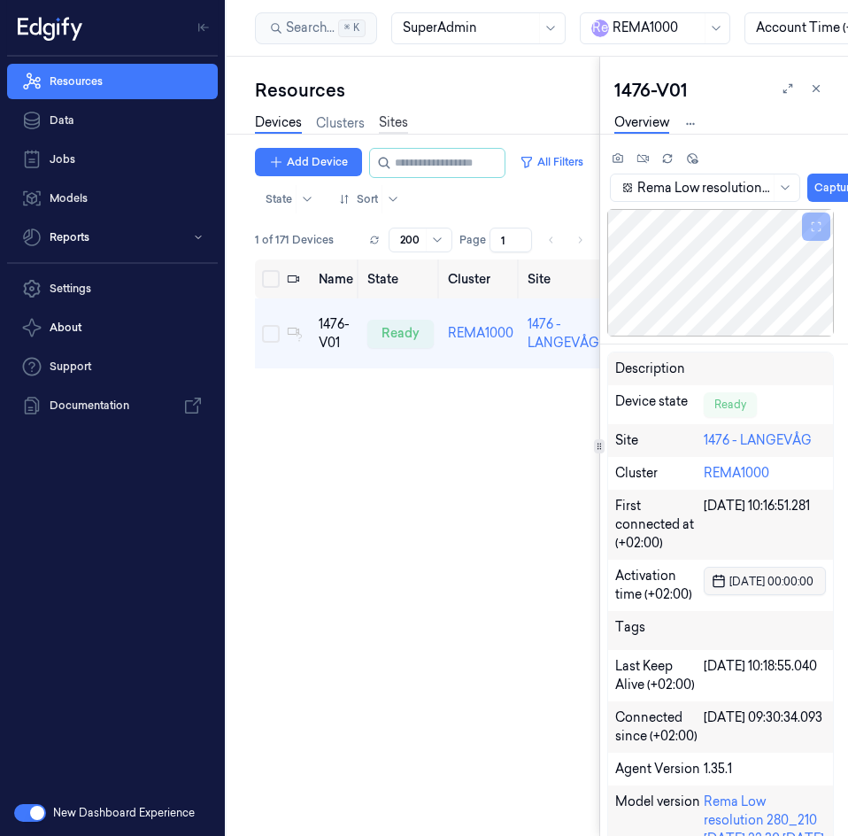
click at [403, 126] on link "Sites" at bounding box center [393, 123] width 29 height 20
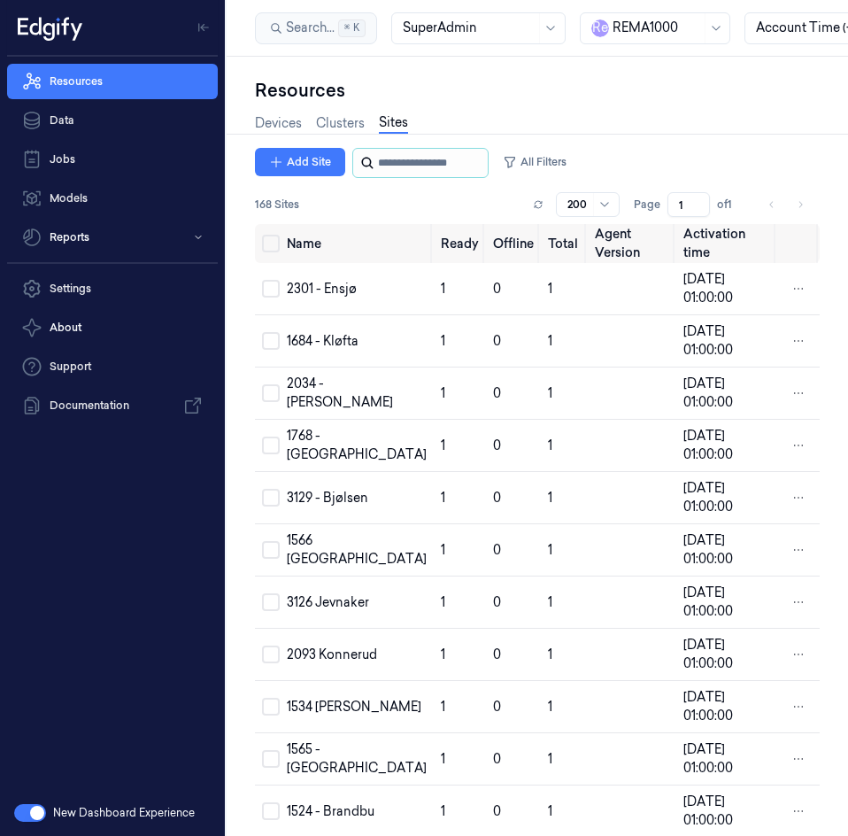
click at [395, 169] on input "string" at bounding box center [431, 163] width 106 height 28
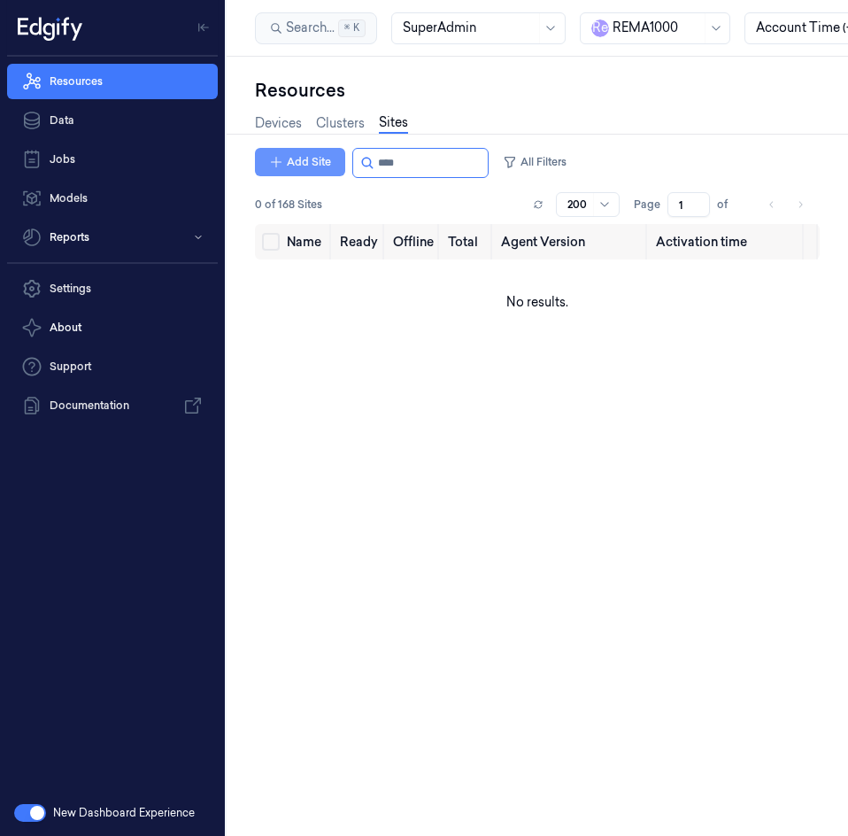
type input "****"
click at [317, 163] on button "Add Site" at bounding box center [300, 162] width 90 height 28
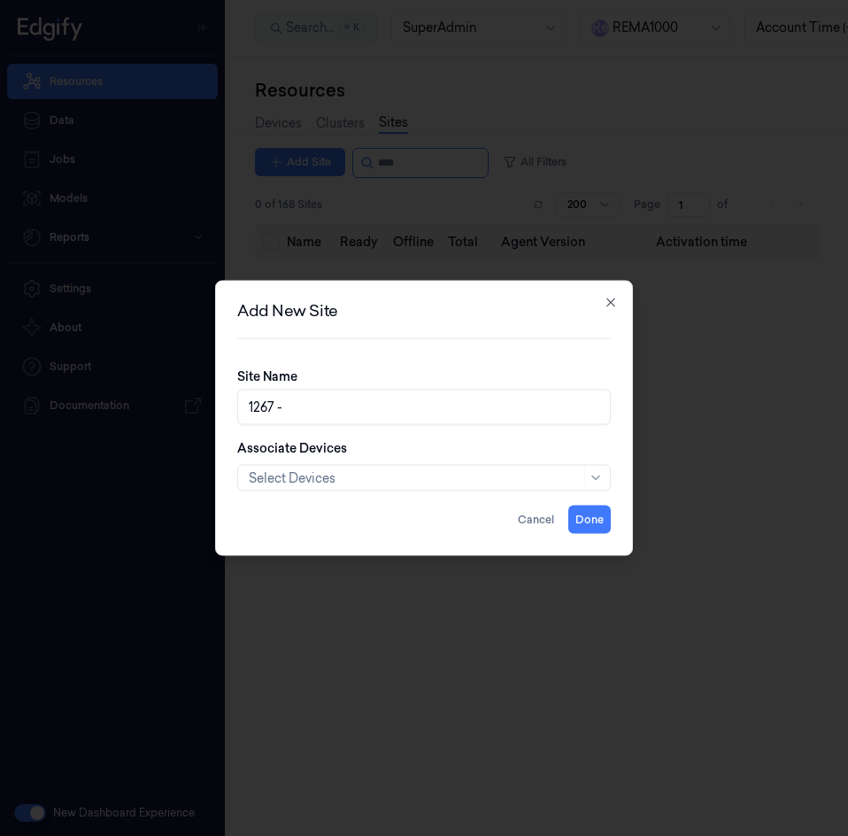
click at [334, 410] on input "1267 -" at bounding box center [424, 406] width 374 height 35
paste input "VEITA"
type input "1267 - VEITA"
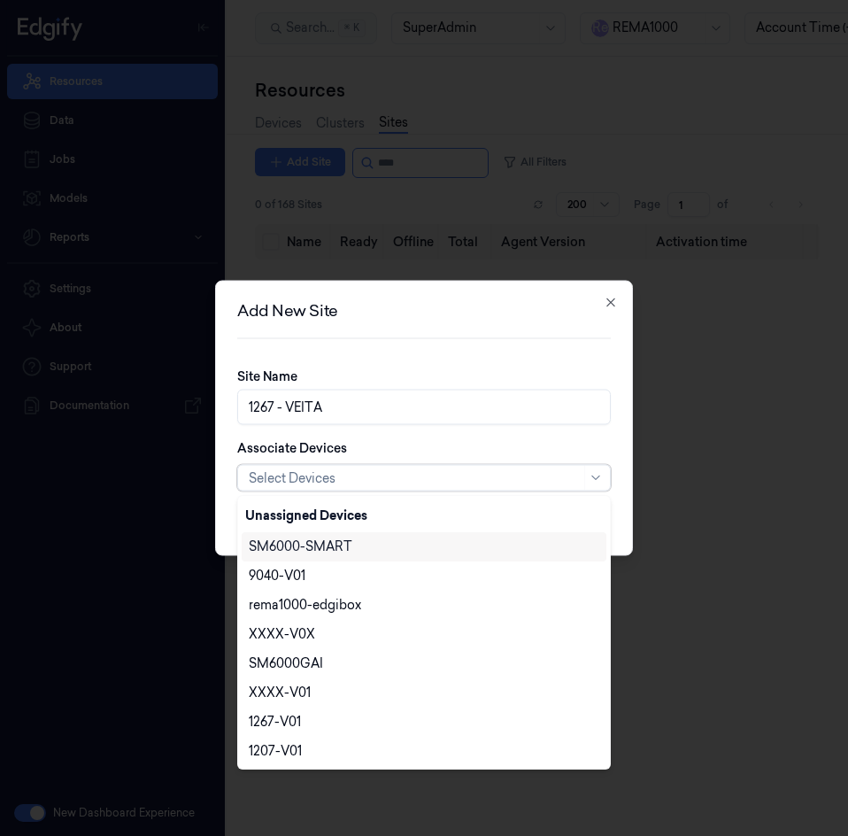
click at [340, 483] on div at bounding box center [415, 477] width 332 height 19
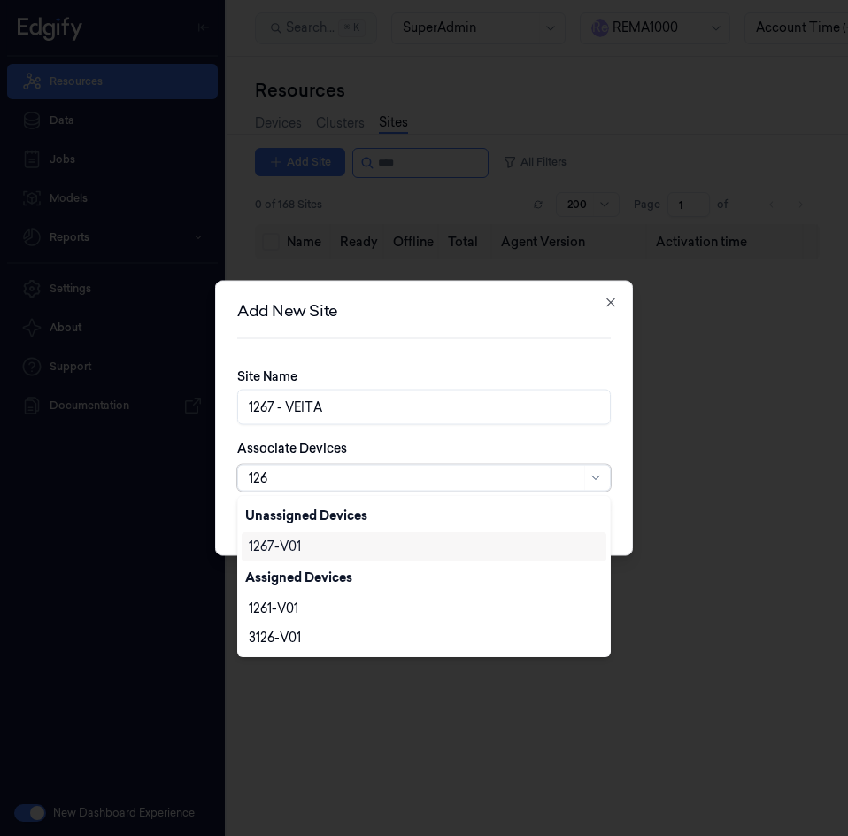
type input "1267"
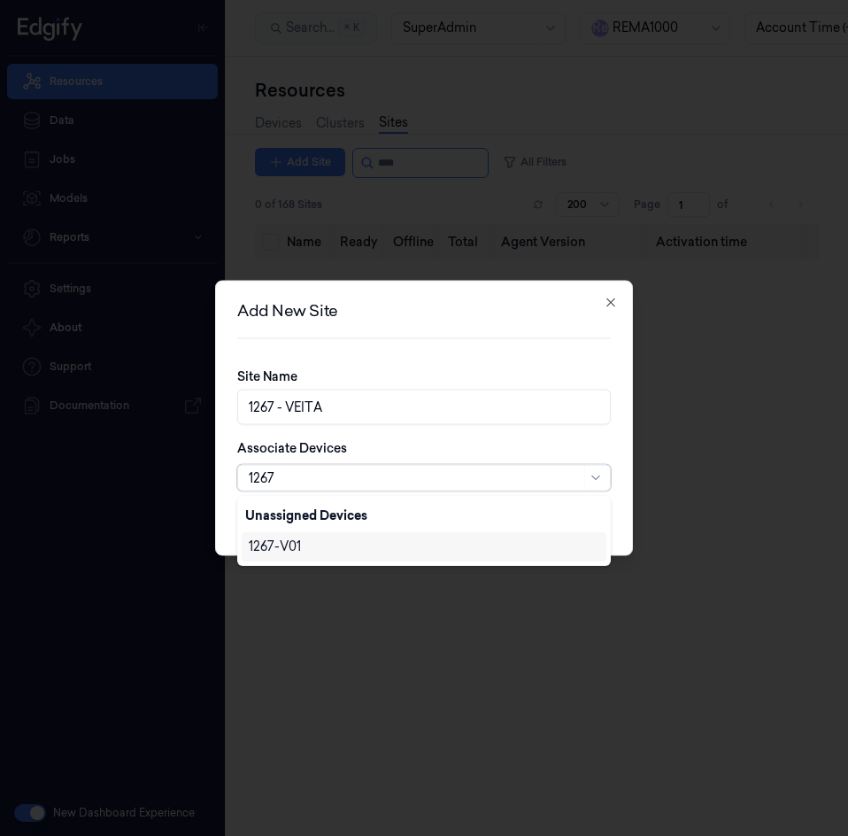
click at [289, 539] on div "1267-V01" at bounding box center [275, 546] width 52 height 19
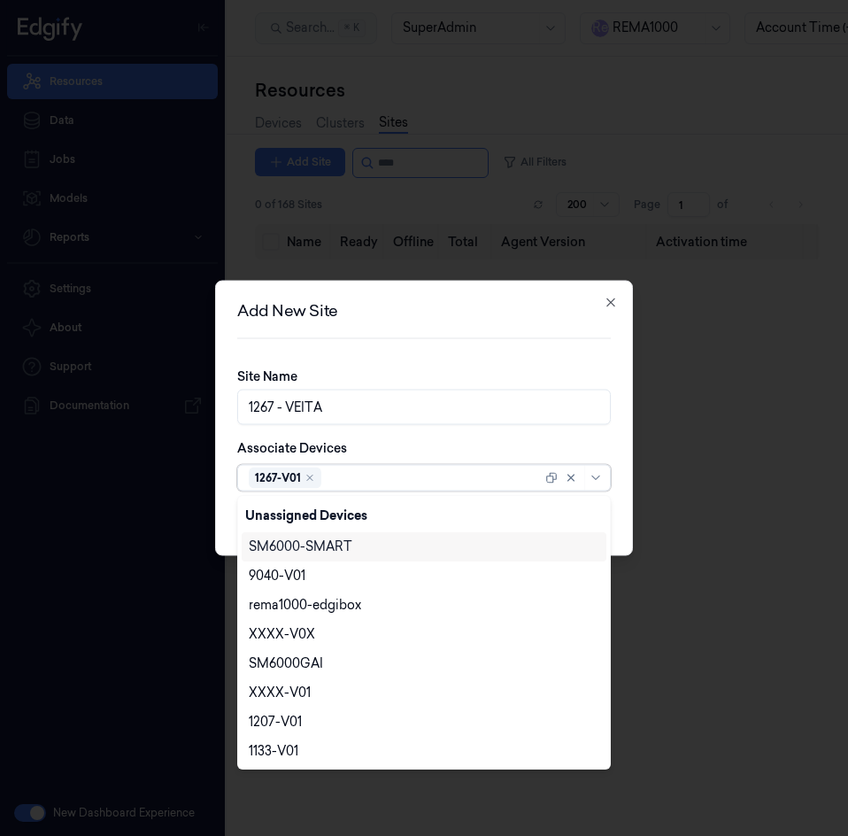
click at [558, 439] on div "Associate Devices option 1267-V01, selected. 170 results available. Use Up and …" at bounding box center [424, 465] width 374 height 52
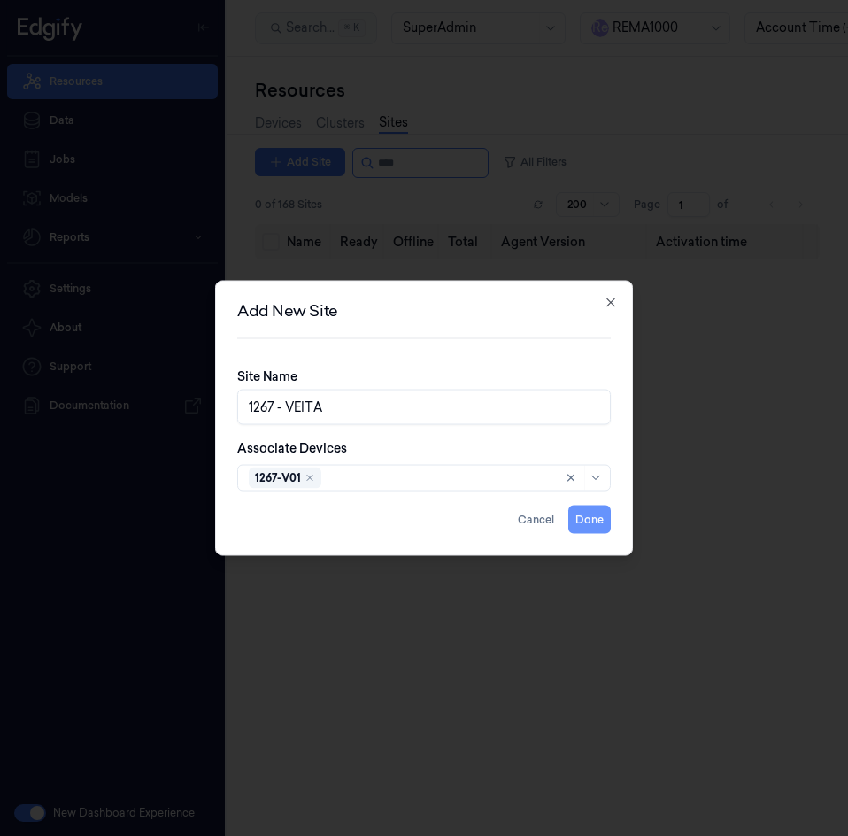
click at [582, 517] on button "Done" at bounding box center [589, 519] width 42 height 28
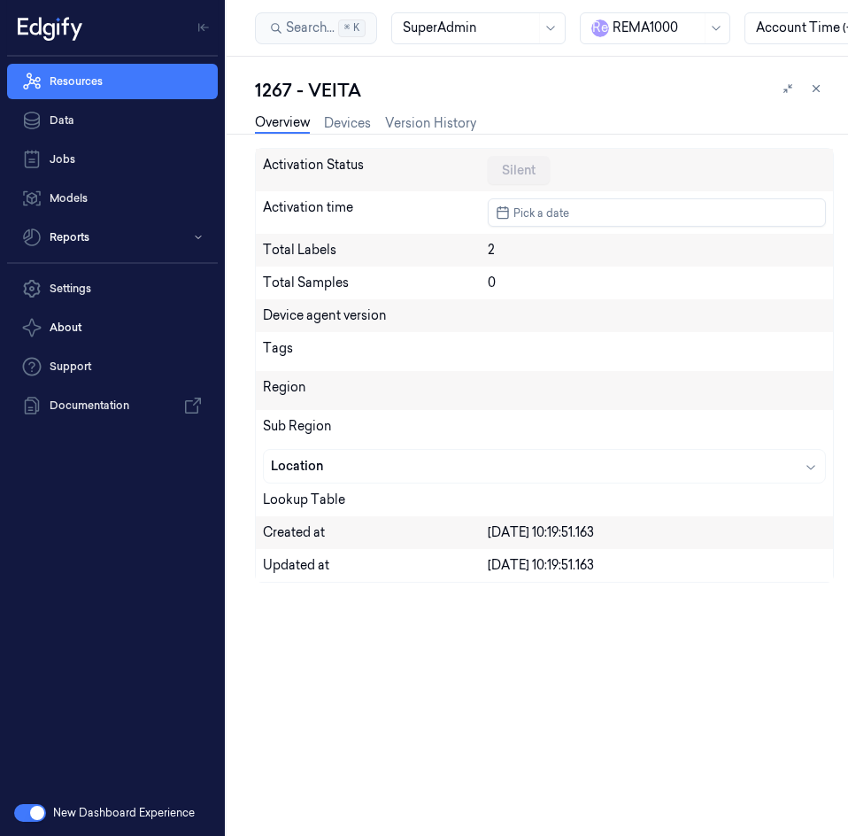
click at [289, 124] on link "Overview" at bounding box center [282, 123] width 55 height 20
click at [336, 121] on link "Devices" at bounding box center [347, 123] width 47 height 20
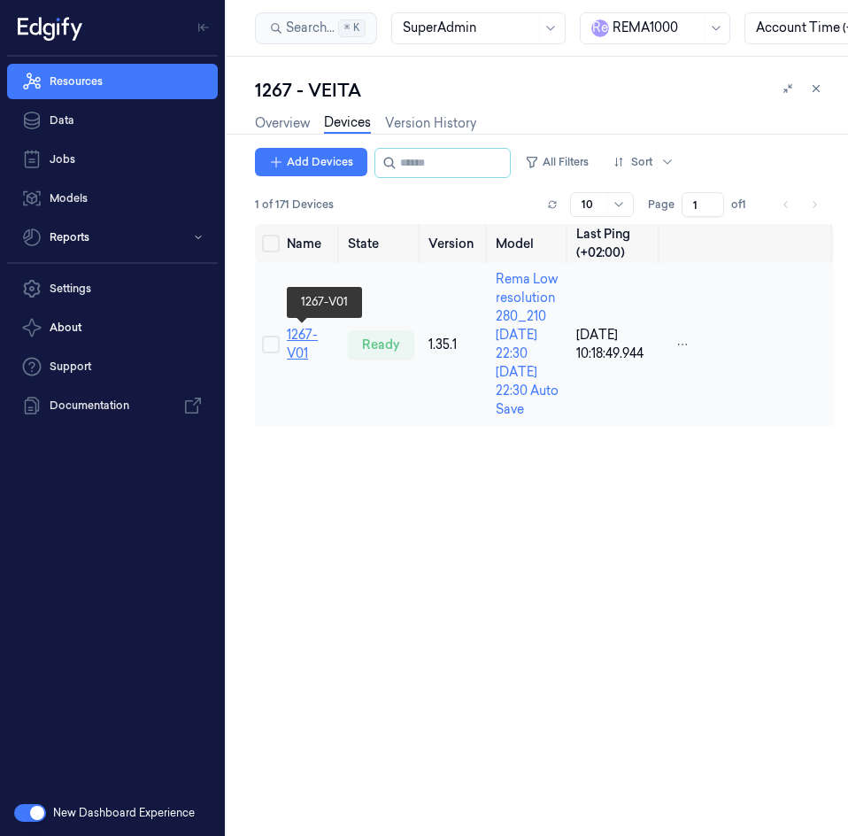
click at [297, 334] on link "1267-V01" at bounding box center [302, 344] width 31 height 35
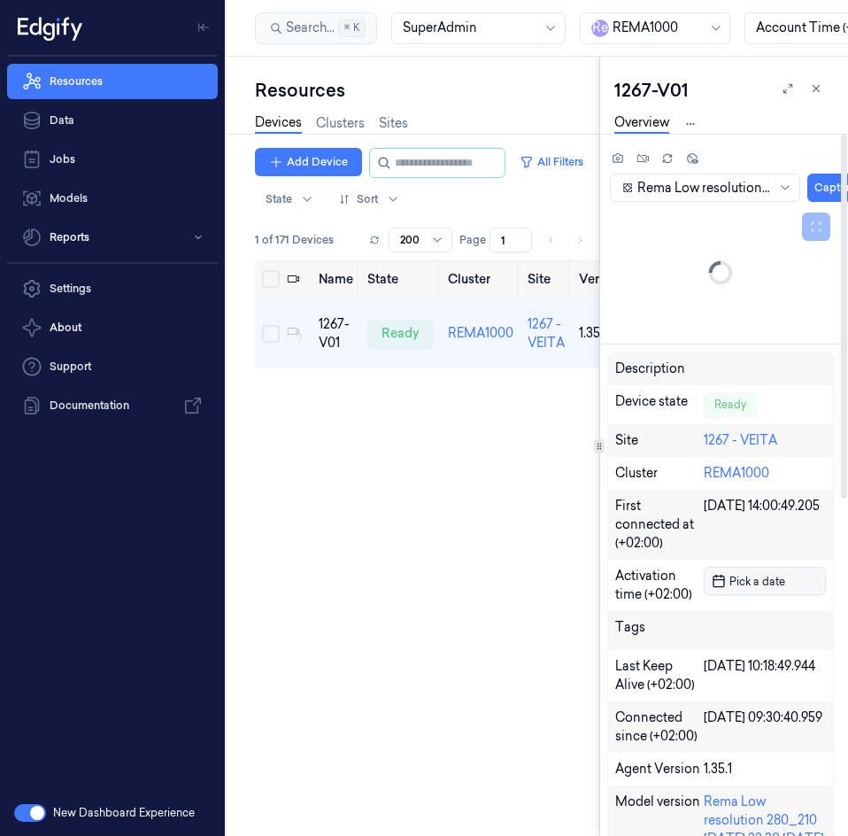
click at [751, 595] on button "Pick a date" at bounding box center [765, 580] width 122 height 28
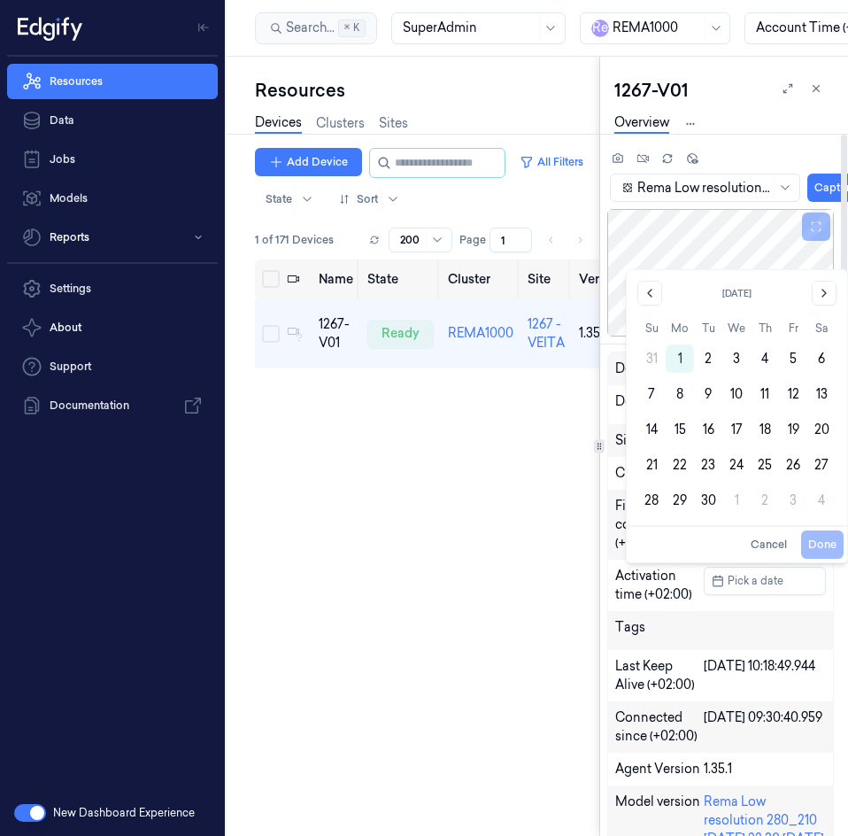
click at [483, 604] on div "Name State Cluster Site Version Model OS Samples Last Ping (+02:00) IP 1267-V01…" at bounding box center [427, 540] width 344 height 562
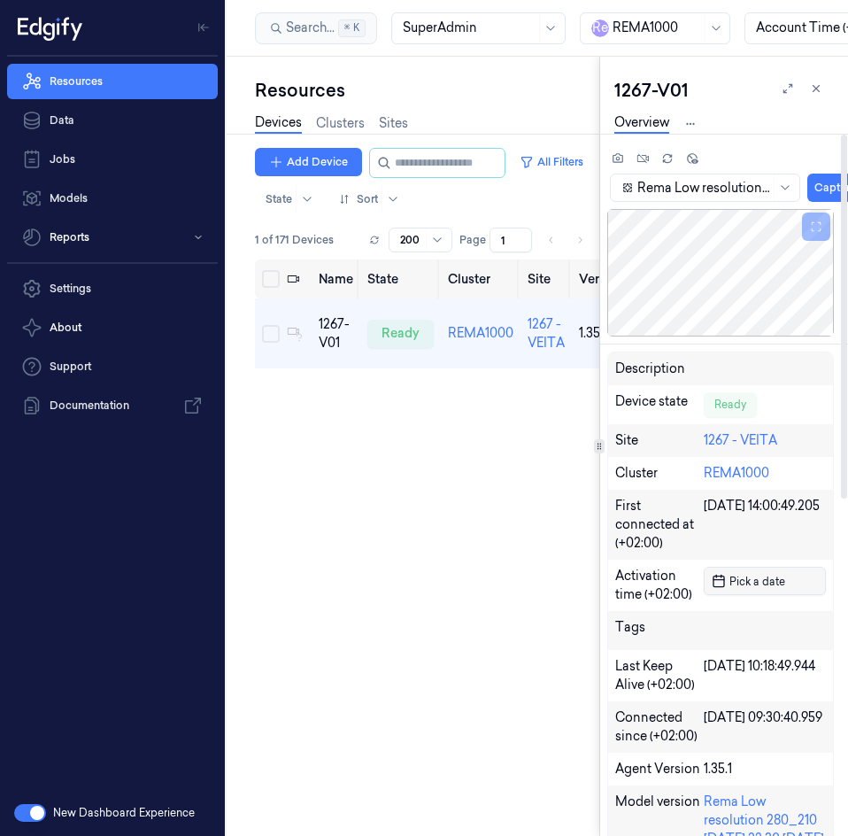
click at [759, 580] on span "Pick a date" at bounding box center [755, 581] width 59 height 17
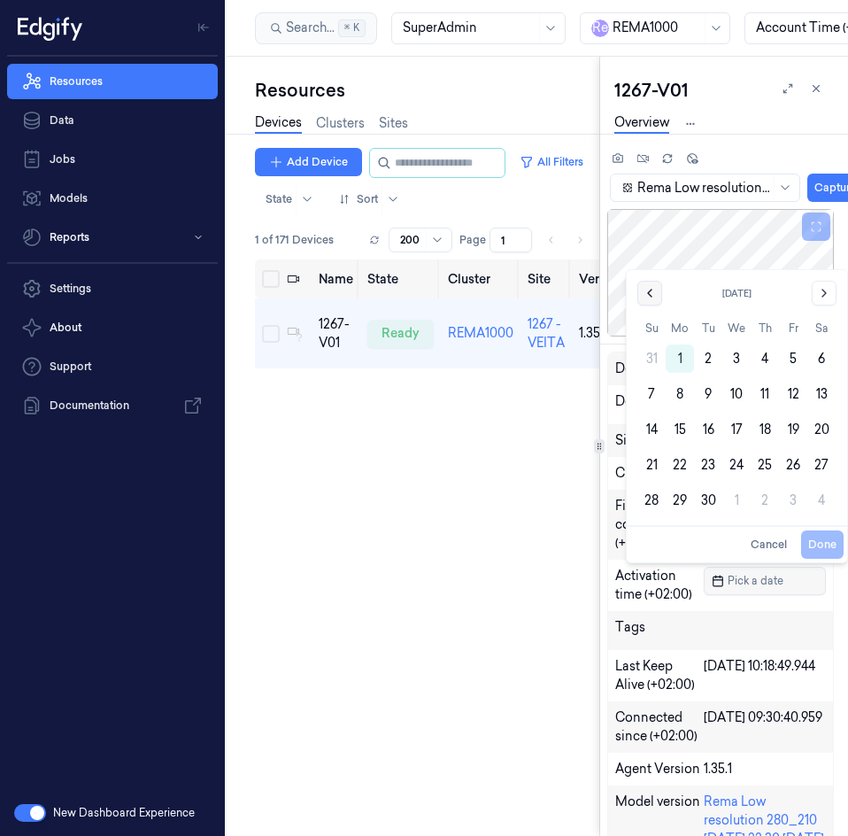
click at [647, 294] on icon "Go to the Previous Month" at bounding box center [650, 293] width 14 height 14
click at [736, 428] on button "20" at bounding box center [736, 429] width 28 height 28
type input "20/08/2025 00:00:00"
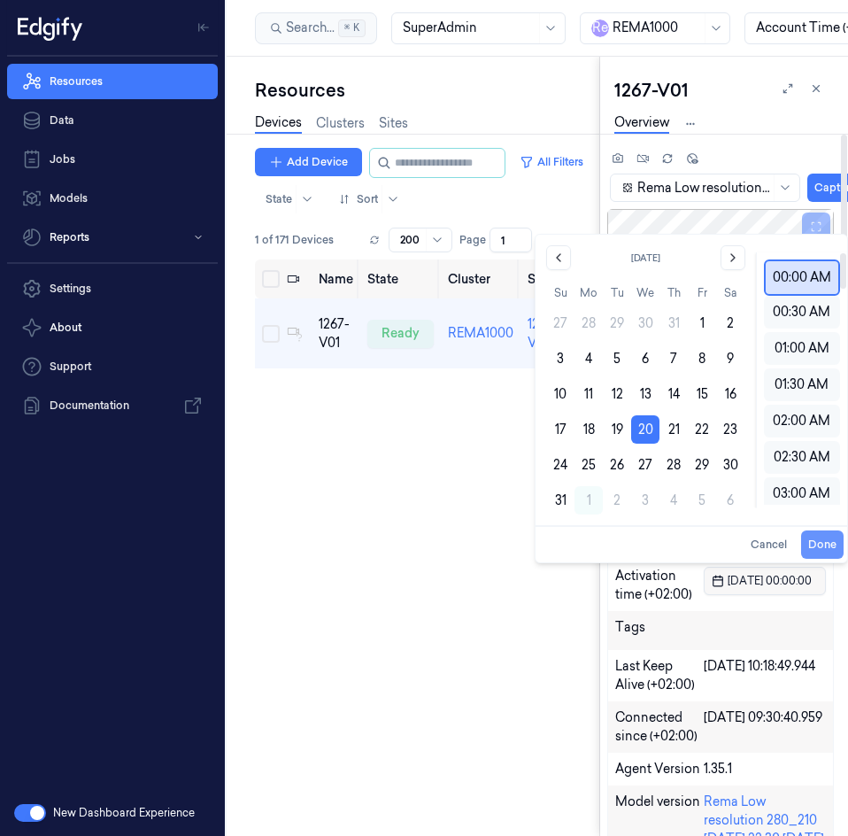
click at [823, 543] on button "Done" at bounding box center [822, 544] width 42 height 28
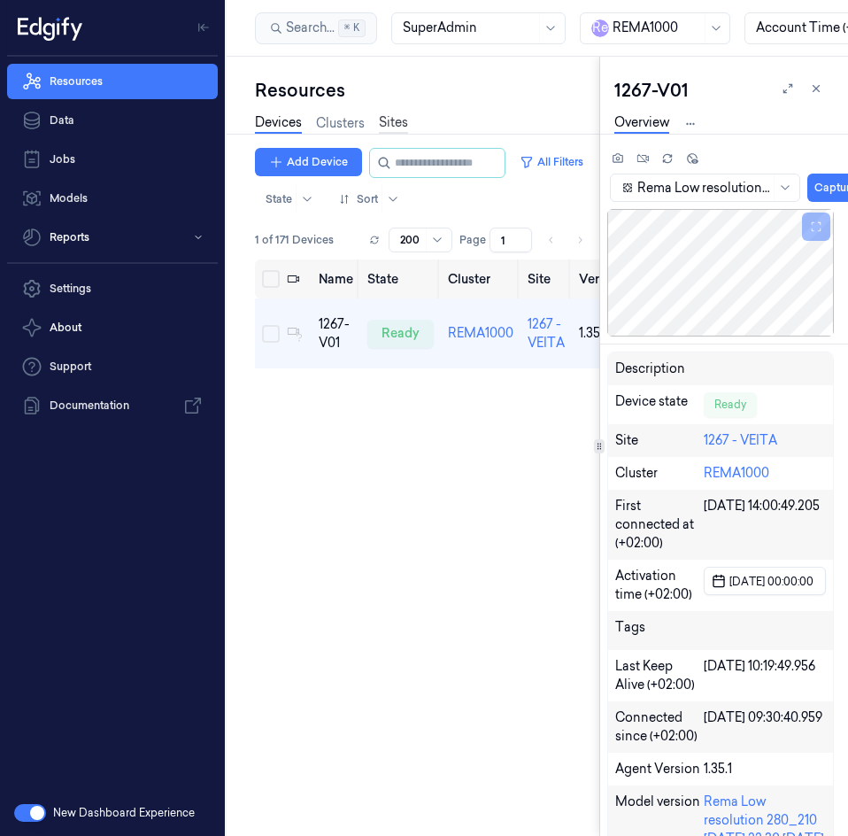
click at [406, 122] on link "Sites" at bounding box center [393, 123] width 29 height 20
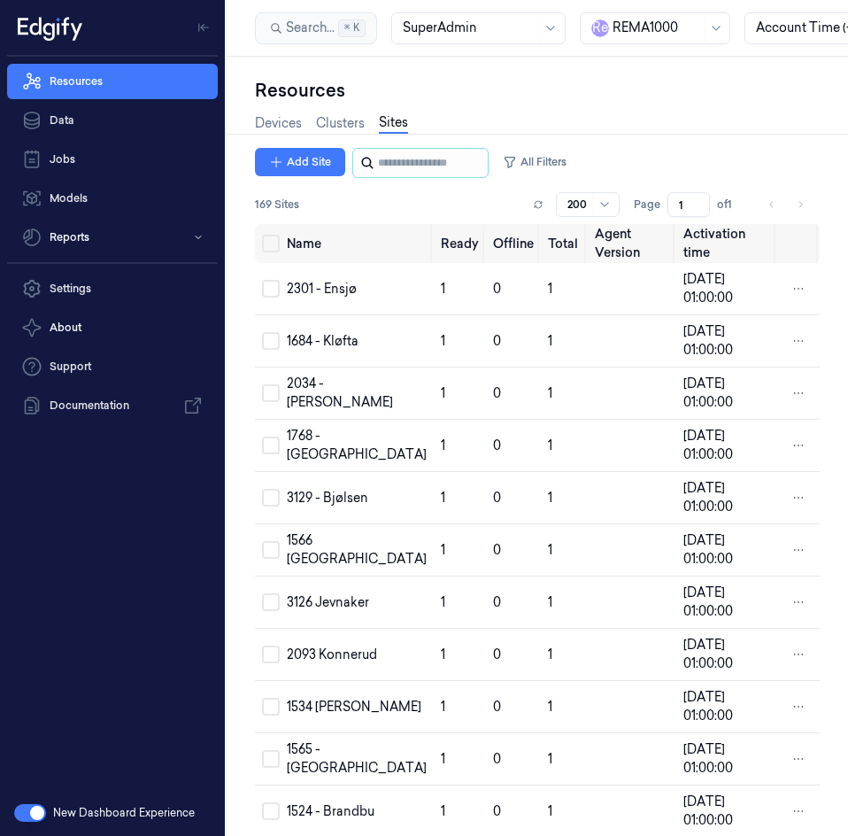
click at [370, 167] on icon at bounding box center [367, 163] width 14 height 14
click at [386, 163] on input "string" at bounding box center [431, 163] width 106 height 28
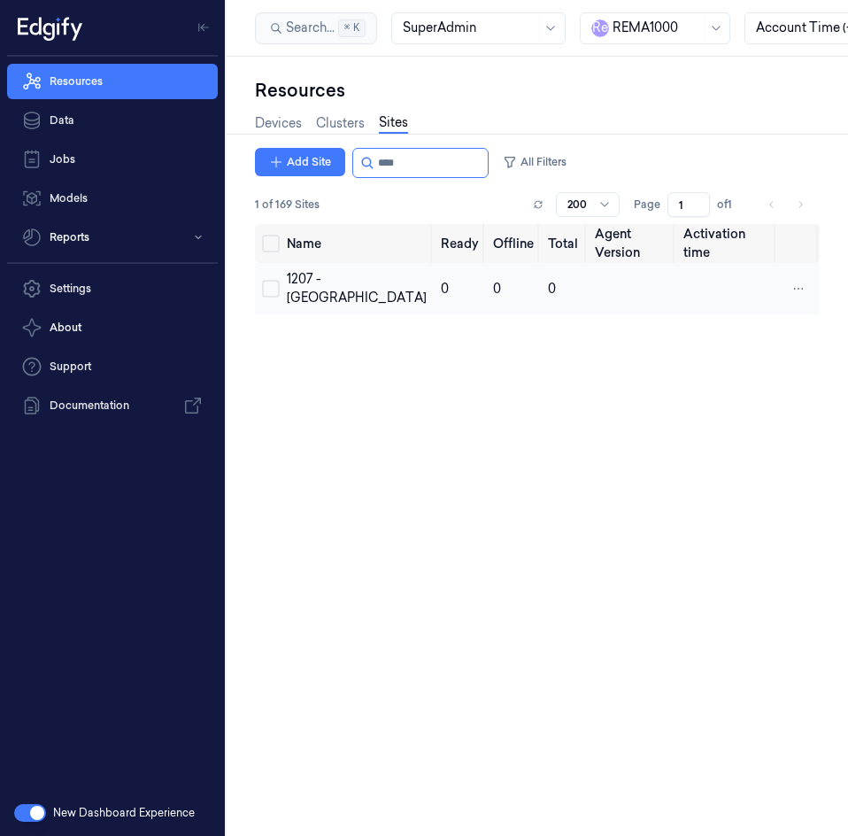
type input "****"
click at [311, 280] on div "1207 - [GEOGRAPHIC_DATA]" at bounding box center [357, 288] width 140 height 37
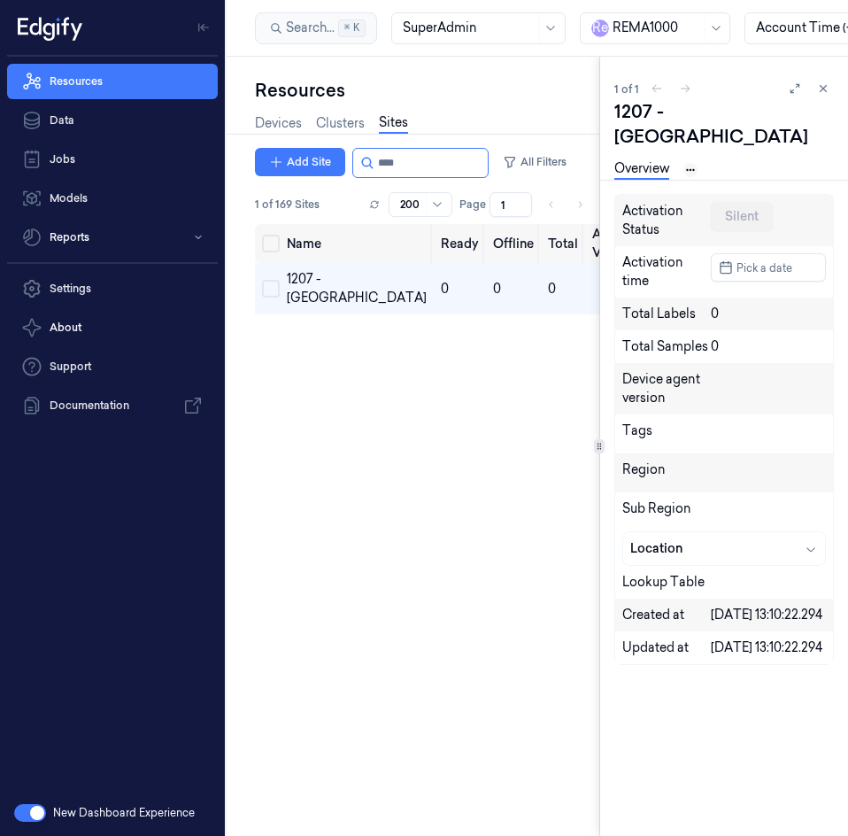
click at [689, 143] on html "Resources Data Jobs Models Reports Settings About Support Documentation New Das…" at bounding box center [424, 418] width 848 height 836
click at [674, 204] on link "Devices" at bounding box center [691, 206] width 91 height 19
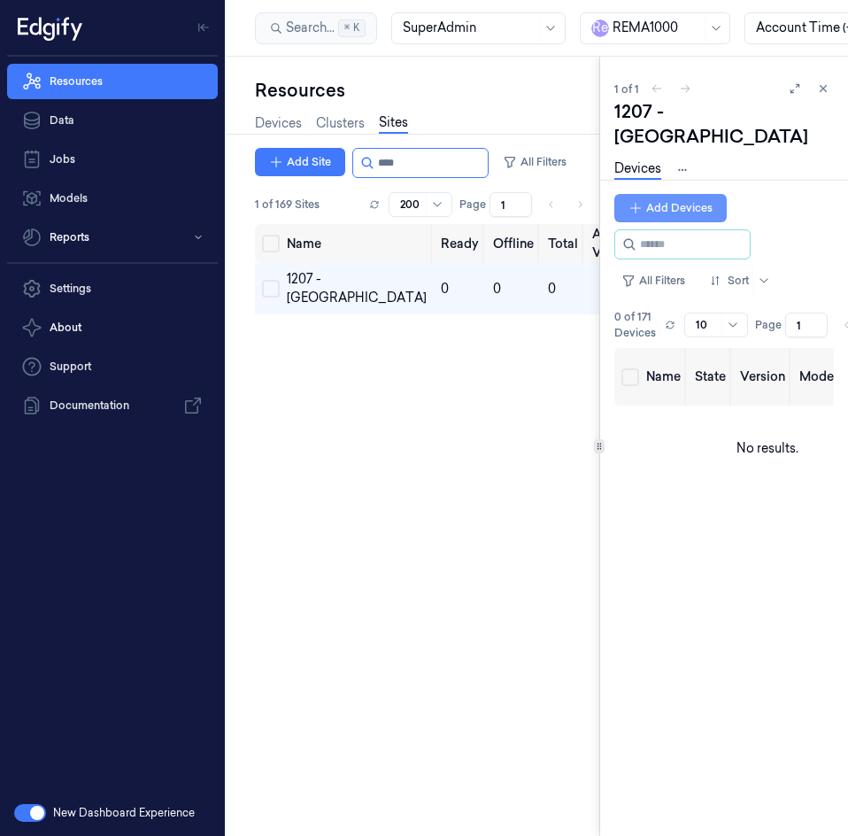
click at [682, 194] on button "Add Devices" at bounding box center [670, 208] width 112 height 28
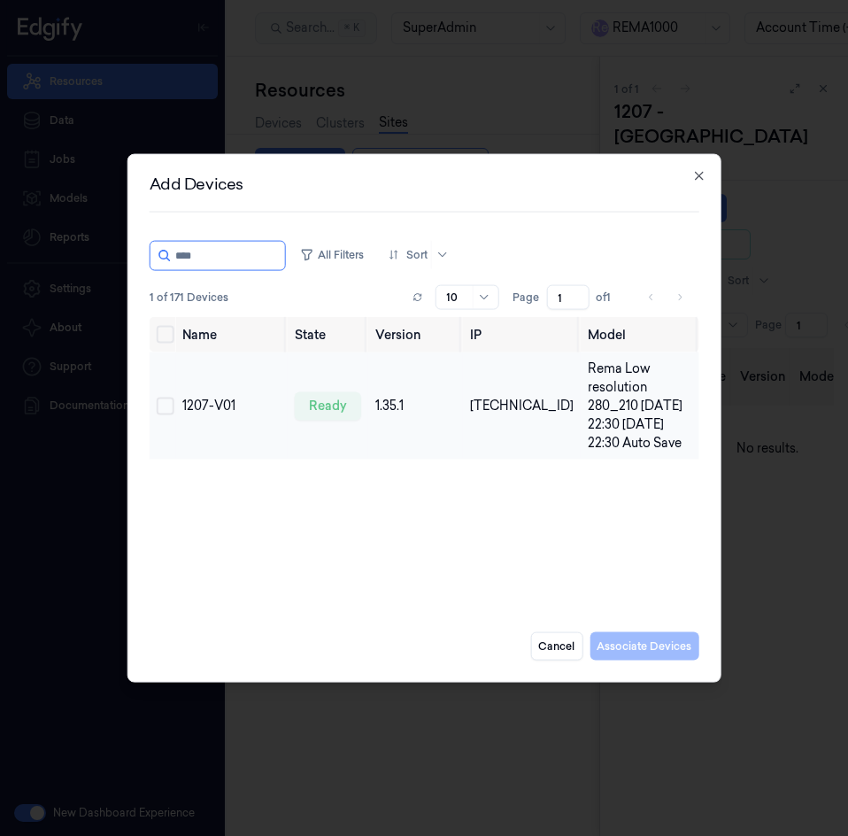
type input "****"
click at [168, 404] on button "Select row" at bounding box center [166, 406] width 18 height 18
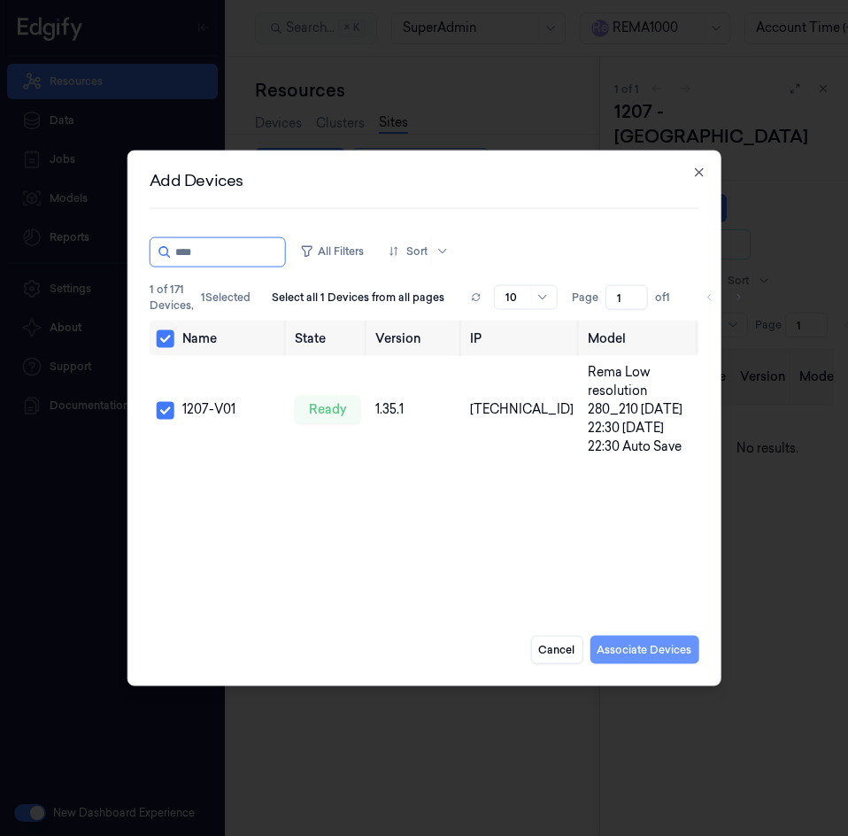
click at [625, 648] on button "Associate Devices" at bounding box center [644, 649] width 109 height 28
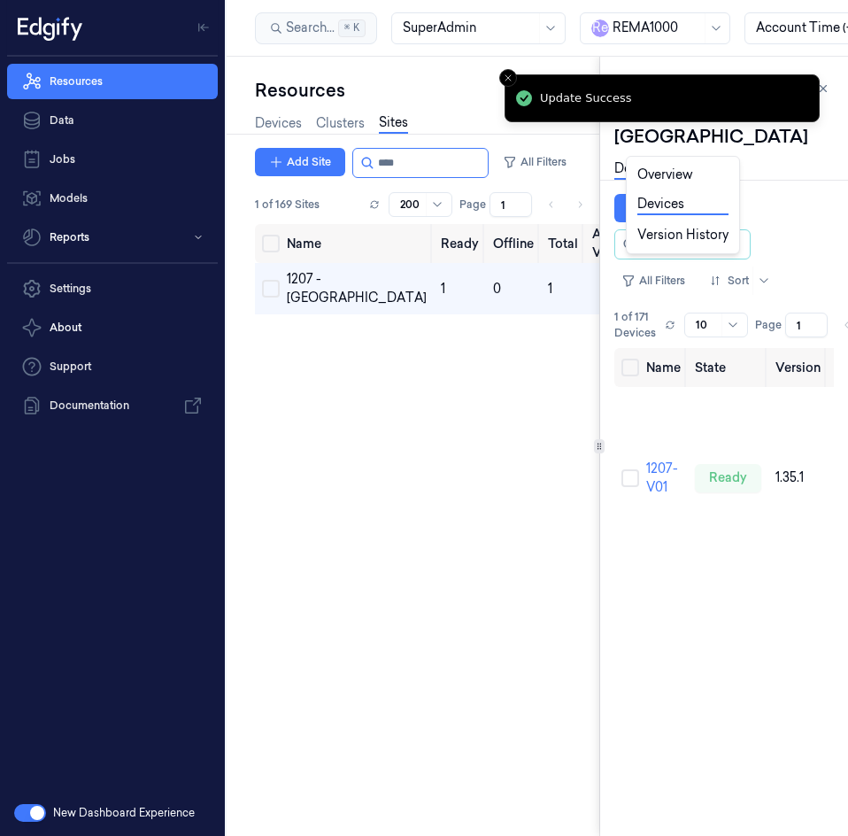
click at [679, 143] on html "Resources Data Jobs Models Reports Settings About Support Documentation New Das…" at bounding box center [424, 418] width 848 height 836
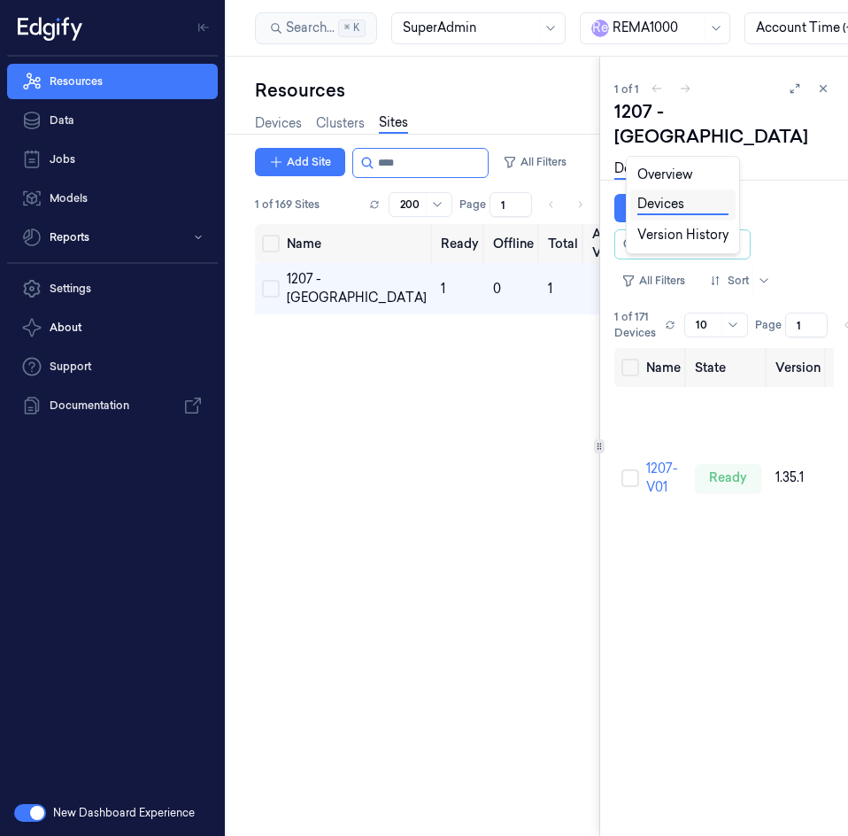
click at [674, 202] on link "Devices" at bounding box center [682, 205] width 91 height 20
click at [663, 463] on html "Resources Data Jobs Models Reports Settings About Support Documentation New Das…" at bounding box center [424, 418] width 848 height 836
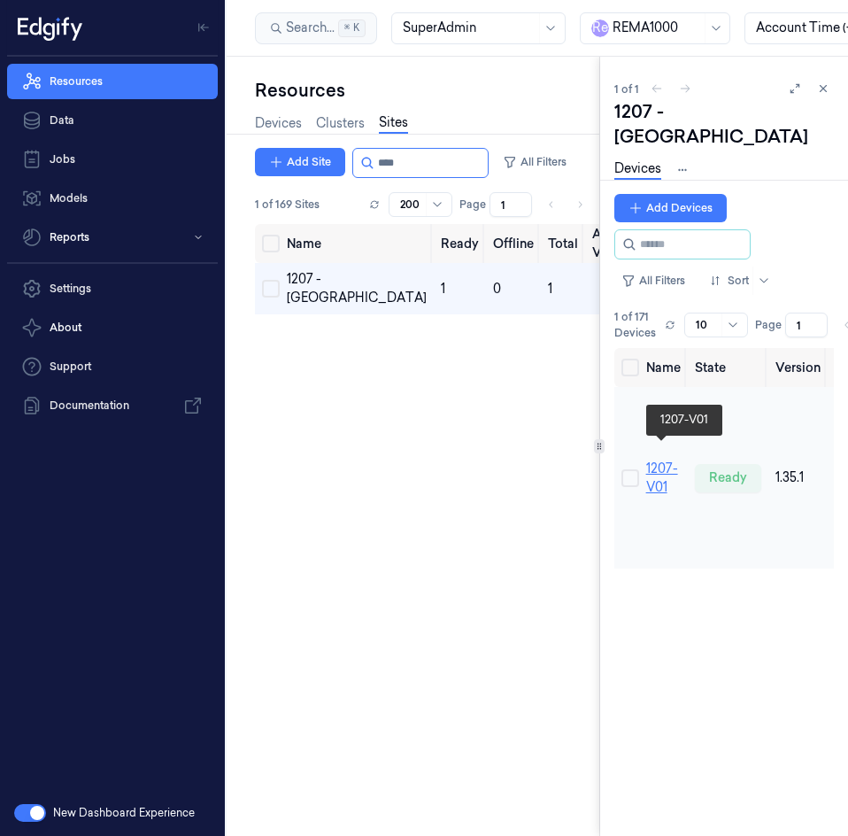
click at [652, 464] on link "1207-V01" at bounding box center [662, 477] width 32 height 35
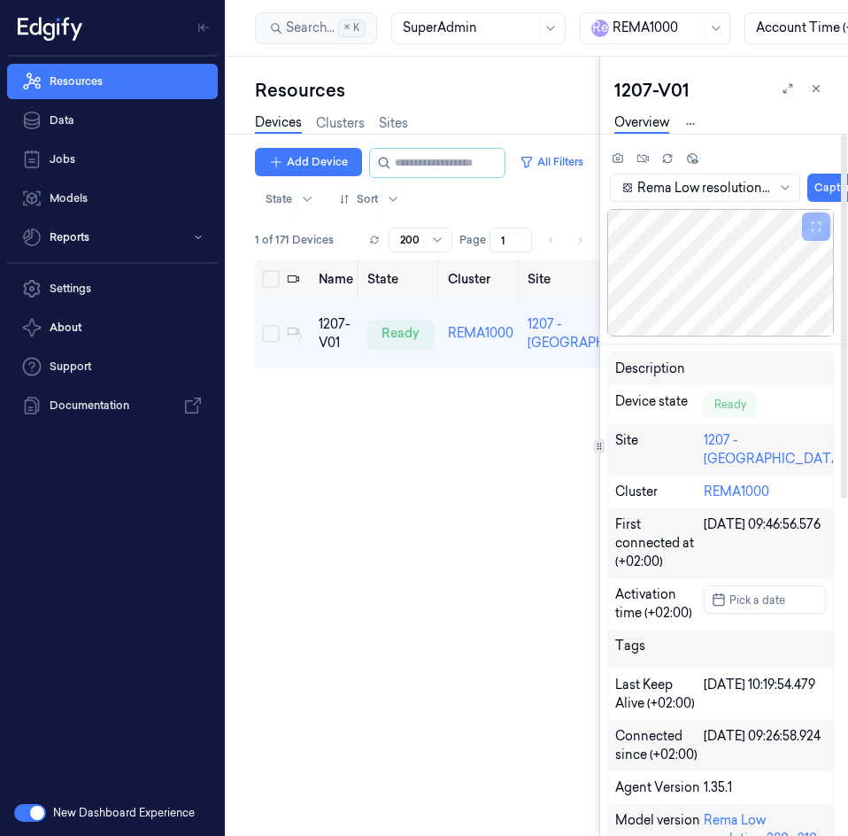
click at [738, 597] on div "Pick a date" at bounding box center [765, 603] width 122 height 37
click at [742, 591] on span "Pick a date" at bounding box center [755, 599] width 59 height 17
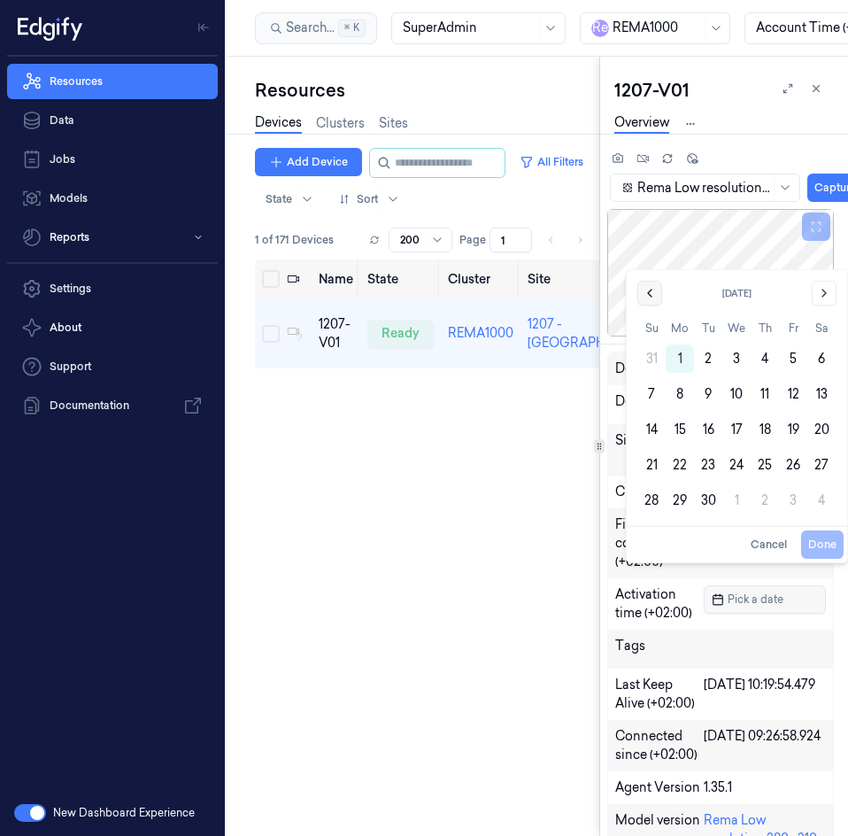
click at [642, 294] on button "Go to the Previous Month" at bounding box center [649, 293] width 25 height 25
click at [767, 425] on button "21" at bounding box center [765, 429] width 28 height 28
type input "21/08/2025 00:00:00"
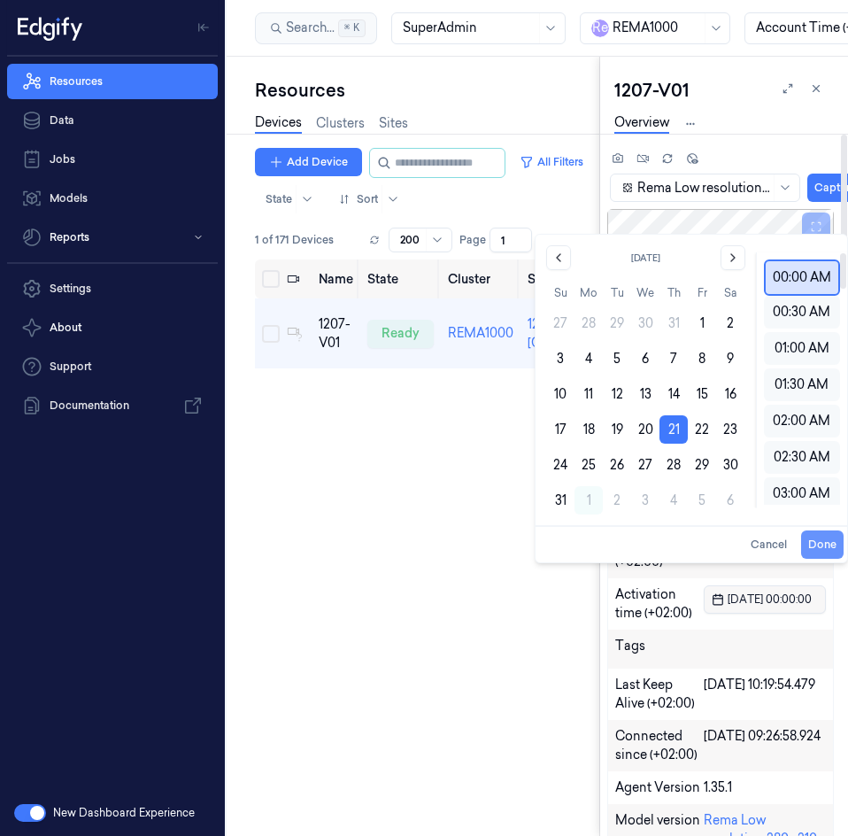
click at [815, 545] on button "Done" at bounding box center [822, 544] width 42 height 28
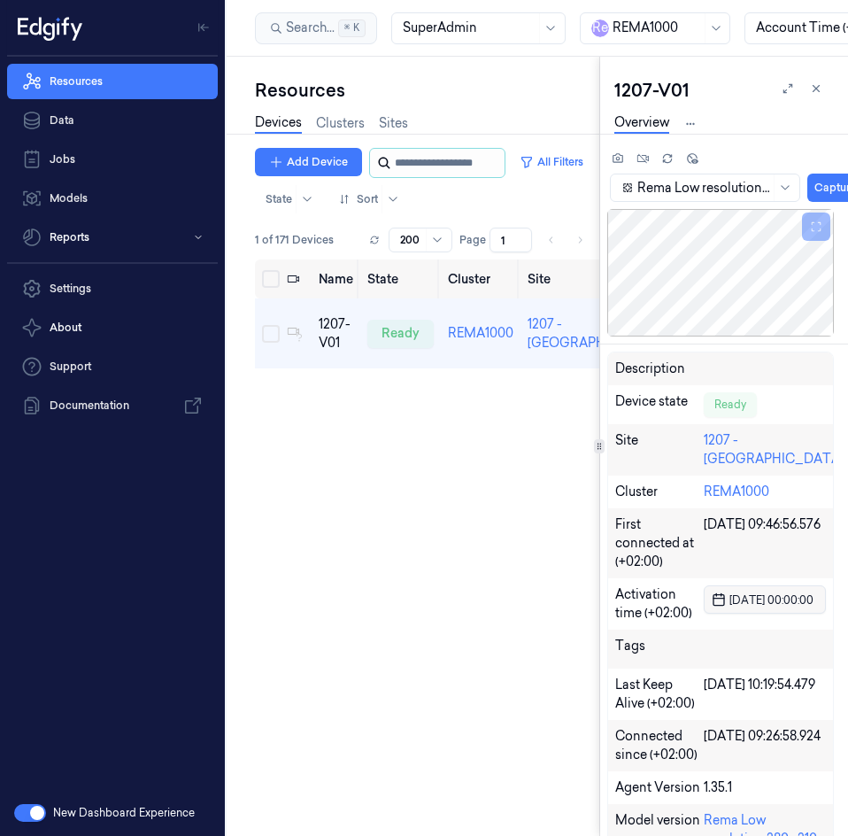
click at [477, 166] on input "string" at bounding box center [448, 163] width 106 height 28
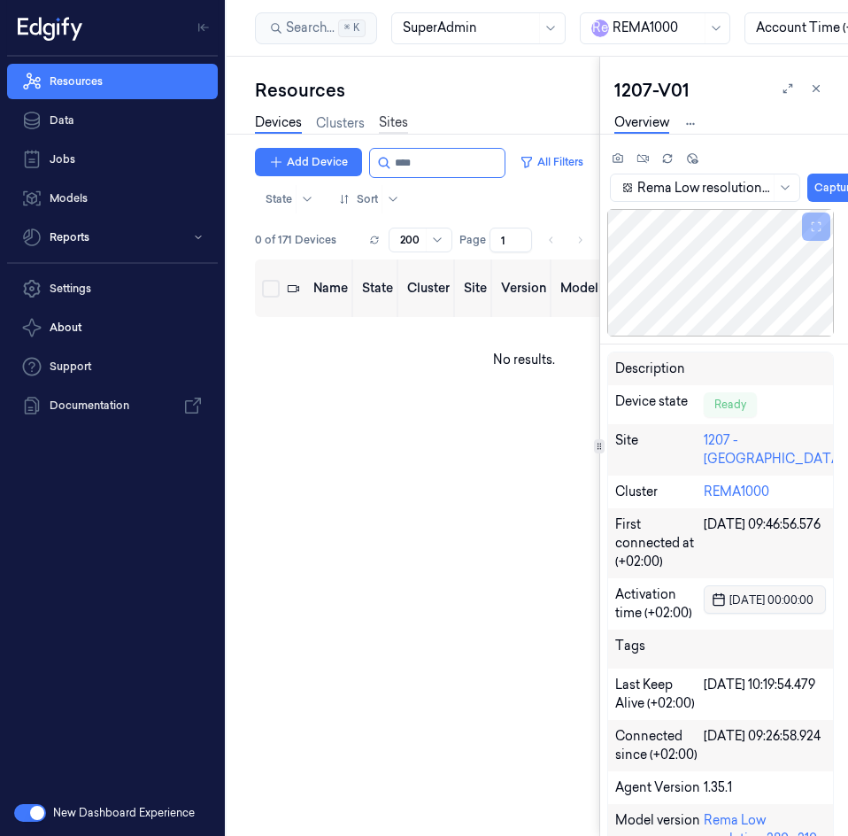
type input "****"
click at [390, 122] on link "Sites" at bounding box center [393, 123] width 29 height 20
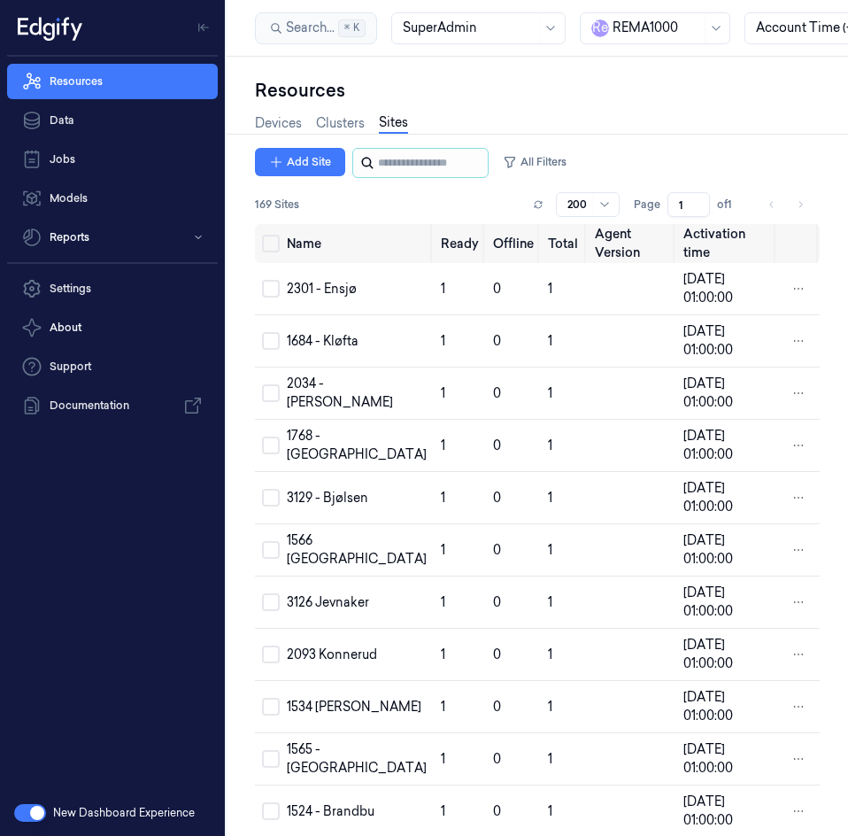
click at [369, 161] on icon at bounding box center [367, 163] width 14 height 14
click at [384, 160] on input "string" at bounding box center [431, 163] width 106 height 28
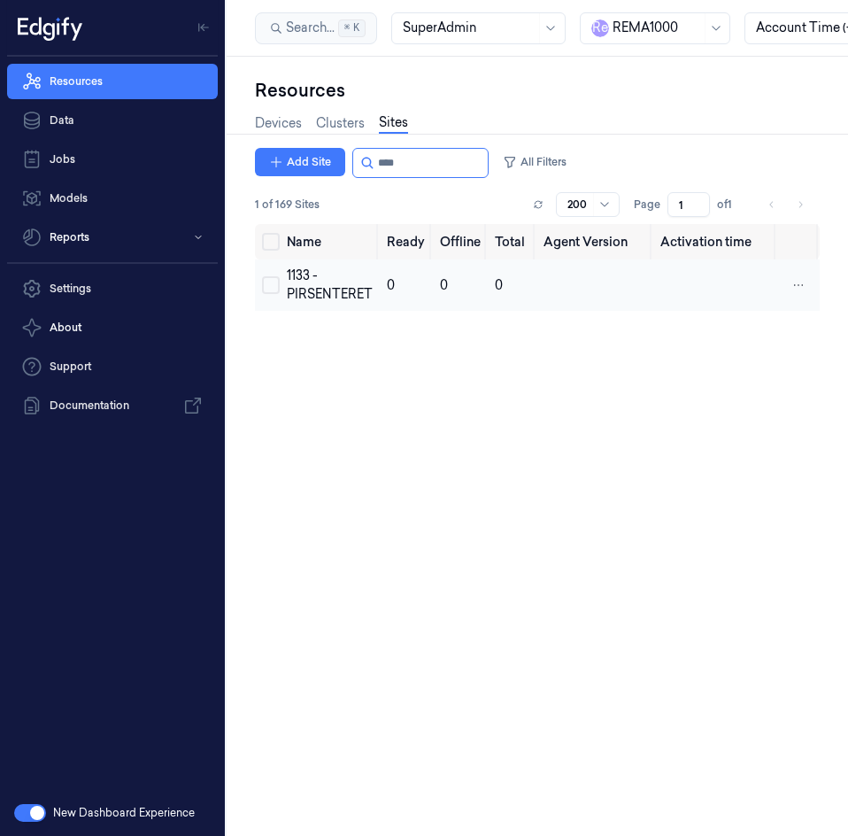
type input "****"
click at [312, 282] on div "1133 - PIRSENTERET" at bounding box center [330, 284] width 86 height 37
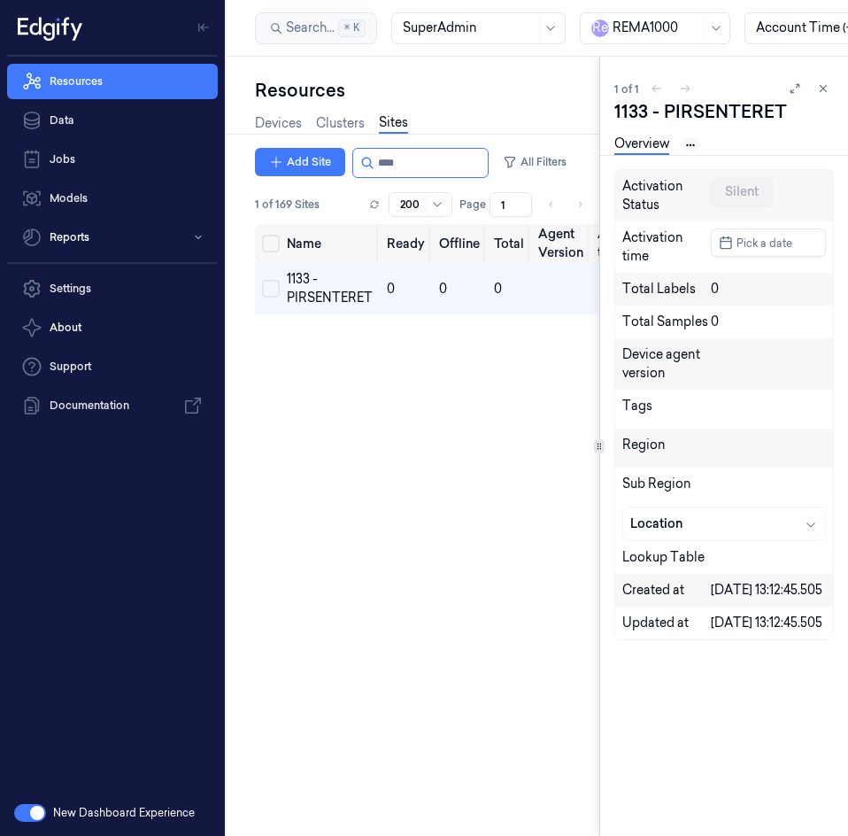
click at [689, 141] on html "Resources Data Jobs Models Reports Settings About Support Documentation New Das…" at bounding box center [424, 418] width 848 height 836
click at [702, 204] on link "Devices" at bounding box center [691, 206] width 91 height 19
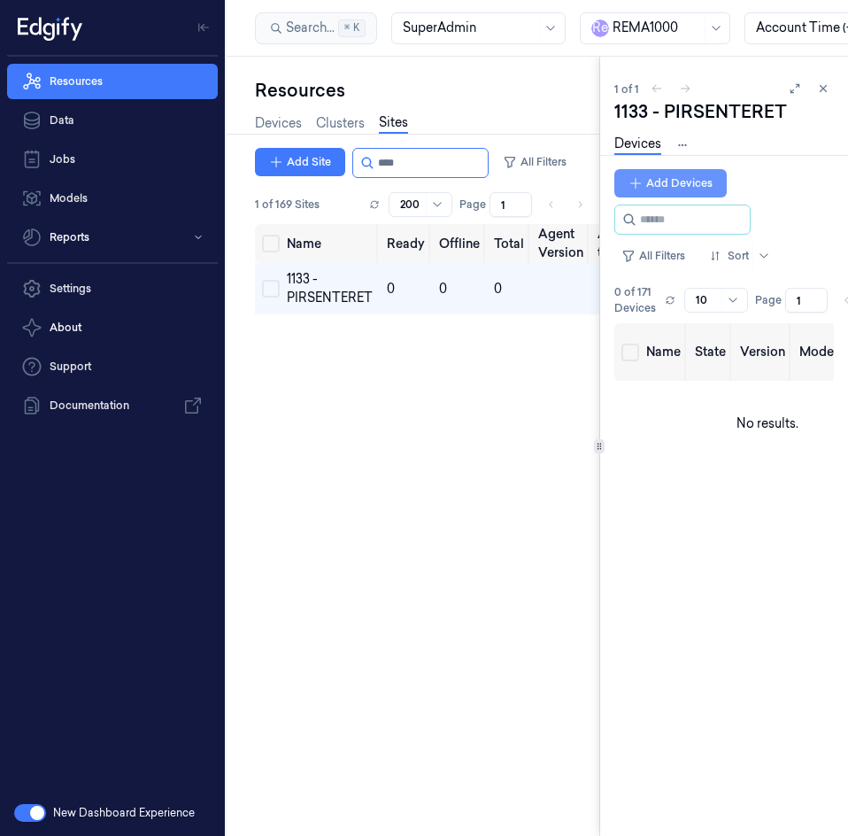
click at [675, 183] on button "Add Devices" at bounding box center [670, 183] width 112 height 28
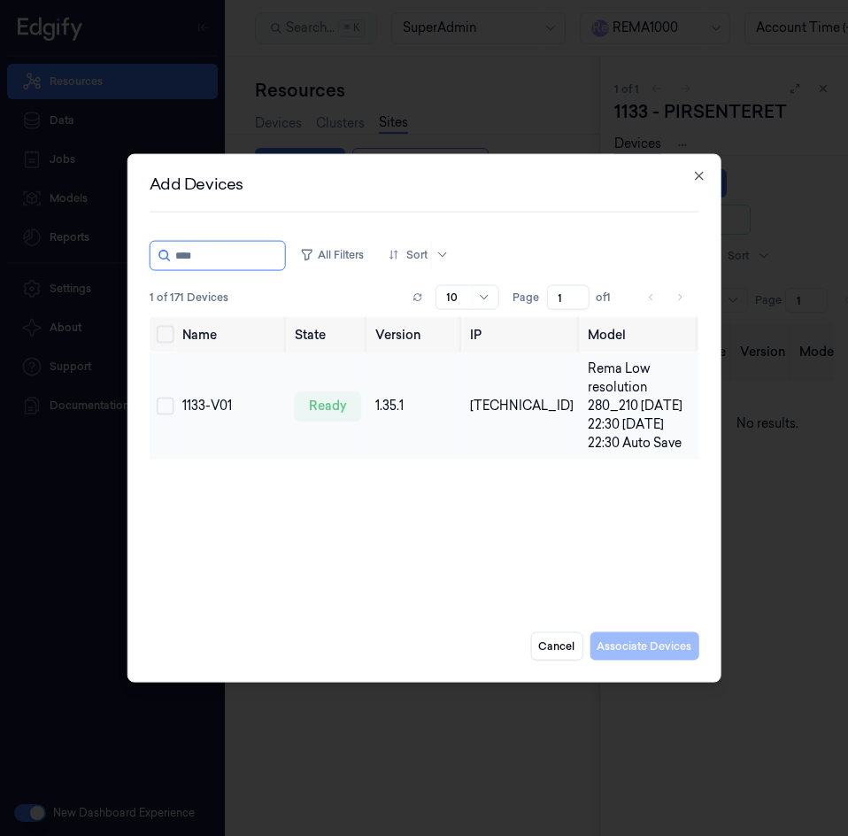
type input "****"
click at [172, 404] on button "Select row" at bounding box center [166, 406] width 18 height 18
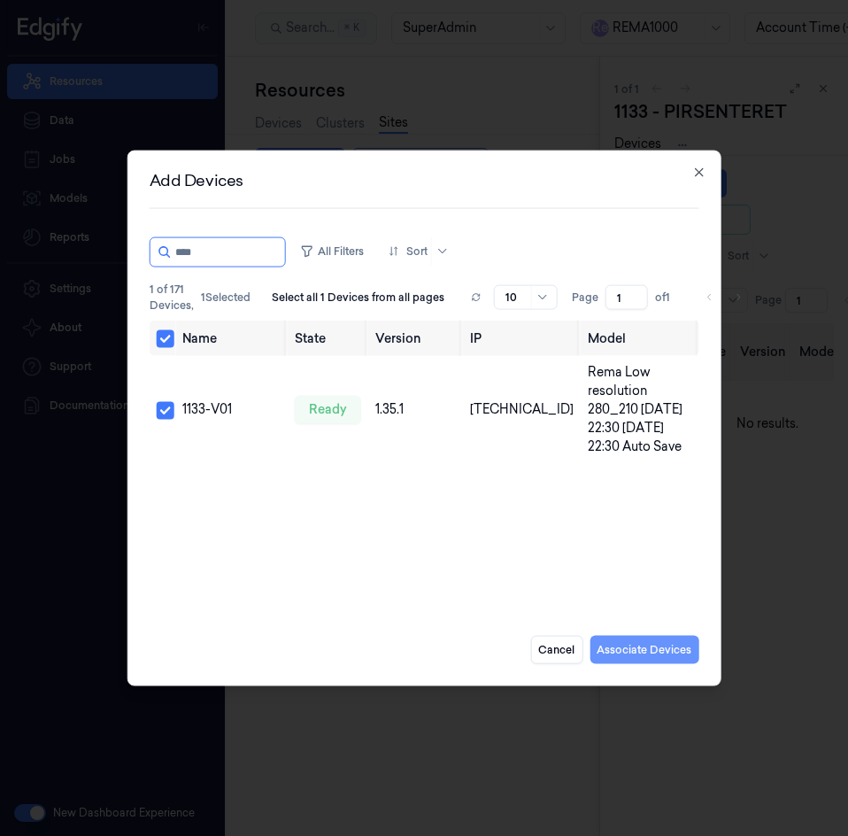
click at [621, 651] on button "Associate Devices" at bounding box center [644, 649] width 109 height 28
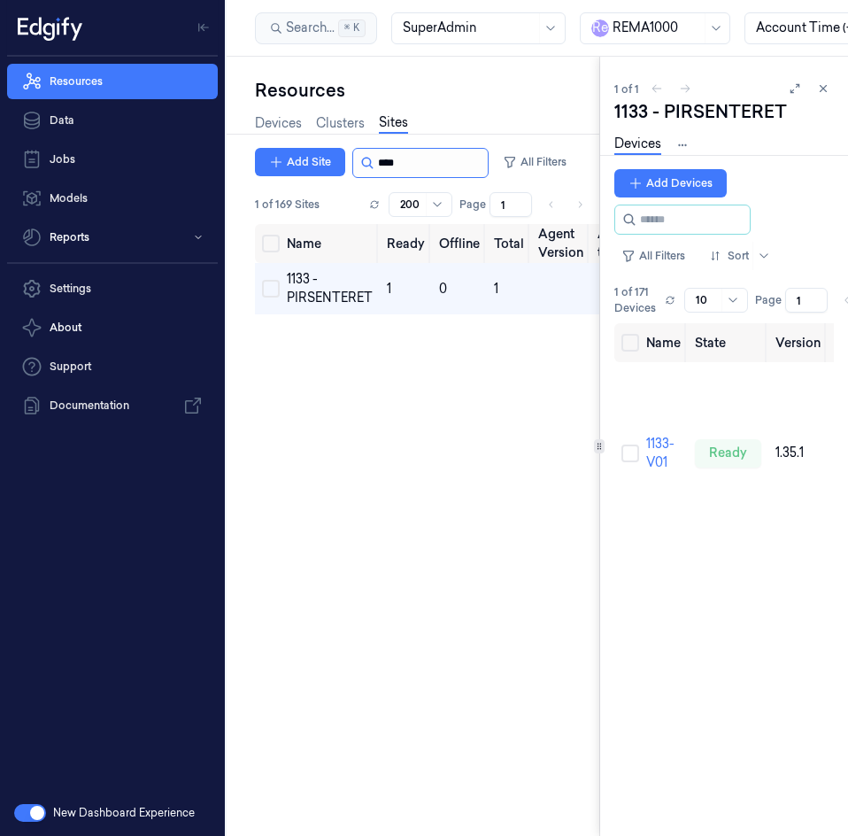
click at [460, 164] on input "string" at bounding box center [431, 163] width 106 height 28
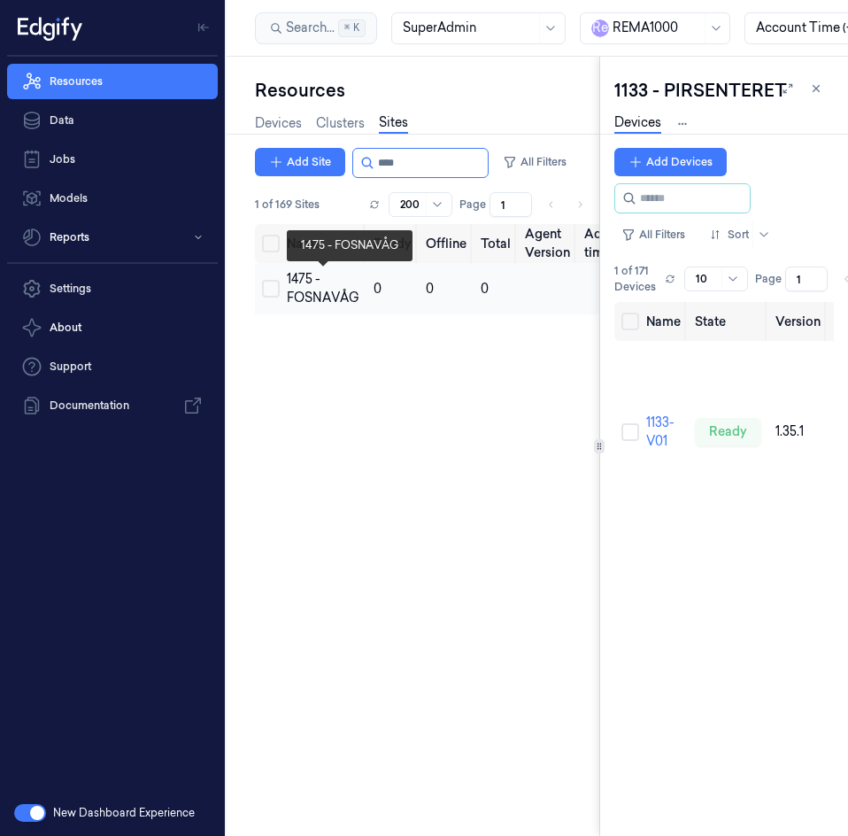
type input "****"
click at [302, 291] on div "1475 - FOSNAVÅG" at bounding box center [323, 288] width 73 height 37
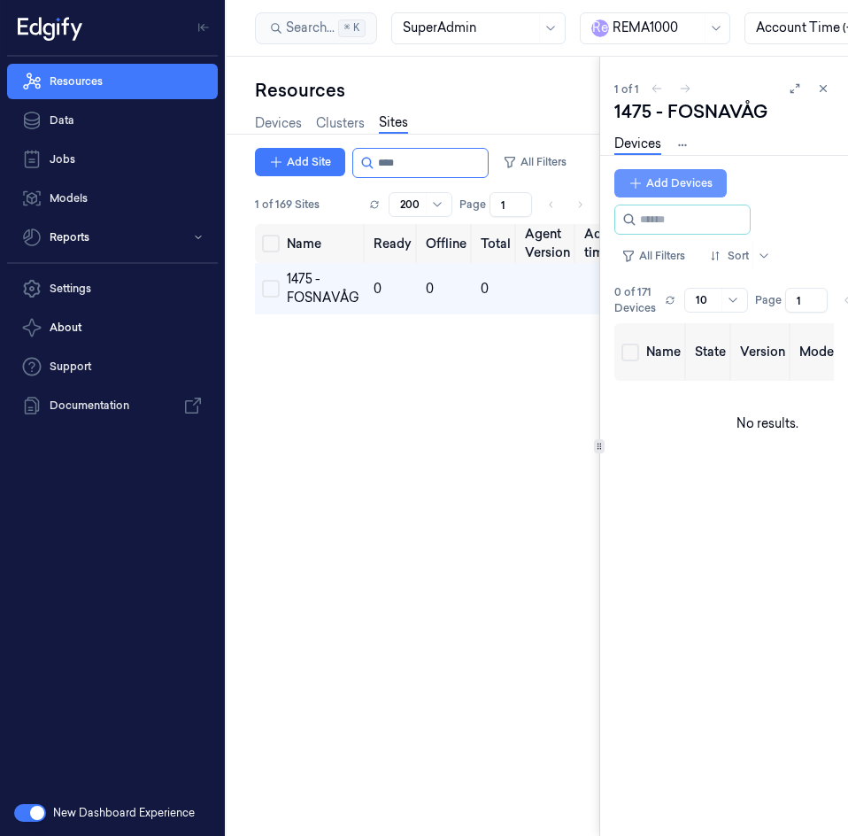
click at [678, 179] on button "Add Devices" at bounding box center [670, 183] width 112 height 28
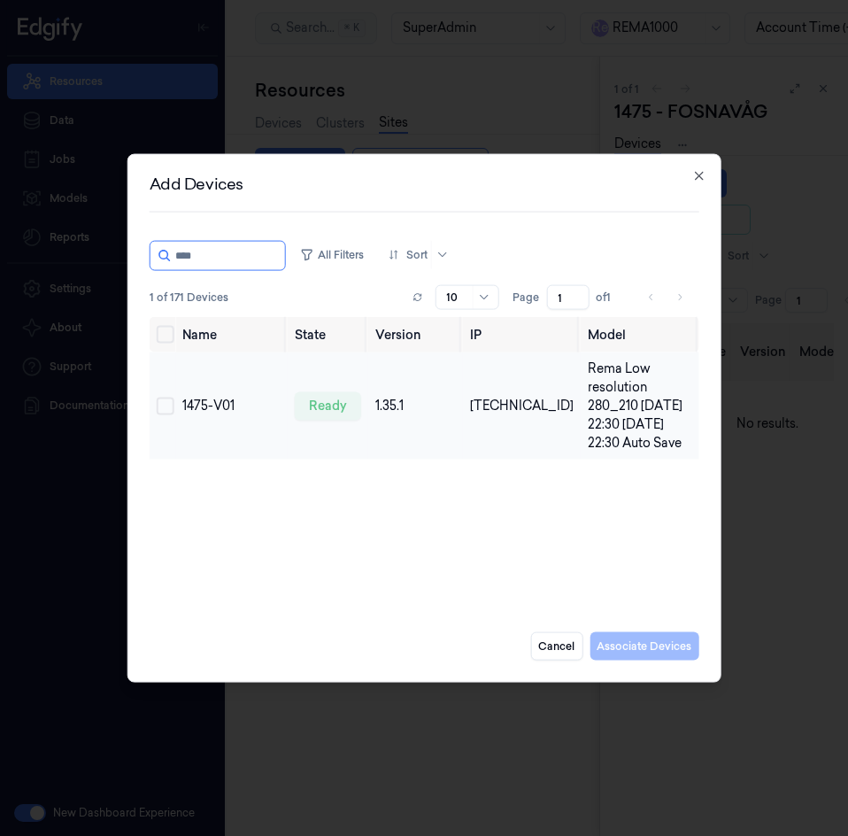
type input "****"
click at [166, 410] on button "Select row" at bounding box center [166, 406] width 18 height 18
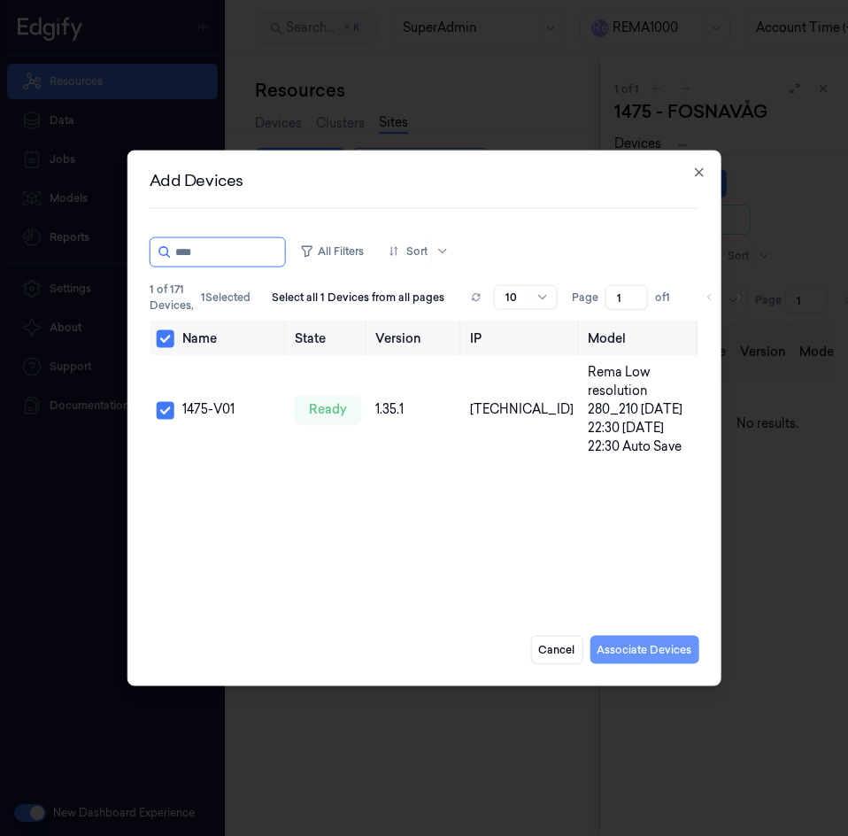
click at [642, 642] on button "Associate Devices" at bounding box center [644, 649] width 109 height 28
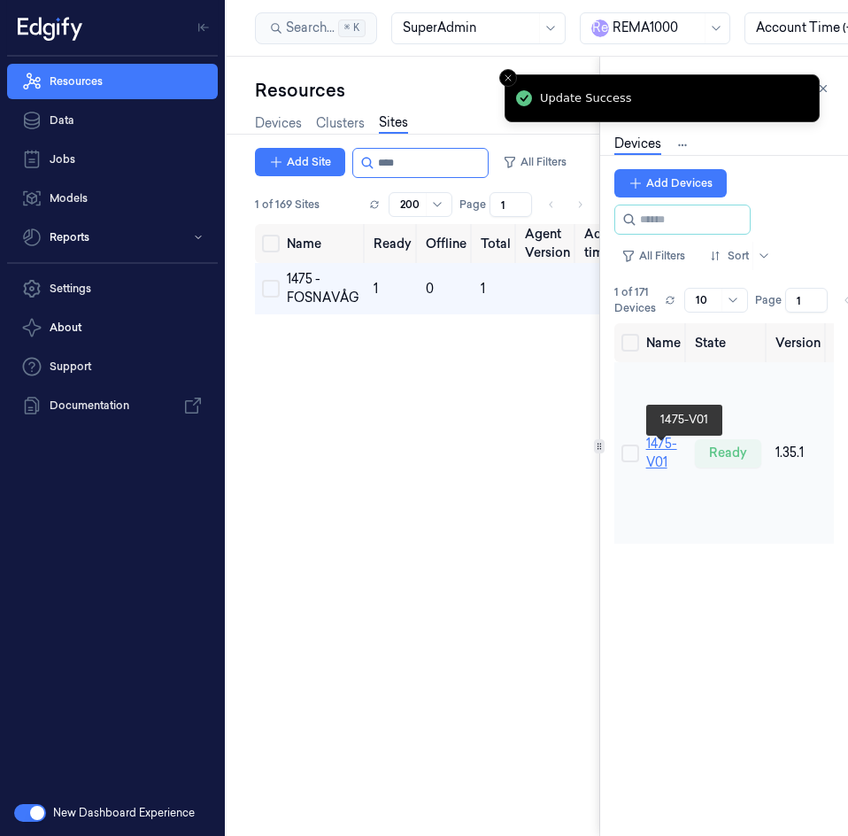
click at [659, 459] on link "1475-V01" at bounding box center [661, 452] width 31 height 35
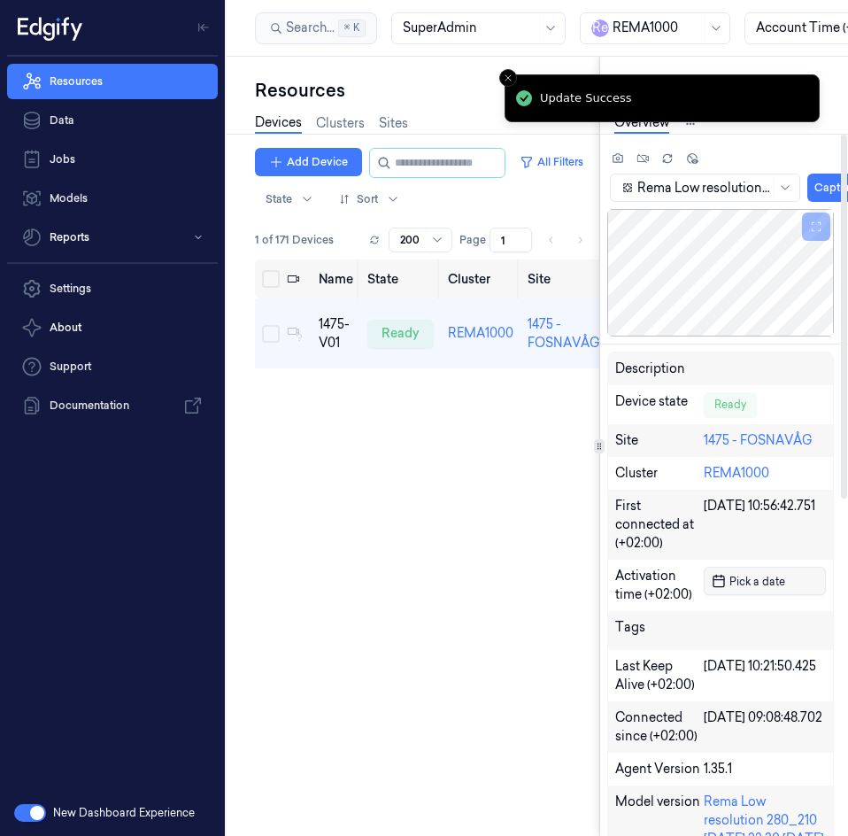
click at [774, 573] on span "Pick a date" at bounding box center [755, 581] width 59 height 17
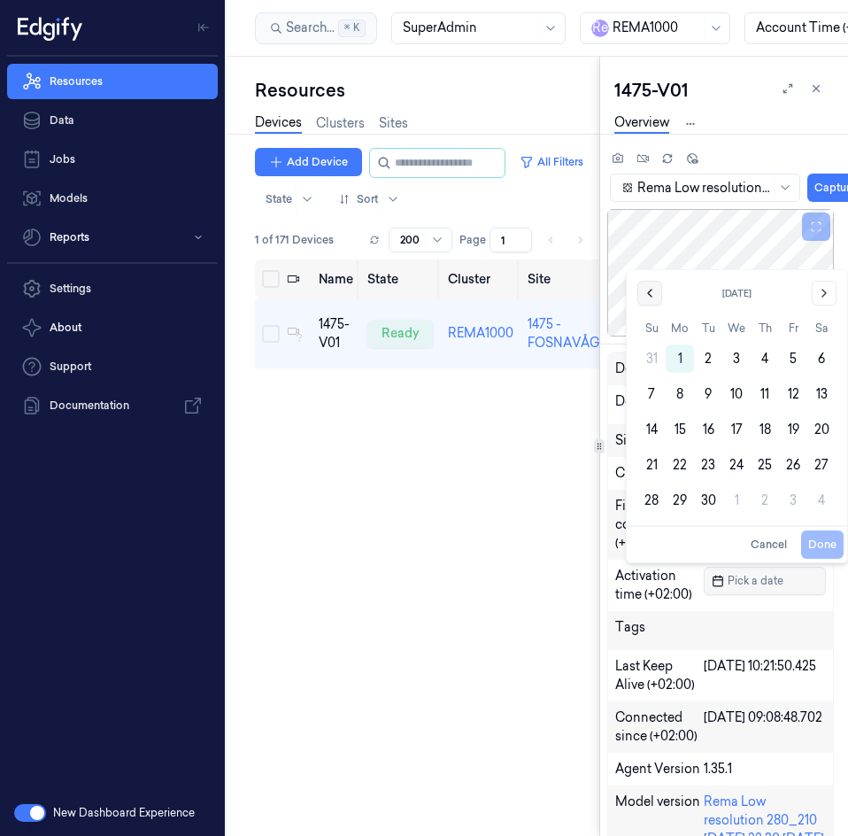
click at [656, 291] on icon "Go to the Previous Month" at bounding box center [650, 293] width 14 height 14
click at [767, 426] on button "21" at bounding box center [765, 429] width 28 height 28
type input "21/08/2025 00:00:00"
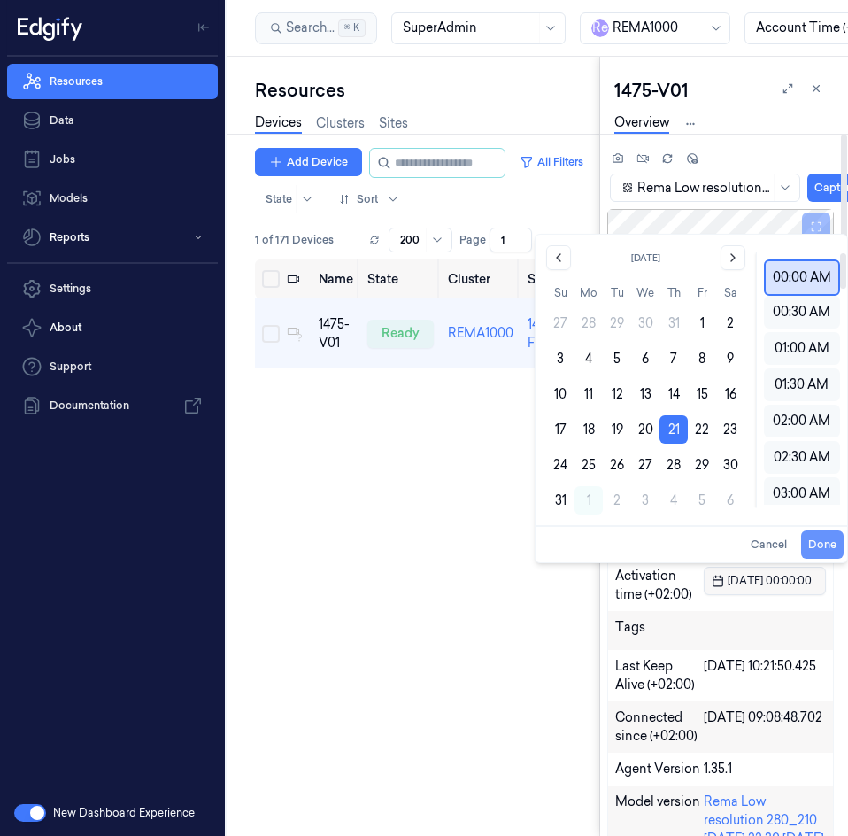
click at [822, 536] on button "Done" at bounding box center [822, 544] width 42 height 28
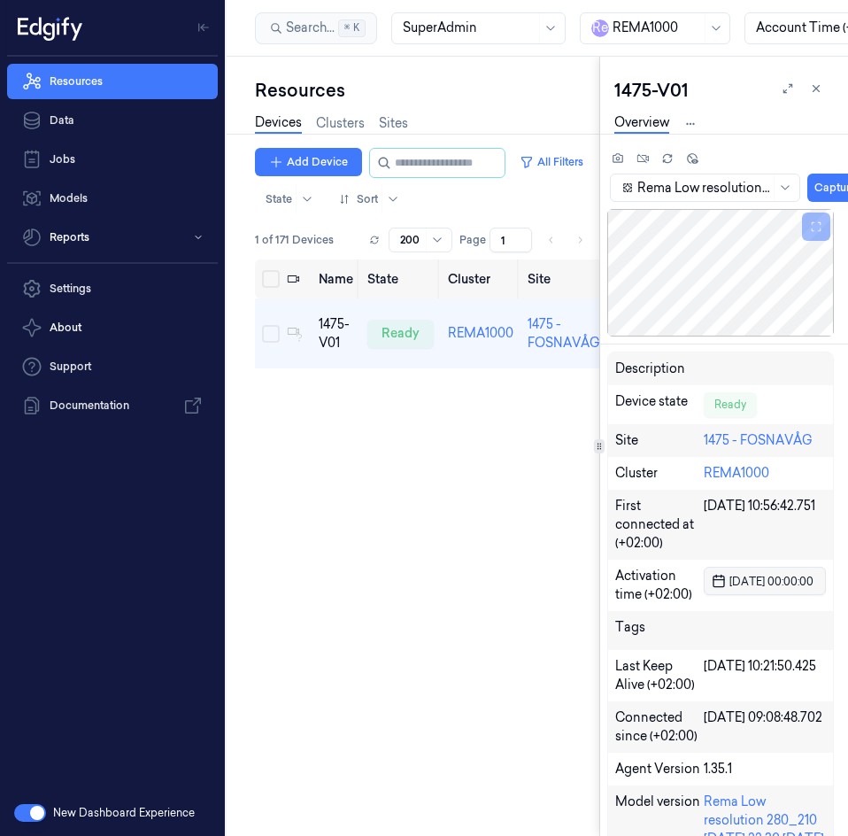
click at [481, 511] on div "Name State Cluster Site Version Model OS Samples Last Ping (+02:00) IP 1475-V01…" at bounding box center [427, 540] width 344 height 562
click at [816, 89] on icon at bounding box center [816, 88] width 12 height 12
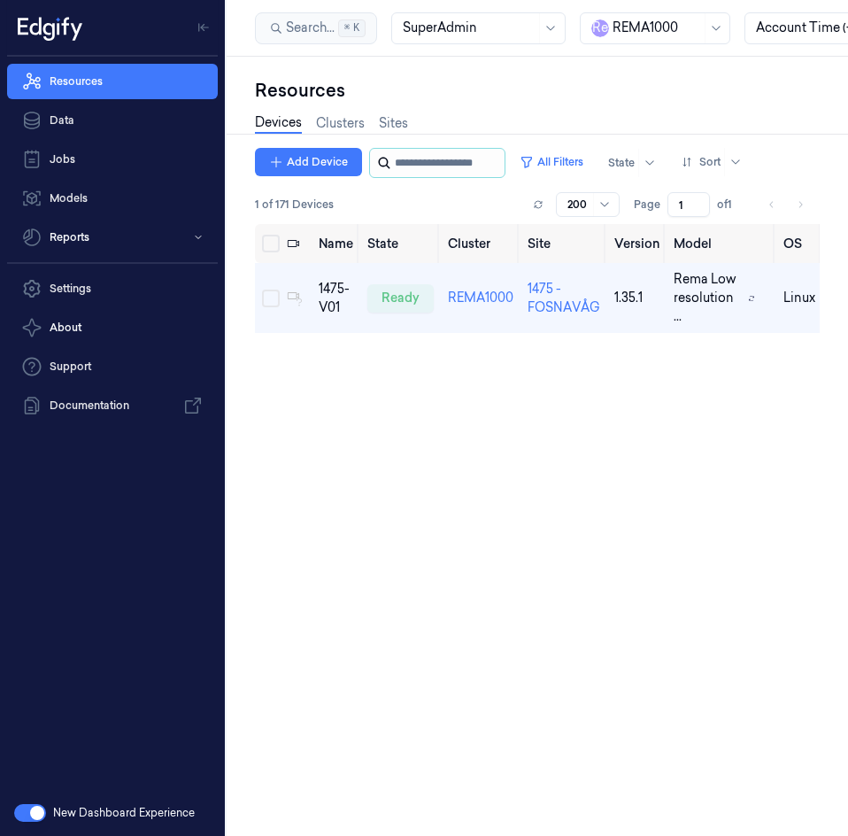
click at [451, 154] on input "string" at bounding box center [448, 163] width 106 height 28
click at [407, 118] on link "Sites" at bounding box center [393, 123] width 29 height 20
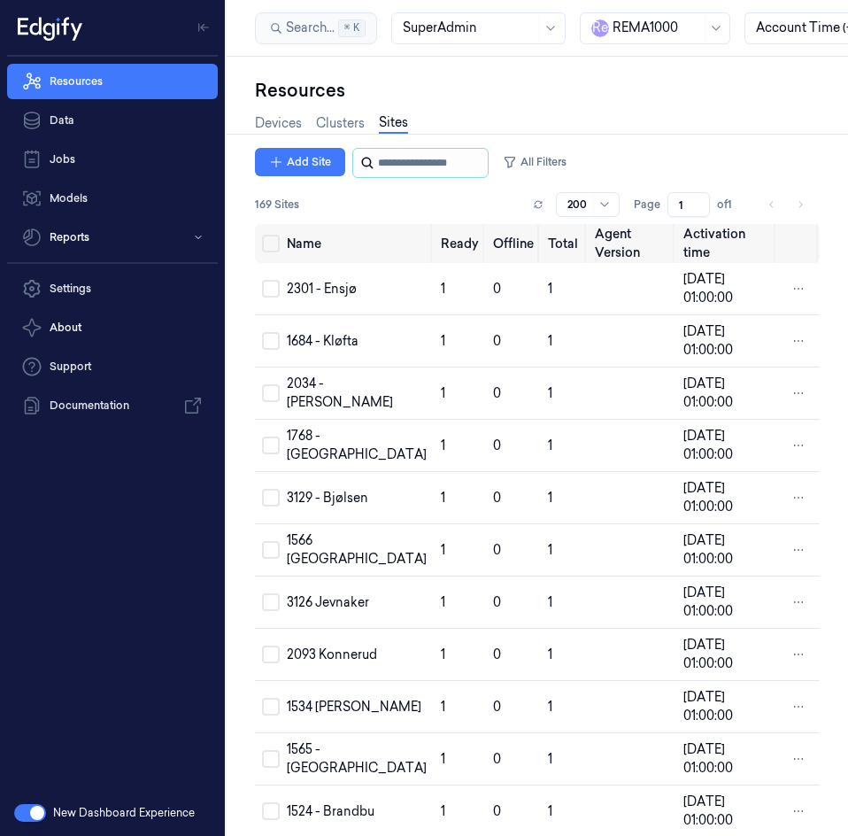
click at [401, 162] on input "string" at bounding box center [431, 163] width 106 height 28
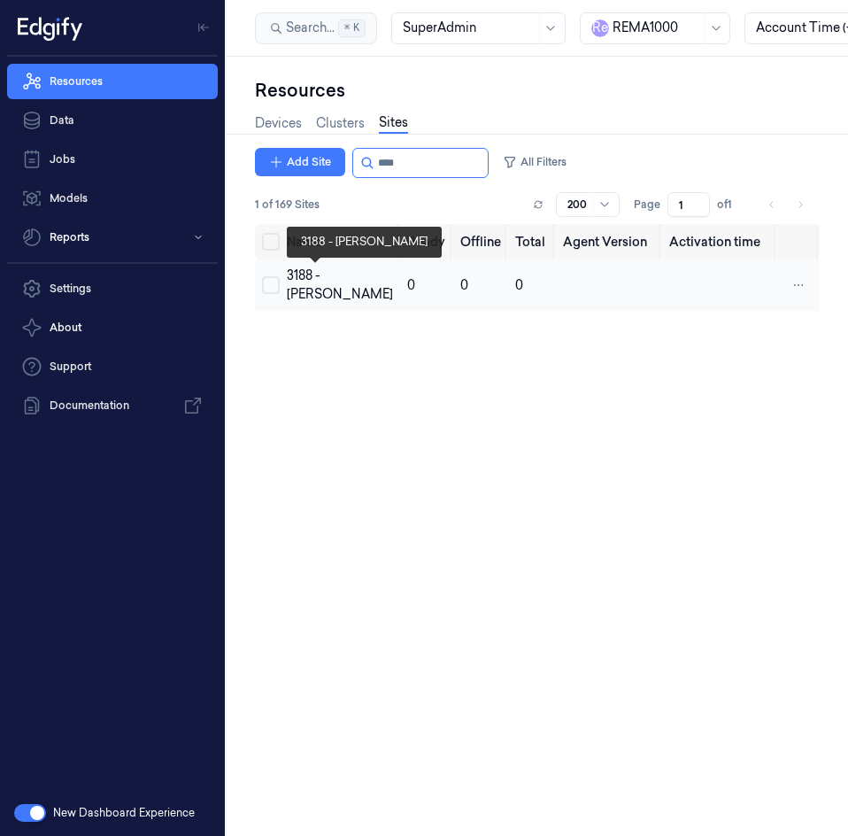
type input "****"
click at [309, 293] on div "3188 - [PERSON_NAME]" at bounding box center [340, 284] width 106 height 37
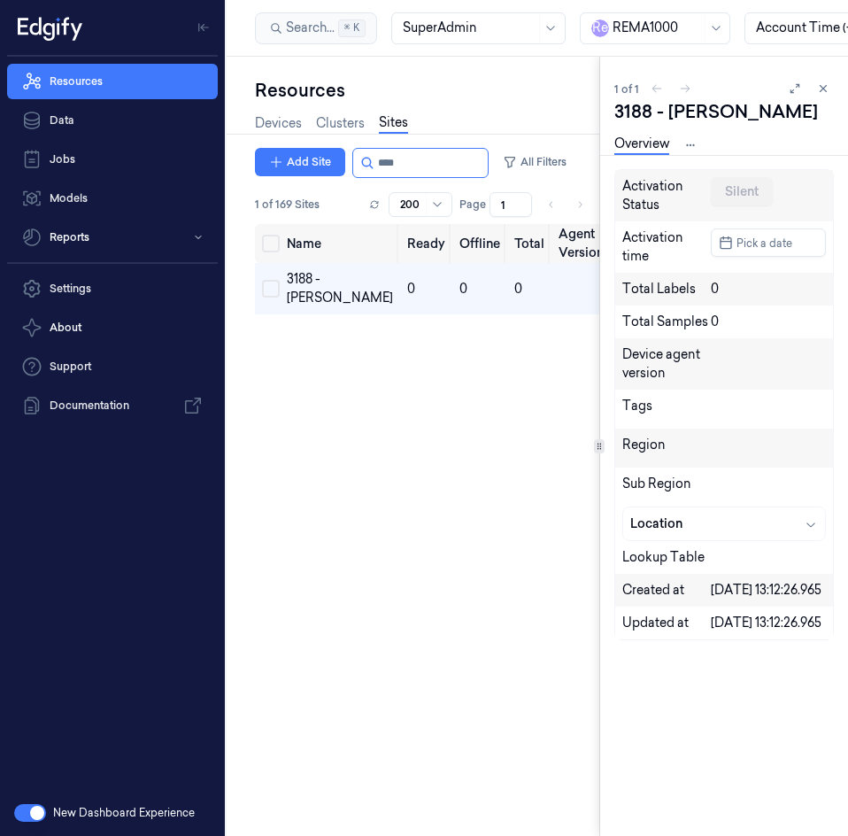
click at [682, 143] on div "Overview Devices Version History" at bounding box center [657, 145] width 87 height 20
click at [686, 143] on html "Resources Data Jobs Models Reports Settings About Support Documentation New Das…" at bounding box center [424, 418] width 848 height 836
click at [676, 201] on link "Devices" at bounding box center [691, 206] width 91 height 19
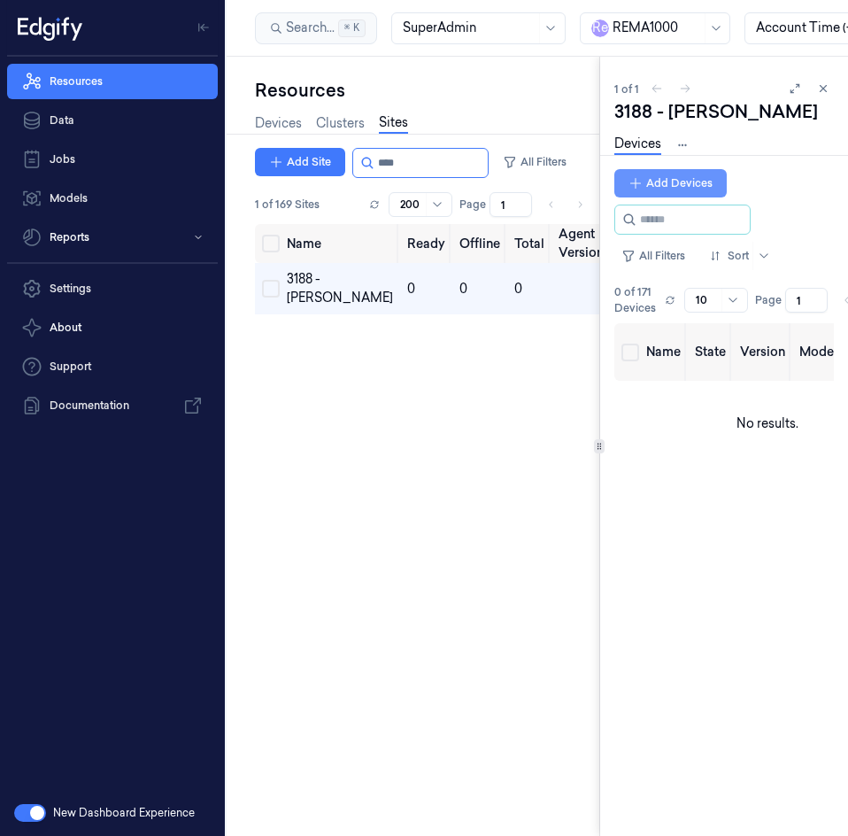
click at [659, 184] on button "Add Devices" at bounding box center [670, 183] width 112 height 28
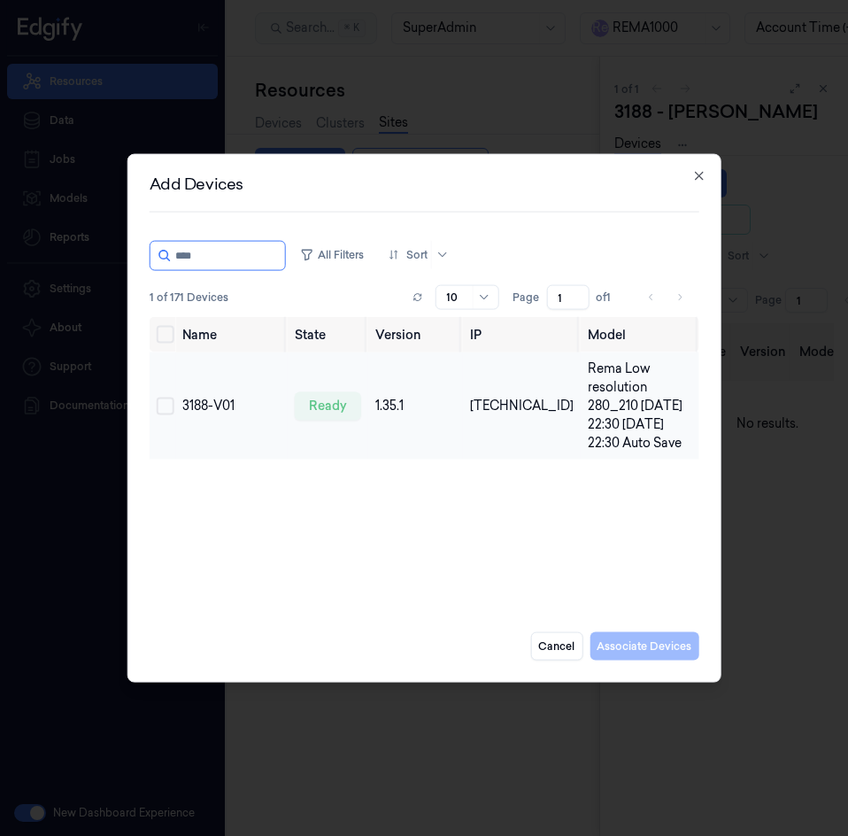
type input "****"
click at [168, 411] on button "Select row" at bounding box center [166, 406] width 18 height 18
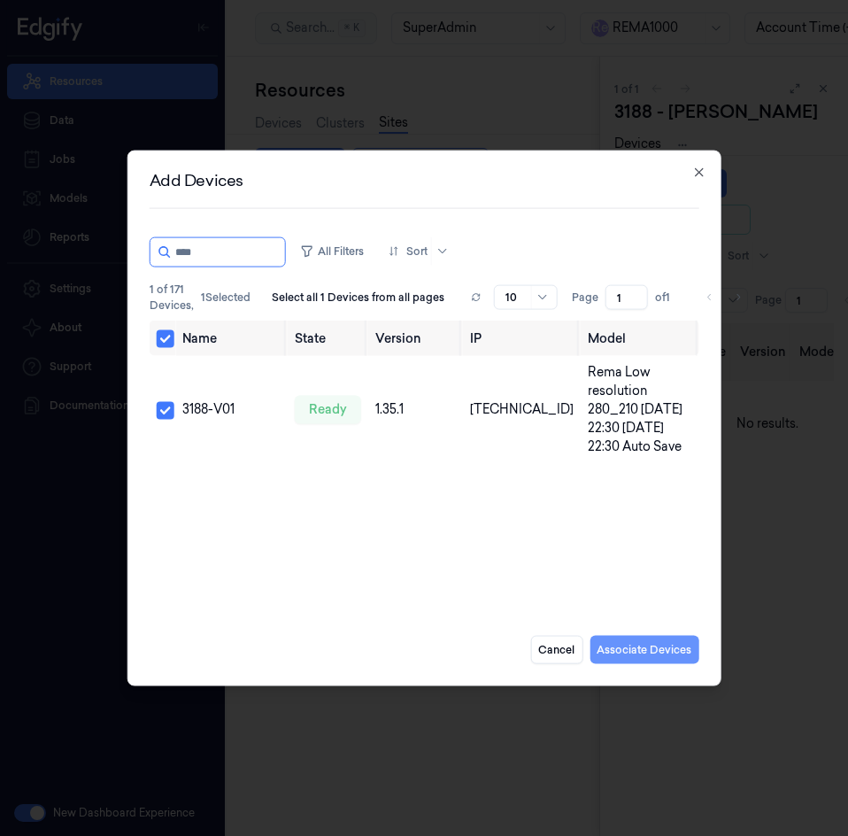
click at [659, 650] on button "Associate Devices" at bounding box center [644, 649] width 109 height 28
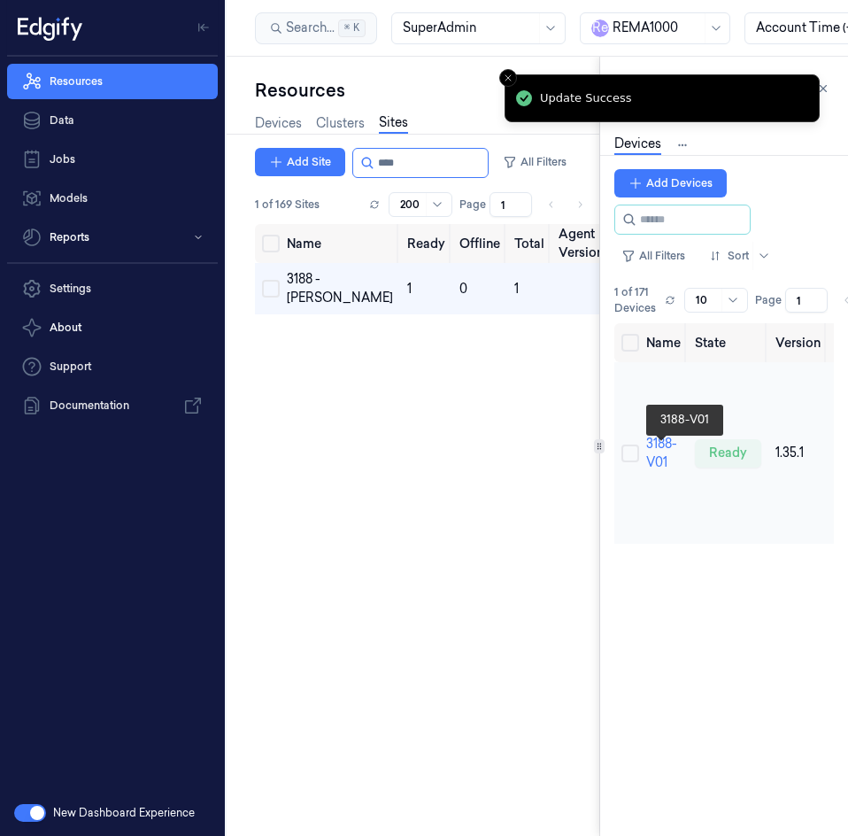
click at [644, 462] on td "3188-V01" at bounding box center [663, 452] width 49 height 181
click at [651, 463] on link "3188-V01" at bounding box center [661, 452] width 31 height 35
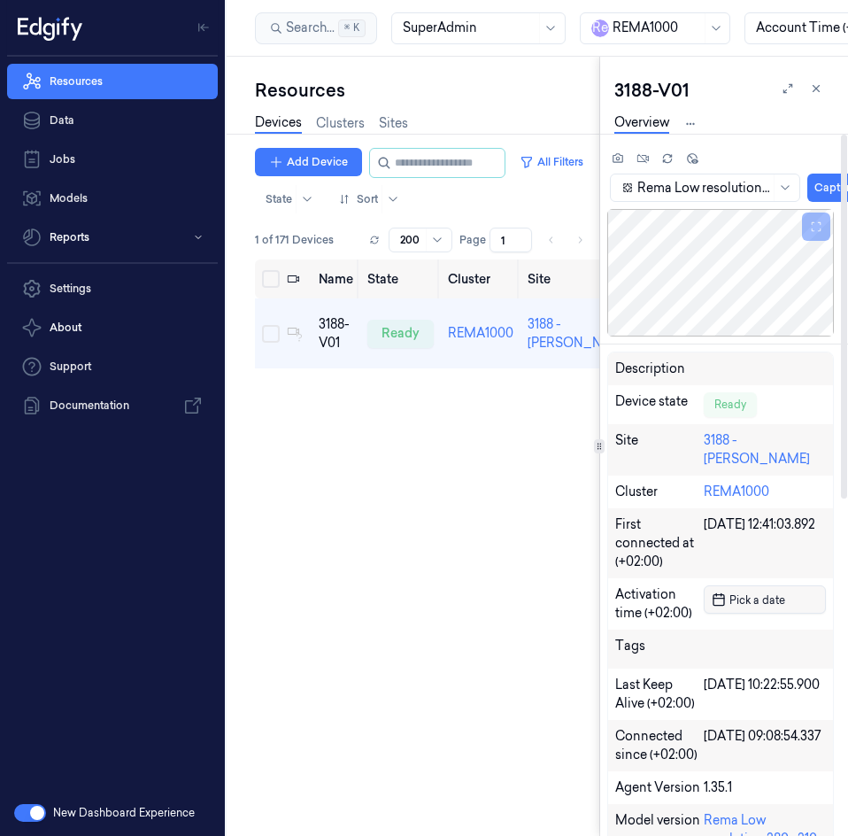
click at [751, 585] on button "Pick a date" at bounding box center [765, 599] width 122 height 28
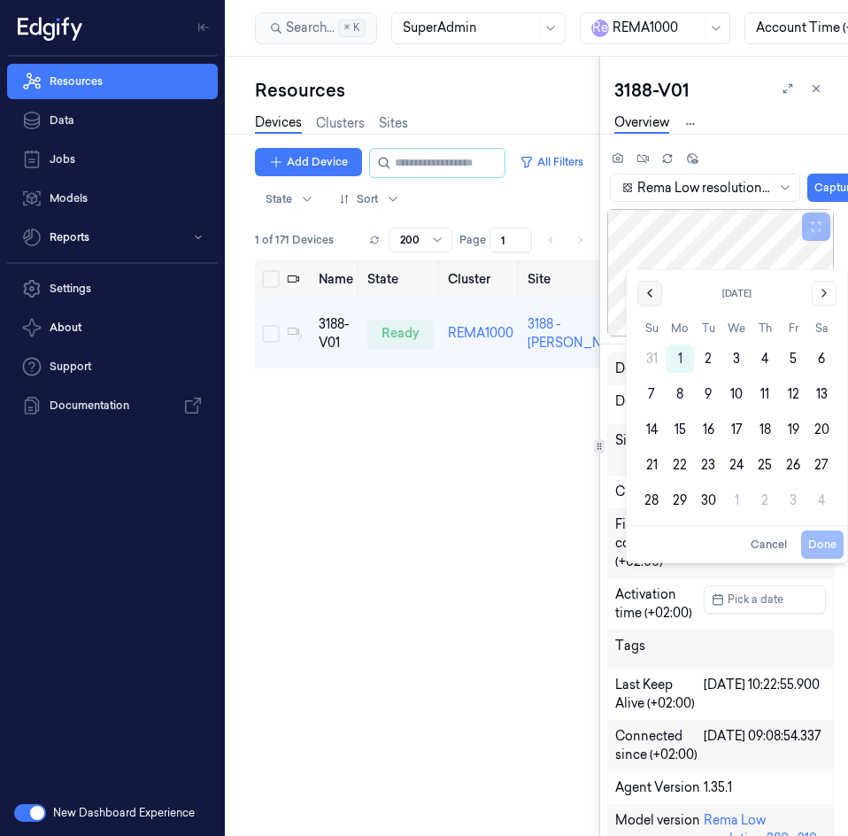
click at [645, 283] on button "Go to the Previous Month" at bounding box center [649, 293] width 25 height 25
click at [769, 431] on button "21" at bounding box center [765, 429] width 28 height 28
type input "21/08/2025 00:00:00"
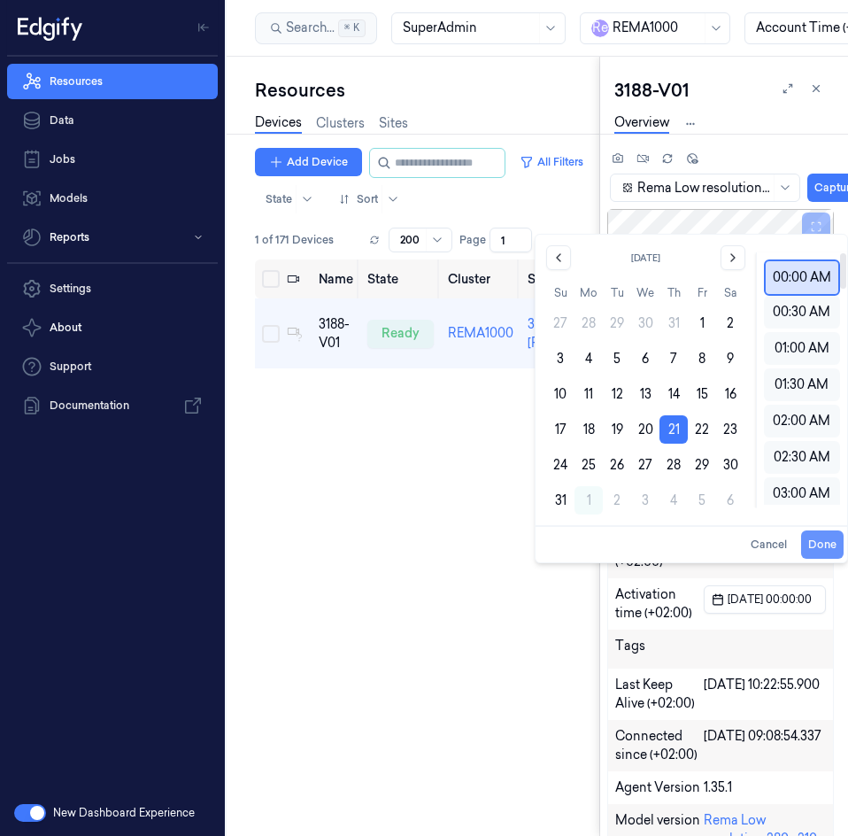
click at [833, 542] on button "Done" at bounding box center [822, 544] width 42 height 28
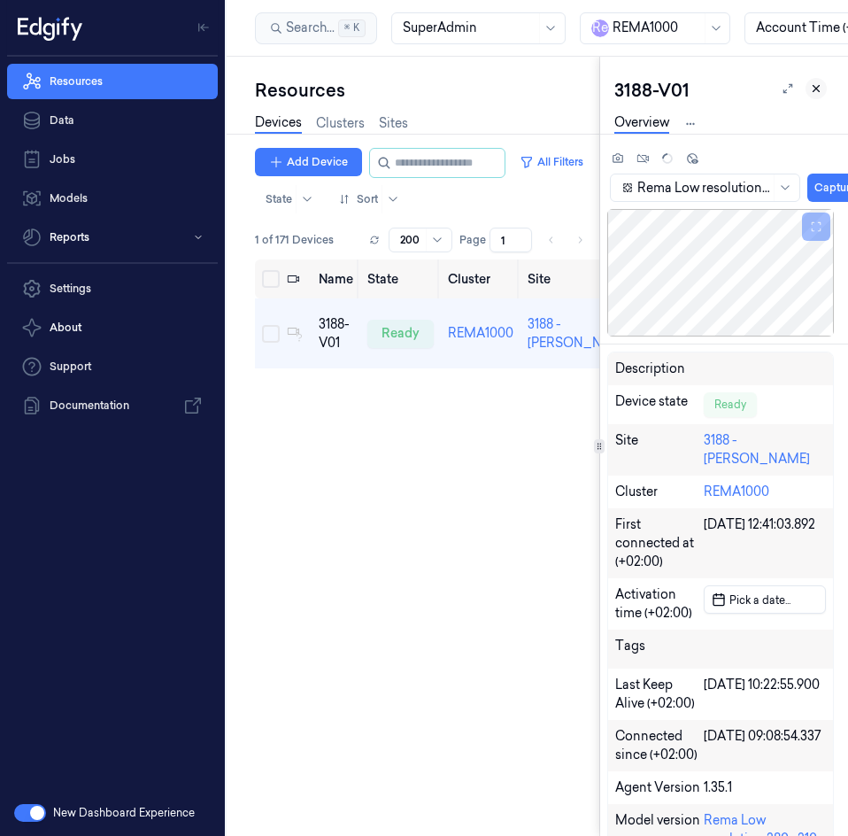
click at [822, 89] on button at bounding box center [815, 88] width 21 height 21
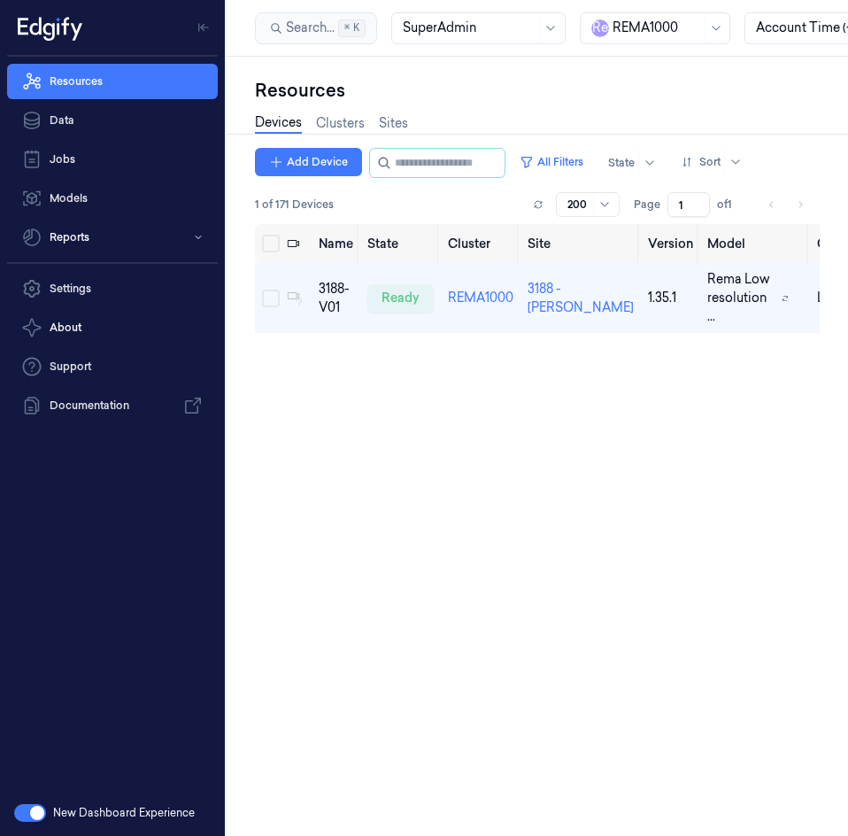
click at [410, 115] on div "Devices Clusters Sites" at bounding box center [537, 125] width 565 height 45
click at [406, 119] on link "Sites" at bounding box center [393, 123] width 29 height 20
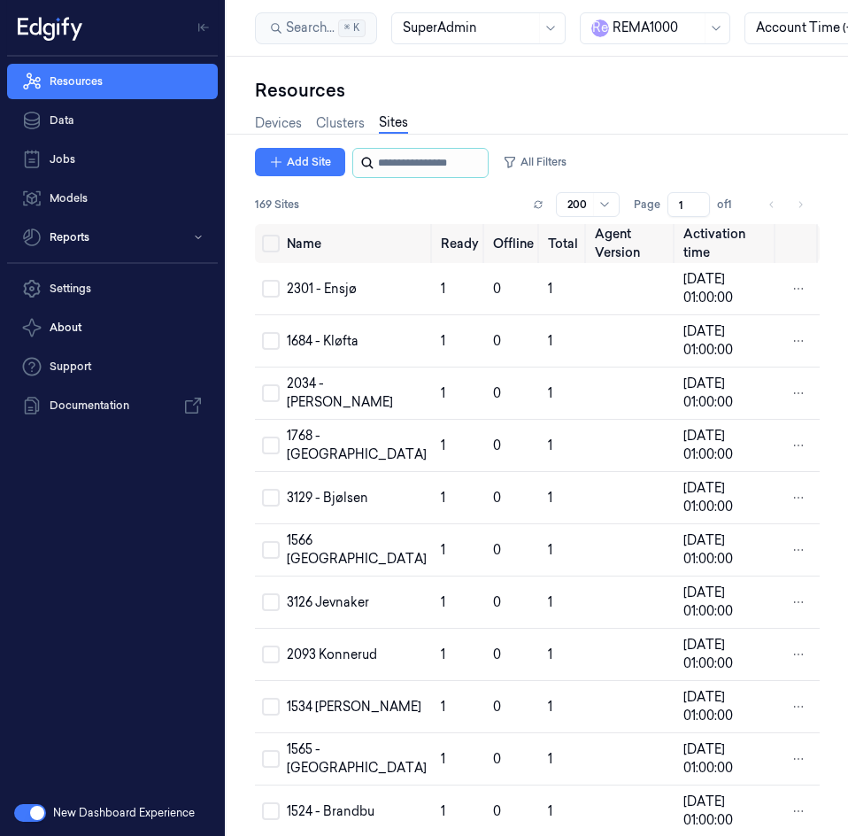
click at [426, 159] on input "string" at bounding box center [431, 163] width 106 height 28
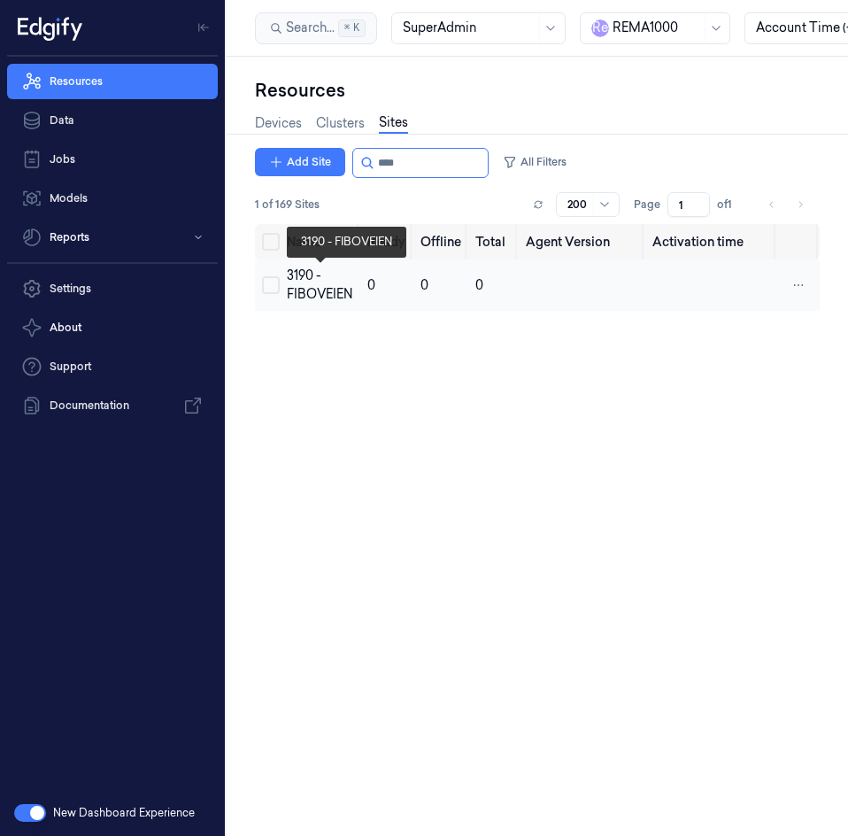
type input "****"
click at [315, 281] on div "3190 - FIBOVEIEN" at bounding box center [320, 284] width 66 height 37
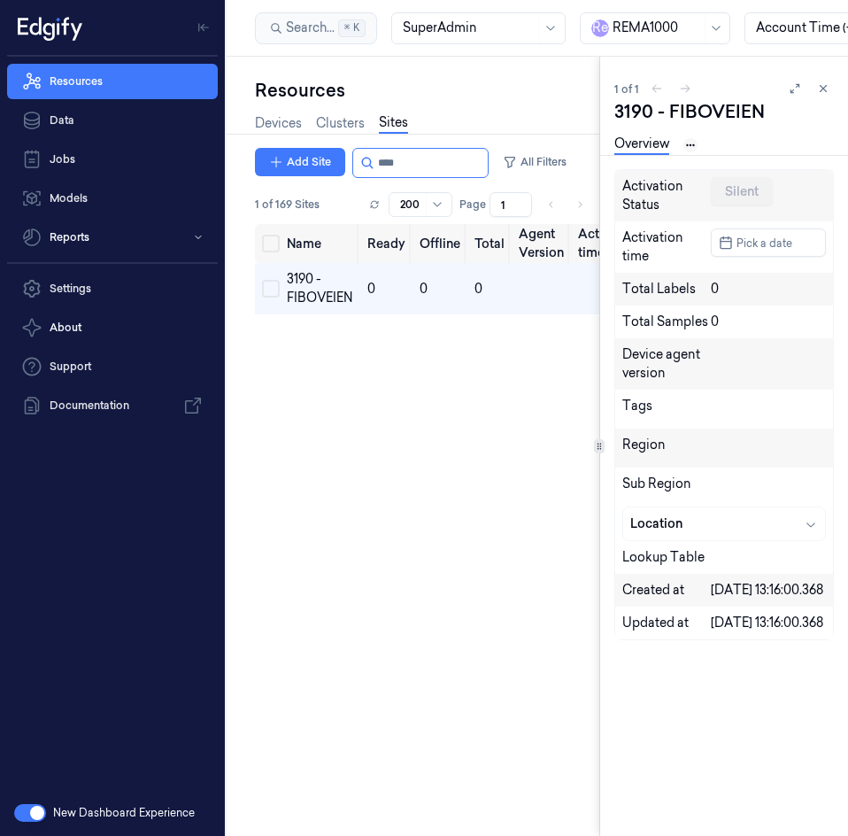
click at [687, 141] on html "Resources Data Jobs Models Reports Settings About Support Documentation New Das…" at bounding box center [424, 418] width 848 height 836
click at [676, 206] on link "Devices" at bounding box center [691, 206] width 91 height 19
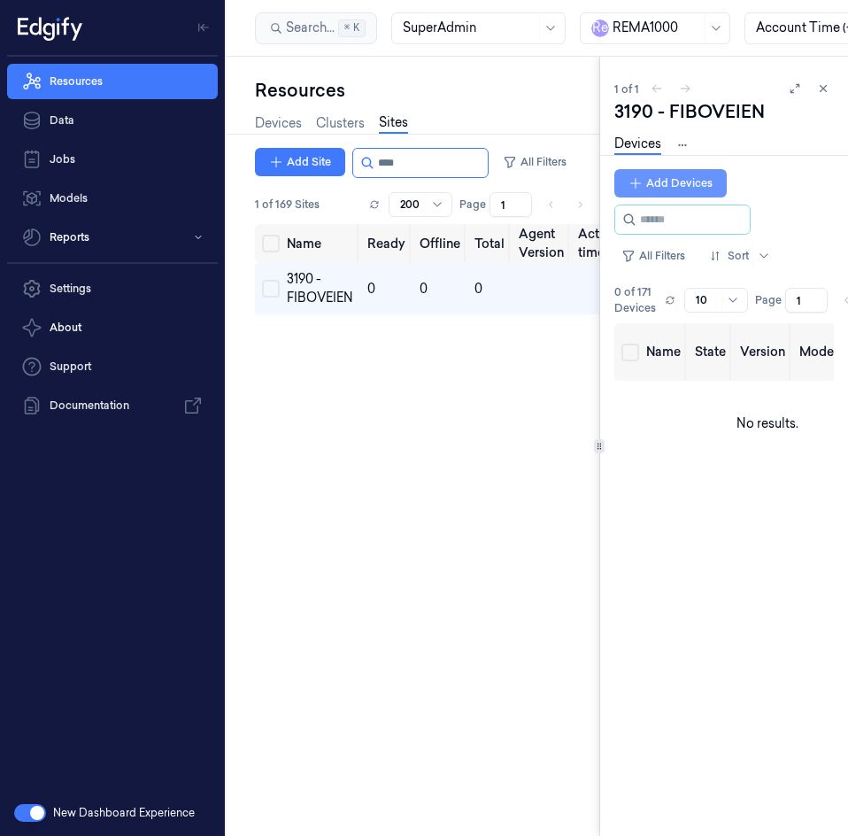
click at [674, 182] on button "Add Devices" at bounding box center [670, 183] width 112 height 28
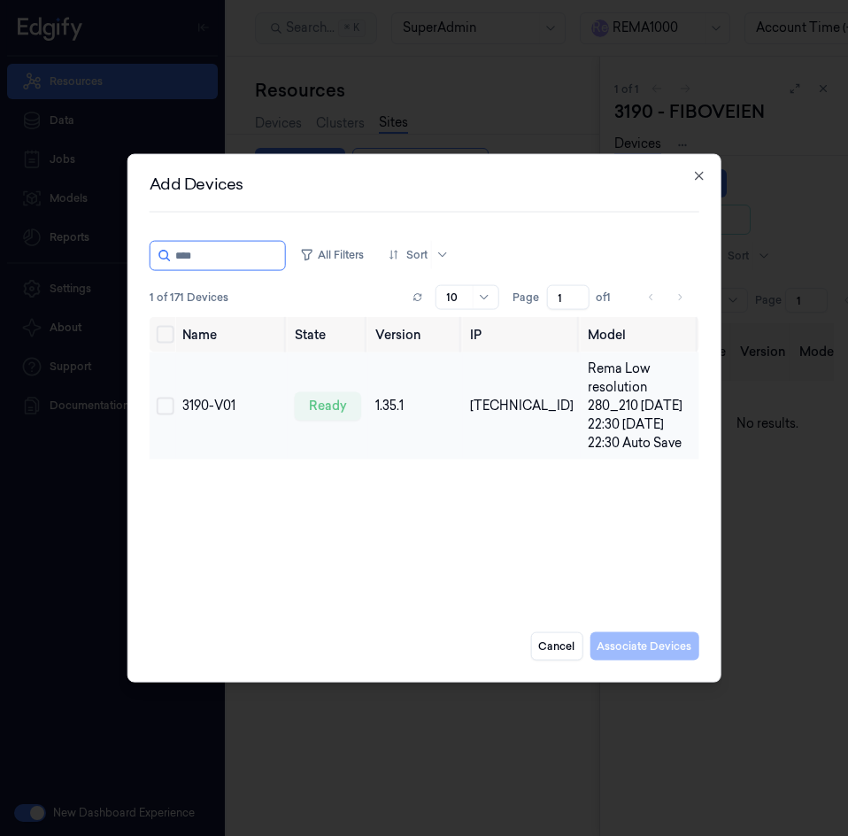
type input "****"
click at [173, 403] on button "Select row" at bounding box center [166, 406] width 18 height 18
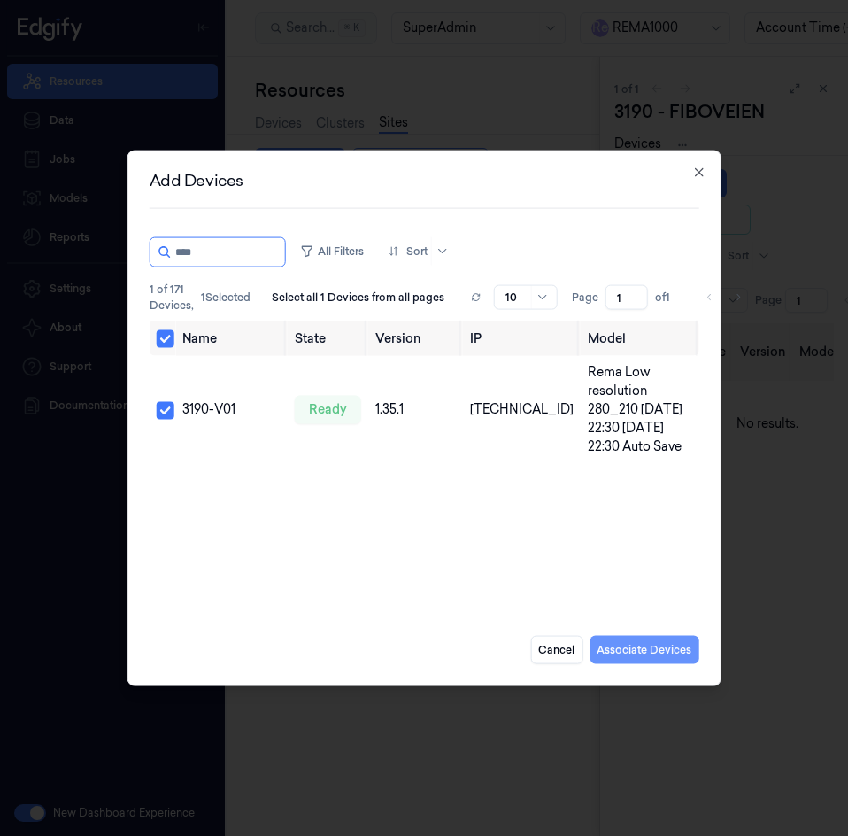
click at [654, 652] on button "Associate Devices" at bounding box center [644, 649] width 109 height 28
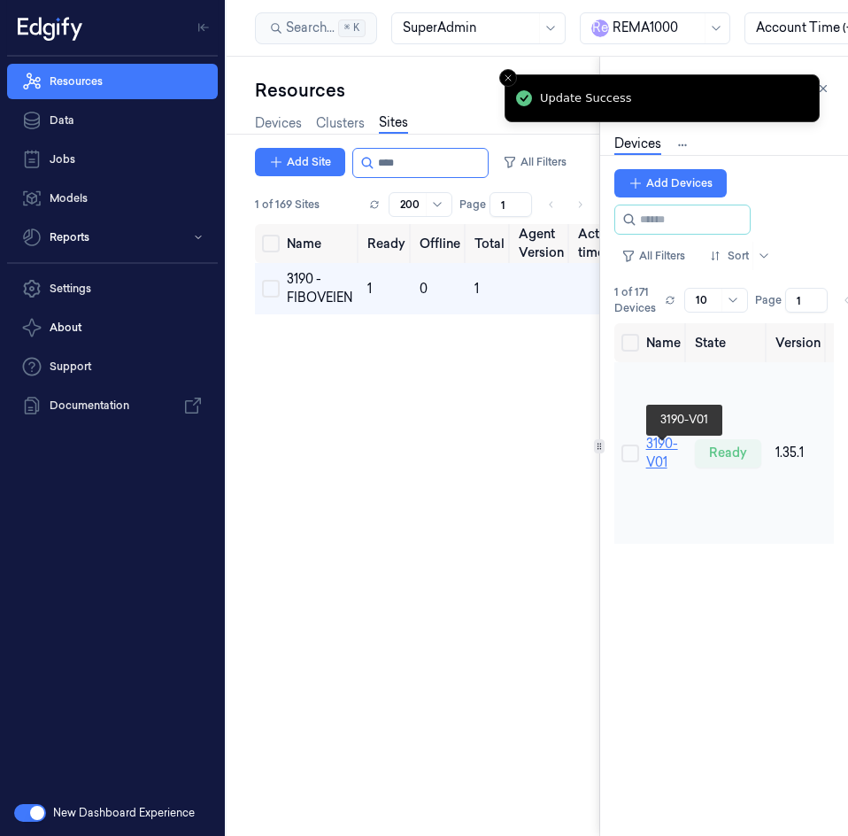
click at [668, 459] on link "3190-V01" at bounding box center [662, 452] width 32 height 35
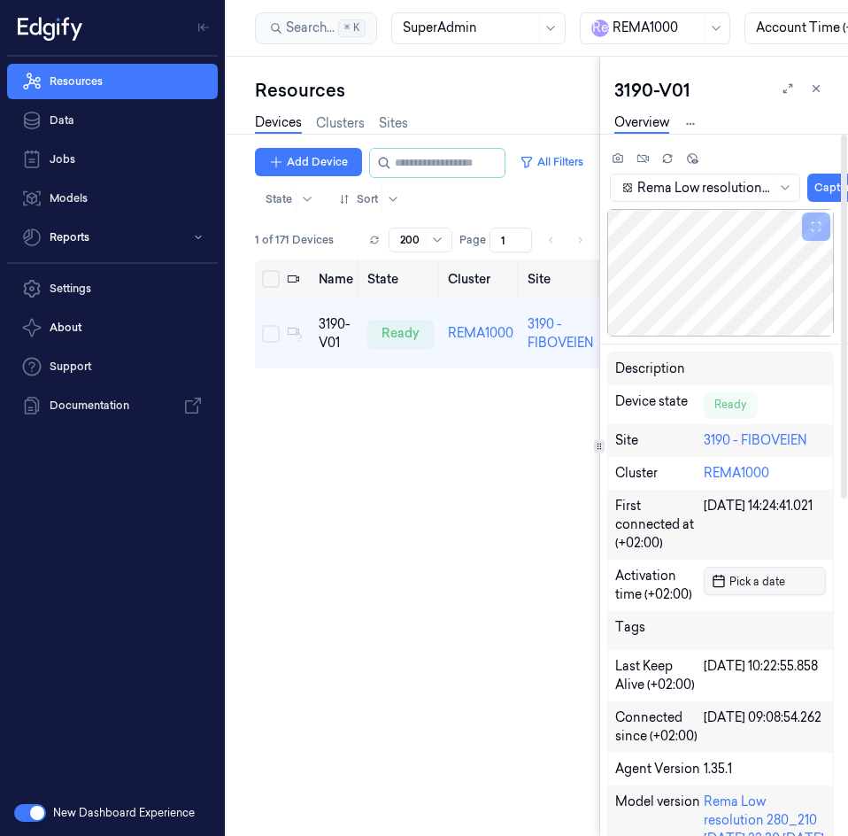
click at [732, 581] on span "Pick a date" at bounding box center [755, 581] width 59 height 17
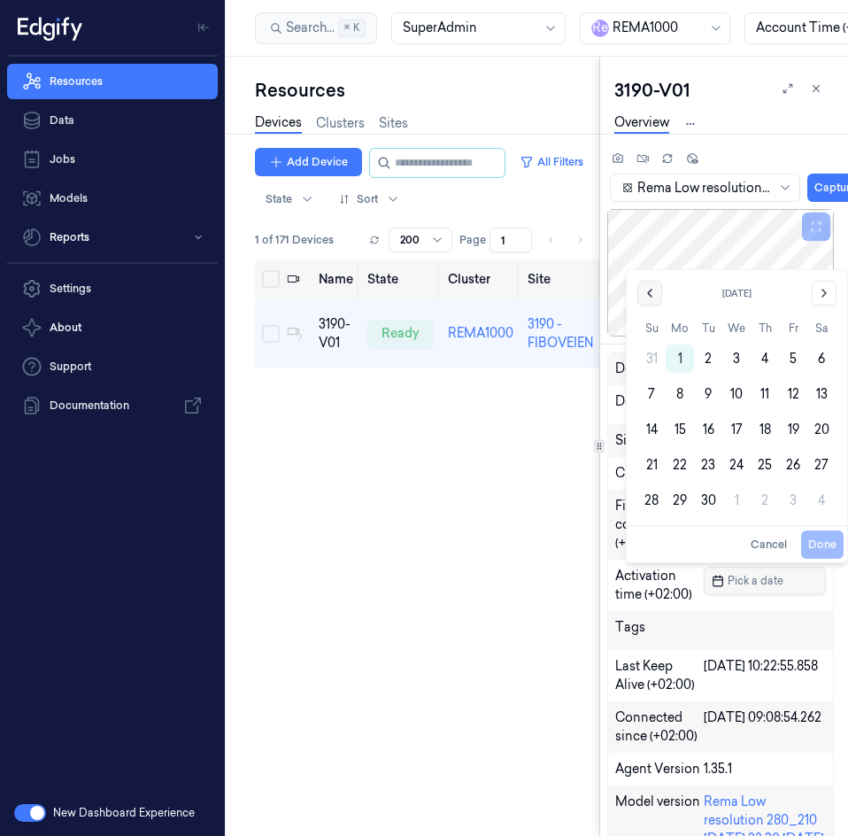
click at [652, 300] on button "Go to the Previous Month" at bounding box center [649, 293] width 25 height 25
click at [766, 434] on button "21" at bounding box center [765, 429] width 28 height 28
type input "21/08/2025 00:00:00"
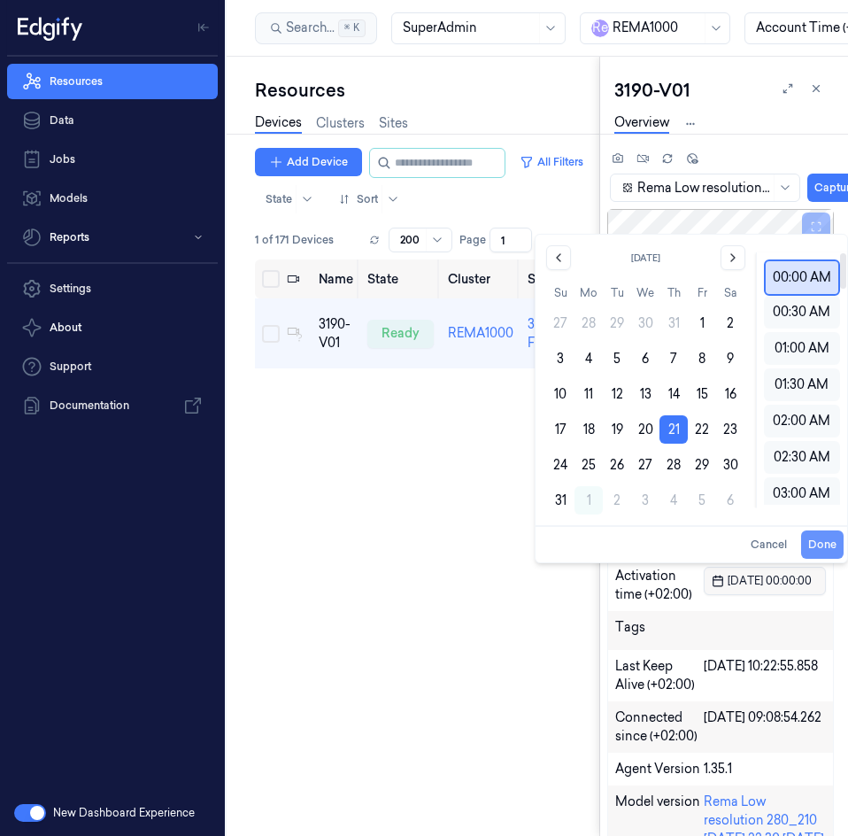
click at [831, 543] on button "Done" at bounding box center [822, 544] width 42 height 28
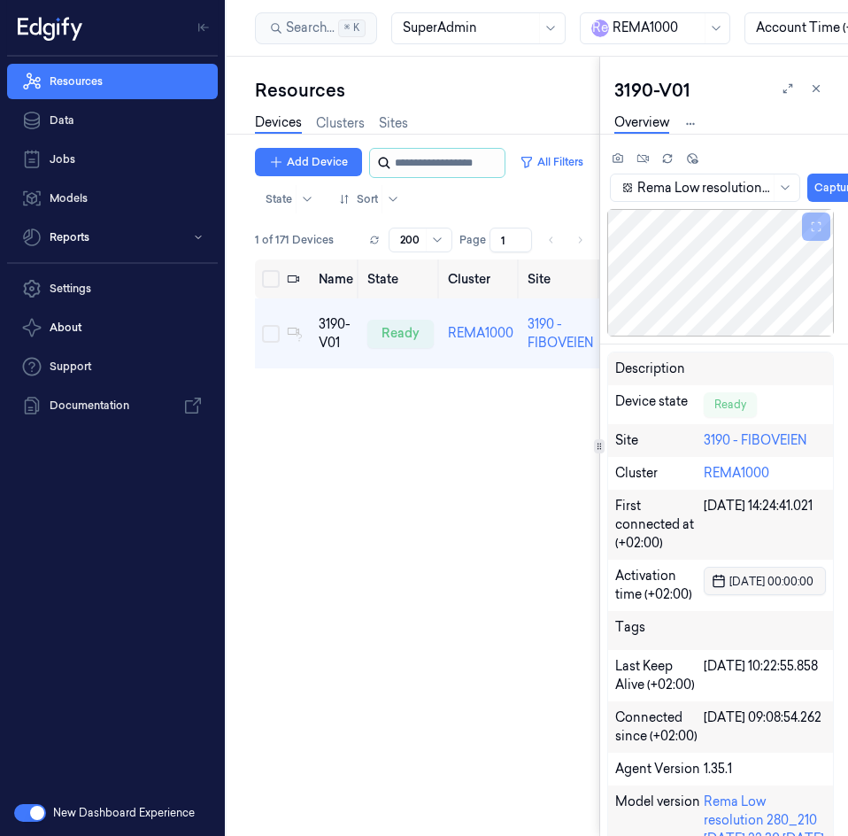
click at [419, 169] on input "string" at bounding box center [448, 163] width 106 height 28
click at [395, 117] on link "Sites" at bounding box center [393, 123] width 29 height 20
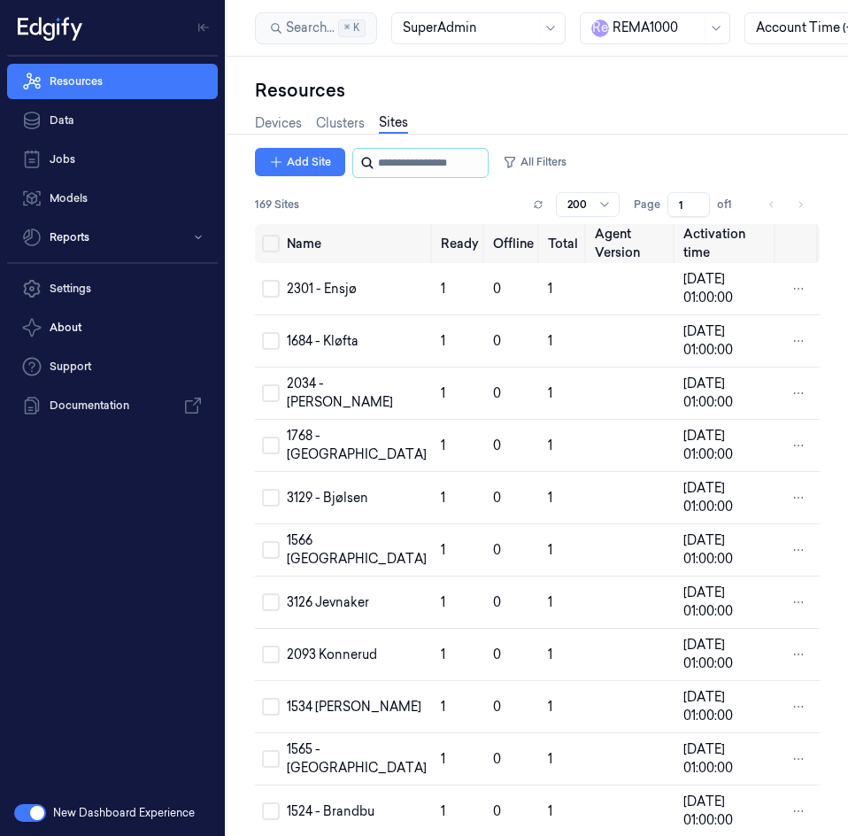
click at [439, 167] on input "string" at bounding box center [431, 163] width 106 height 28
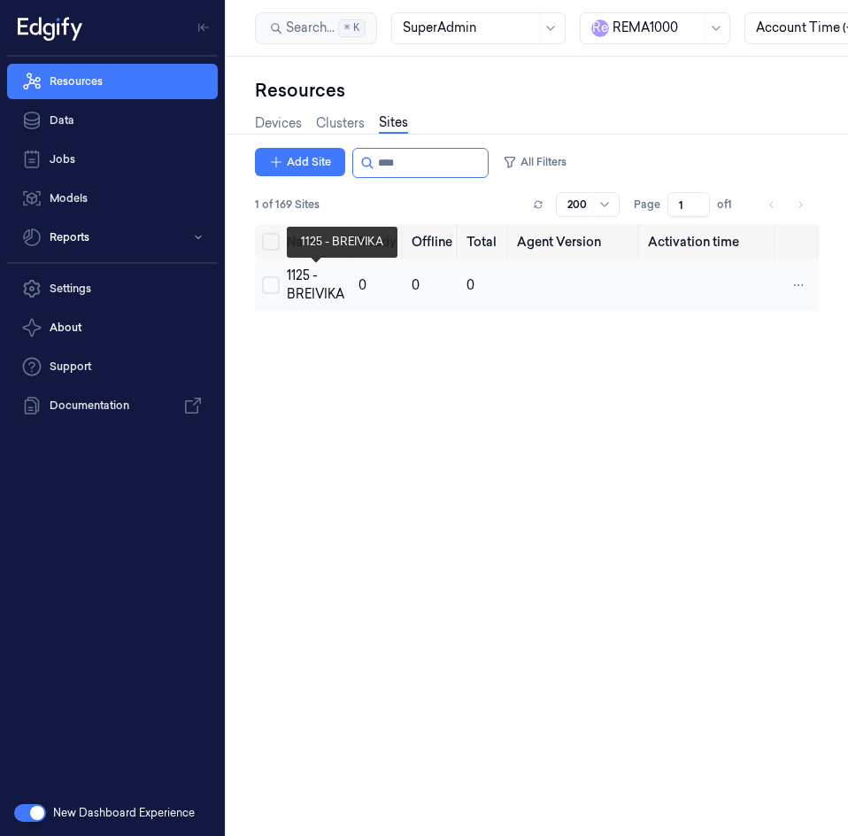
type input "****"
click at [297, 282] on div "1125 - BREIVIKA" at bounding box center [316, 284] width 58 height 37
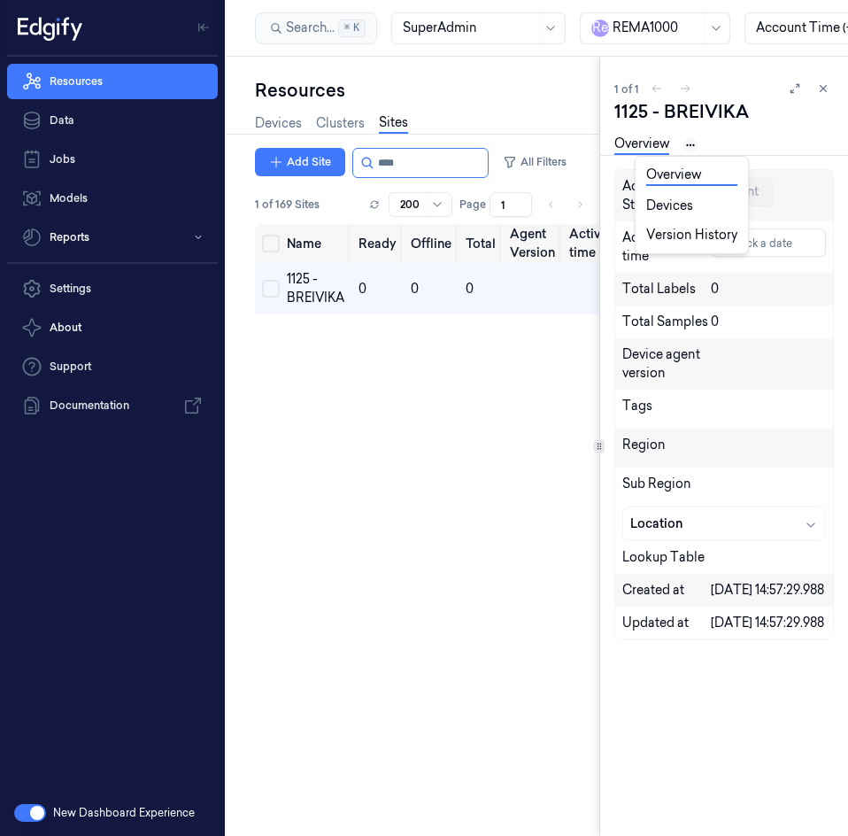
click at [685, 143] on html "Resources Data Jobs Models Reports Settings About Support Documentation New Das…" at bounding box center [424, 418] width 848 height 836
click at [707, 208] on link "Devices" at bounding box center [691, 206] width 91 height 19
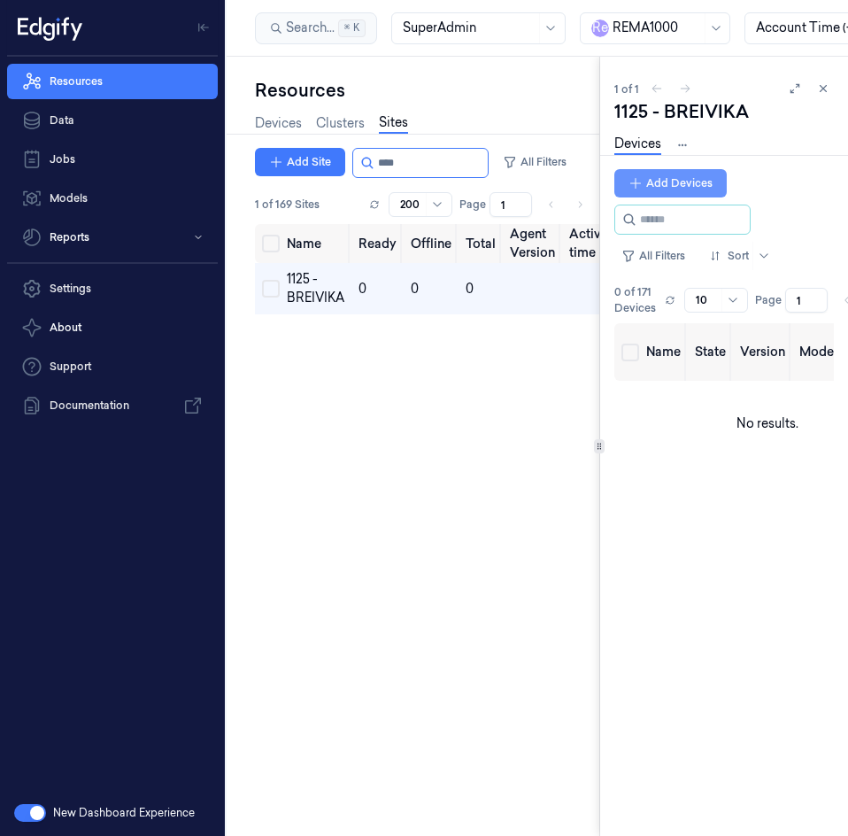
click at [694, 184] on button "Add Devices" at bounding box center [670, 183] width 112 height 28
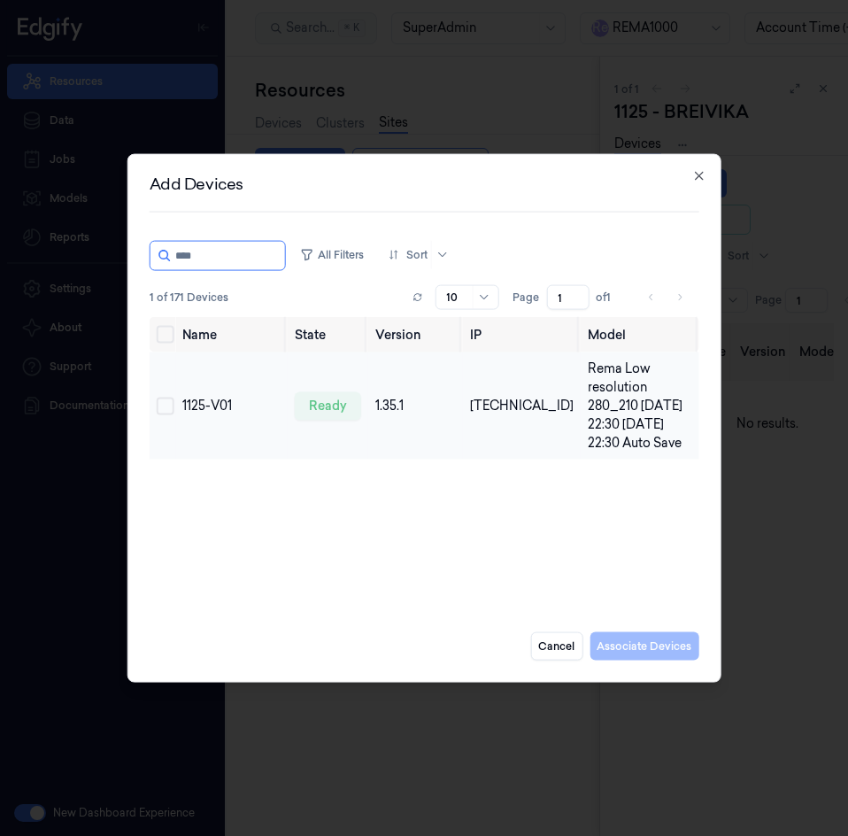
type input "****"
click at [166, 411] on button "Select row" at bounding box center [166, 406] width 18 height 18
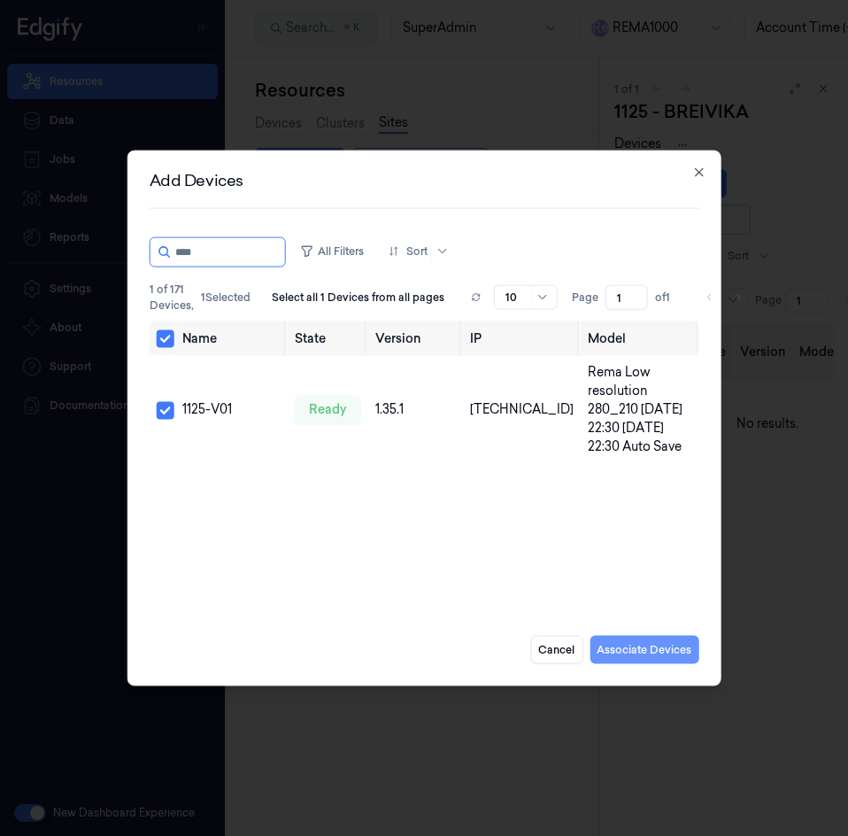
click at [656, 657] on button "Associate Devices" at bounding box center [644, 649] width 109 height 28
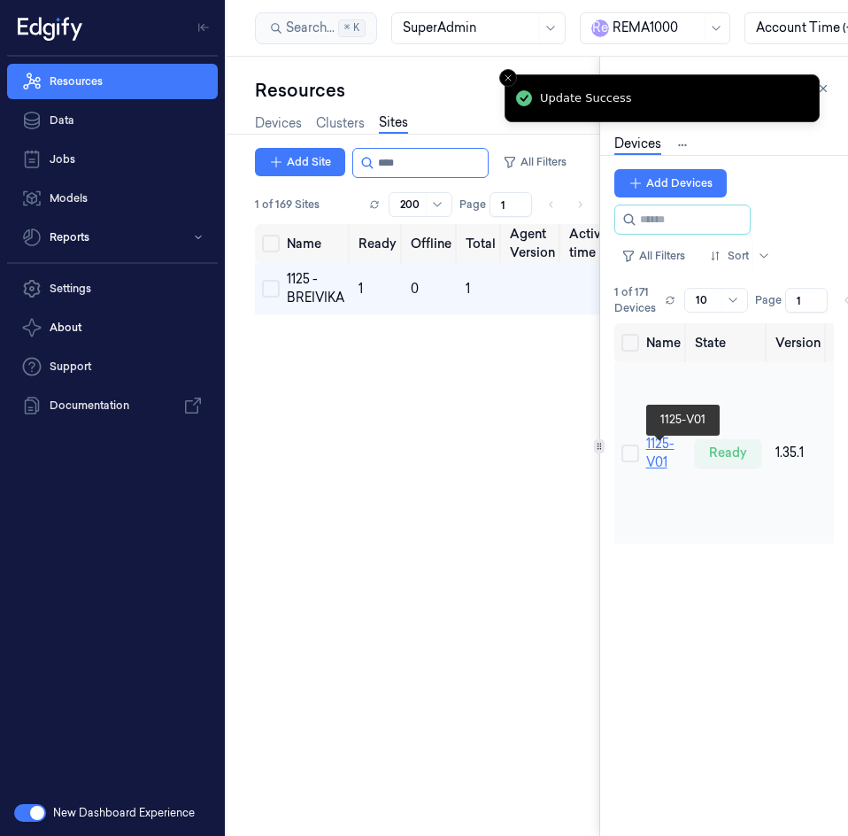
click at [653, 469] on link "1125-V01" at bounding box center [660, 452] width 28 height 35
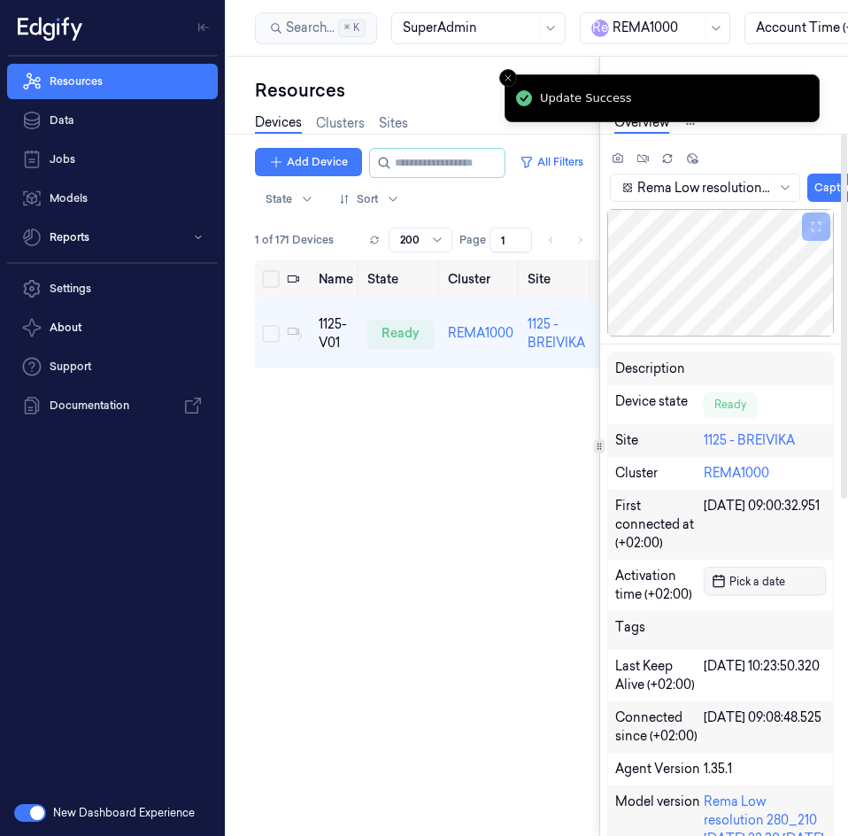
click at [765, 584] on span "Pick a date" at bounding box center [755, 581] width 59 height 17
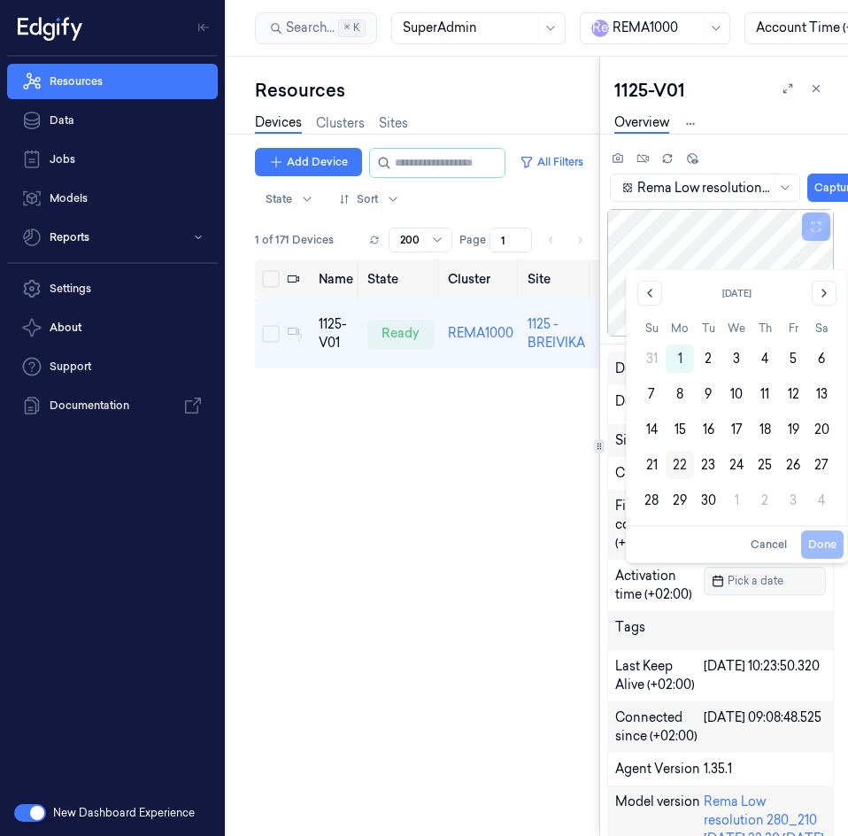
click at [675, 459] on button "22" at bounding box center [680, 465] width 28 height 28
type input "22/09/2025 00:00:00"
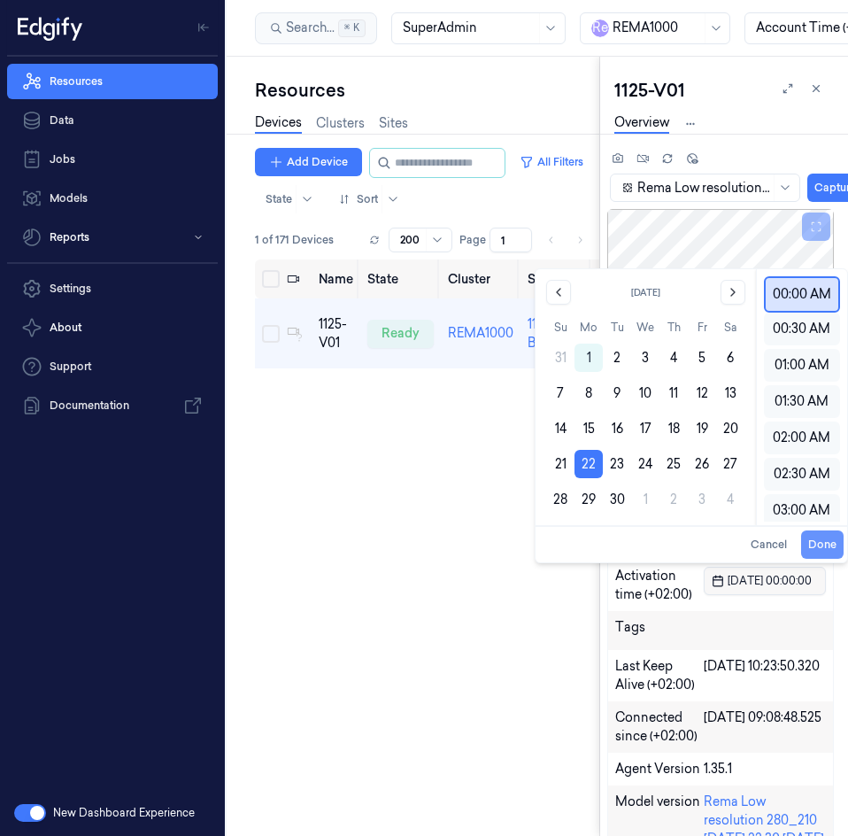
click at [813, 547] on button "Done" at bounding box center [822, 544] width 42 height 28
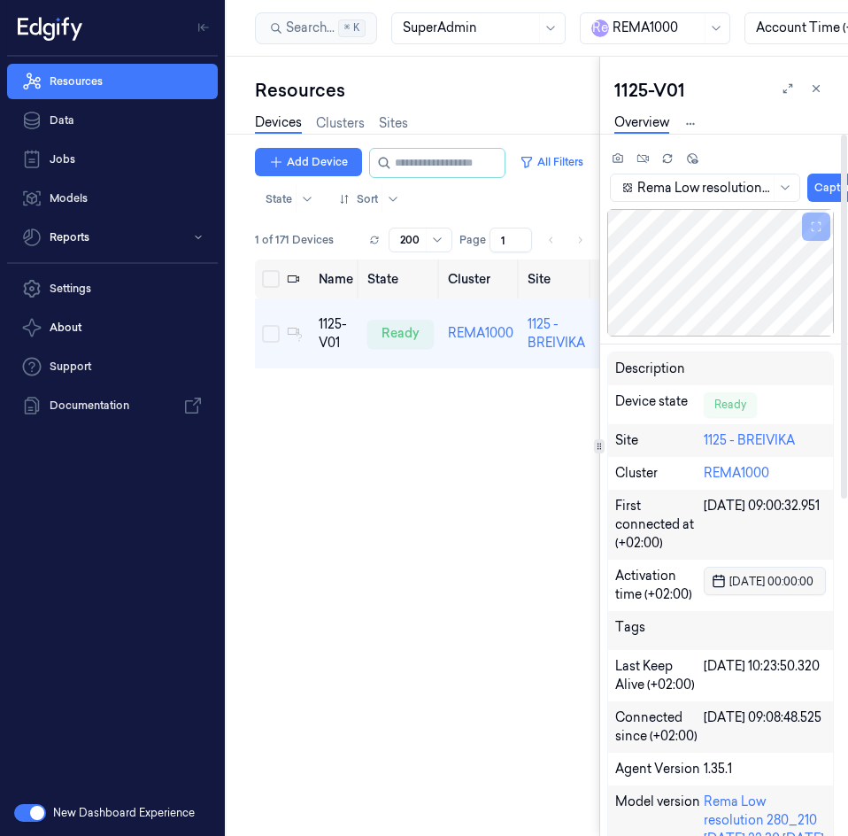
click at [753, 580] on span "22/09/2025 00:00:00" at bounding box center [770, 581] width 88 height 17
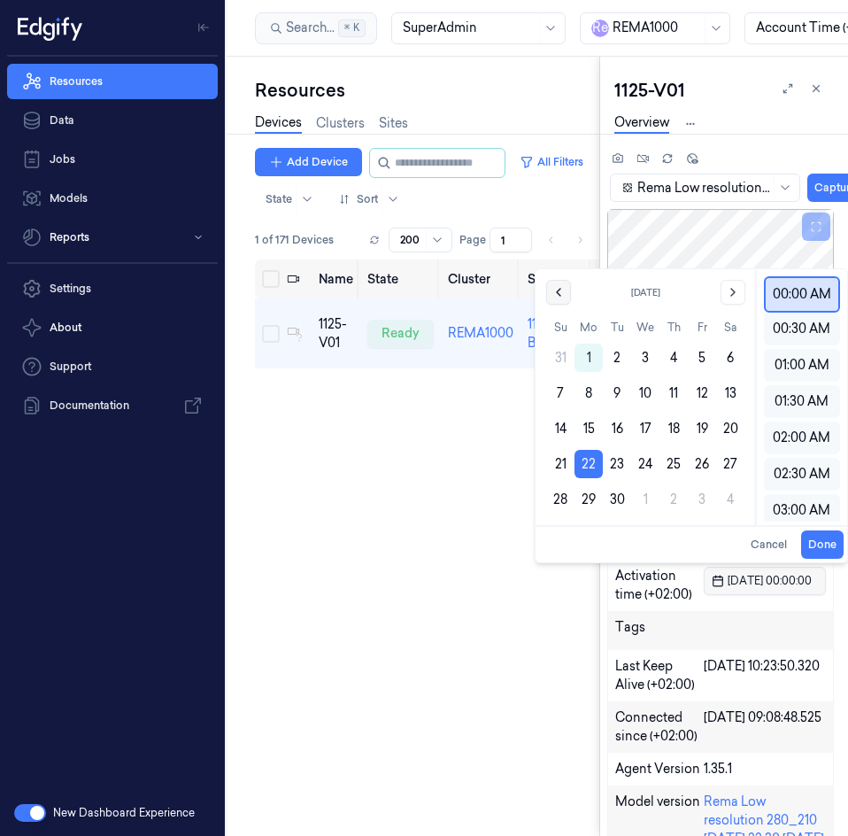
click at [566, 299] on button "Go to the Previous Month" at bounding box center [558, 292] width 25 height 25
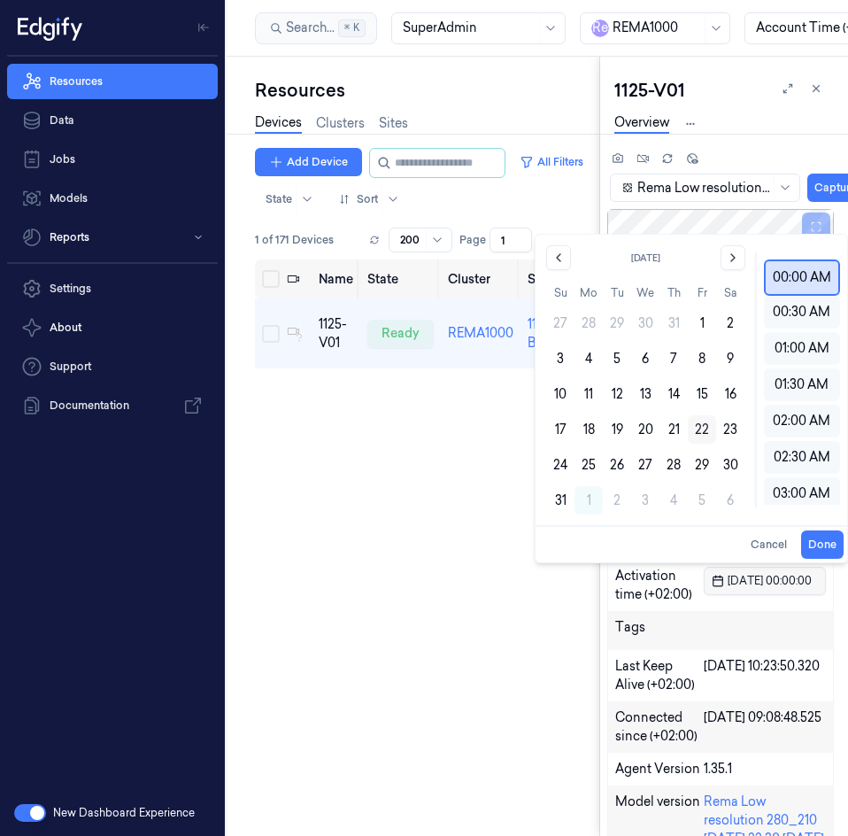
click at [698, 429] on button "22" at bounding box center [702, 429] width 28 height 28
type input "22/08/2025 00:00:00"
click at [821, 535] on button "Done" at bounding box center [822, 544] width 42 height 28
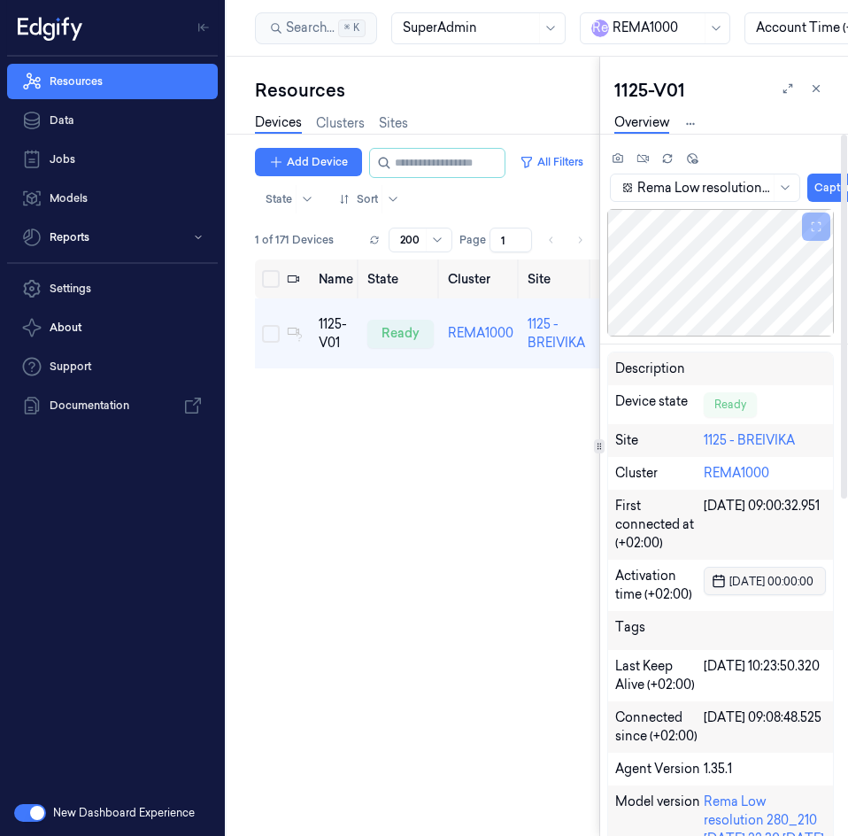
click at [459, 600] on div "Name State Cluster Site Version Model OS Samples Last Ping (+02:00) IP 1125-V01…" at bounding box center [427, 540] width 344 height 562
click at [399, 124] on link "Sites" at bounding box center [393, 123] width 29 height 20
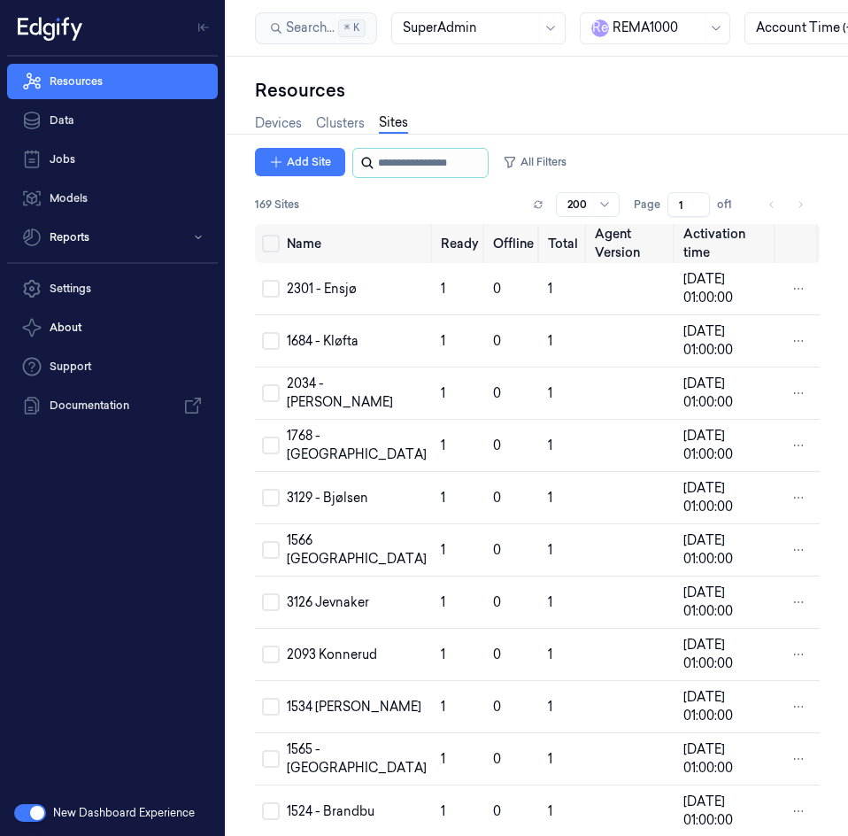
click at [415, 163] on input "string" at bounding box center [431, 163] width 106 height 28
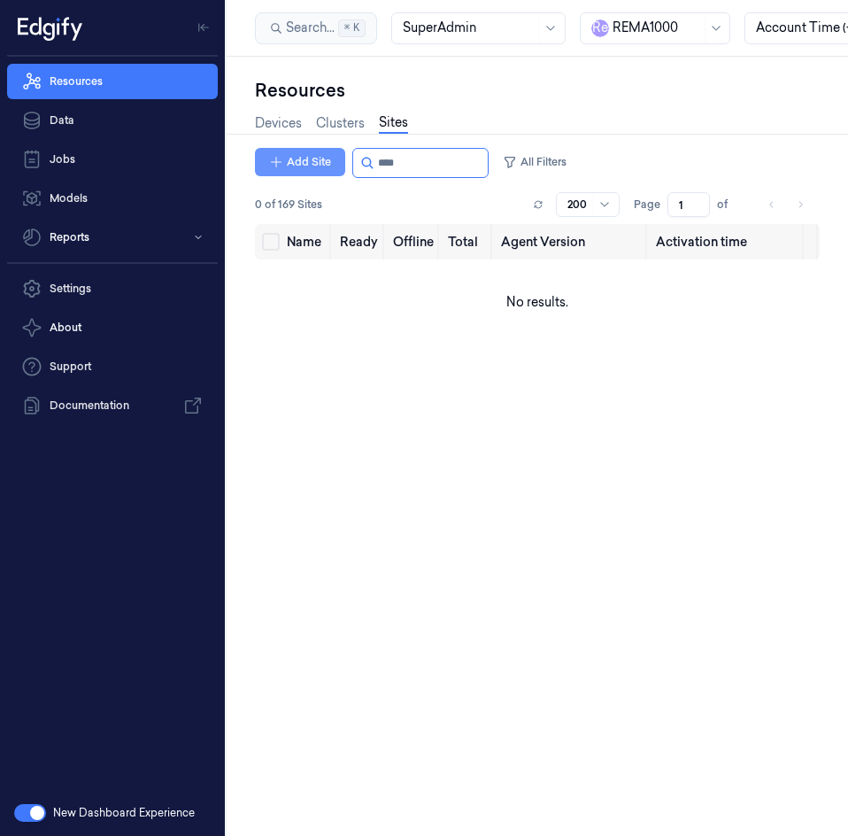
type input "****"
click at [318, 162] on button "Add Site" at bounding box center [300, 162] width 90 height 28
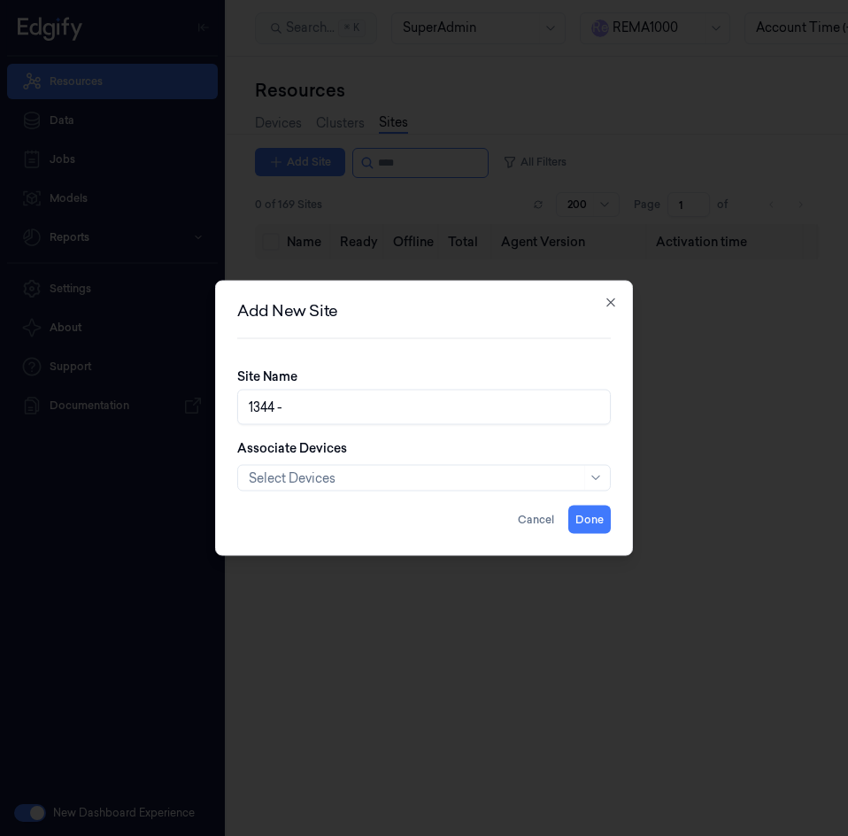
click at [345, 409] on input "1344 -" at bounding box center [424, 406] width 374 height 35
paste input "TROMSØ-K1"
type input "1344 - [GEOGRAPHIC_DATA]-K1"
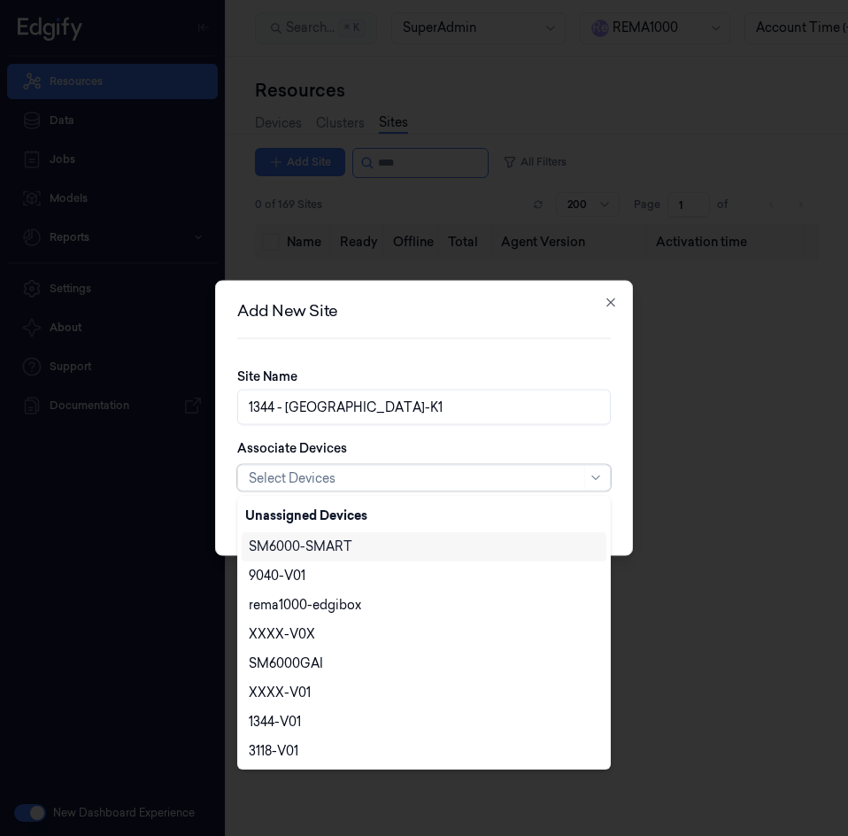
click at [327, 481] on div at bounding box center [415, 477] width 332 height 19
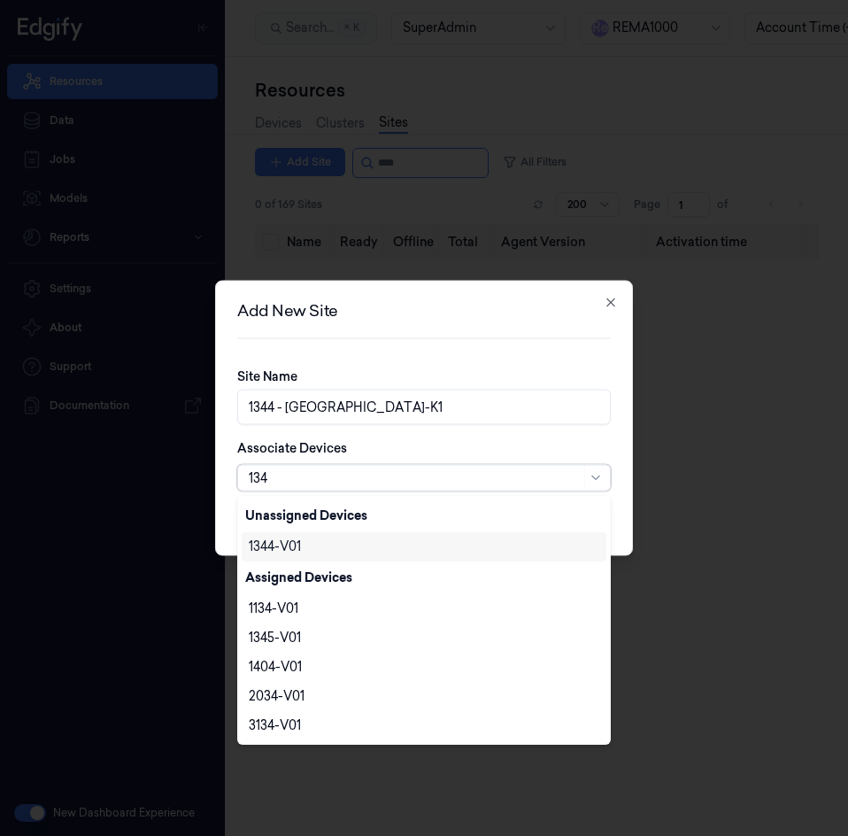
type input "1344"
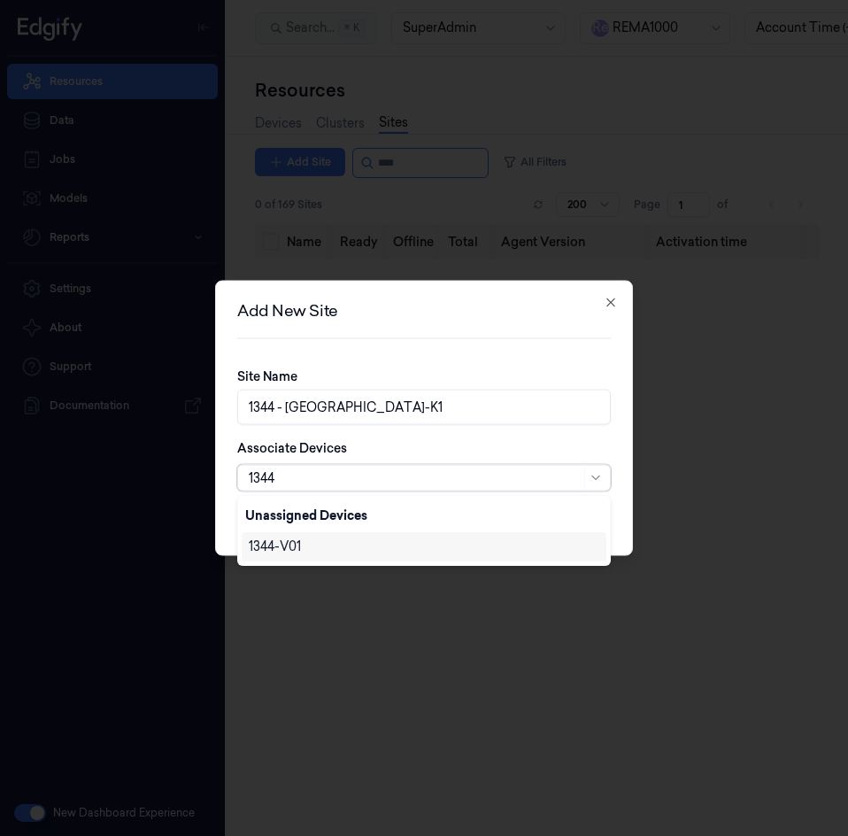
click at [280, 543] on div "1344-V01" at bounding box center [275, 546] width 52 height 19
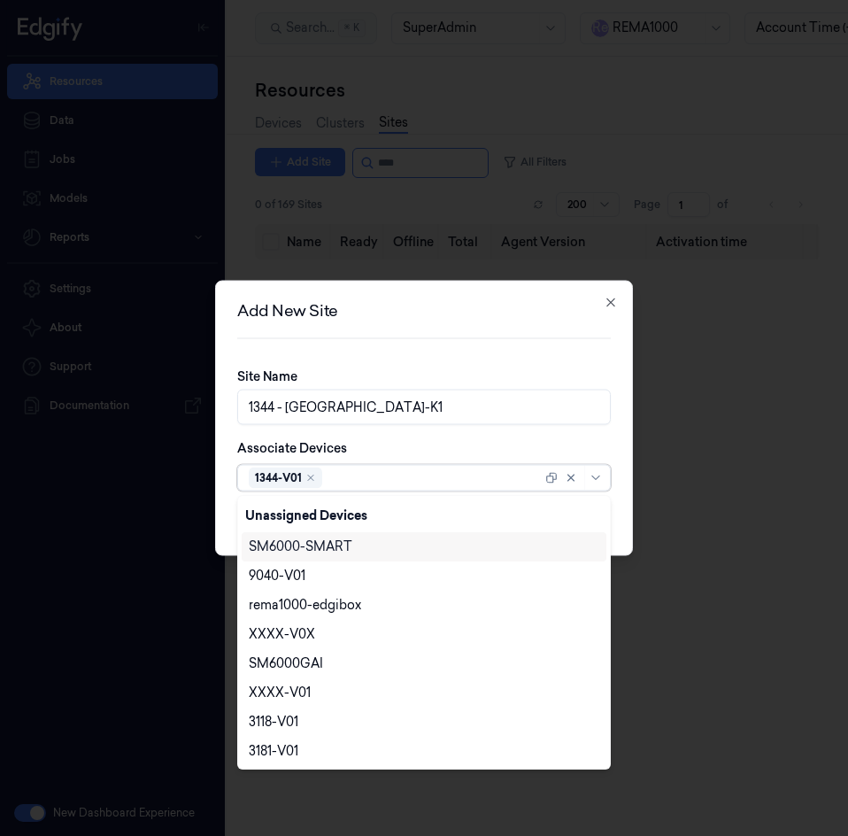
click at [492, 435] on div "Site Name 1344 - TROMSØ-K1 Associate Devices option 1344-V01, selected. 170 res…" at bounding box center [424, 436] width 374 height 138
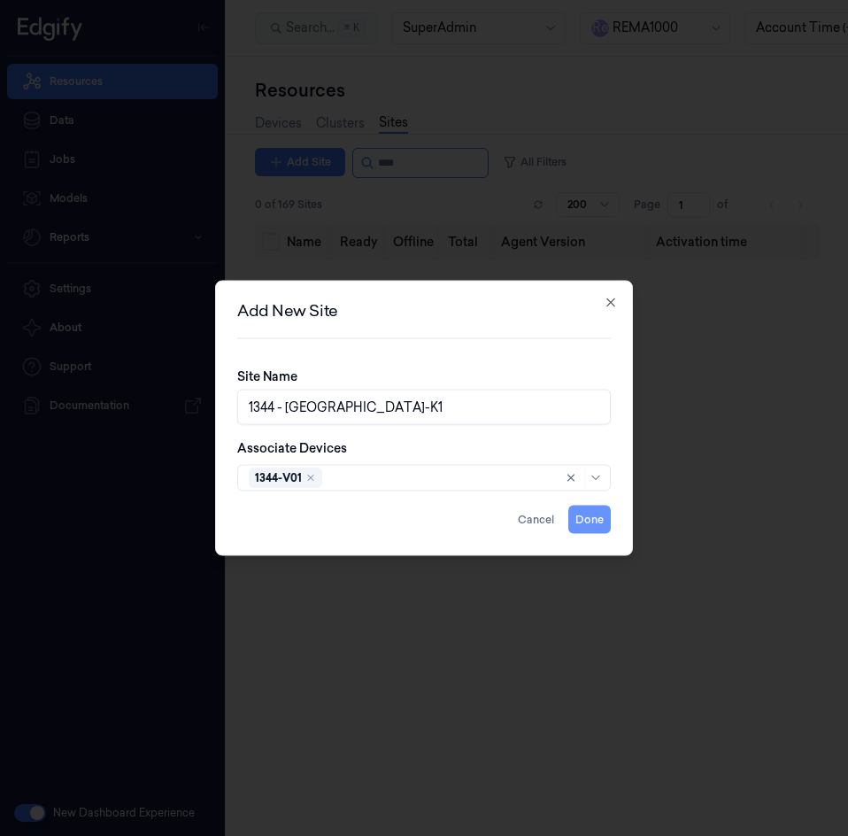
click at [590, 516] on button "Done" at bounding box center [589, 519] width 42 height 28
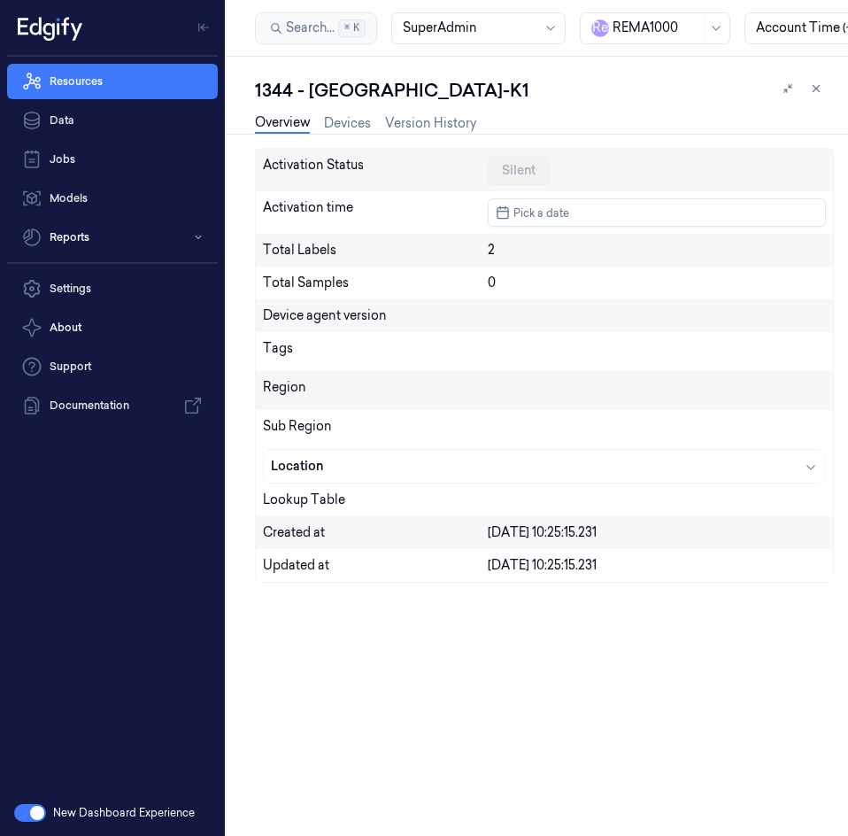
click at [287, 121] on link "Overview" at bounding box center [282, 123] width 55 height 20
click at [360, 123] on link "Devices" at bounding box center [347, 123] width 47 height 20
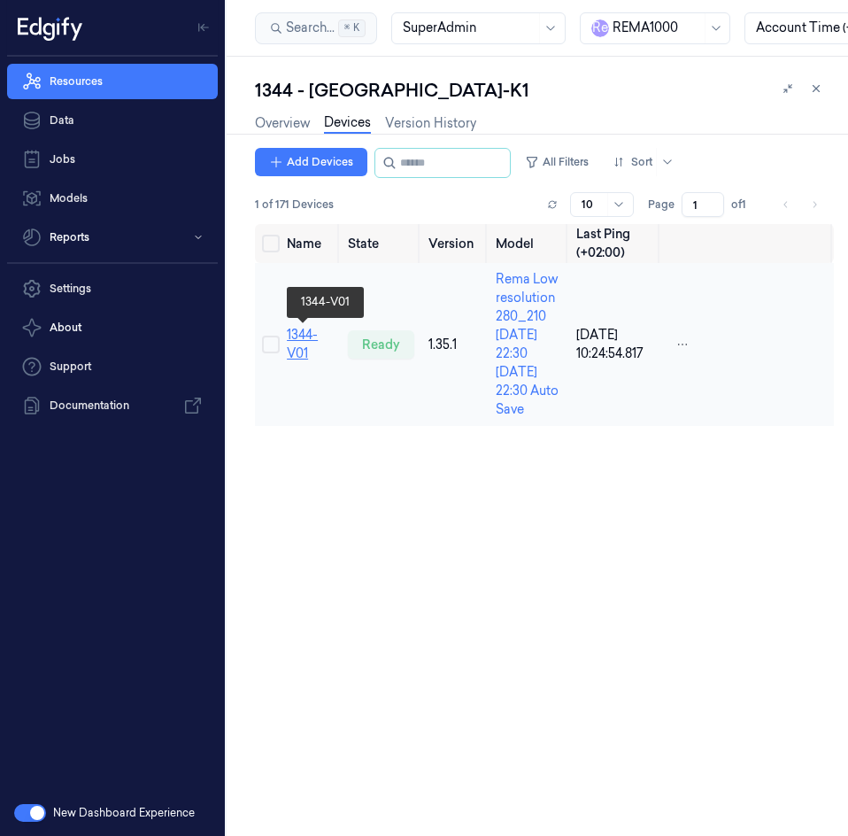
click at [304, 338] on link "1344-V01" at bounding box center [302, 344] width 31 height 35
click at [307, 343] on td "1344-V01" at bounding box center [310, 344] width 61 height 163
click at [293, 332] on link "1344-V01" at bounding box center [302, 344] width 31 height 35
click at [292, 336] on link "1344-V01" at bounding box center [302, 344] width 31 height 35
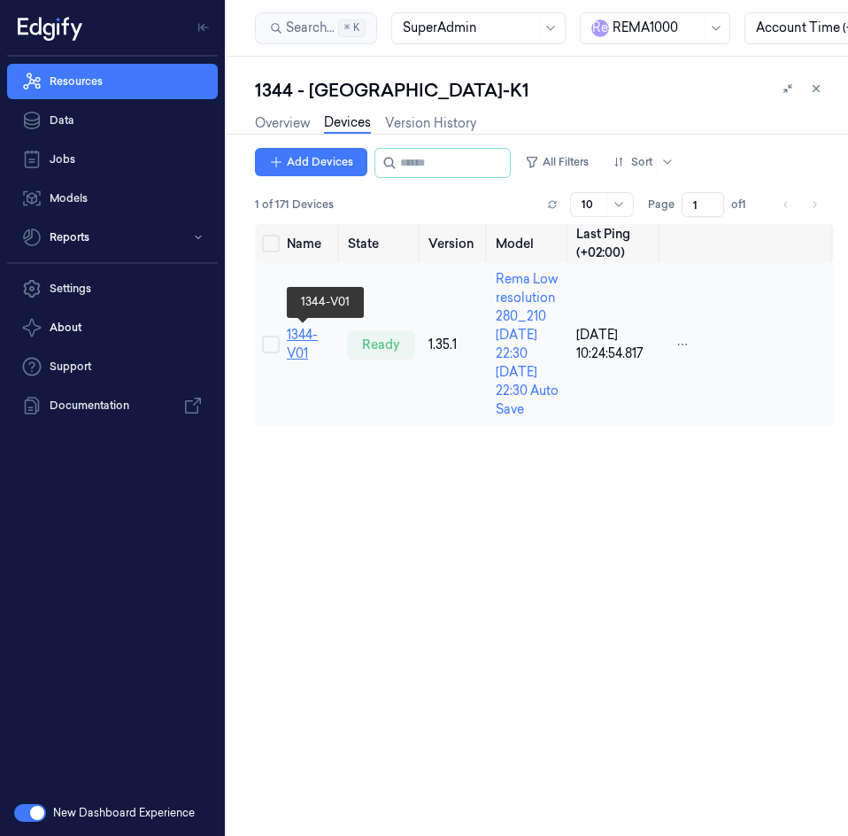
click at [292, 336] on link "1344-V01" at bounding box center [302, 344] width 31 height 35
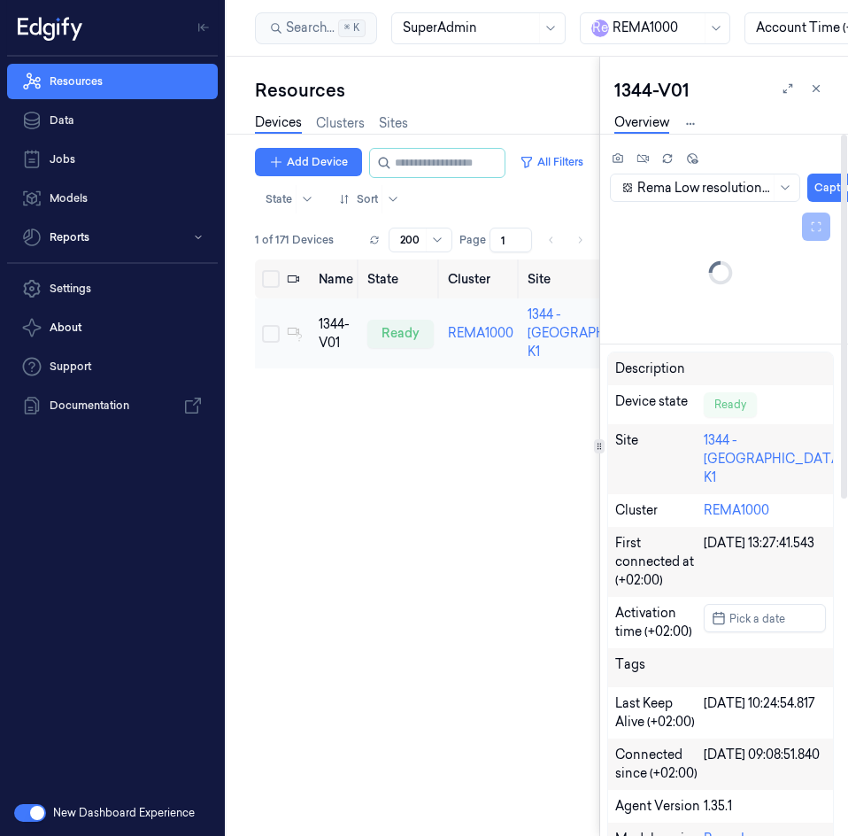
click at [331, 320] on div "1344-V01" at bounding box center [336, 333] width 35 height 37
click at [757, 610] on span "Pick a date" at bounding box center [755, 618] width 59 height 17
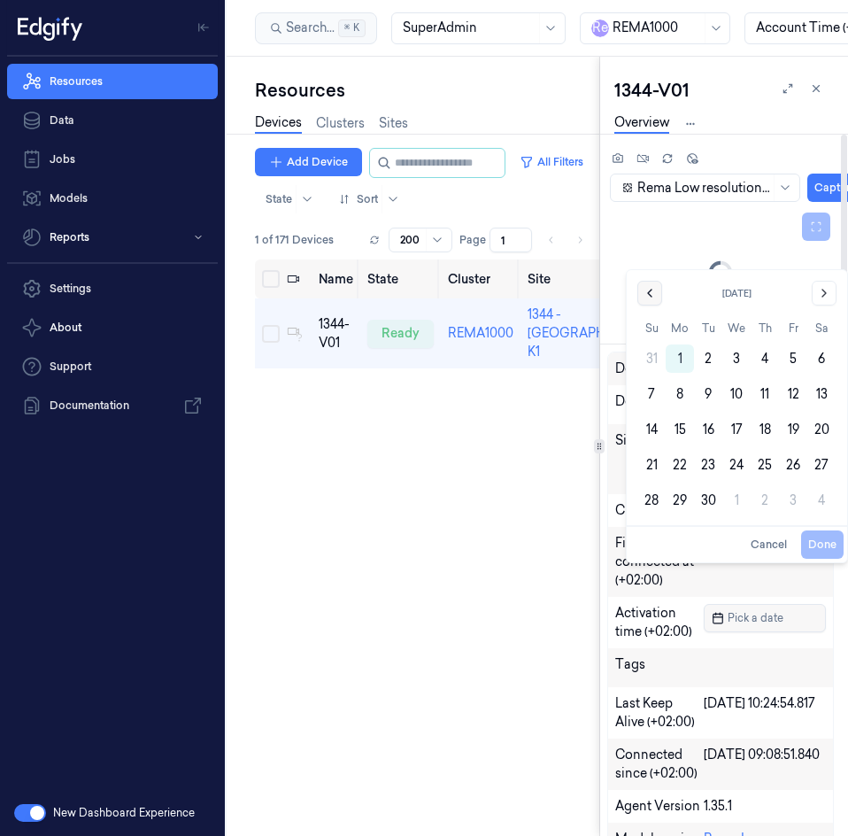
click at [643, 292] on icon "Go to the Previous Month" at bounding box center [650, 293] width 14 height 14
click at [794, 423] on button "22" at bounding box center [793, 429] width 28 height 28
type input "22/08/2025 00:00:00"
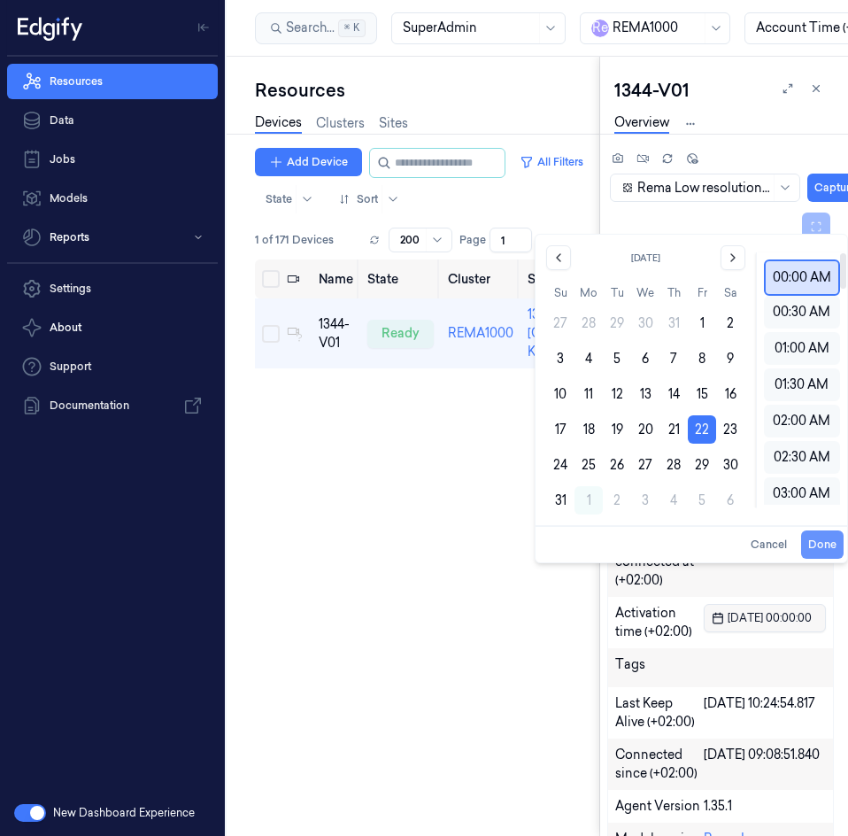
click at [831, 544] on button "Done" at bounding box center [822, 544] width 42 height 28
click at [822, 537] on button "Done" at bounding box center [822, 544] width 42 height 28
click at [831, 547] on button "Done" at bounding box center [822, 544] width 42 height 28
click at [821, 536] on button "Done" at bounding box center [822, 544] width 42 height 28
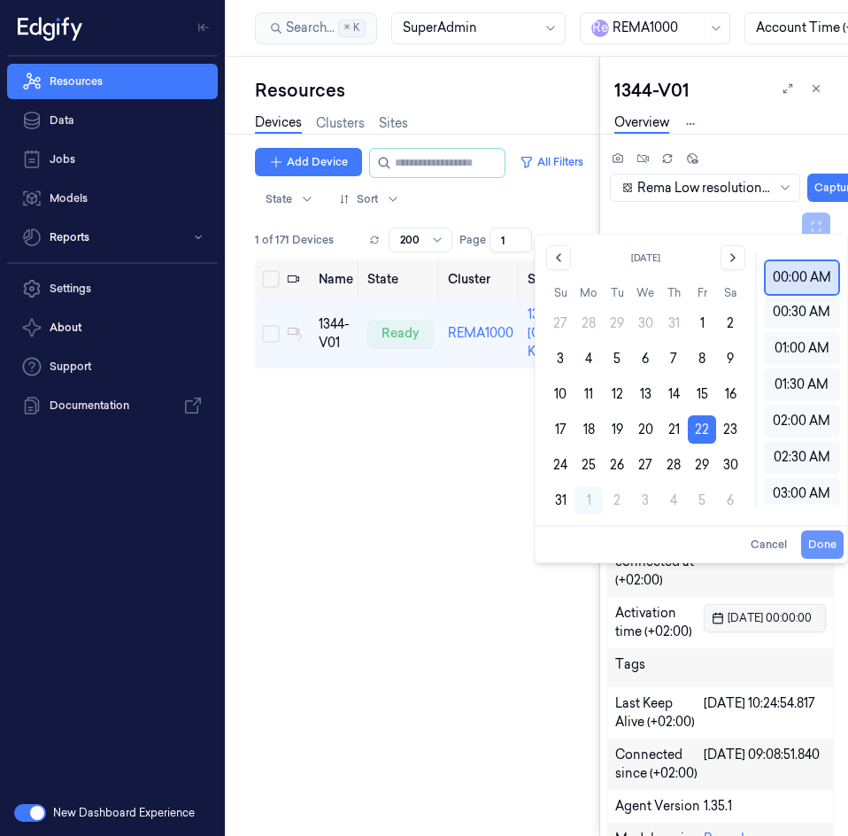
click at [821, 536] on button "Done" at bounding box center [822, 544] width 42 height 28
click at [406, 624] on div "Name State Cluster Site Version Model OS Samples Last Ping (+02:00) IP 1344-V01…" at bounding box center [427, 540] width 344 height 562
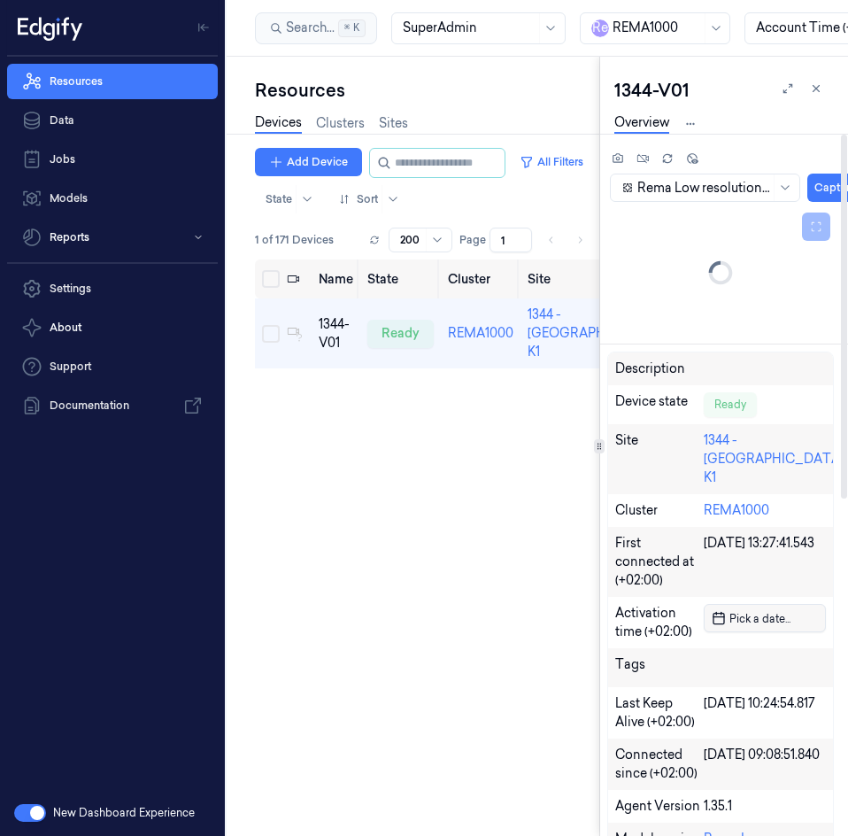
click at [767, 610] on span "Pick a date ..." at bounding box center [758, 618] width 65 height 17
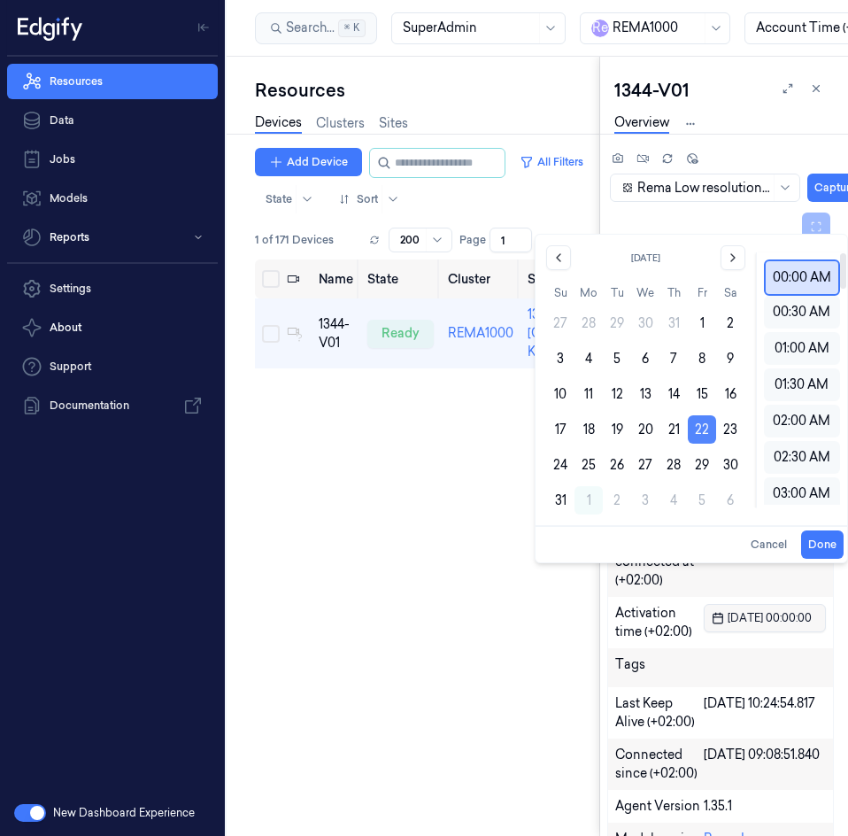
click at [704, 431] on button "22" at bounding box center [702, 429] width 28 height 28
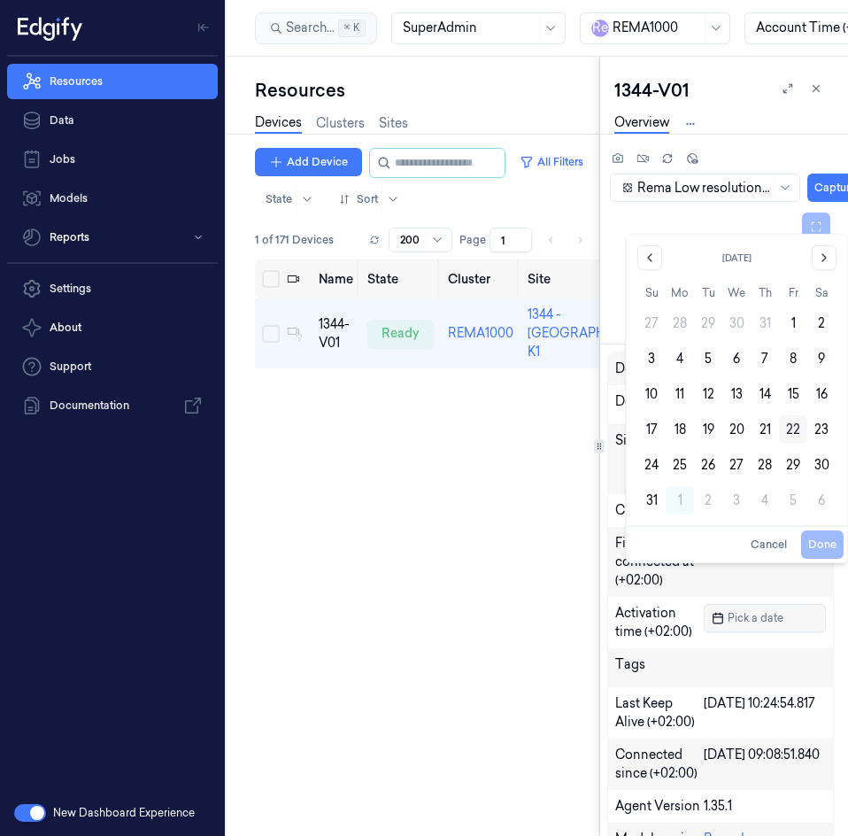
click at [790, 427] on button "22" at bounding box center [793, 429] width 28 height 28
type input "22/08/2025 00:00:00"
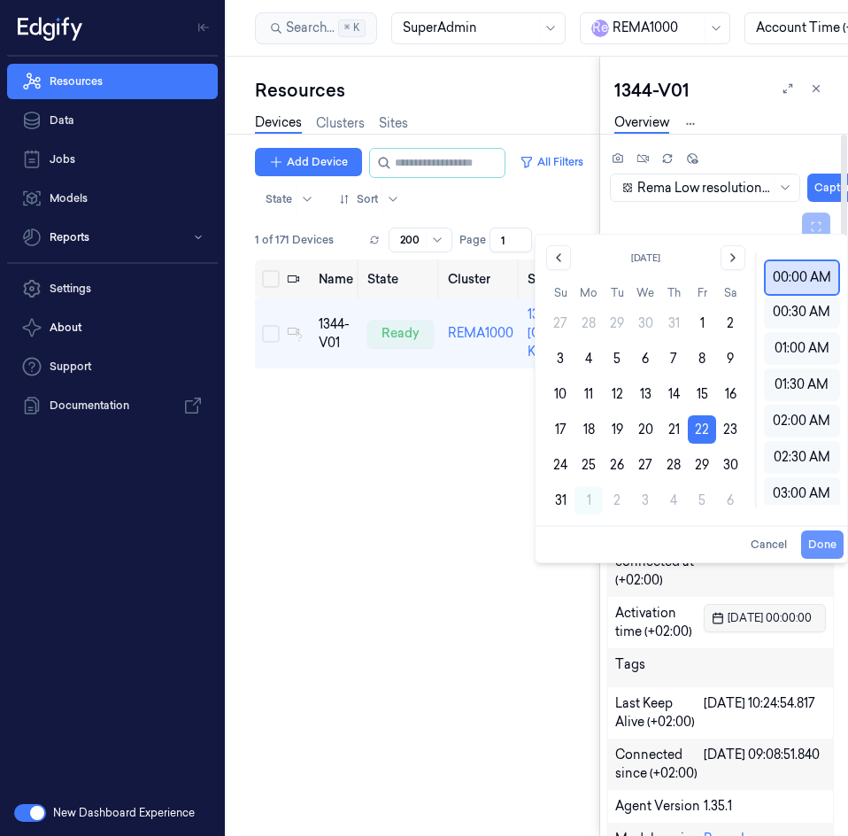
click at [818, 536] on button "Done" at bounding box center [822, 544] width 42 height 28
click at [402, 516] on div "Name State Cluster Site Version Model OS Samples Last Ping (+02:00) IP 1344-V01…" at bounding box center [427, 540] width 344 height 562
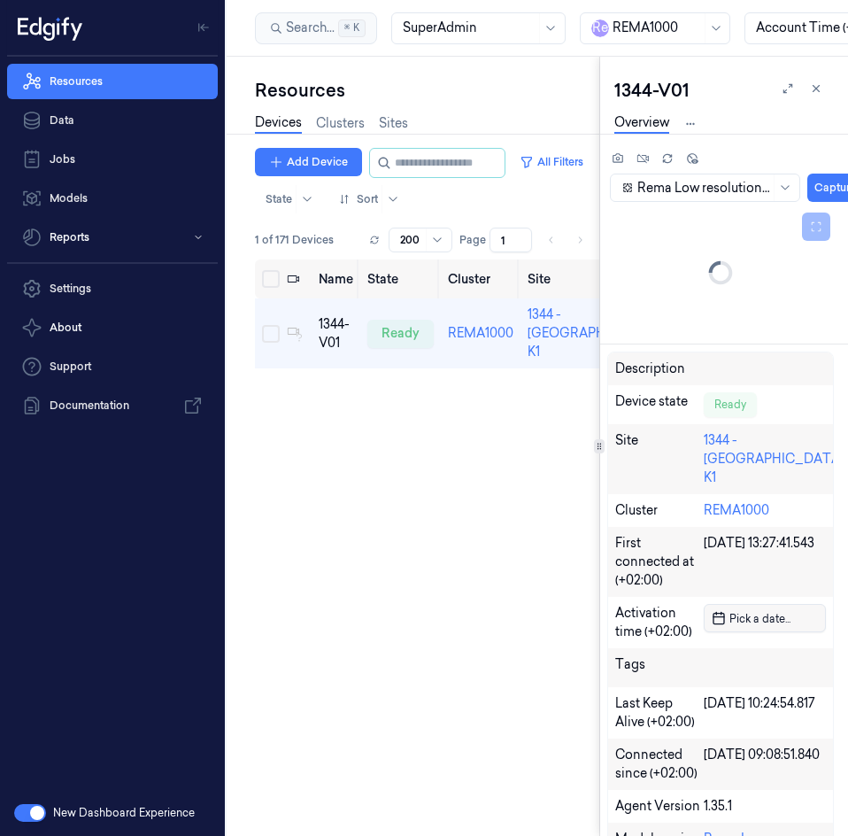
click at [394, 486] on div "Name State Cluster Site Version Model OS Samples Last Ping (+02:00) IP 1344-V01…" at bounding box center [427, 540] width 344 height 562
click at [743, 610] on span "Pick a date ..." at bounding box center [758, 618] width 65 height 17
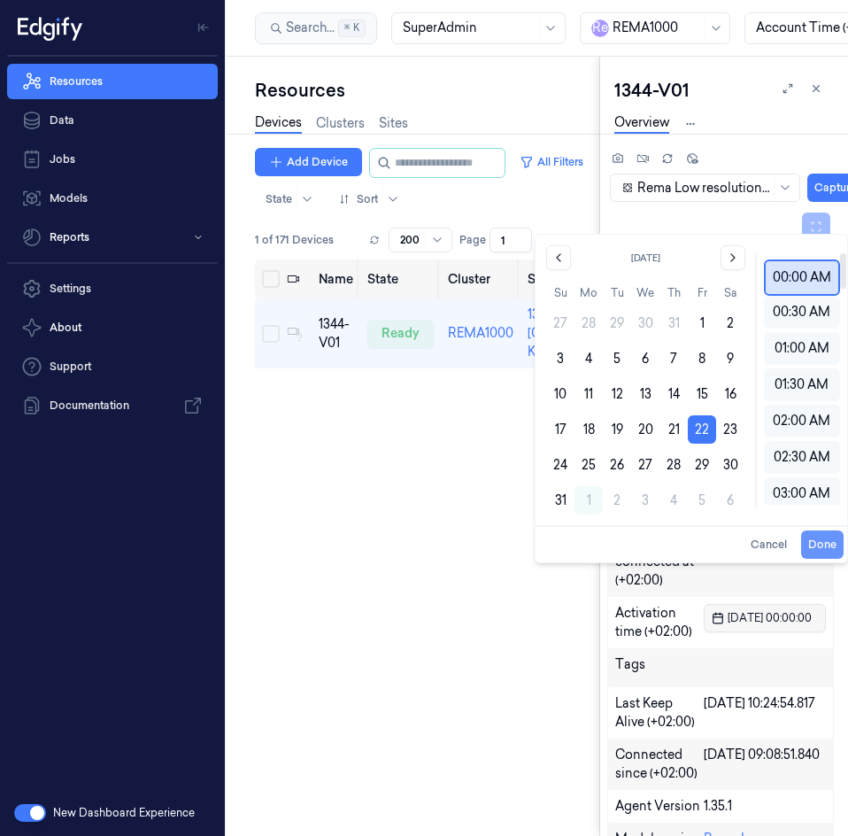
click at [827, 540] on button "Done" at bounding box center [822, 544] width 42 height 28
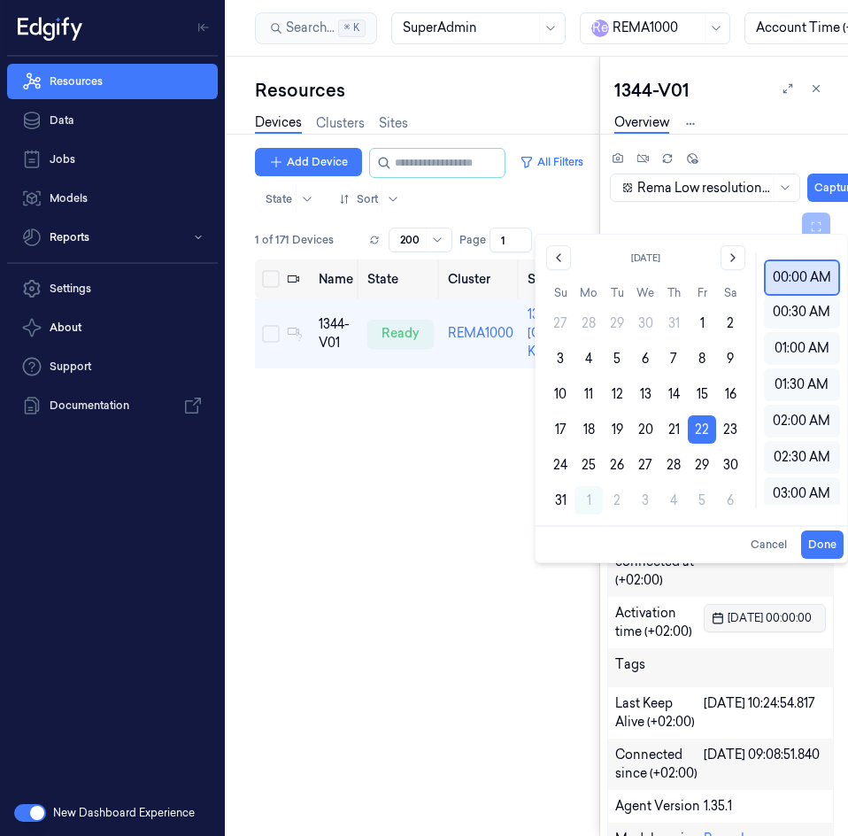
click at [393, 467] on div "Name State Cluster Site Version Model OS Samples Last Ping (+02:00) IP 1344-V01…" at bounding box center [427, 540] width 344 height 562
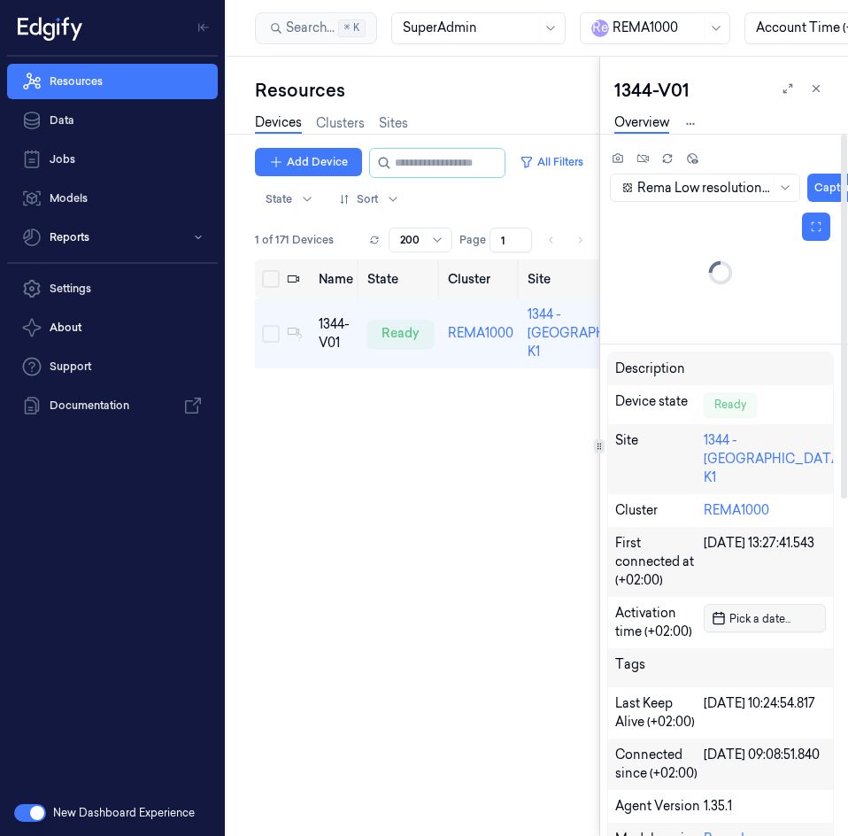
click at [702, 232] on div at bounding box center [720, 272] width 227 height 127
click at [620, 159] on icon at bounding box center [618, 158] width 12 height 12
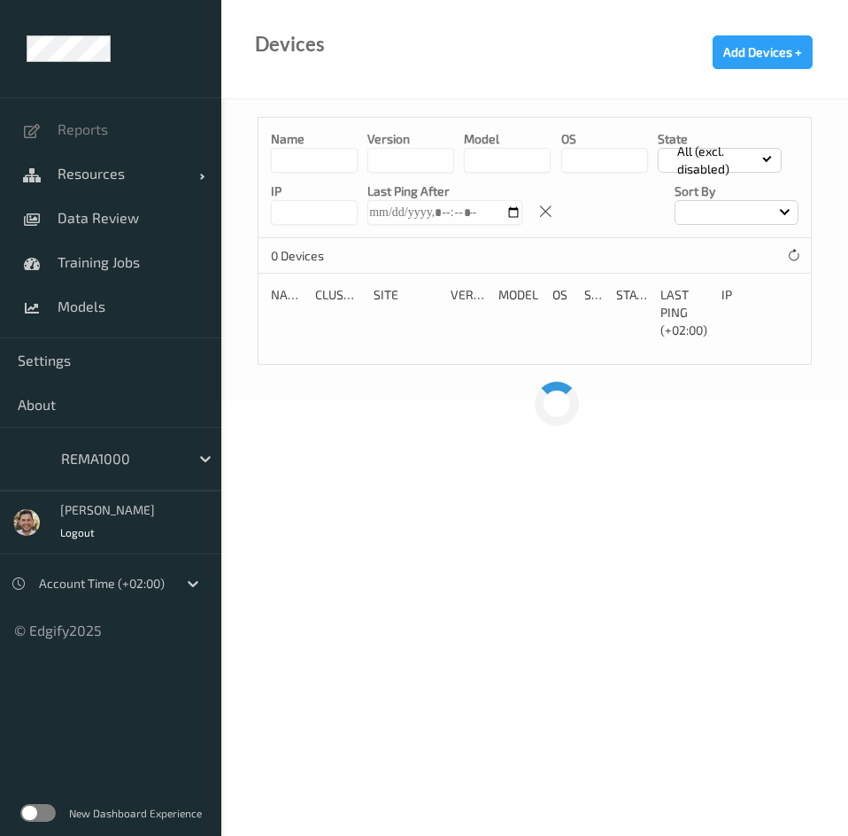
click at [41, 814] on label at bounding box center [37, 813] width 35 height 18
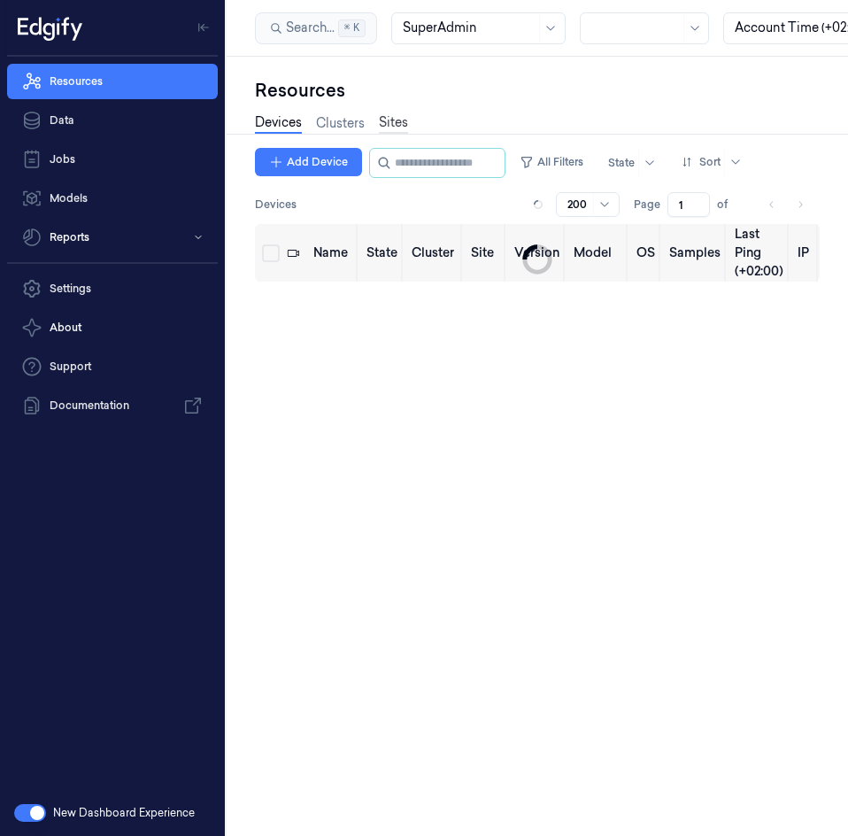
click at [399, 120] on link "Sites" at bounding box center [393, 123] width 29 height 20
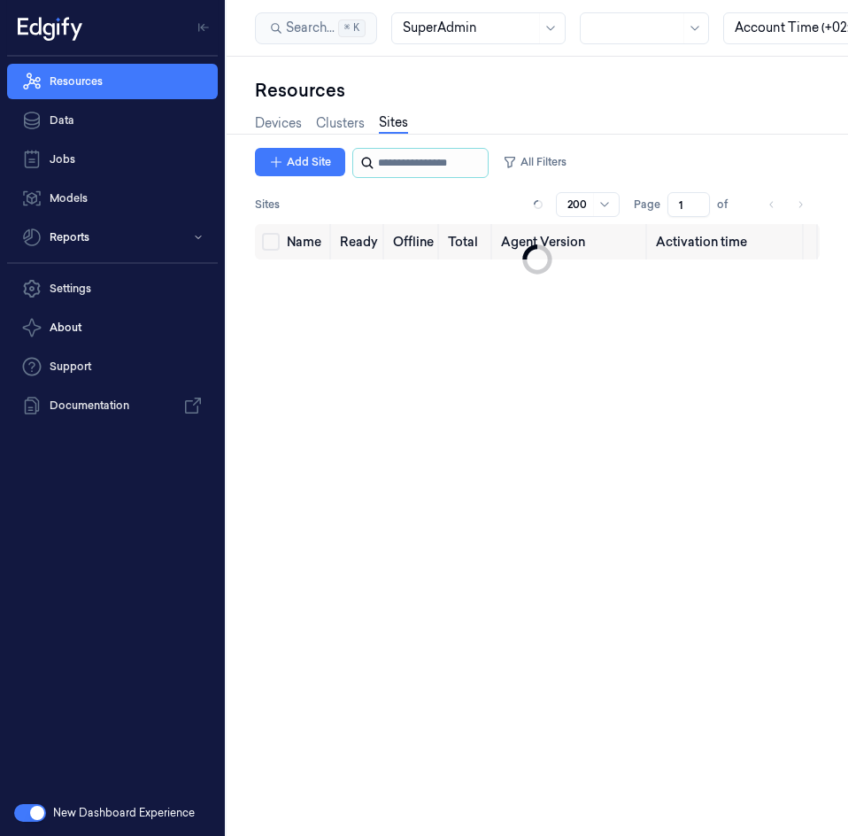
click at [410, 167] on input "string" at bounding box center [431, 163] width 106 height 28
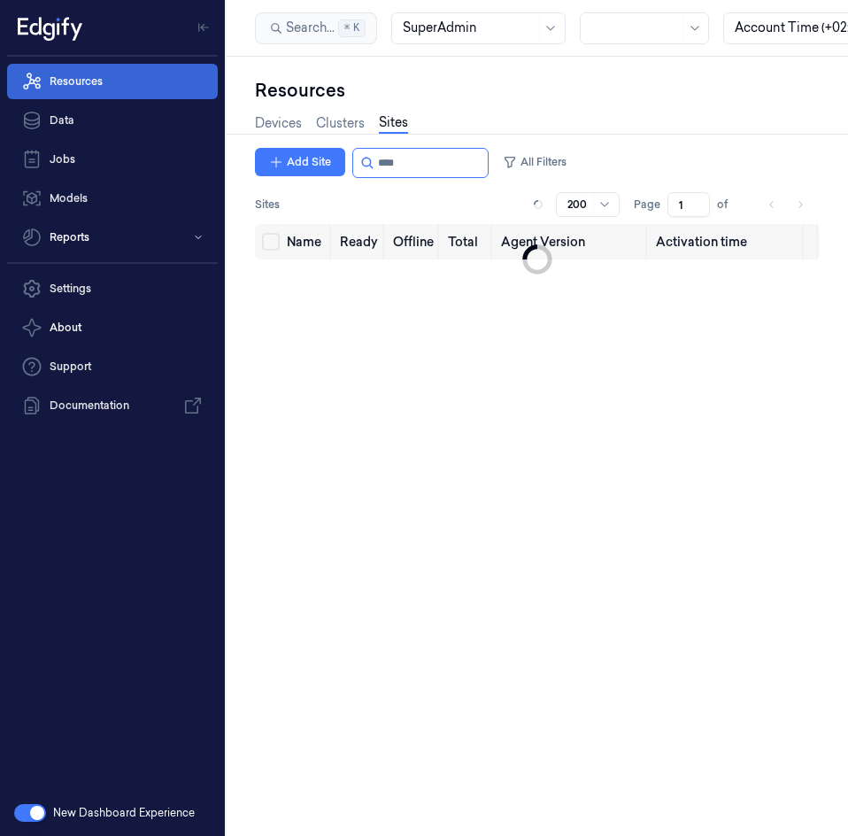
type input "****"
click at [42, 71] on link "Resources" at bounding box center [112, 81] width 211 height 35
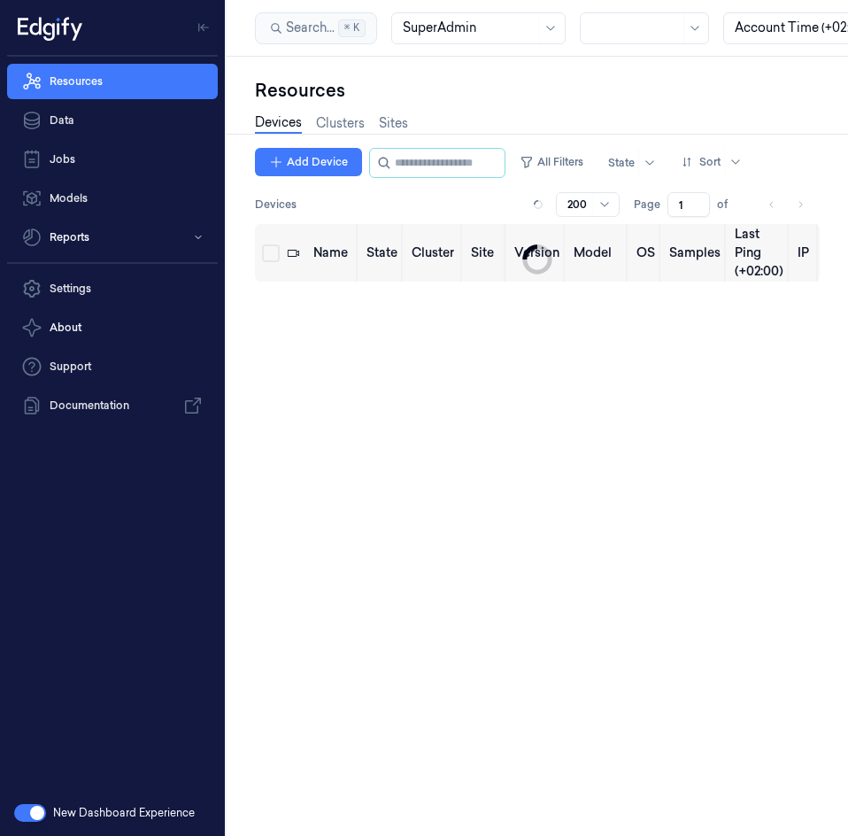
click at [389, 304] on div "Name State Cluster Site Version Model OS Samples Last Ping (+02:00) IP" at bounding box center [537, 522] width 565 height 597
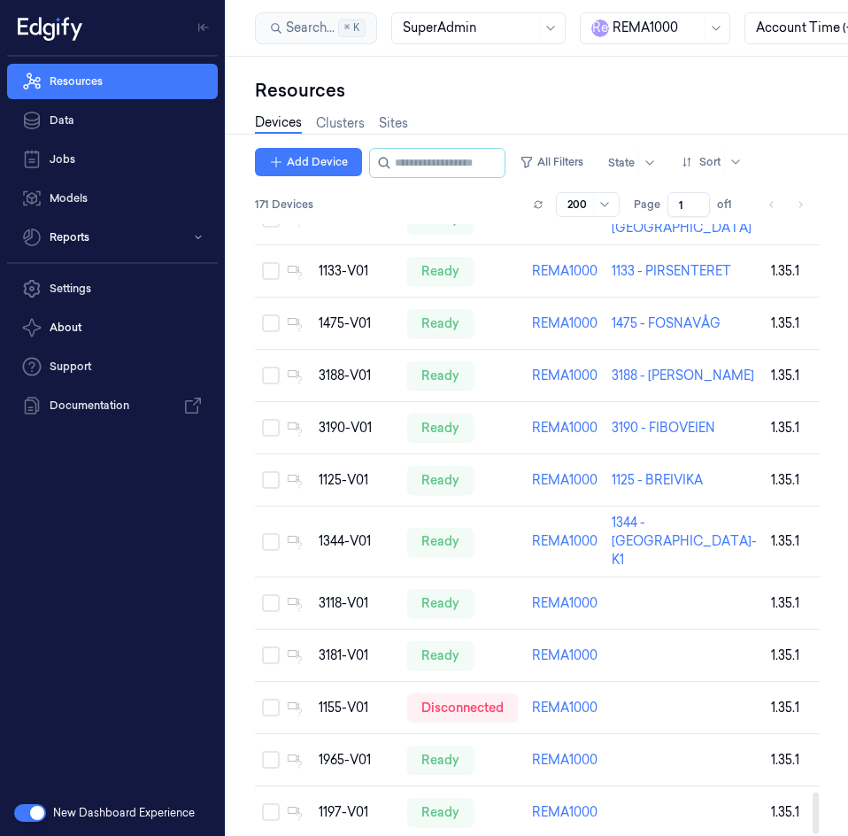
scroll to position [8434, 0]
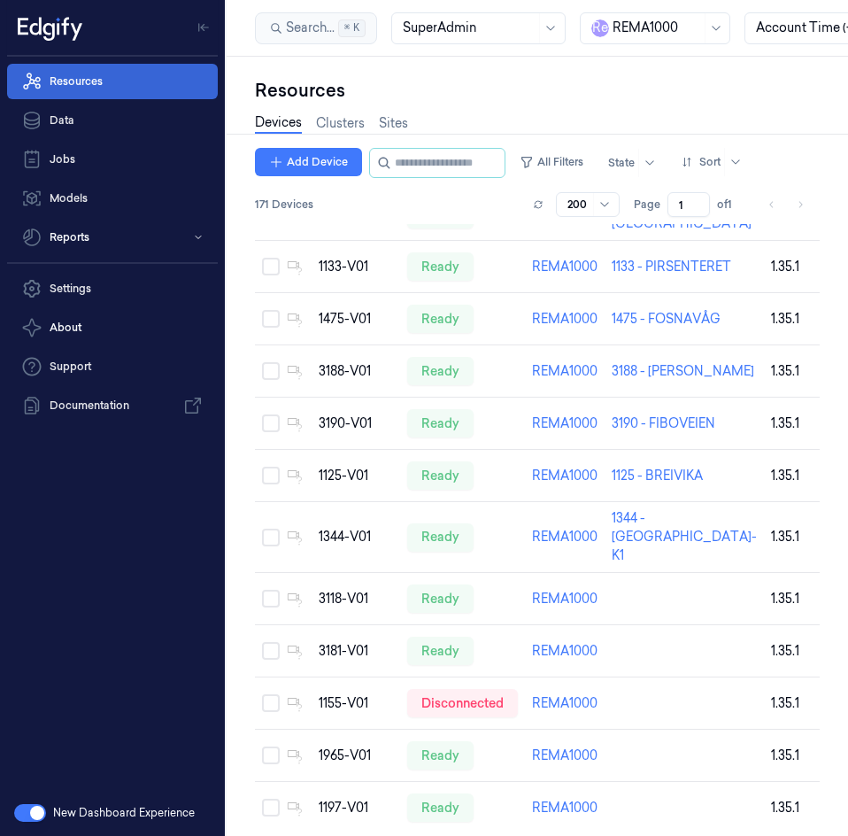
click at [155, 91] on link "Resources" at bounding box center [112, 81] width 211 height 35
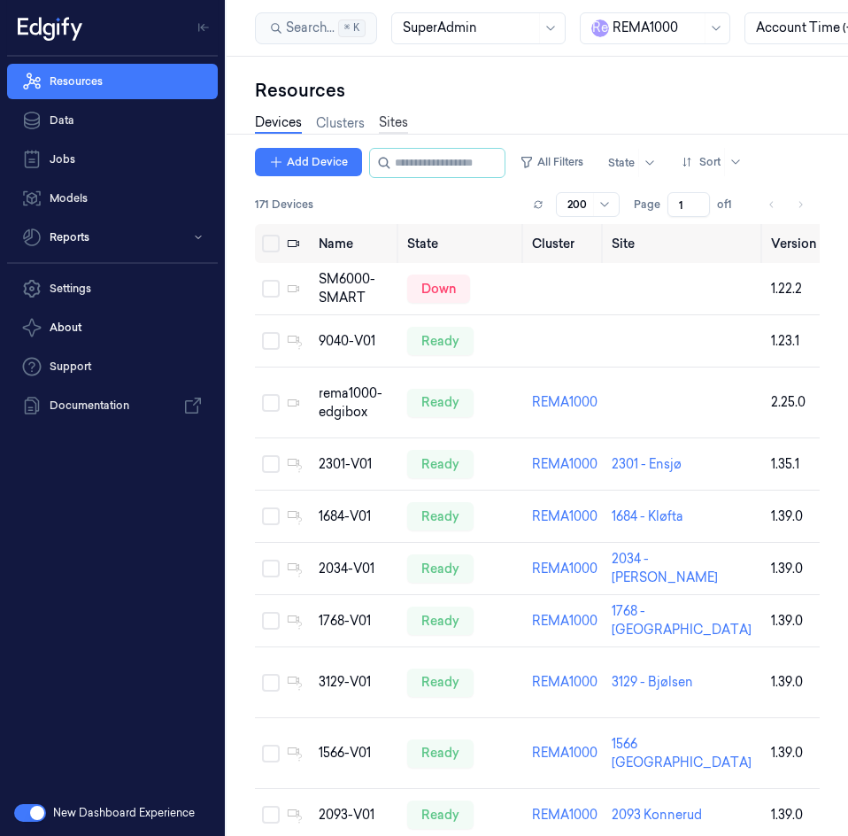
click at [400, 119] on link "Sites" at bounding box center [393, 123] width 29 height 20
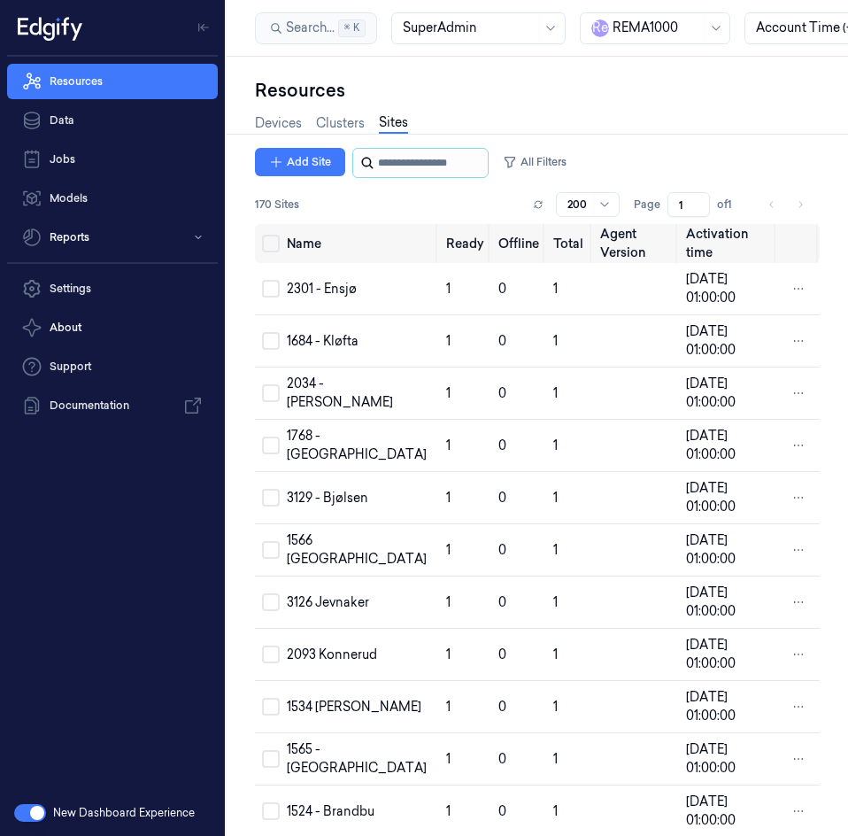
click at [394, 163] on input "string" at bounding box center [431, 163] width 106 height 28
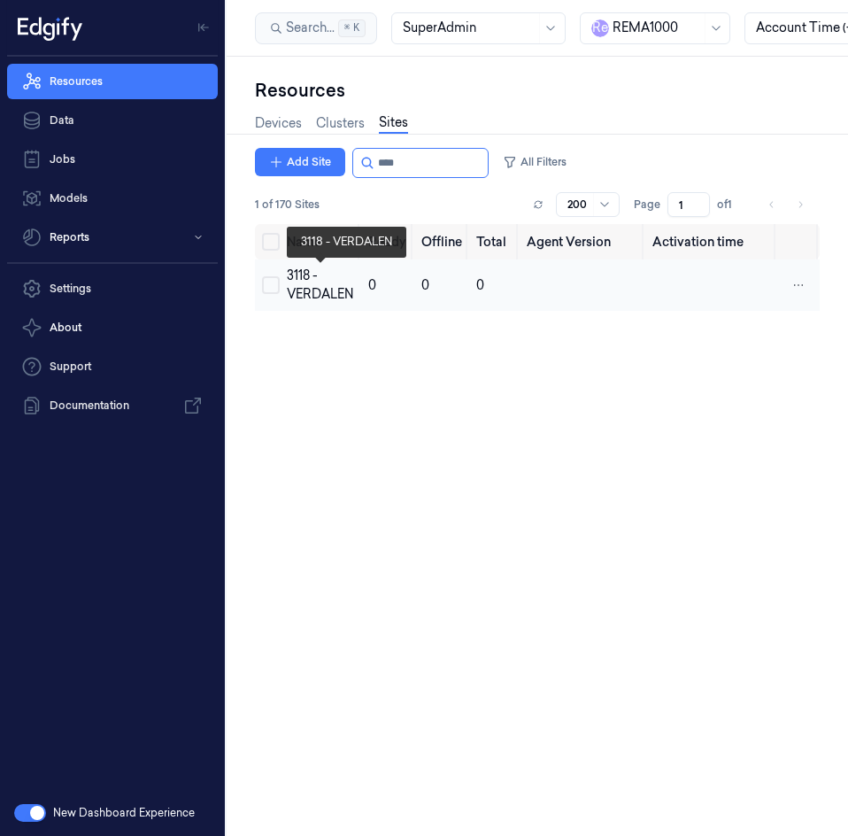
type input "****"
click at [296, 291] on div "3118 - VERDALEN" at bounding box center [320, 284] width 67 height 37
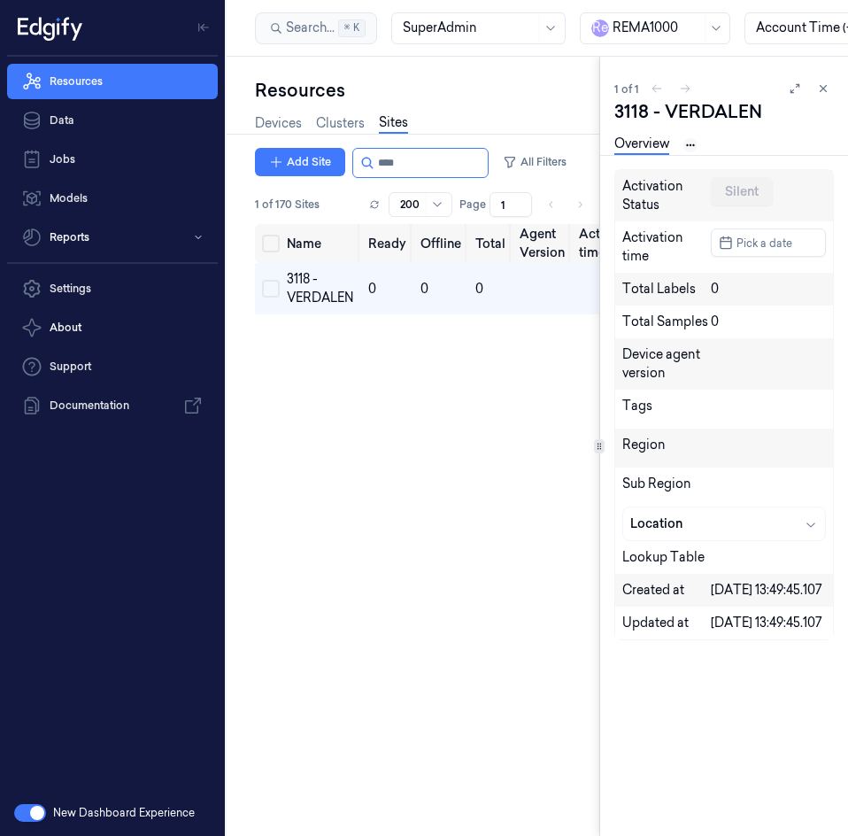
click at [694, 144] on html "Resources Data Jobs Models Reports Settings About Support Documentation New Das…" at bounding box center [424, 418] width 848 height 836
click at [673, 201] on link "Devices" at bounding box center [691, 206] width 91 height 19
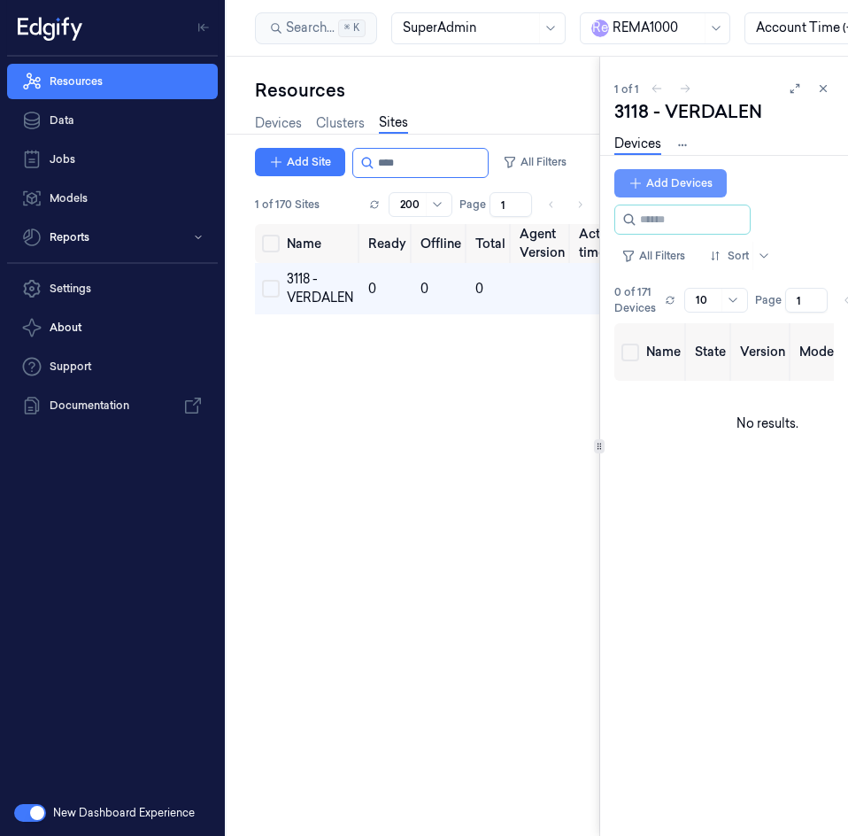
click at [688, 180] on button "Add Devices" at bounding box center [670, 183] width 112 height 28
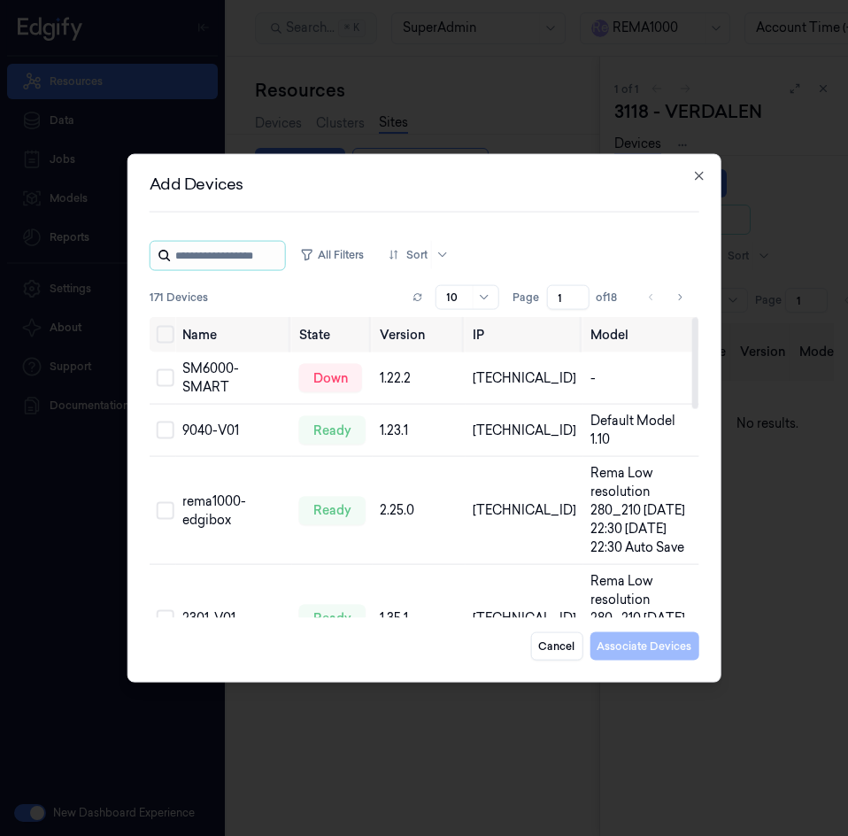
click at [225, 258] on input "string" at bounding box center [228, 256] width 106 height 28
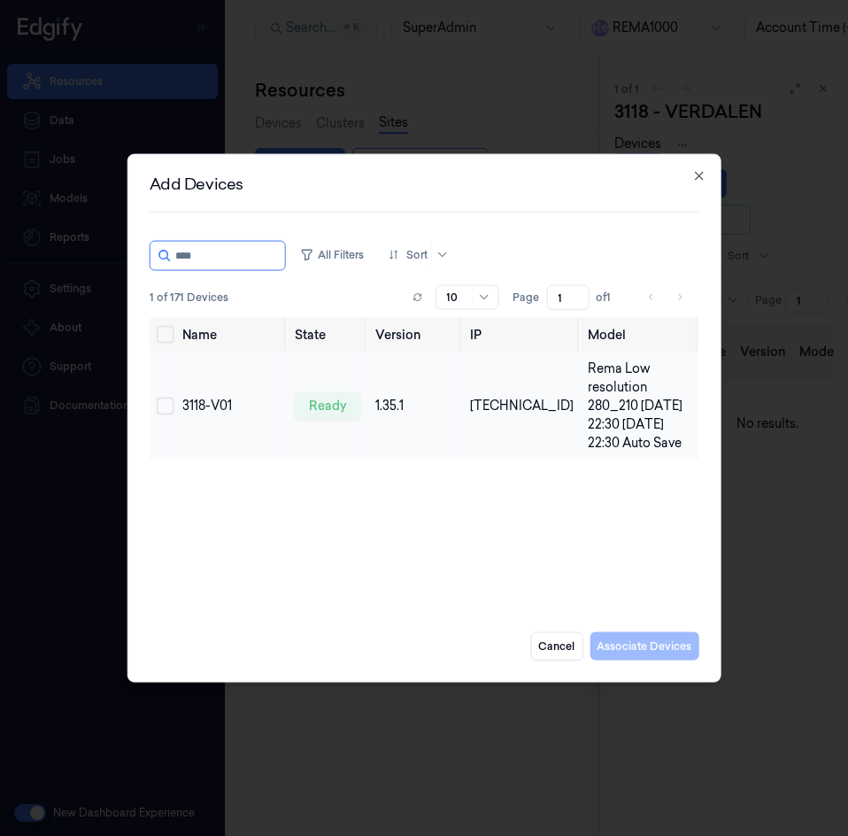
type input "****"
click at [160, 407] on button "Select row" at bounding box center [166, 406] width 18 height 18
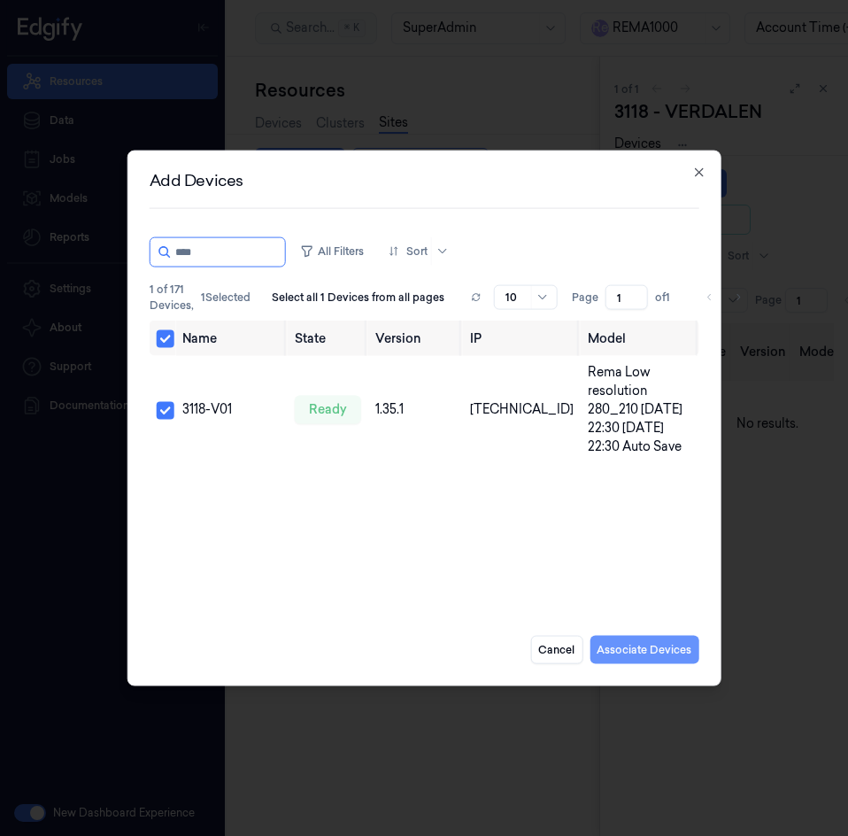
click at [635, 652] on button "Associate Devices" at bounding box center [644, 649] width 109 height 28
click at [642, 649] on div "Name State Version Model Last Ping (+02:00) No results." at bounding box center [724, 572] width 220 height 498
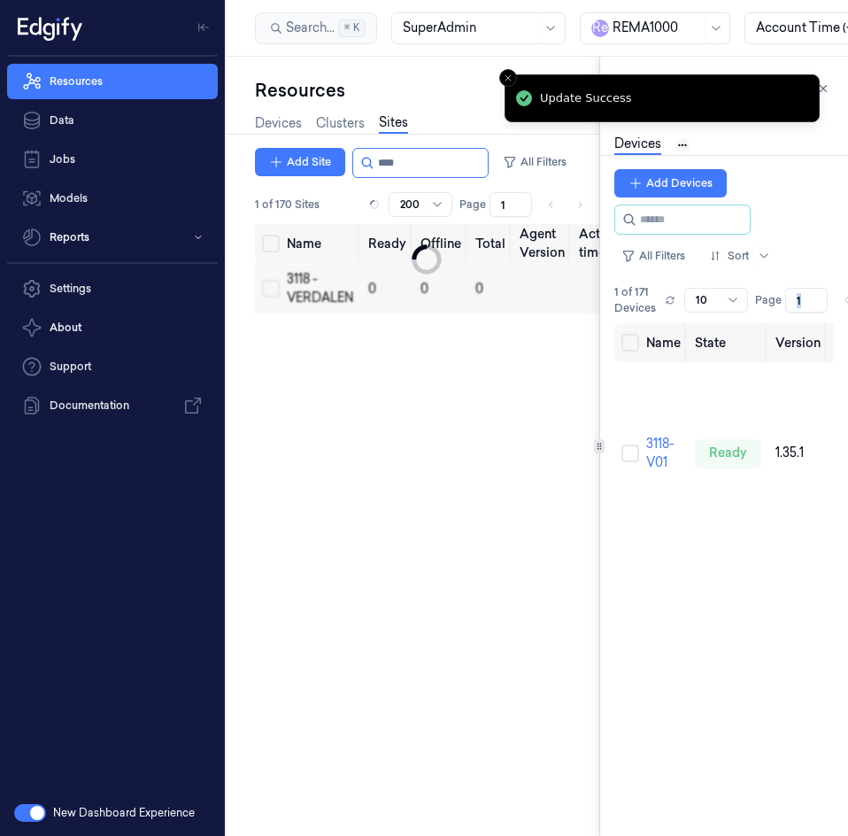
click at [685, 143] on html "Resources Data Jobs Models Reports Settings About Support Documentation New Das…" at bounding box center [424, 418] width 848 height 836
click at [674, 207] on link "Devices" at bounding box center [682, 205] width 91 height 20
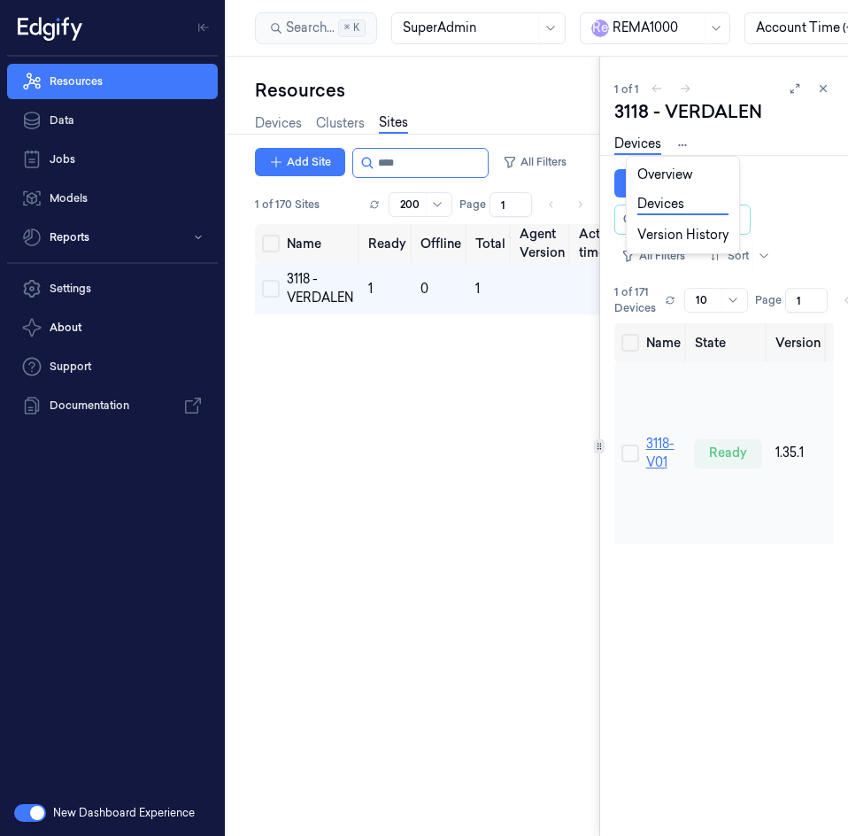
click at [655, 455] on html "Resources Data Jobs Models Reports Settings About Support Documentation New Das…" at bounding box center [424, 418] width 848 height 836
click at [656, 458] on link "3118-V01" at bounding box center [660, 452] width 28 height 35
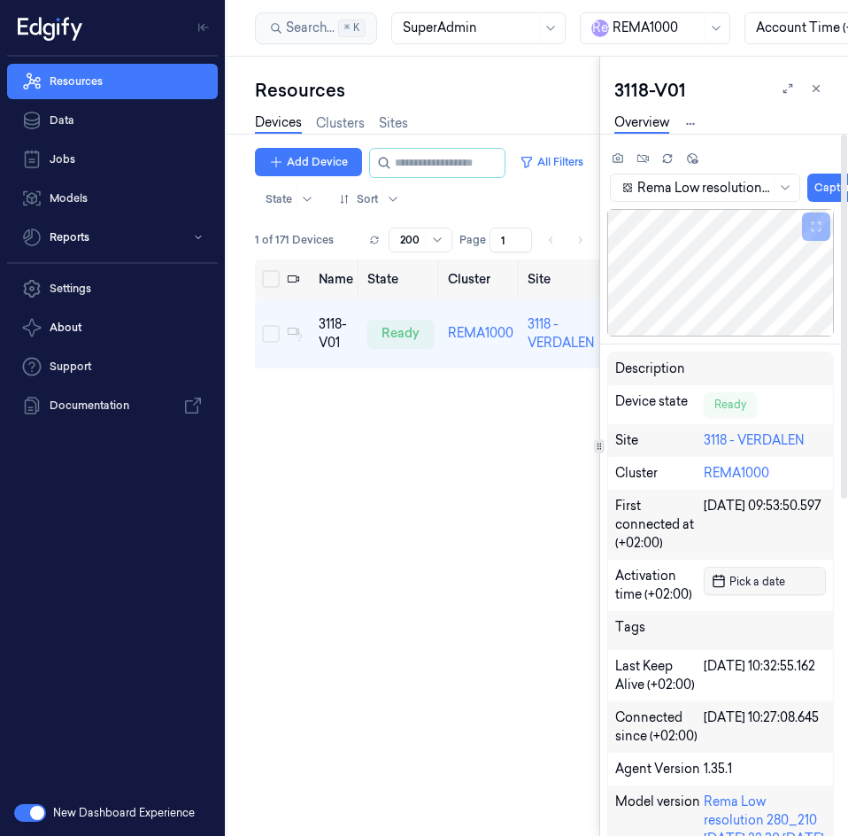
click at [762, 575] on span "Pick a date" at bounding box center [755, 581] width 59 height 17
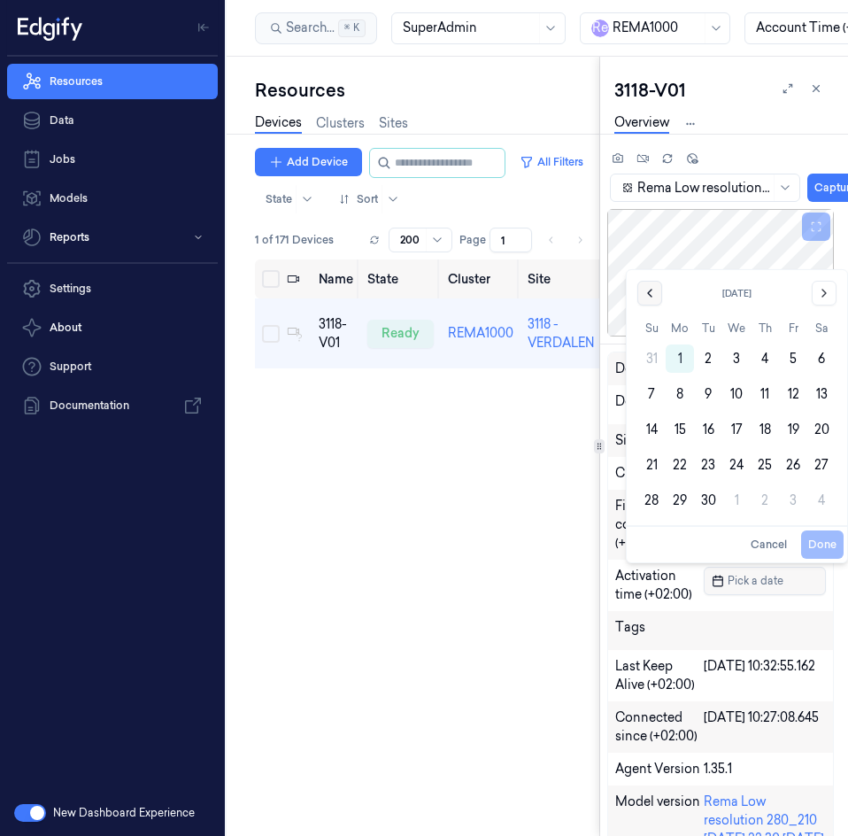
click at [646, 289] on icon "Go to the Previous Month" at bounding box center [650, 293] width 14 height 14
click at [683, 467] on button "25" at bounding box center [680, 465] width 28 height 28
type input "25/08/2025 00:00:00"
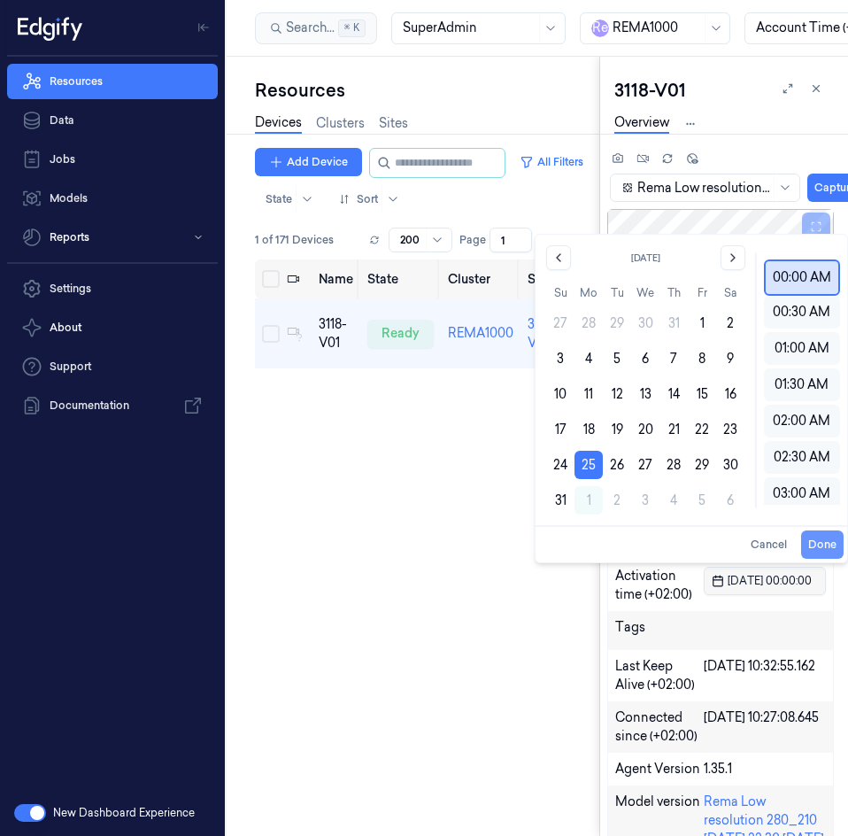
click at [815, 539] on button "Done" at bounding box center [822, 544] width 42 height 28
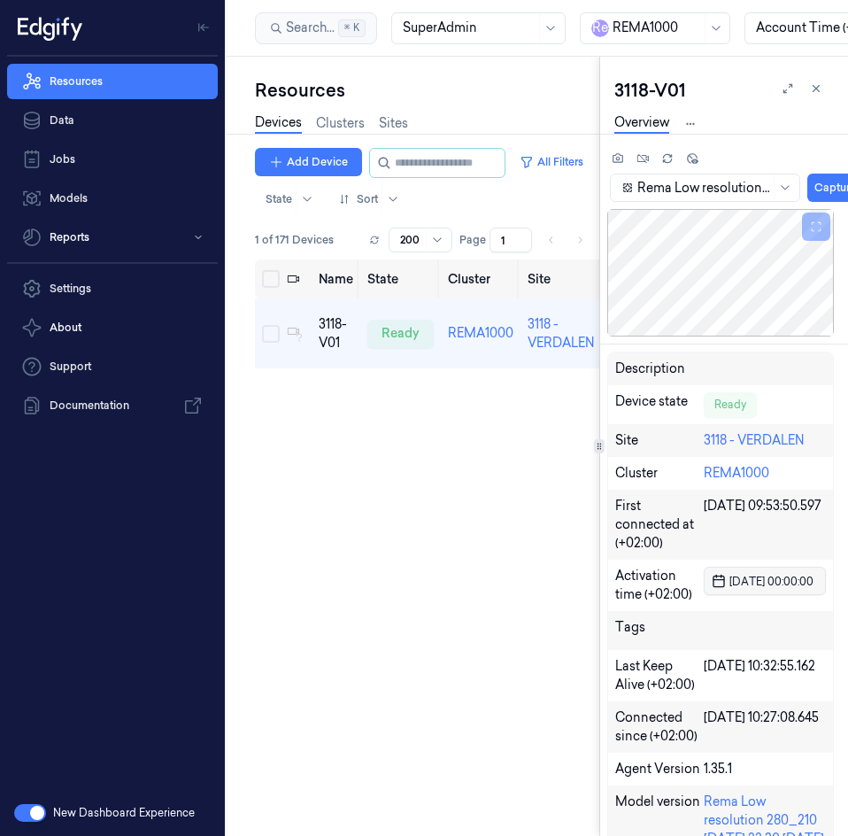
click at [277, 119] on link "Devices" at bounding box center [278, 123] width 47 height 20
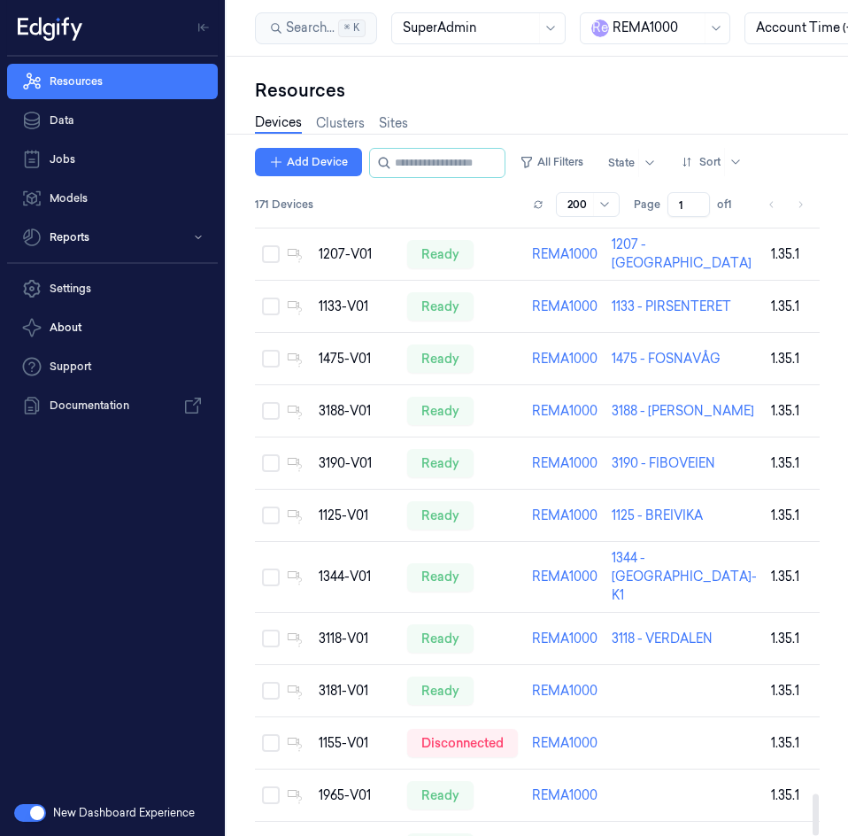
scroll to position [8434, 0]
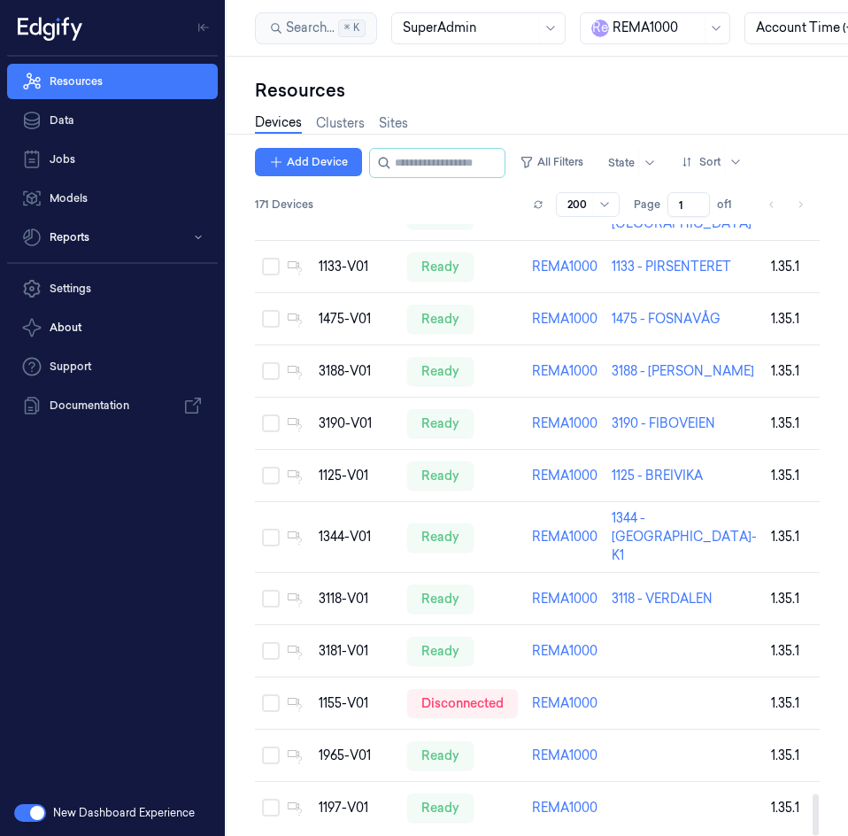
drag, startPoint x: 813, startPoint y: 347, endPoint x: 802, endPoint y: 852, distance: 505.6
click at [813, 835] on div at bounding box center [816, 814] width 6 height 42
click at [405, 110] on div "Devices Clusters Sites" at bounding box center [331, 125] width 153 height 45
click at [397, 121] on link "Sites" at bounding box center [393, 123] width 29 height 20
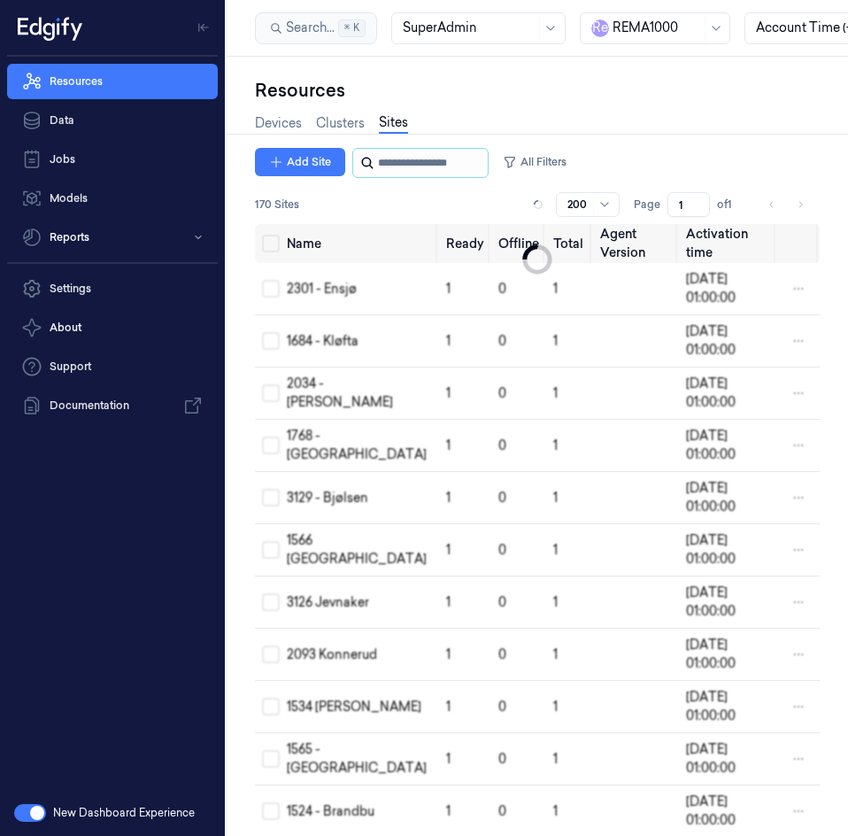
click at [390, 163] on input "string" at bounding box center [431, 163] width 106 height 28
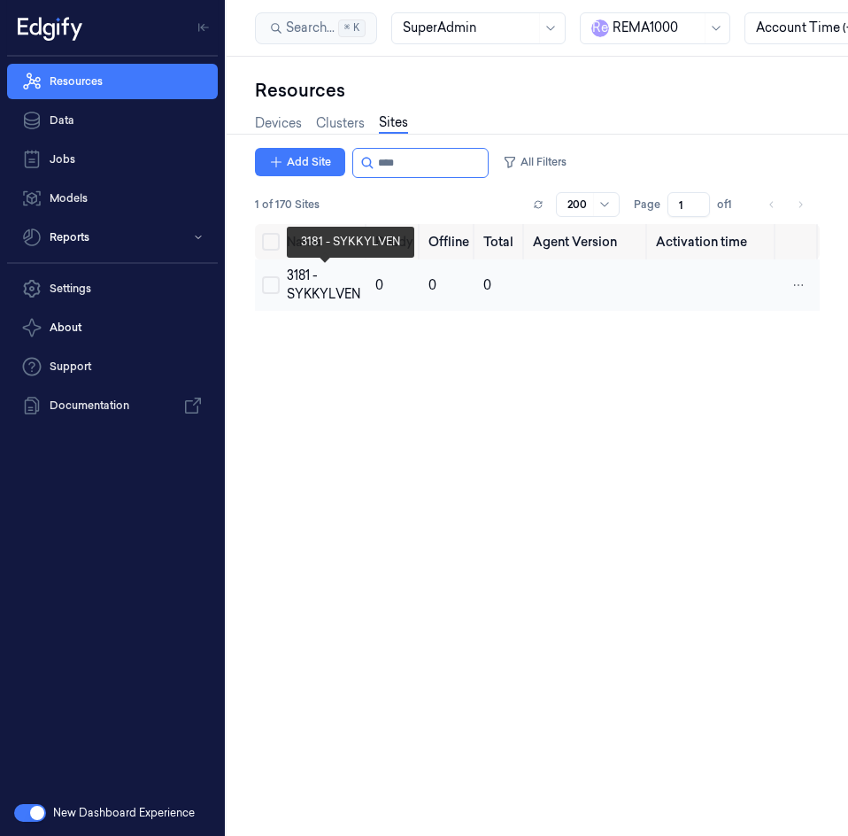
type input "****"
click at [322, 299] on div "3181 - SYKKYLVEN" at bounding box center [324, 284] width 74 height 37
click at [328, 283] on div "3181 - SYKKYLVEN" at bounding box center [324, 283] width 74 height 37
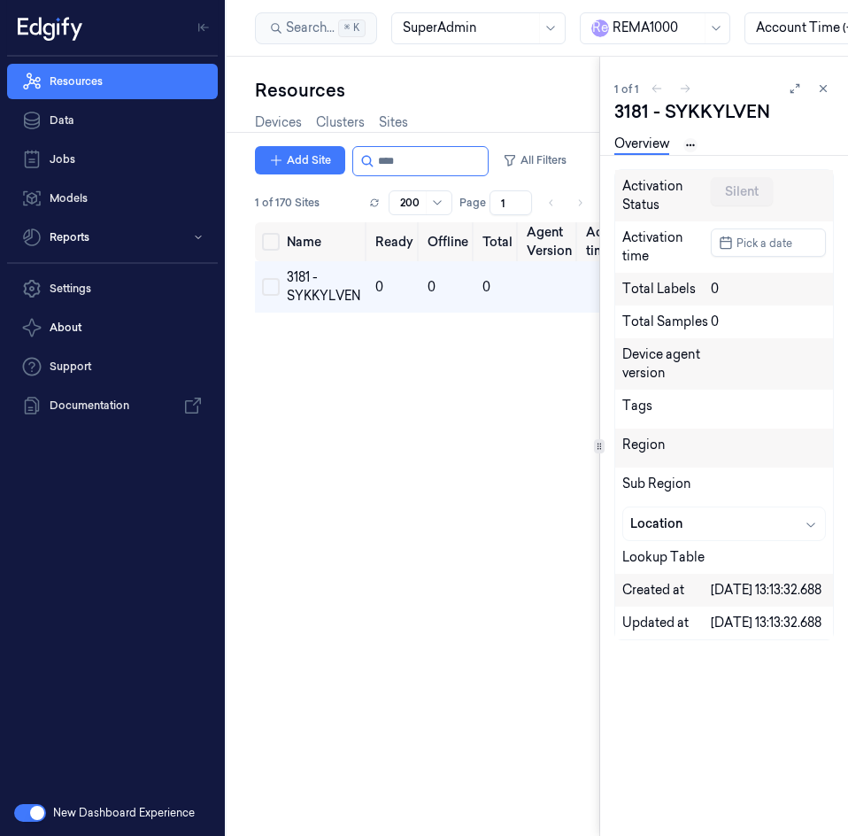
click at [685, 144] on html "Resources Data Jobs Models Reports Settings About Support Documentation New Das…" at bounding box center [424, 418] width 848 height 836
click at [664, 205] on link "Devices" at bounding box center [691, 206] width 91 height 19
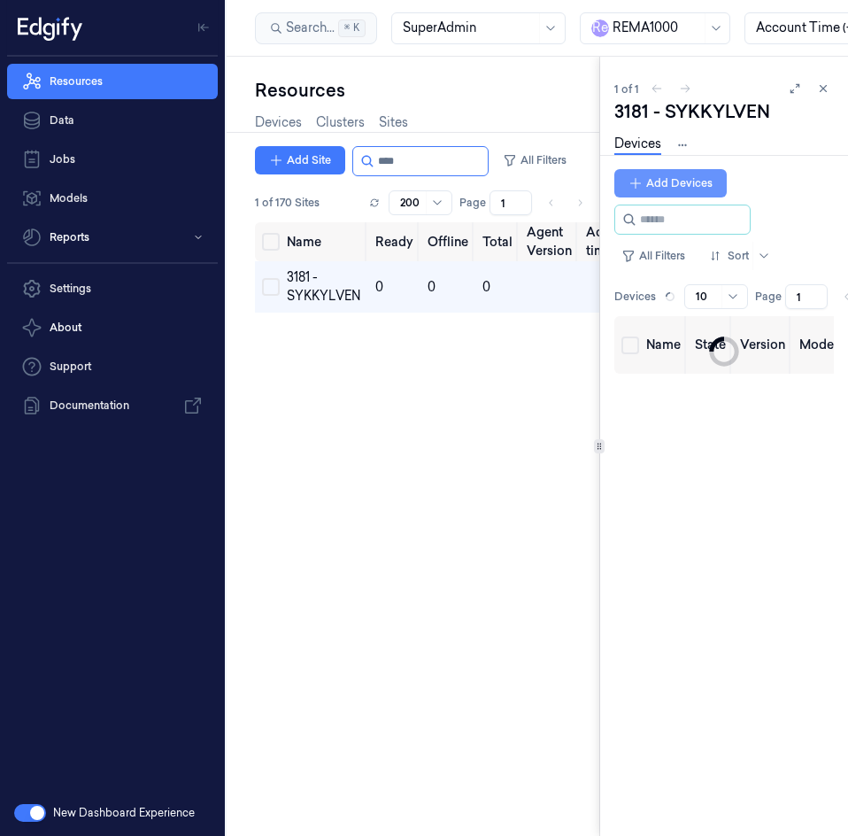
click at [672, 176] on button "Add Devices" at bounding box center [670, 183] width 112 height 28
click at [686, 173] on button "Add Devices" at bounding box center [670, 183] width 112 height 28
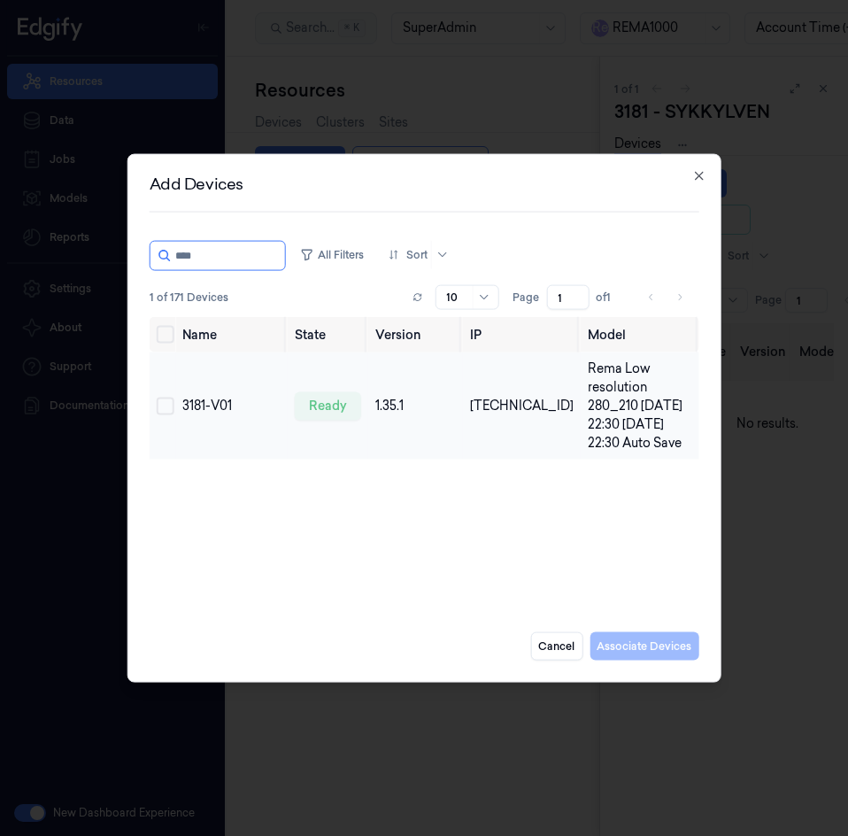
type input "****"
click at [158, 411] on button "Select row" at bounding box center [166, 406] width 18 height 18
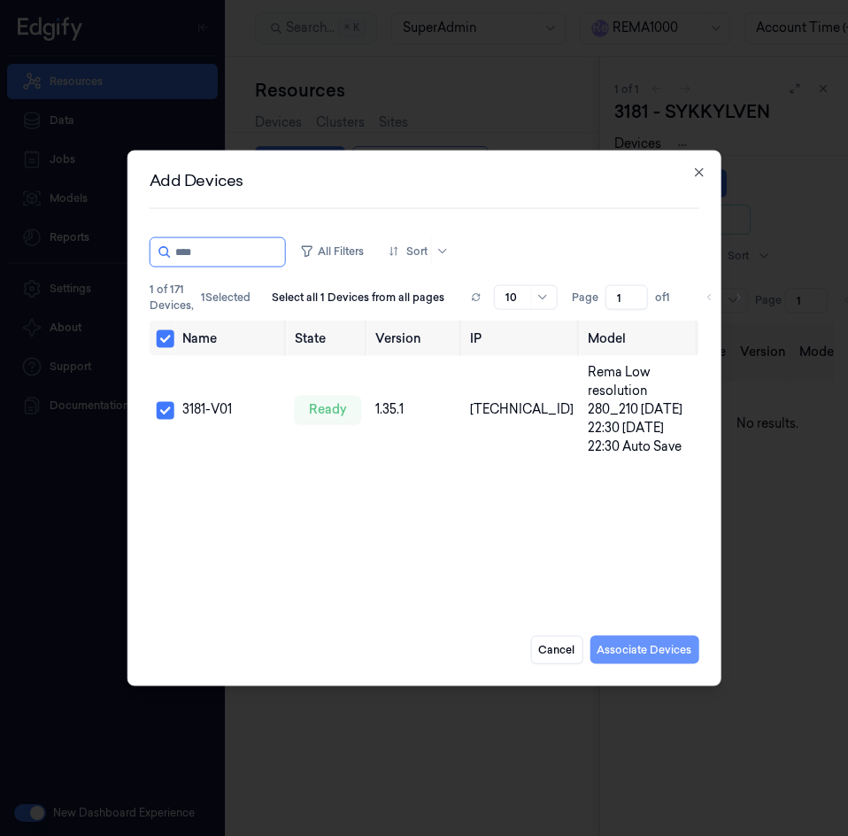
click at [666, 645] on button "Associate Devices" at bounding box center [644, 649] width 109 height 28
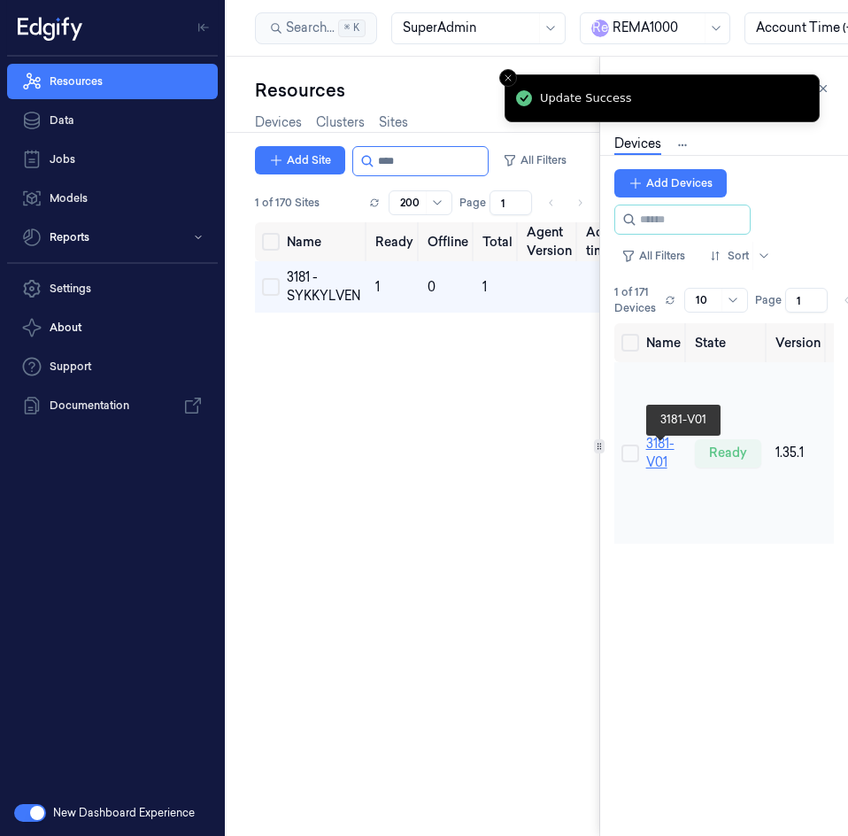
click at [657, 464] on link "3181-V01" at bounding box center [660, 452] width 28 height 35
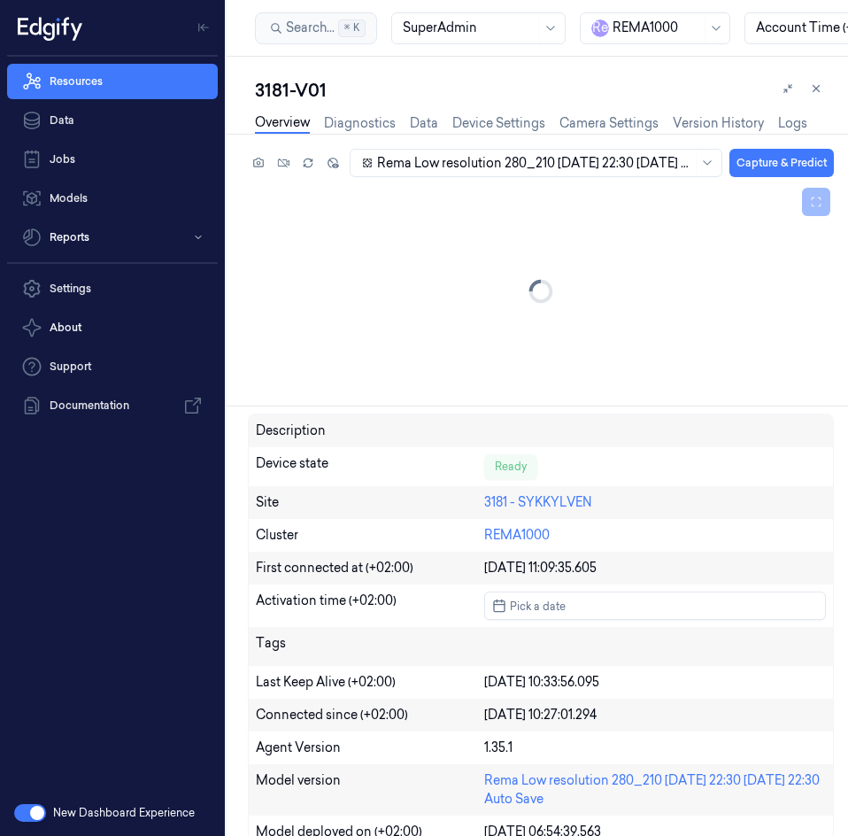
click at [169, 157] on div "Resources Data Jobs Models Reports Settings About Support Documentation New Das…" at bounding box center [424, 418] width 848 height 836
click at [556, 613] on span "Pick a date" at bounding box center [535, 605] width 59 height 17
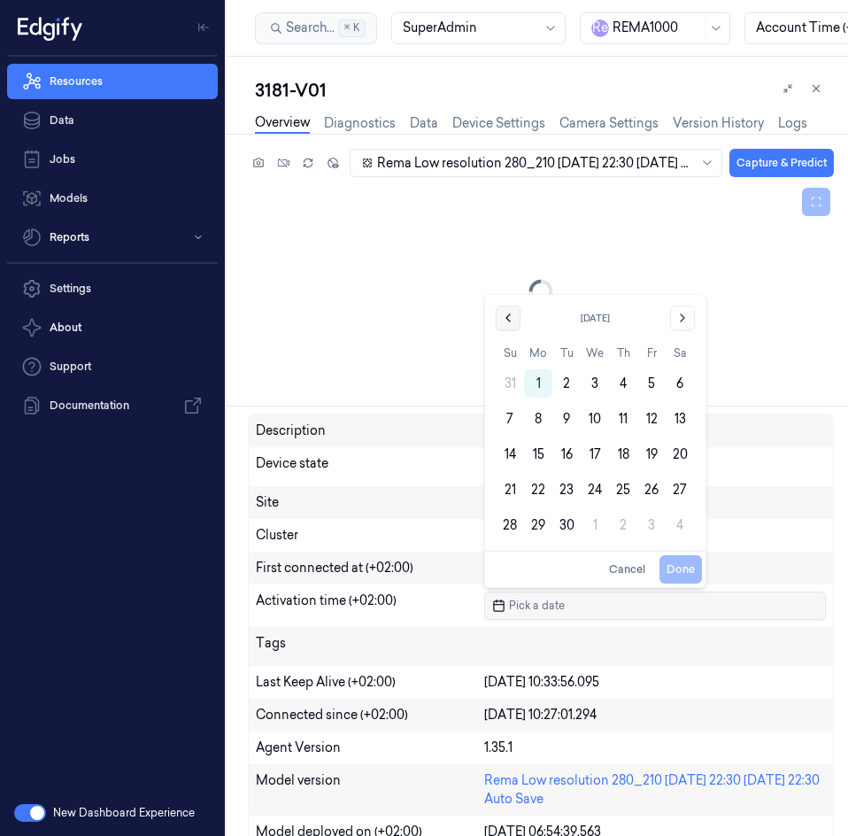
click at [508, 324] on icon "Go to the Previous Month" at bounding box center [508, 318] width 14 height 14
click at [542, 489] on button "25" at bounding box center [538, 489] width 28 height 28
type input "25/08/2025 00:00:00"
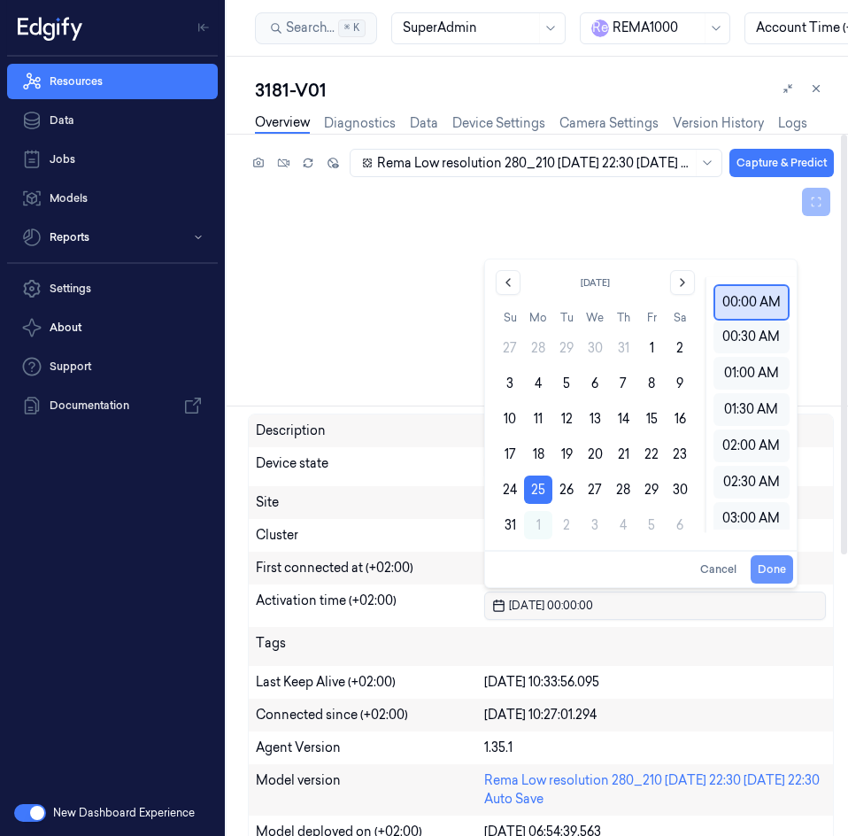
click at [769, 565] on button "Done" at bounding box center [772, 569] width 42 height 28
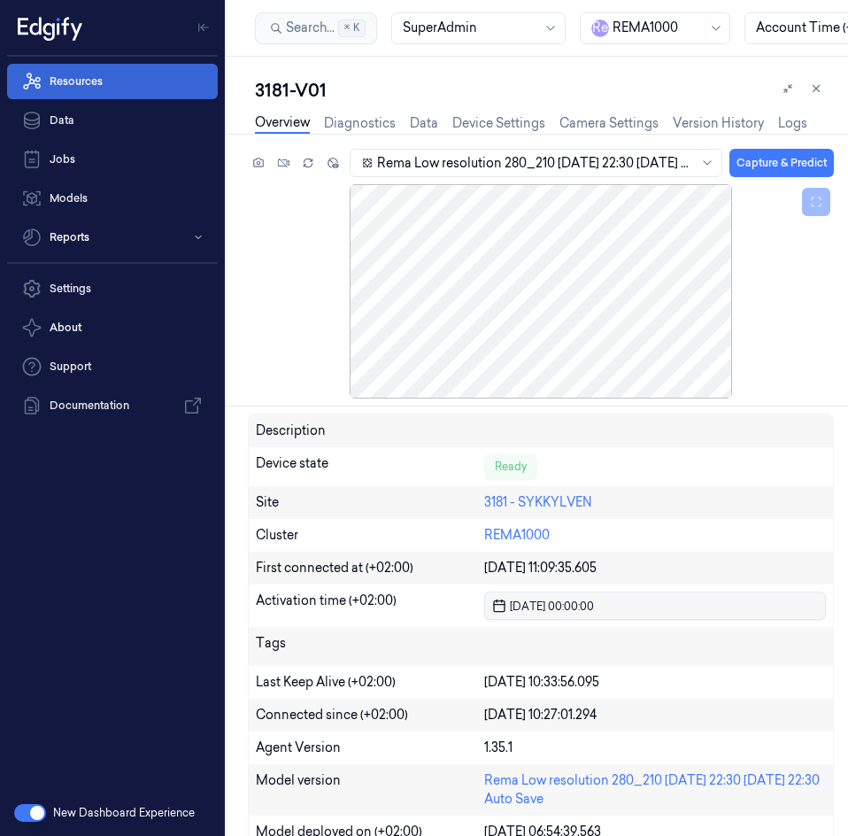
click at [66, 90] on link "Resources" at bounding box center [112, 81] width 211 height 35
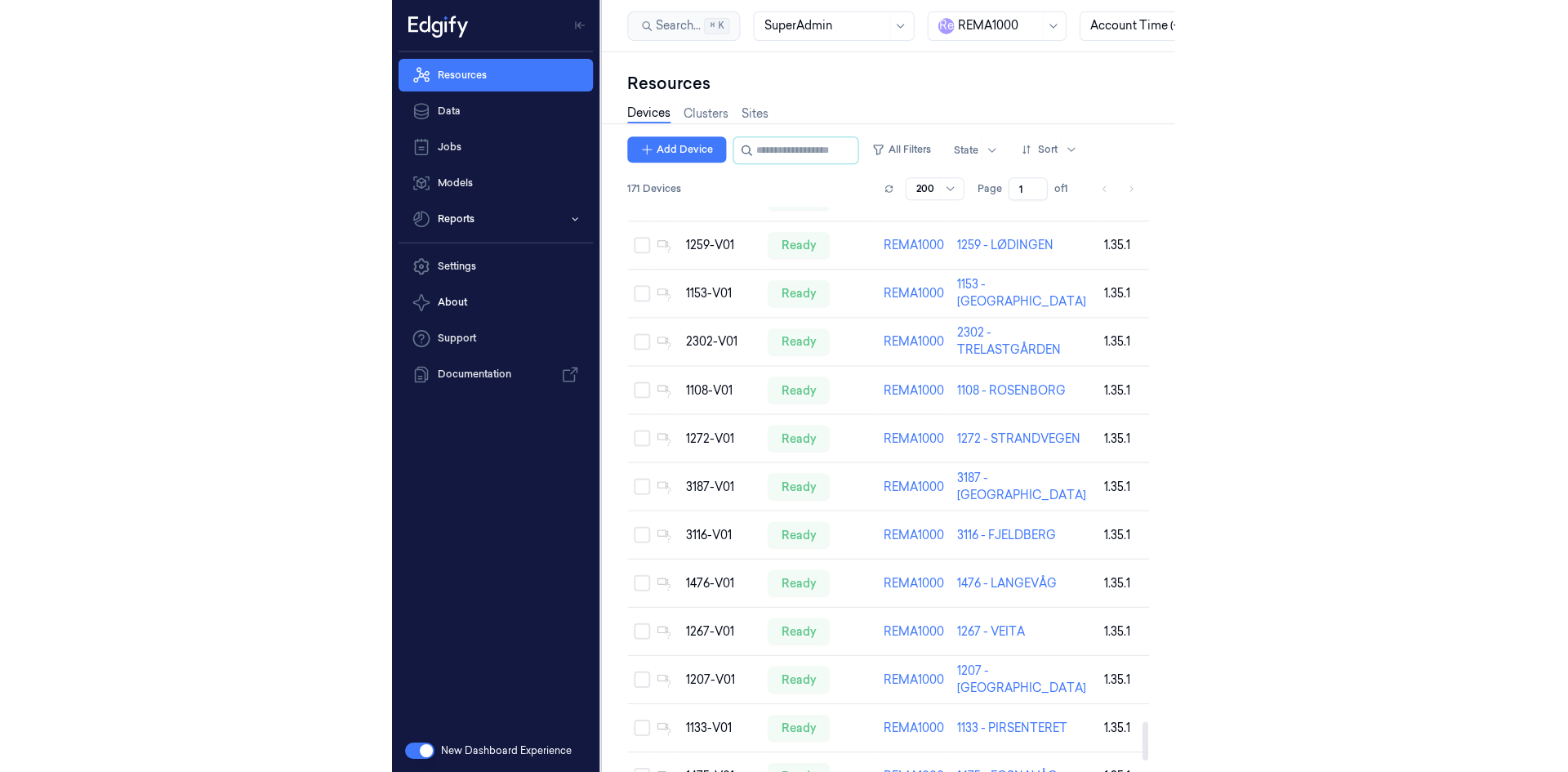
scroll to position [7788, 0]
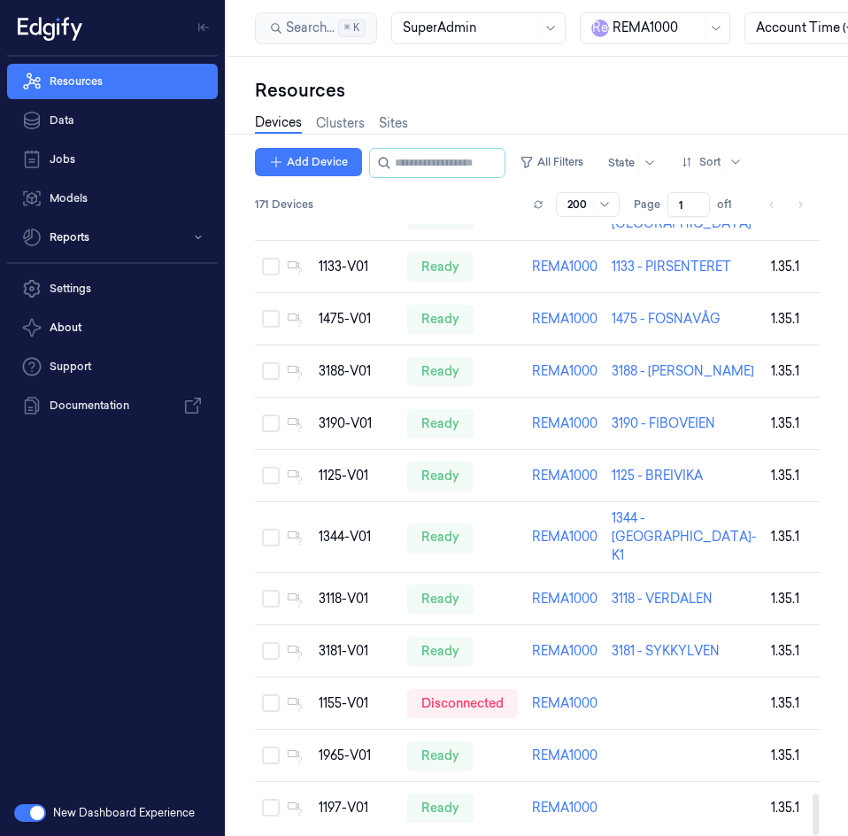
drag, startPoint x: 815, startPoint y: 299, endPoint x: 741, endPoint y: 823, distance: 529.3
click at [813, 835] on div at bounding box center [816, 814] width 6 height 42
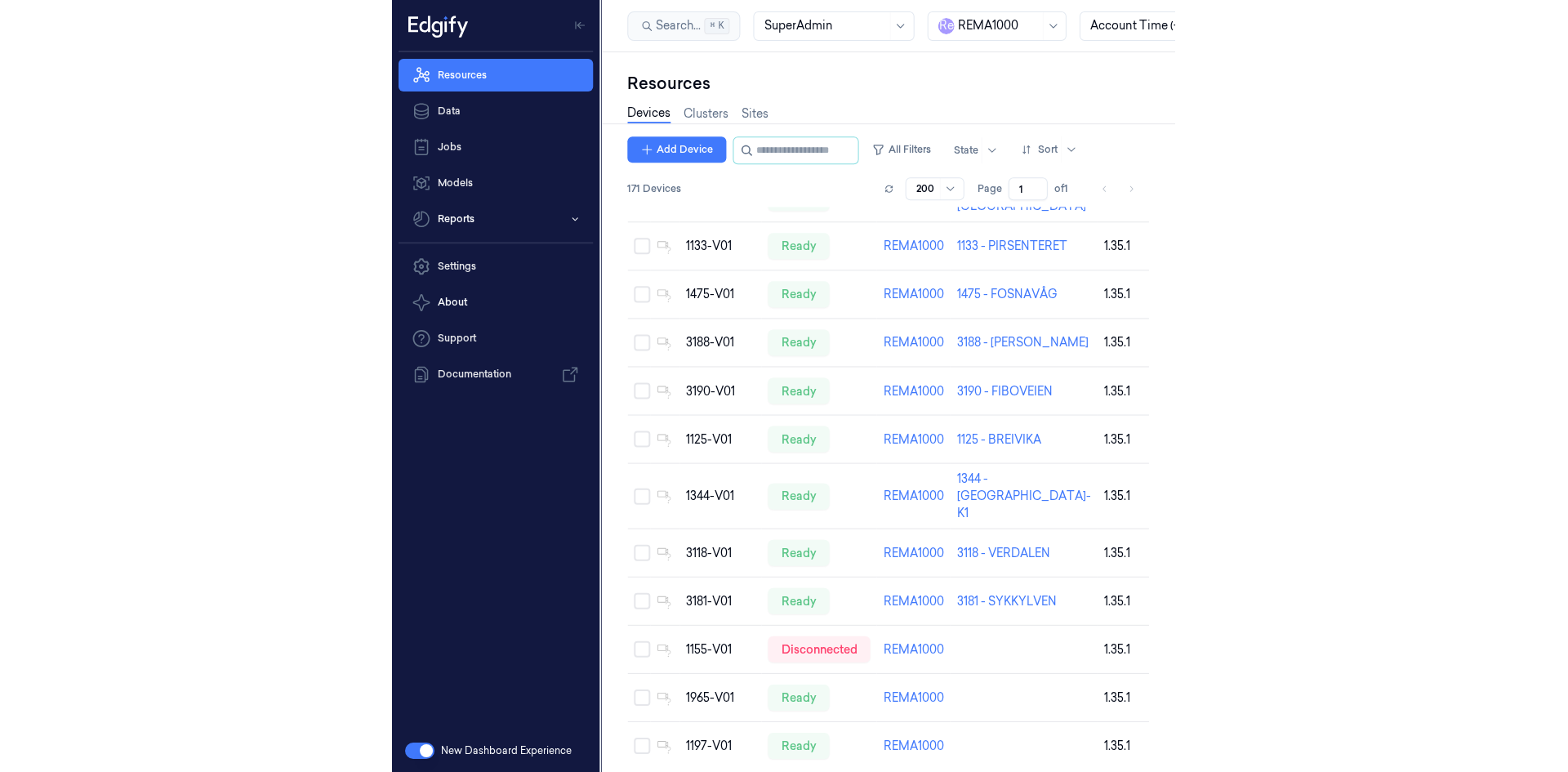
scroll to position [7726, 0]
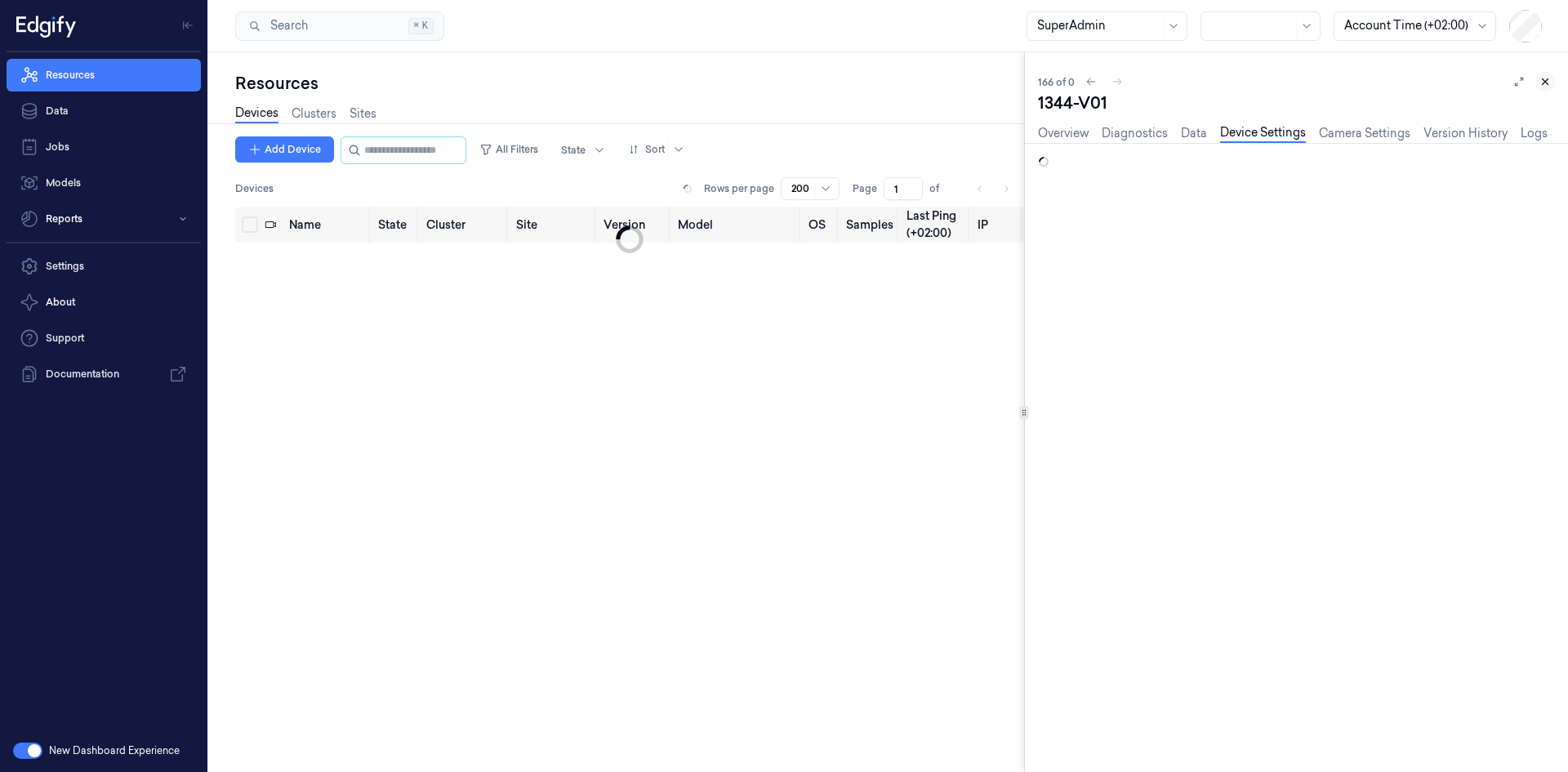
click at [1538, 82] on button at bounding box center [1545, 81] width 19 height 19
